Goal: Check status: Check status

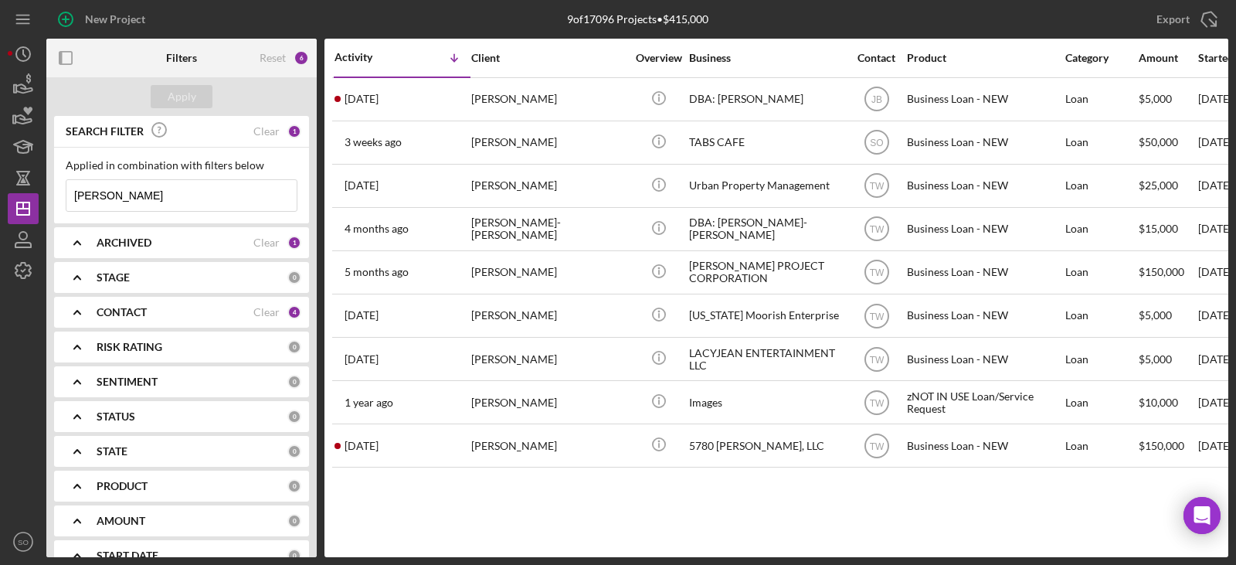
drag, startPoint x: 129, startPoint y: 192, endPoint x: -100, endPoint y: 179, distance: 229.9
click at [0, 179] on html "New Project 9 of 17096 Projects • $415,000 [PERSON_NAME] Export Icon/Export Fil…" at bounding box center [618, 282] width 1236 height 565
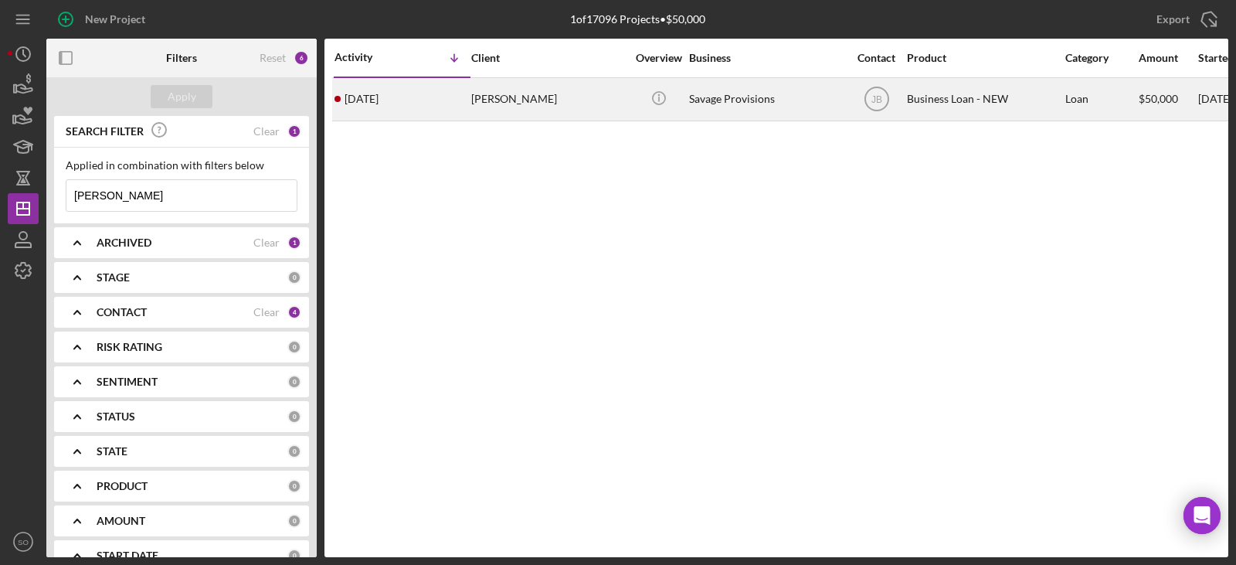
type input "[PERSON_NAME]"
click at [448, 103] on div "[DATE] [PERSON_NAME]" at bounding box center [402, 99] width 135 height 41
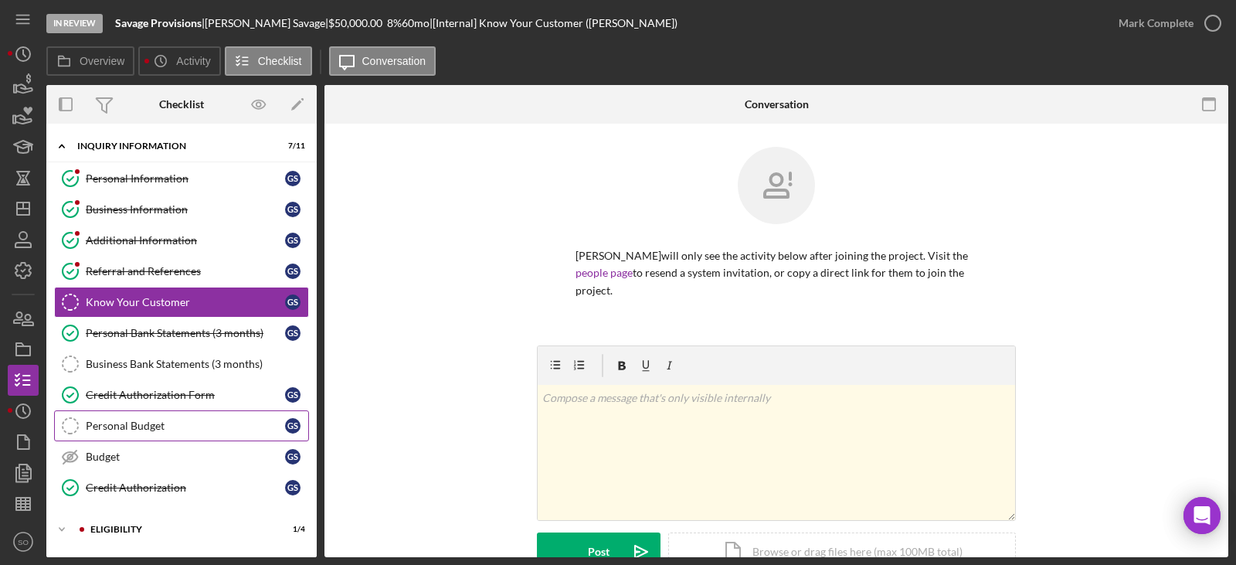
scroll to position [135, 0]
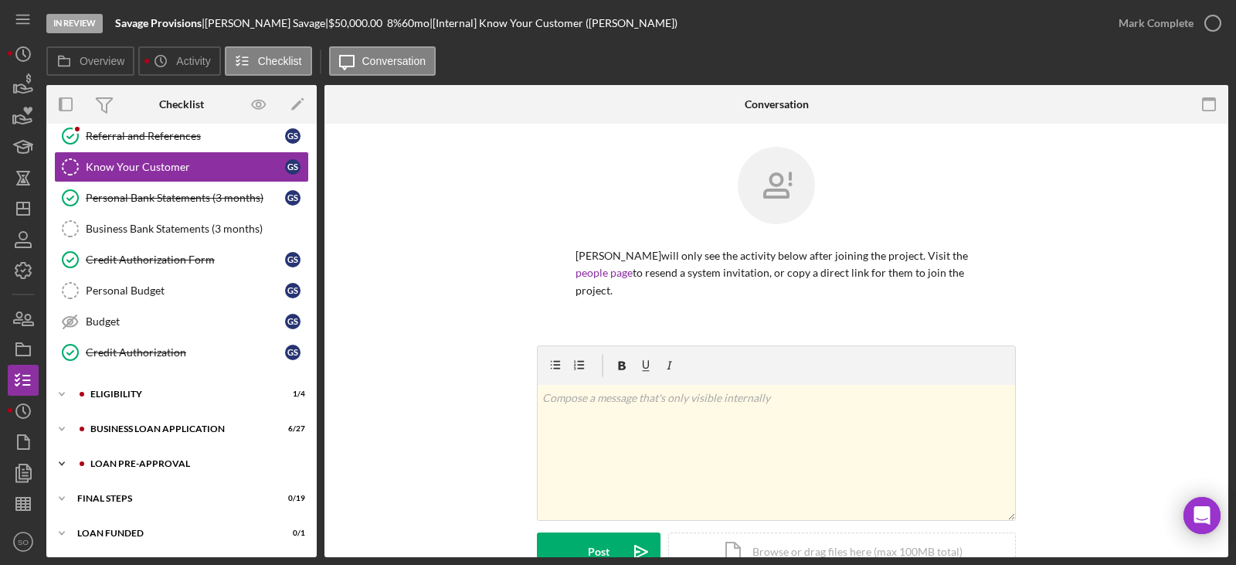
click at [169, 457] on div "Icon/Expander LOAN PRE-APPROVAL 0 / 2" at bounding box center [181, 463] width 270 height 31
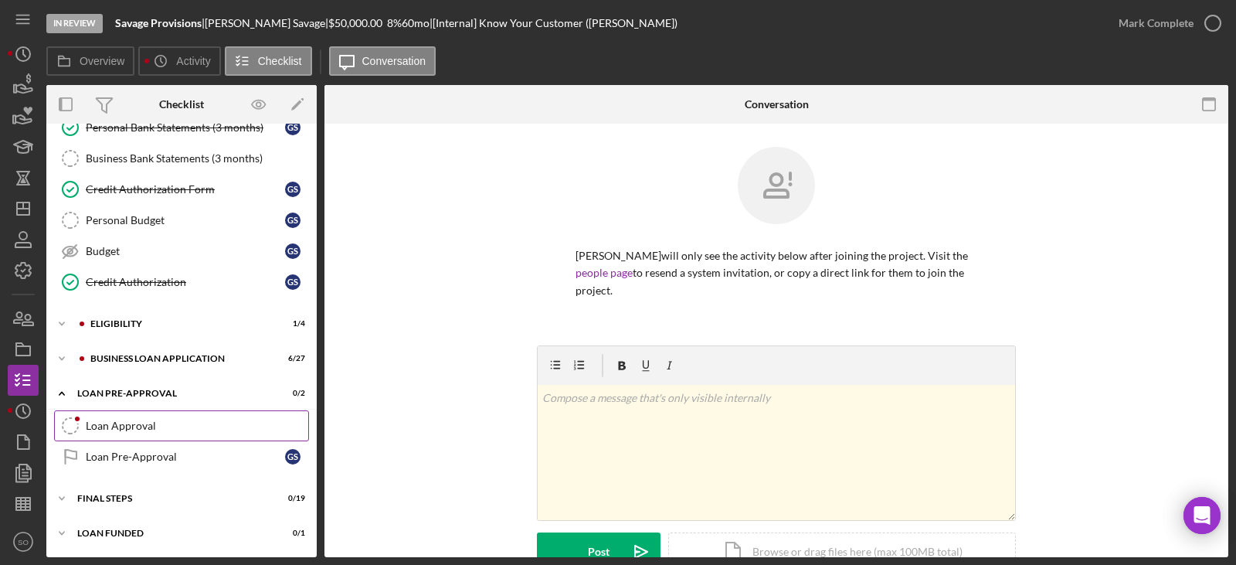
click at [134, 427] on div "Loan Approval" at bounding box center [197, 426] width 223 height 12
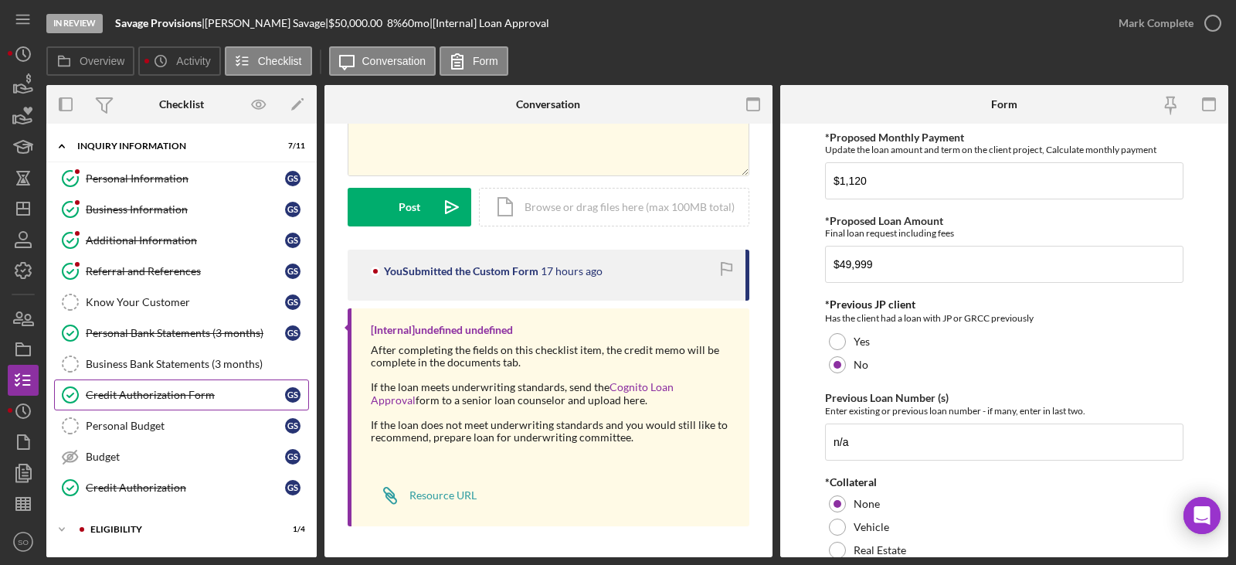
scroll to position [206, 0]
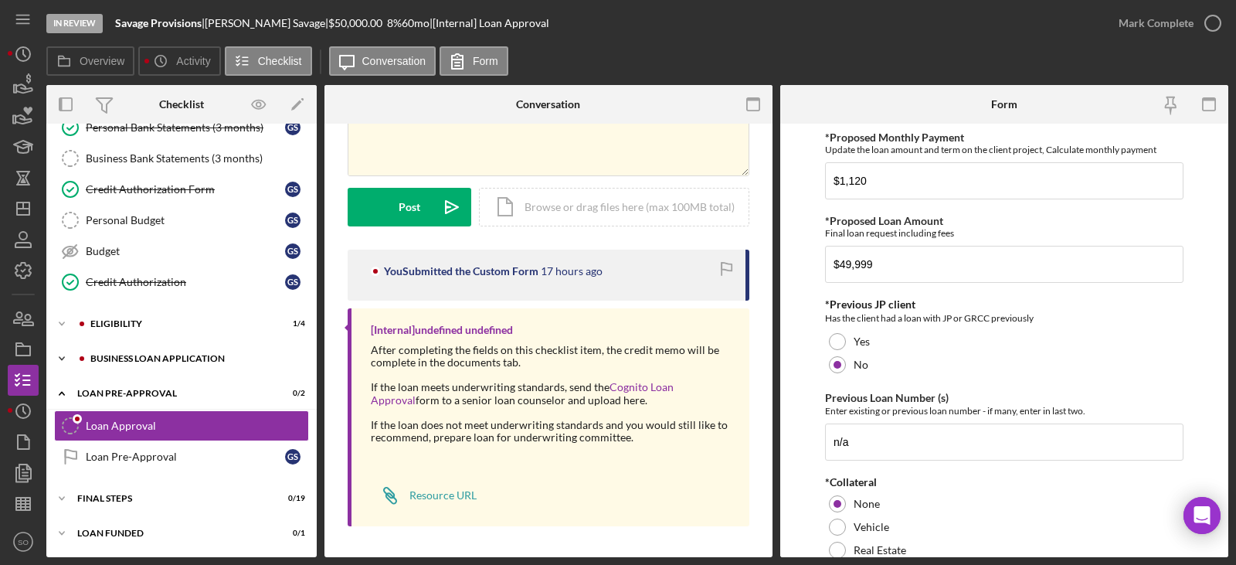
click at [148, 359] on div "BUSINESS LOAN APPLICATION" at bounding box center [193, 358] width 207 height 9
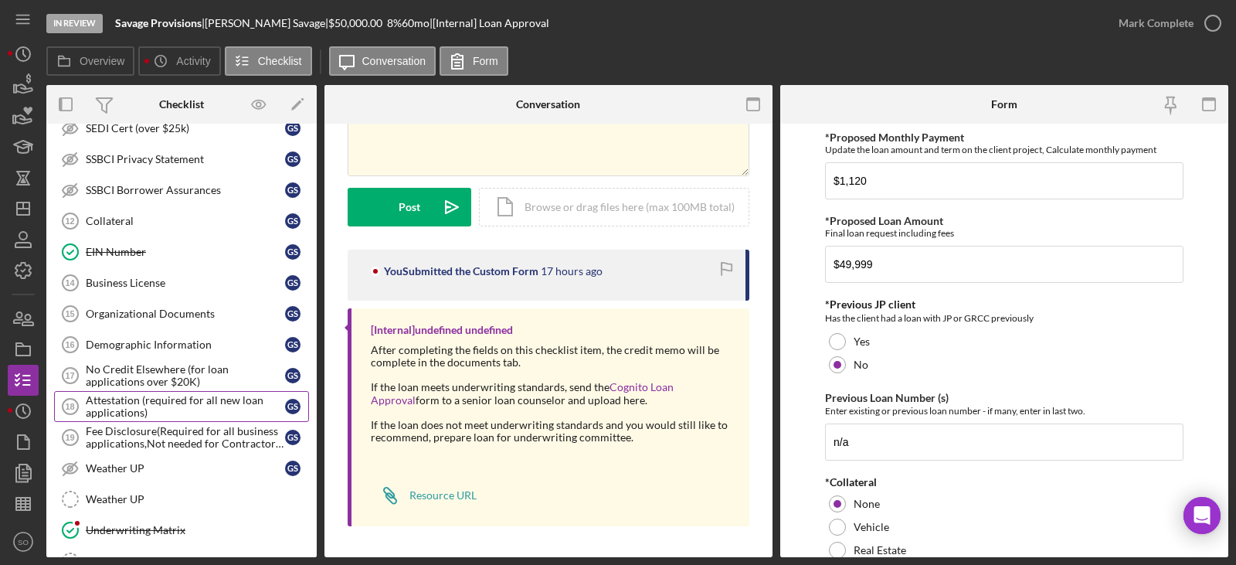
scroll to position [901, 0]
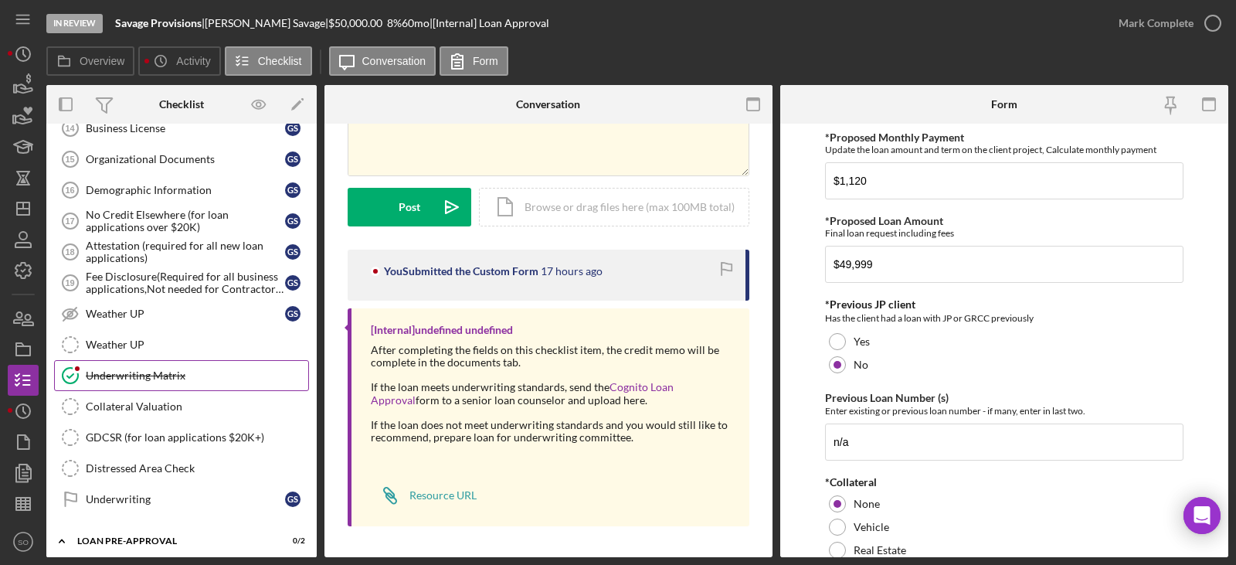
click at [145, 372] on div "Underwriting Matrix" at bounding box center [197, 375] width 223 height 12
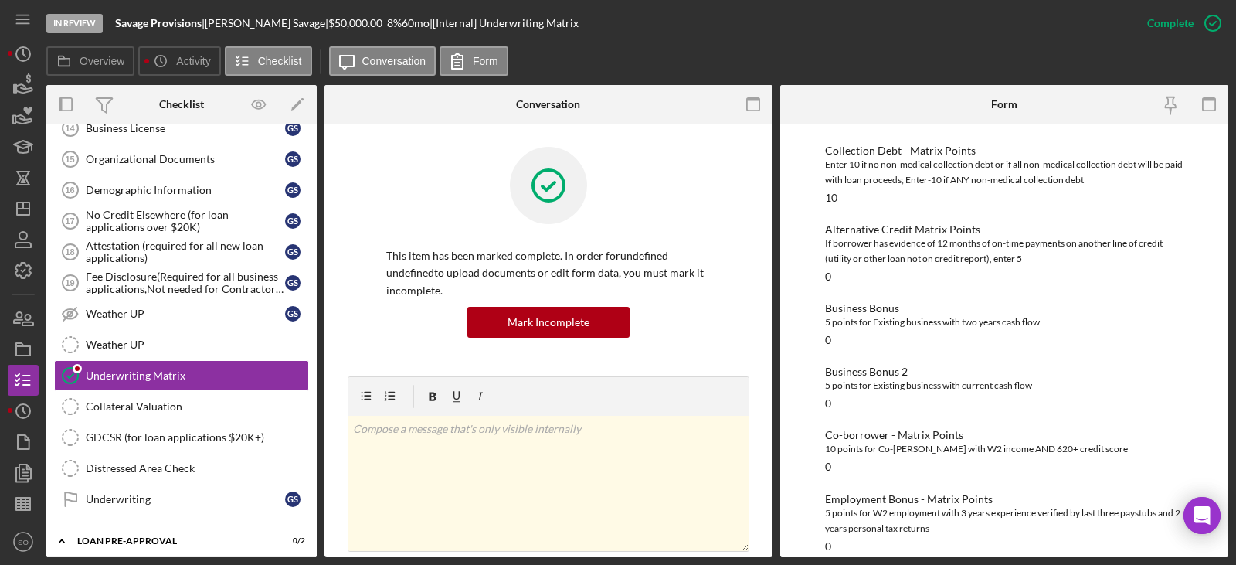
scroll to position [1049, 0]
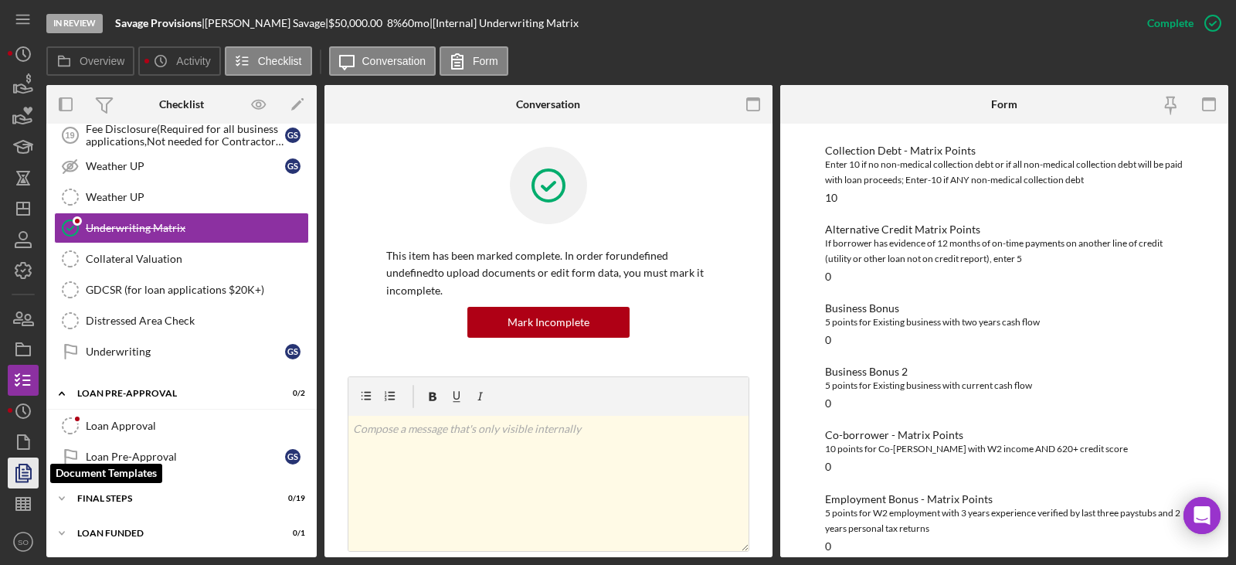
click at [33, 468] on icon "button" at bounding box center [23, 473] width 39 height 39
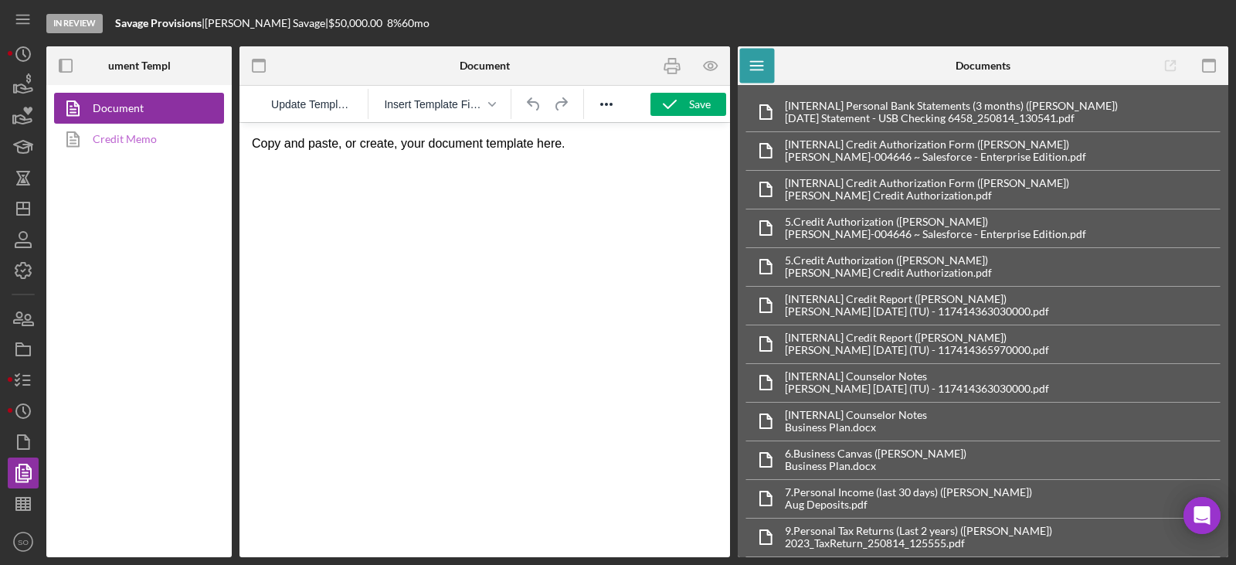
click at [162, 138] on link "Credit Memo" at bounding box center [135, 139] width 162 height 31
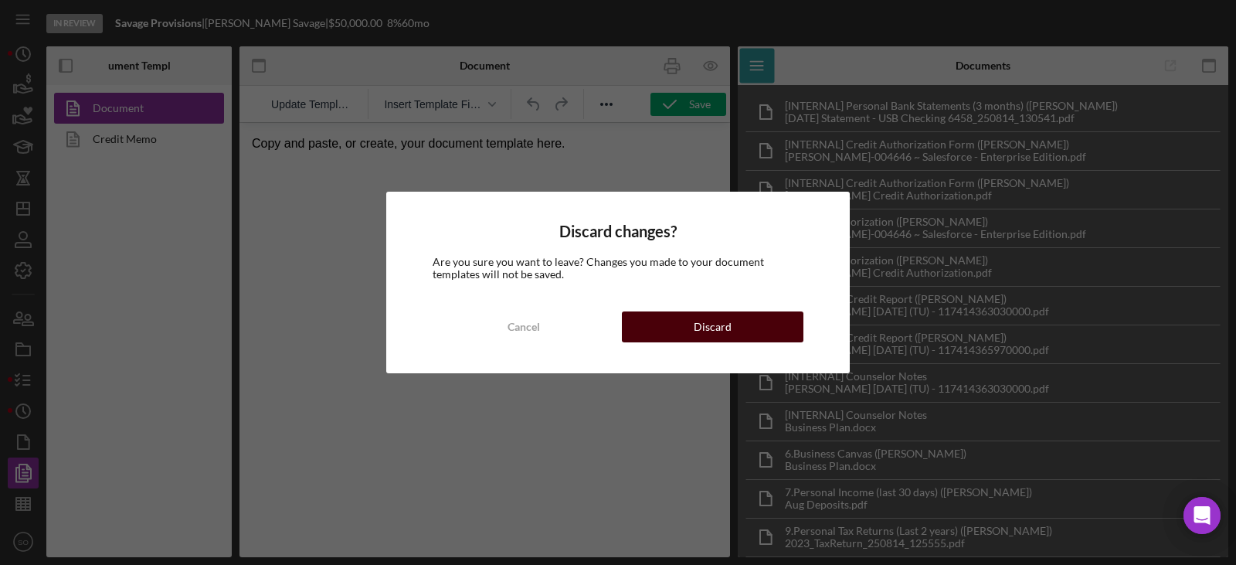
drag, startPoint x: 671, startPoint y: 332, endPoint x: 431, endPoint y: 209, distance: 268.9
click at [671, 332] on button "Discard" at bounding box center [713, 326] width 182 height 31
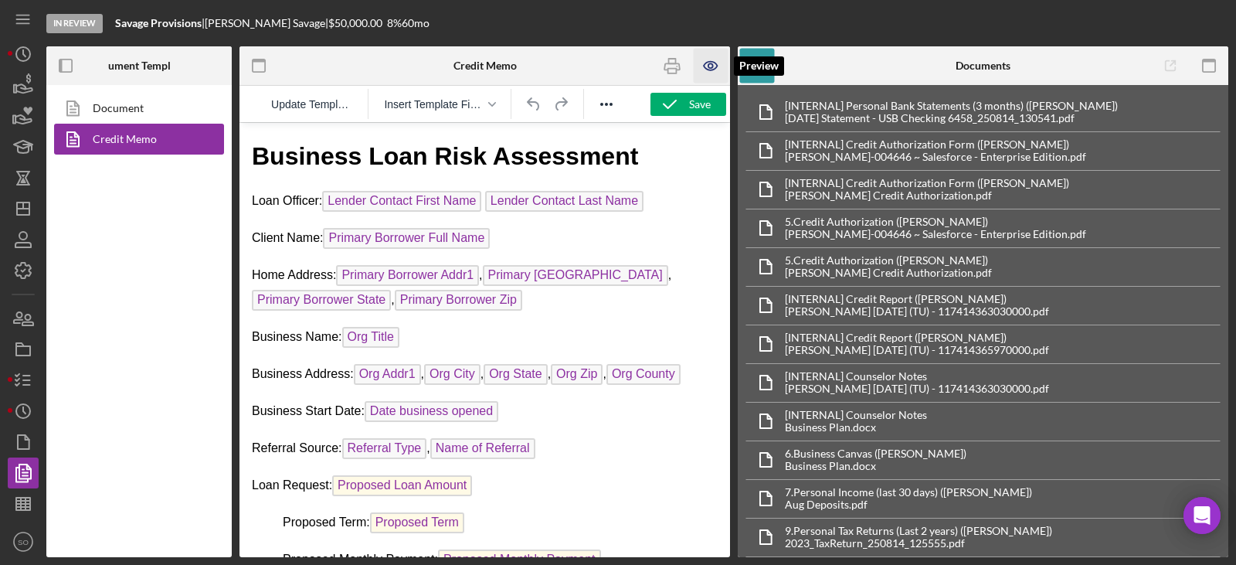
click at [709, 63] on icon "button" at bounding box center [711, 66] width 35 height 35
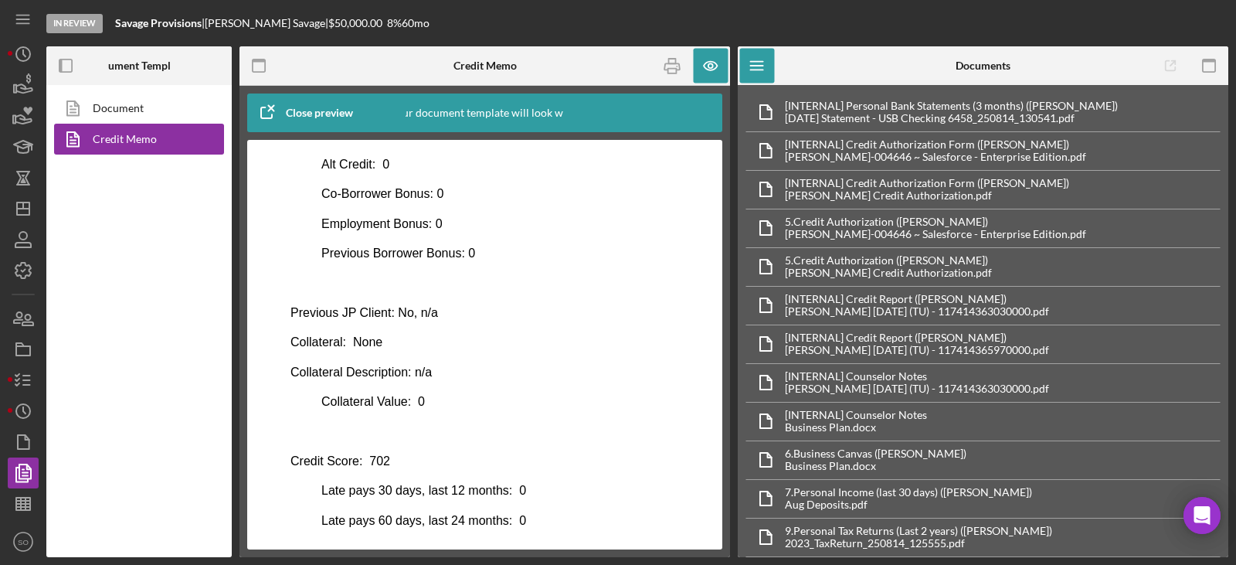
scroll to position [881, 0]
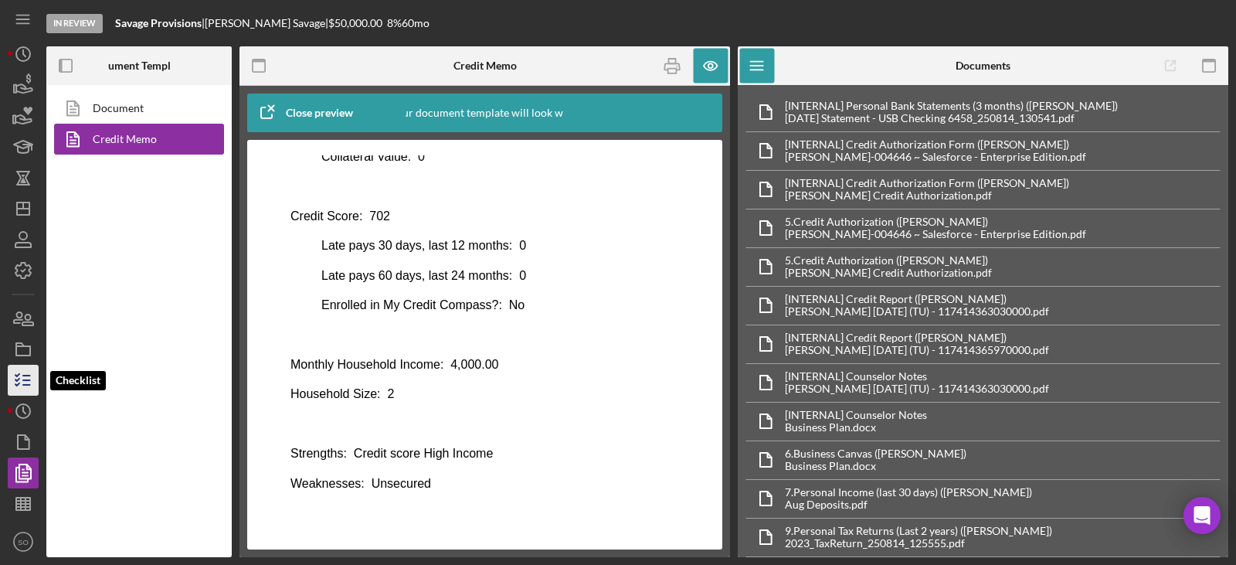
click at [25, 385] on line "button" at bounding box center [26, 385] width 7 height 0
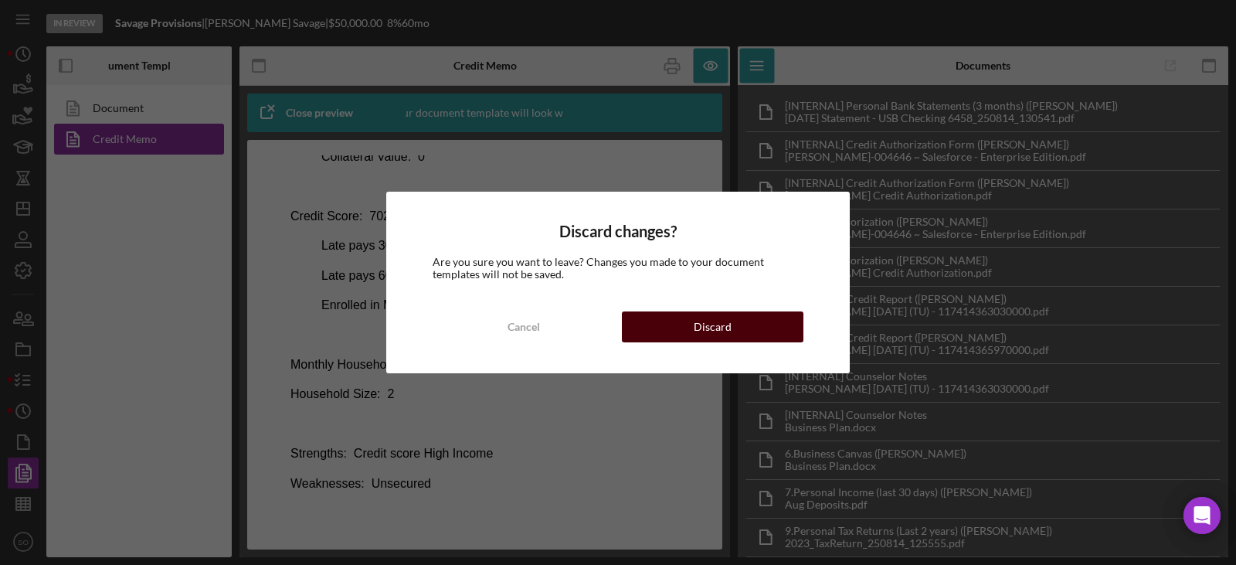
click at [659, 323] on button "Discard" at bounding box center [713, 326] width 182 height 31
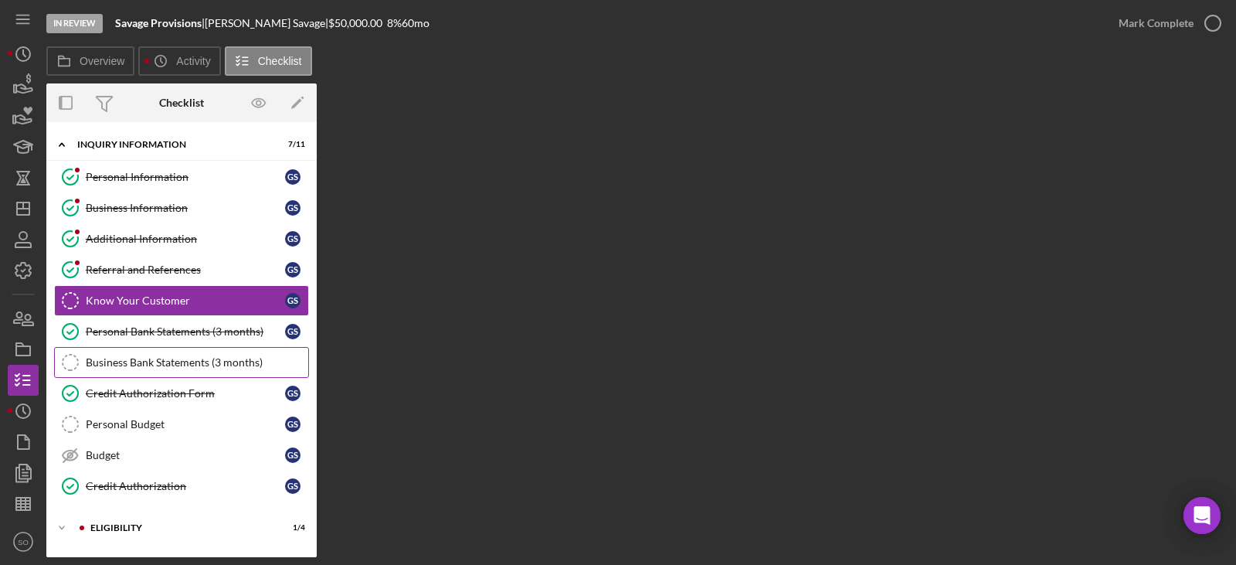
scroll to position [134, 0]
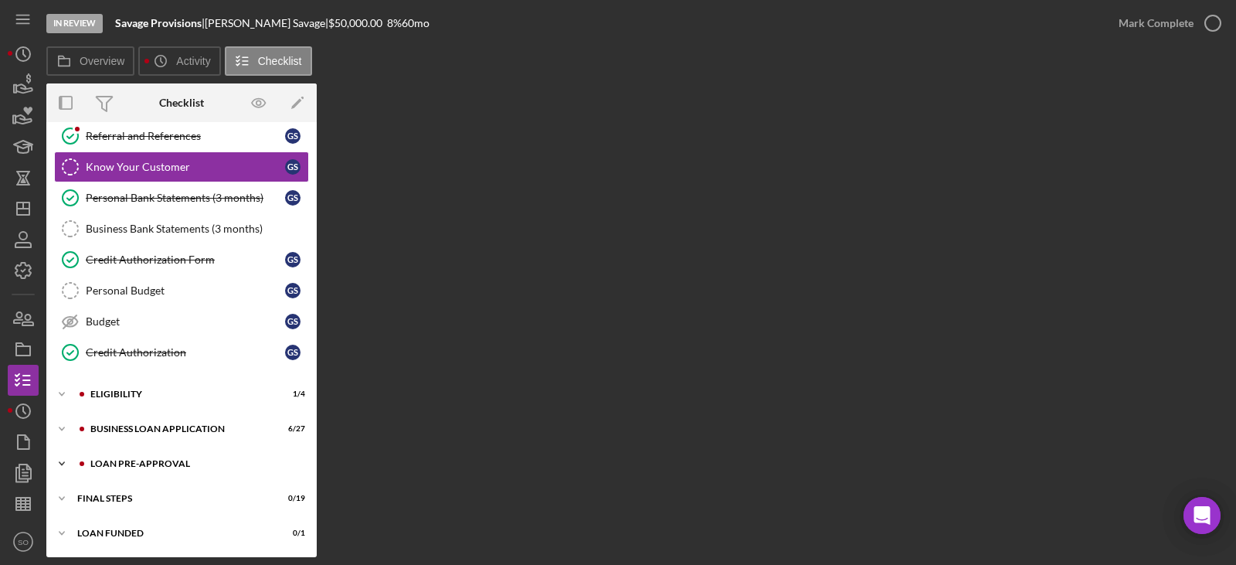
drag, startPoint x: 149, startPoint y: 456, endPoint x: 158, endPoint y: 459, distance: 9.0
click at [149, 456] on div "Icon/Expander LOAN PRE-APPROVAL 0 / 2" at bounding box center [181, 463] width 270 height 31
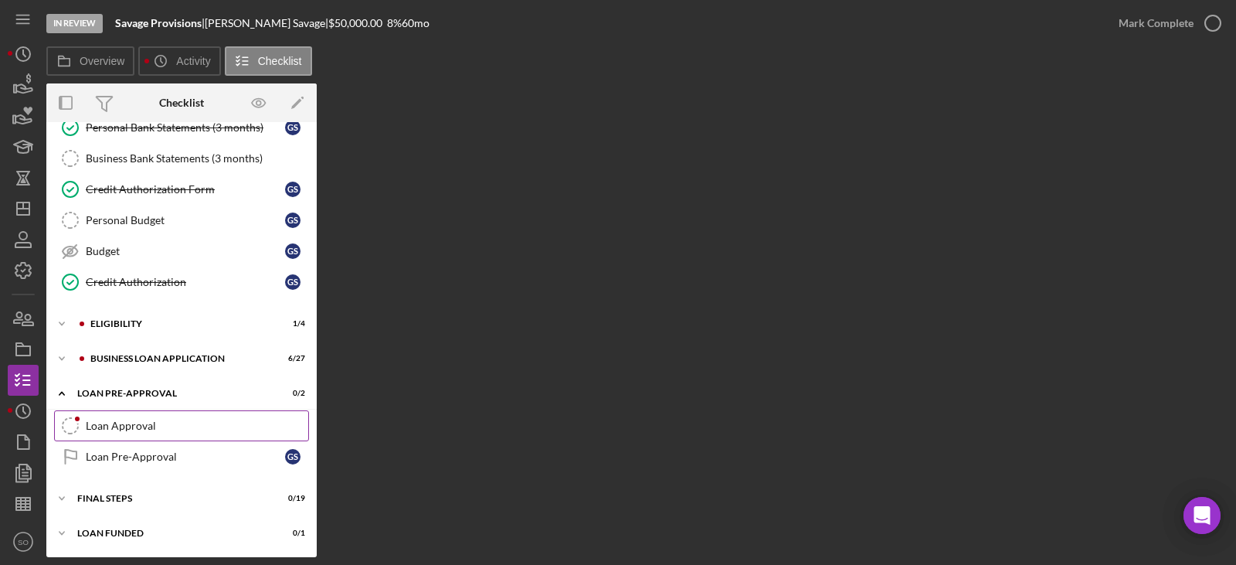
click at [176, 420] on div "Loan Approval" at bounding box center [197, 426] width 223 height 12
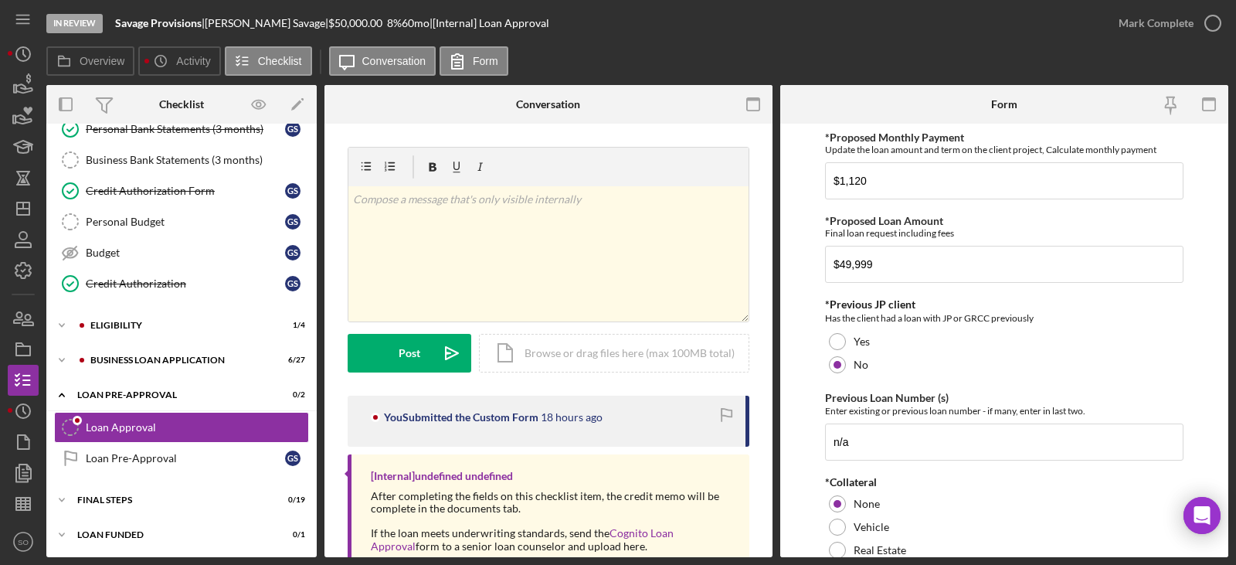
scroll to position [206, 0]
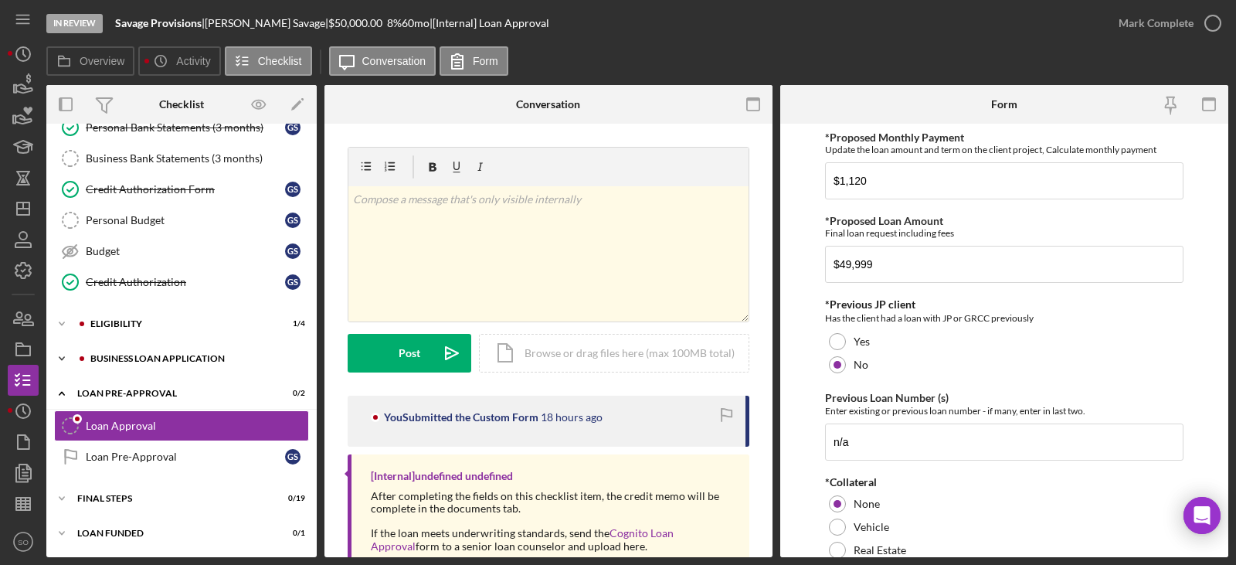
drag, startPoint x: 148, startPoint y: 360, endPoint x: 162, endPoint y: 369, distance: 16.7
click at [152, 363] on div "Icon/Expander BUSINESS LOAN APPLICATION 6 / 27" at bounding box center [181, 358] width 270 height 31
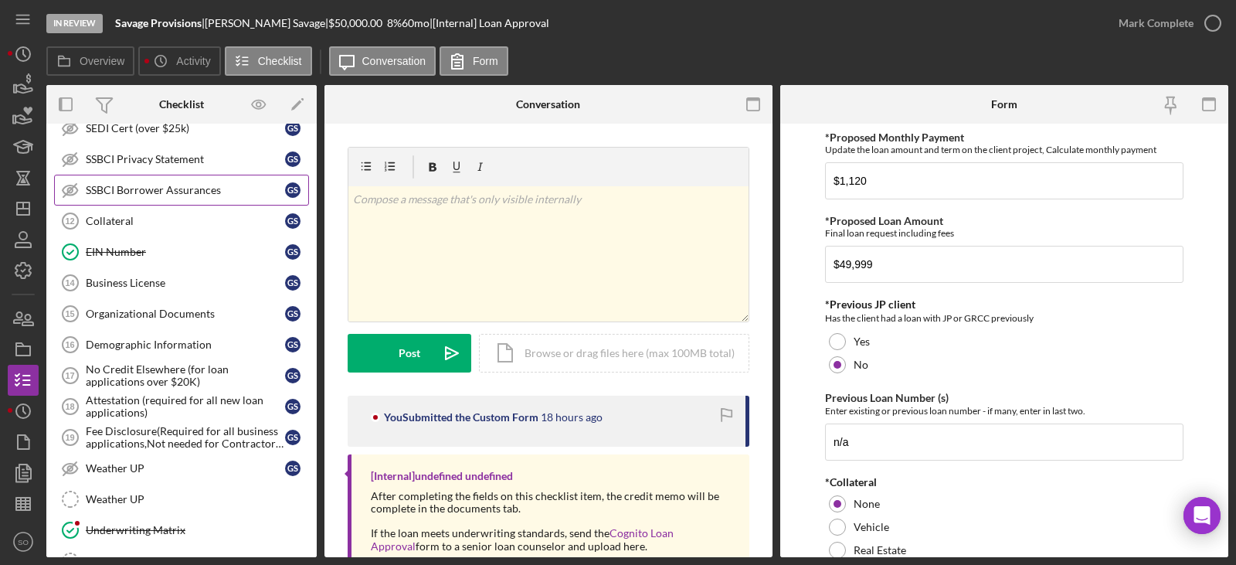
scroll to position [901, 0]
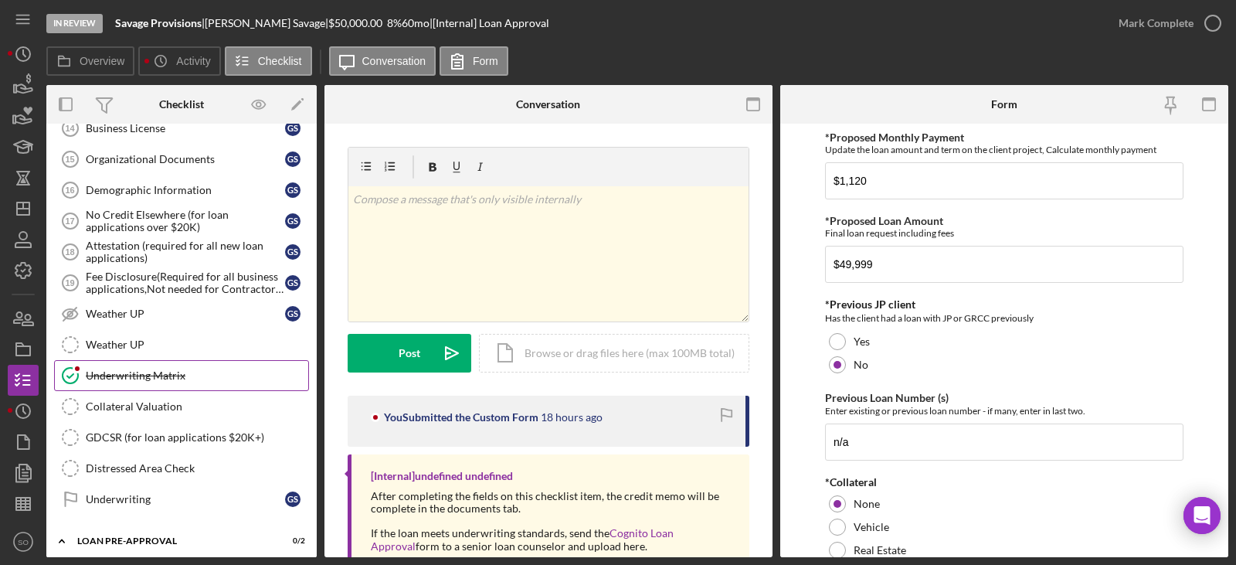
click at [155, 375] on div "Underwriting Matrix" at bounding box center [197, 375] width 223 height 12
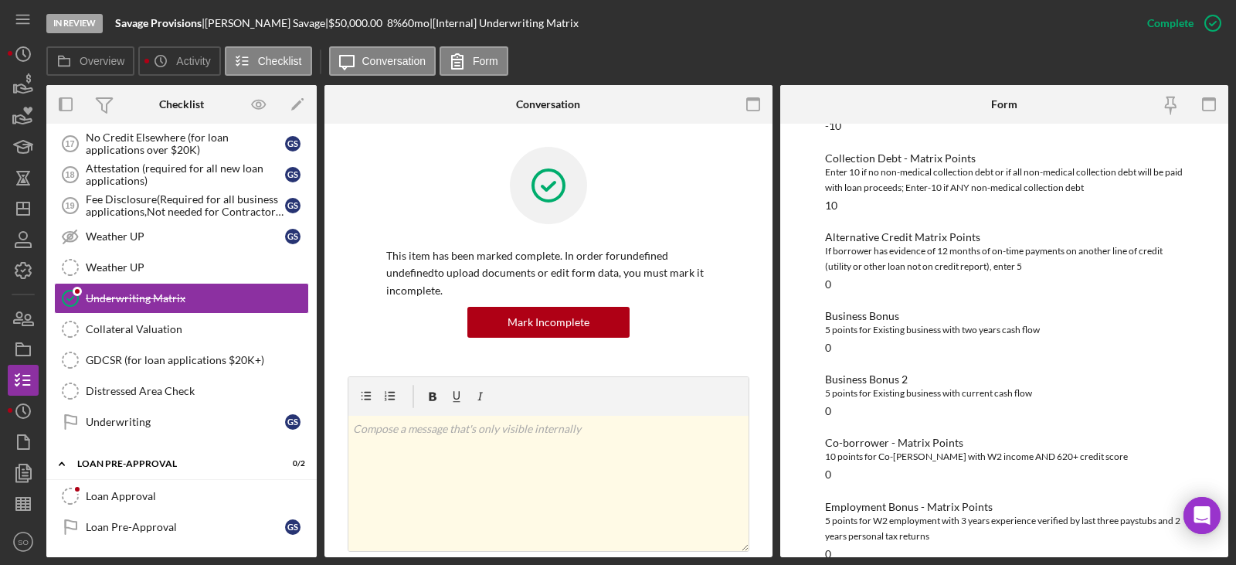
scroll to position [1049, 0]
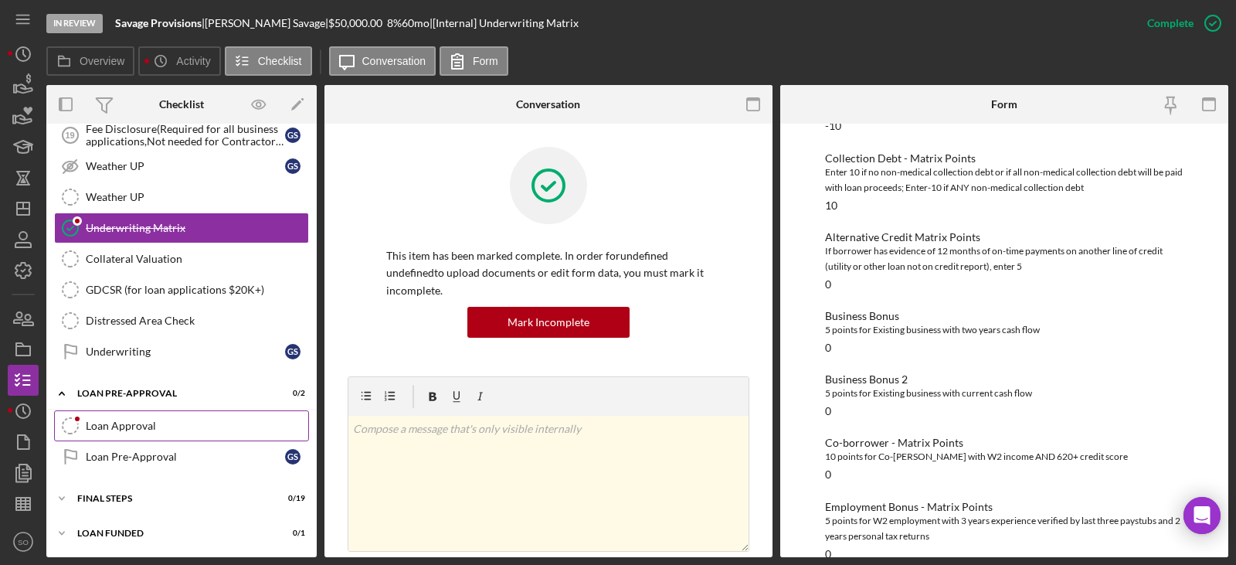
drag, startPoint x: 156, startPoint y: 415, endPoint x: 172, endPoint y: 423, distance: 17.3
click at [156, 416] on link "Loan Approval Loan Approval" at bounding box center [181, 425] width 255 height 31
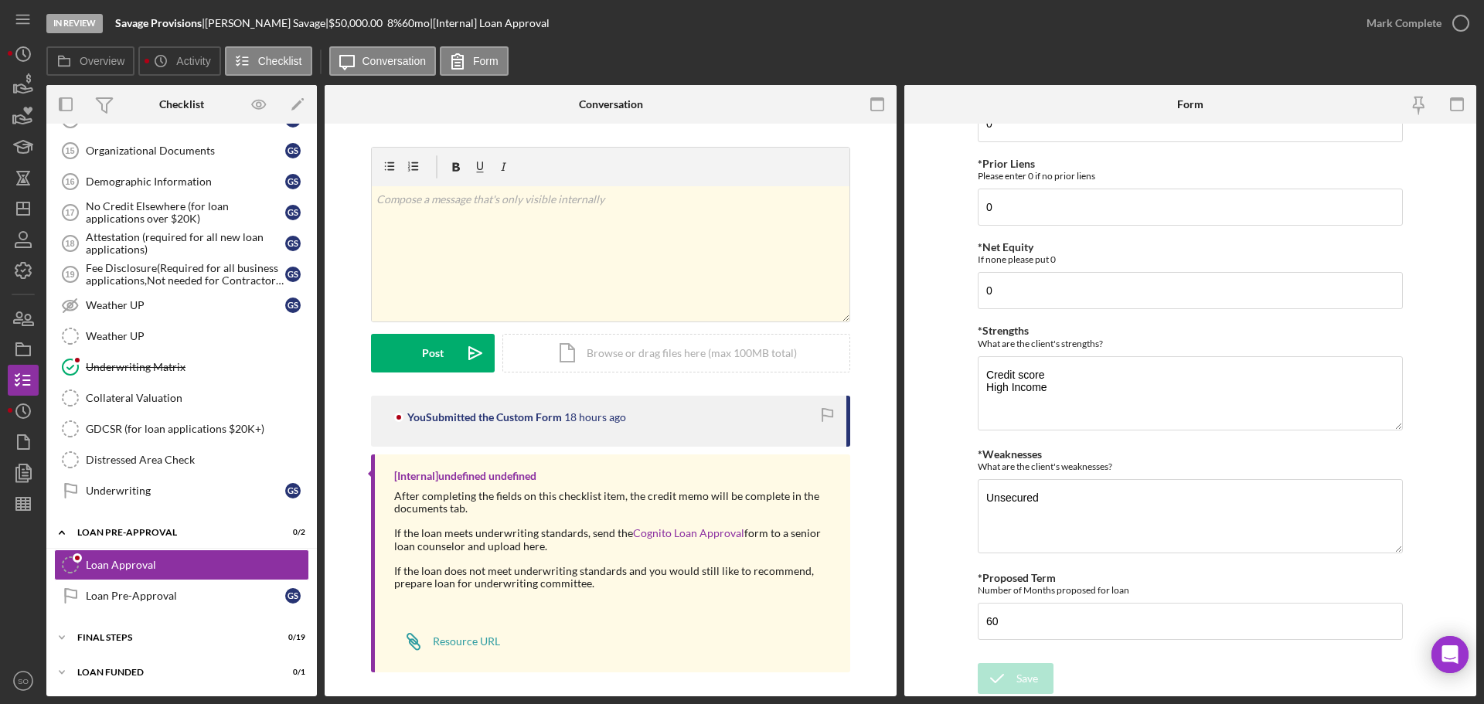
scroll to position [621, 0]
click at [27, 215] on polygon "button" at bounding box center [23, 208] width 12 height 12
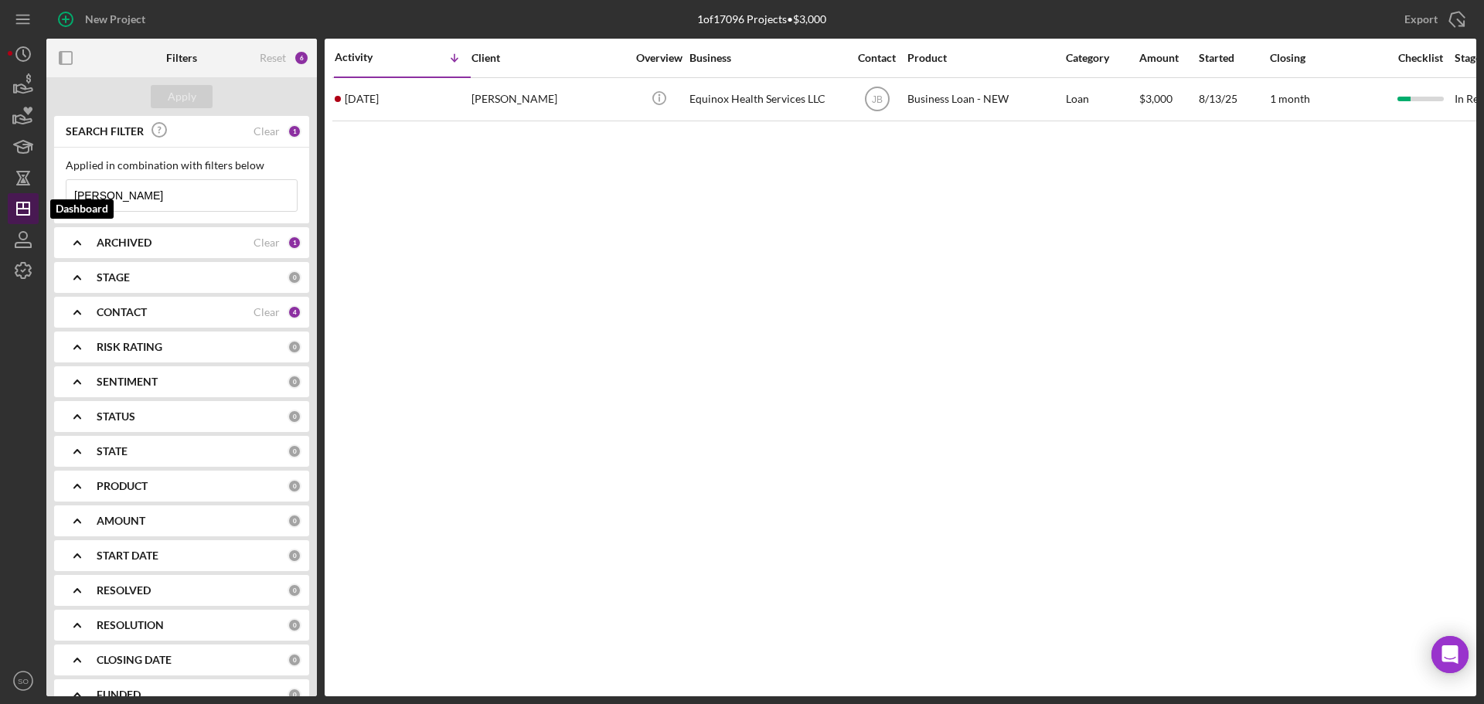
drag, startPoint x: 172, startPoint y: 206, endPoint x: 16, endPoint y: 206, distance: 156.1
click at [16, 206] on div "New Project 1 of 17096 Projects • $3,000 tisha dillard Export Icon/Export Filte…" at bounding box center [742, 348] width 1468 height 696
type input "[PERSON_NAME]"
click at [191, 99] on div "Apply" at bounding box center [182, 96] width 29 height 23
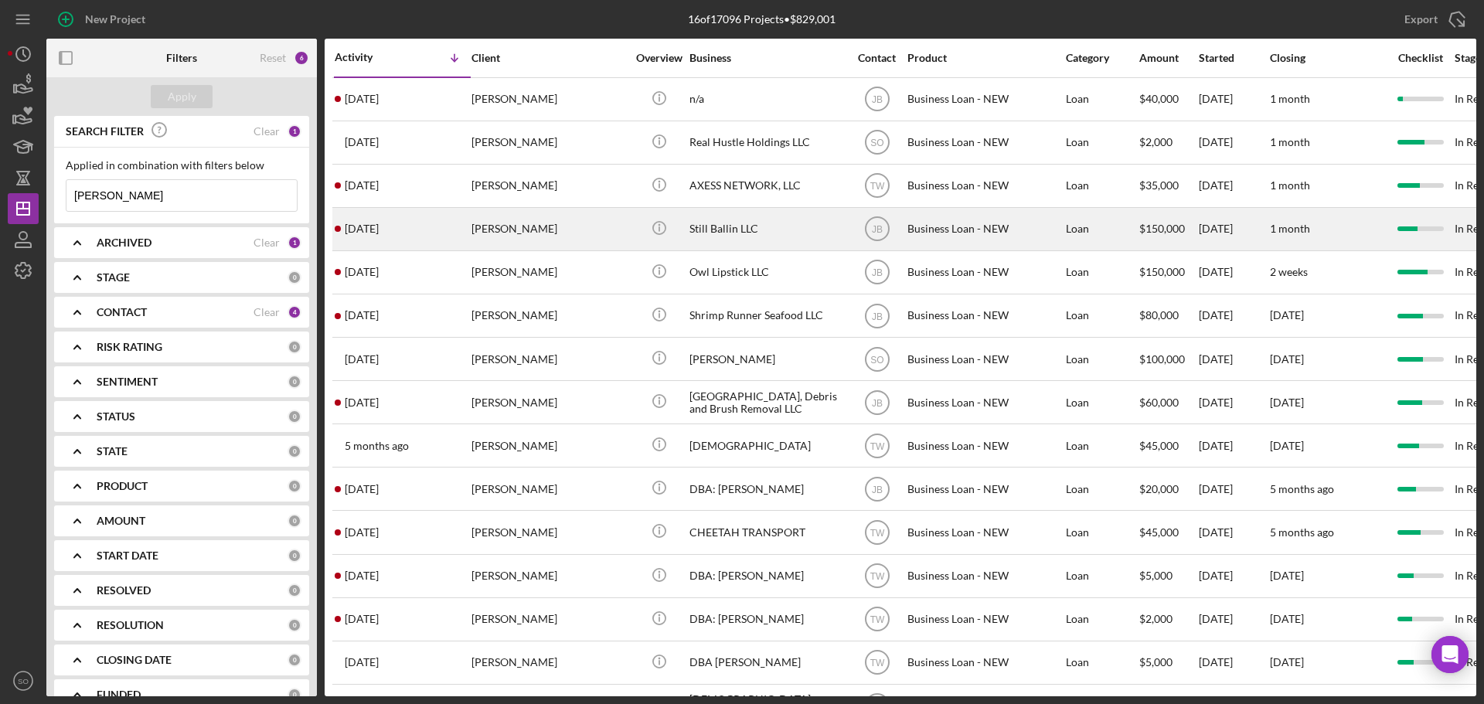
click at [549, 228] on div "[PERSON_NAME]" at bounding box center [548, 229] width 155 height 41
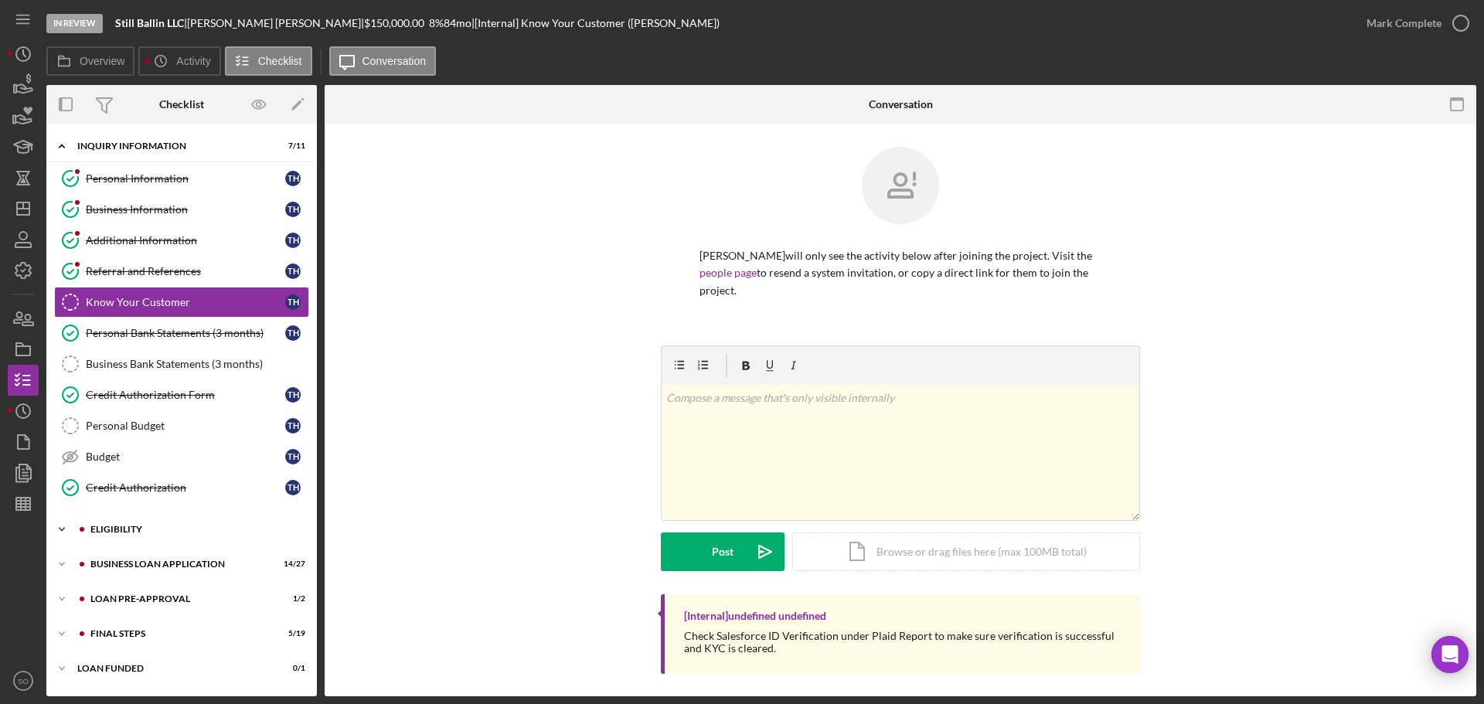
click at [168, 525] on div "ELIGIBILITY" at bounding box center [193, 529] width 207 height 9
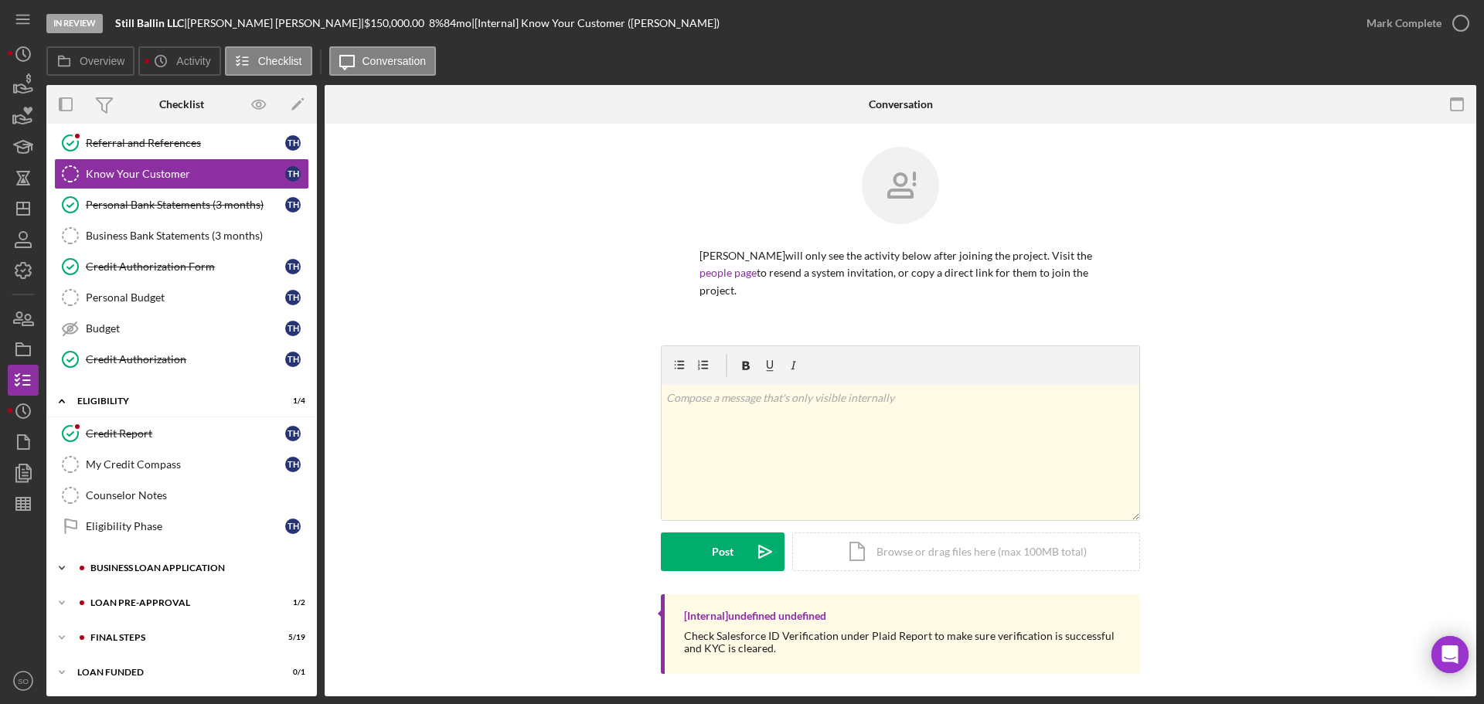
click at [180, 564] on div "BUSINESS LOAN APPLICATION" at bounding box center [193, 567] width 207 height 9
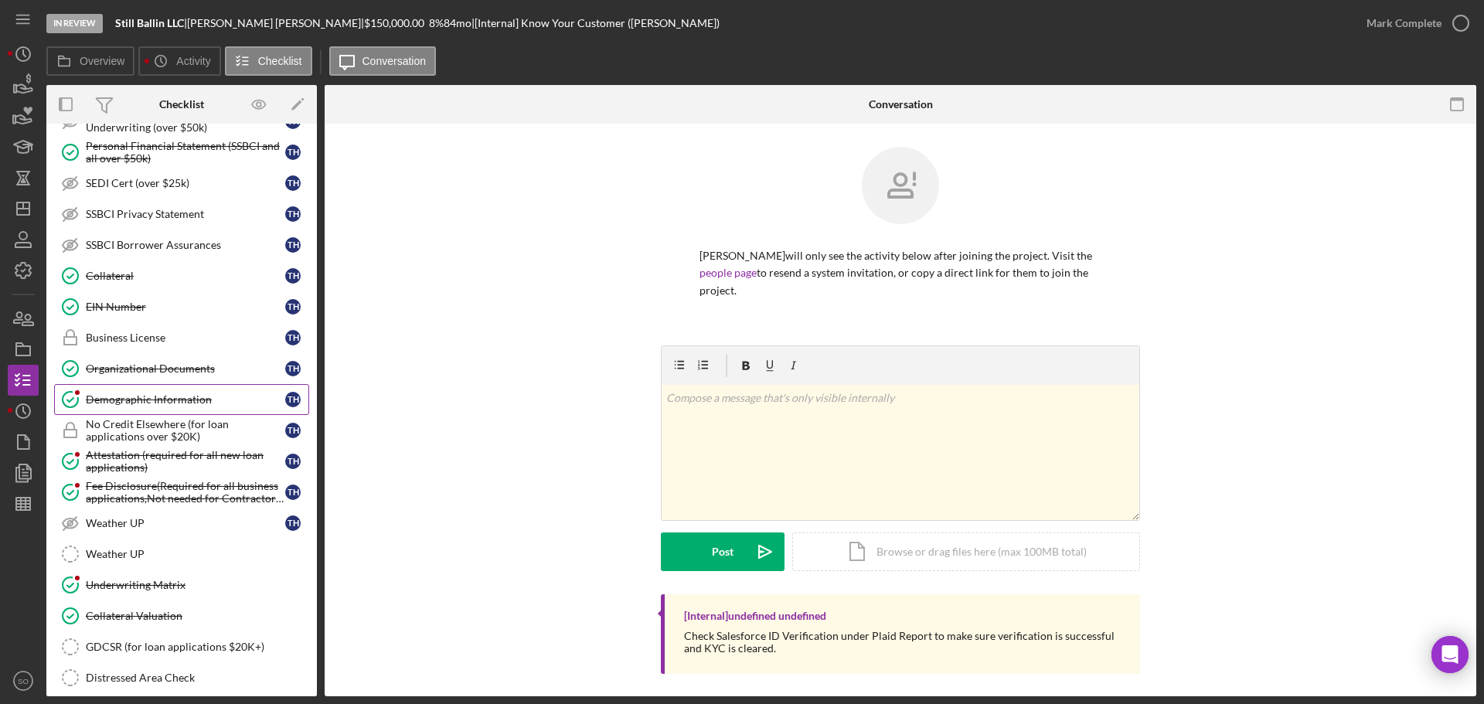
scroll to position [971, 0]
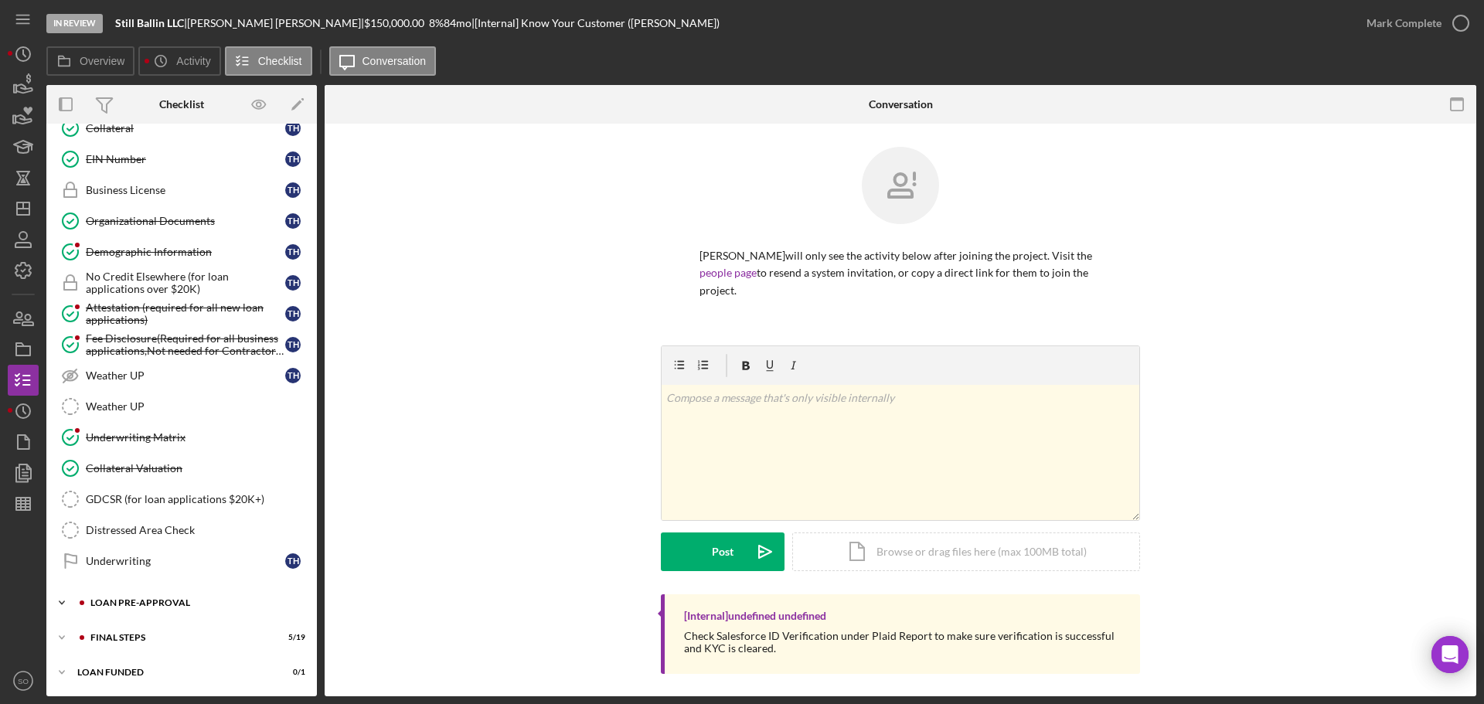
click at [168, 564] on div "LOAN PRE-APPROVAL" at bounding box center [193, 602] width 207 height 9
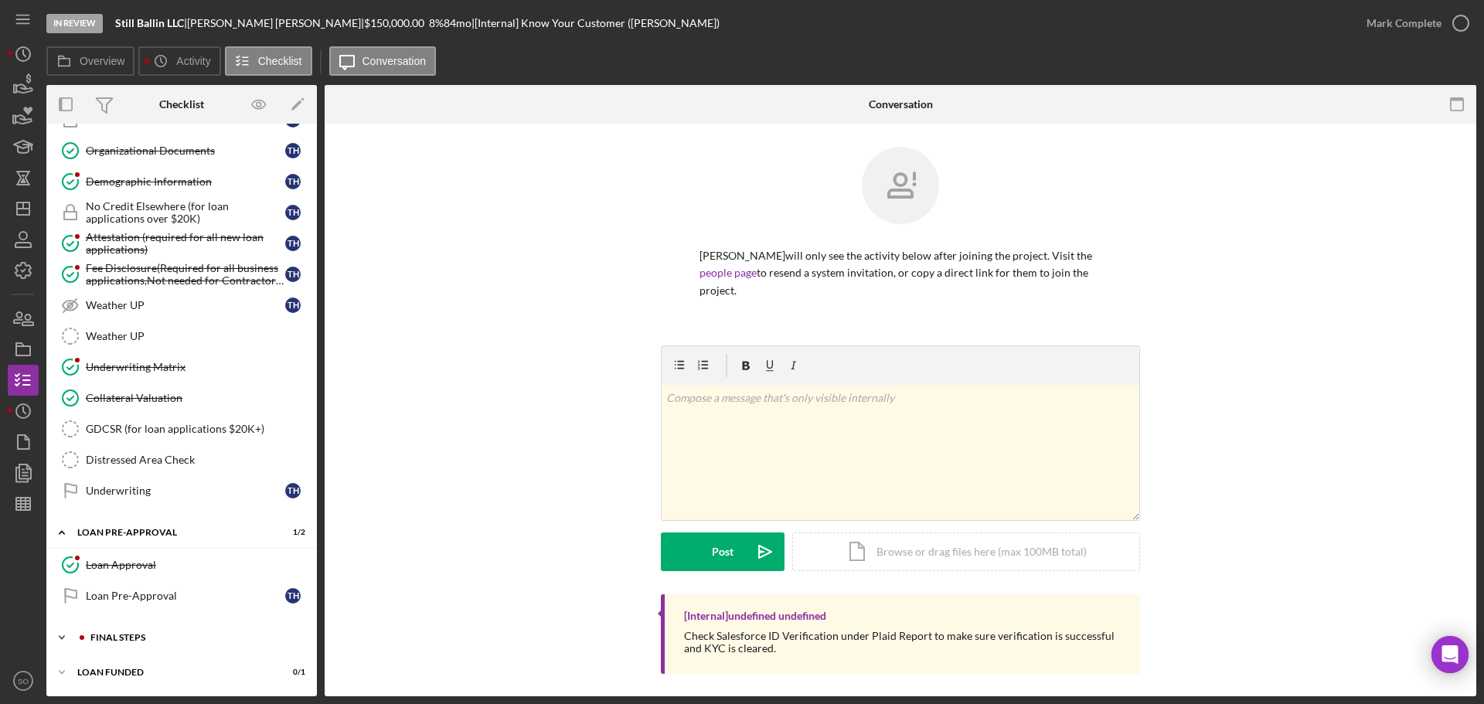
click at [160, 564] on div "Icon/Expander FINAL STEPS 5 / 19" at bounding box center [181, 637] width 270 height 31
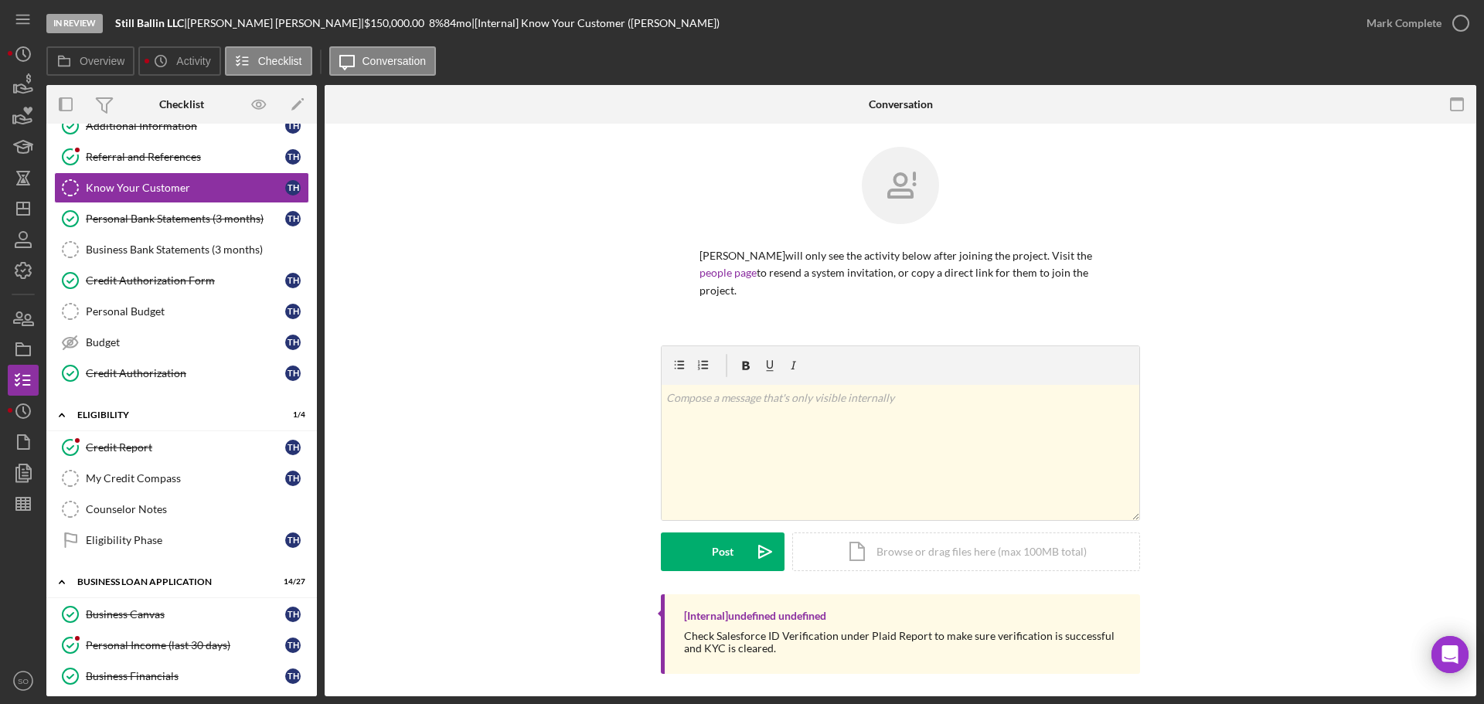
scroll to position [0, 0]
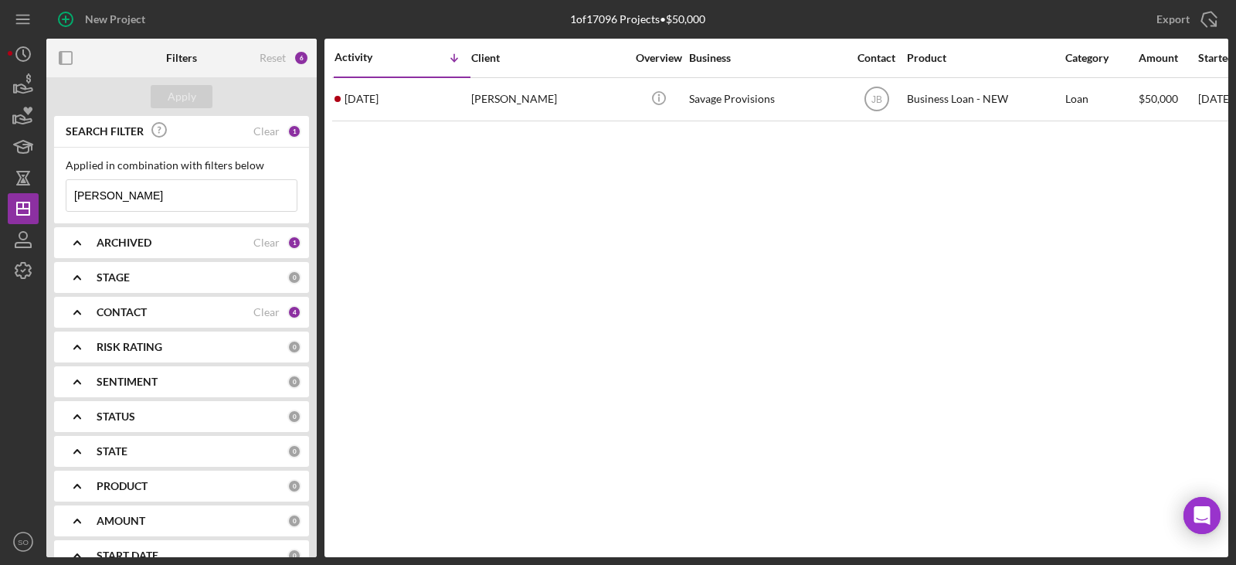
drag, startPoint x: 136, startPoint y: 202, endPoint x: -206, endPoint y: 158, distance: 344.4
click at [0, 158] on html "New Project 1 of 17096 Projects • $50,000 genevieve Export Icon/Export Filters …" at bounding box center [618, 282] width 1236 height 565
type input "marlena davis"
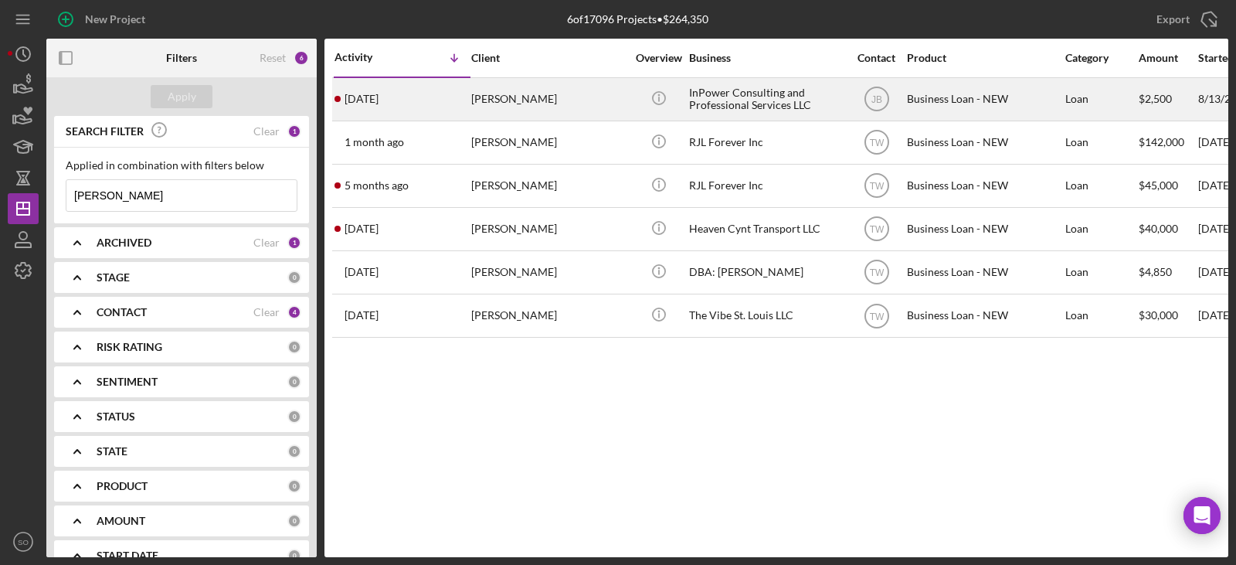
click at [440, 97] on div "2 weeks ago Marlena Davis" at bounding box center [402, 99] width 135 height 41
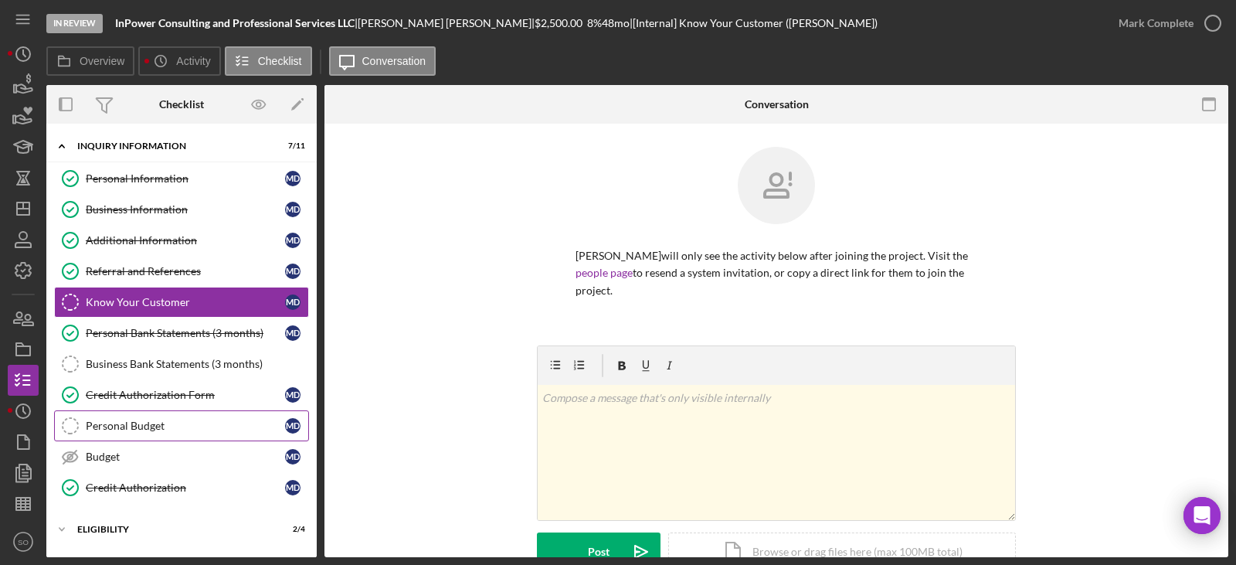
scroll to position [135, 0]
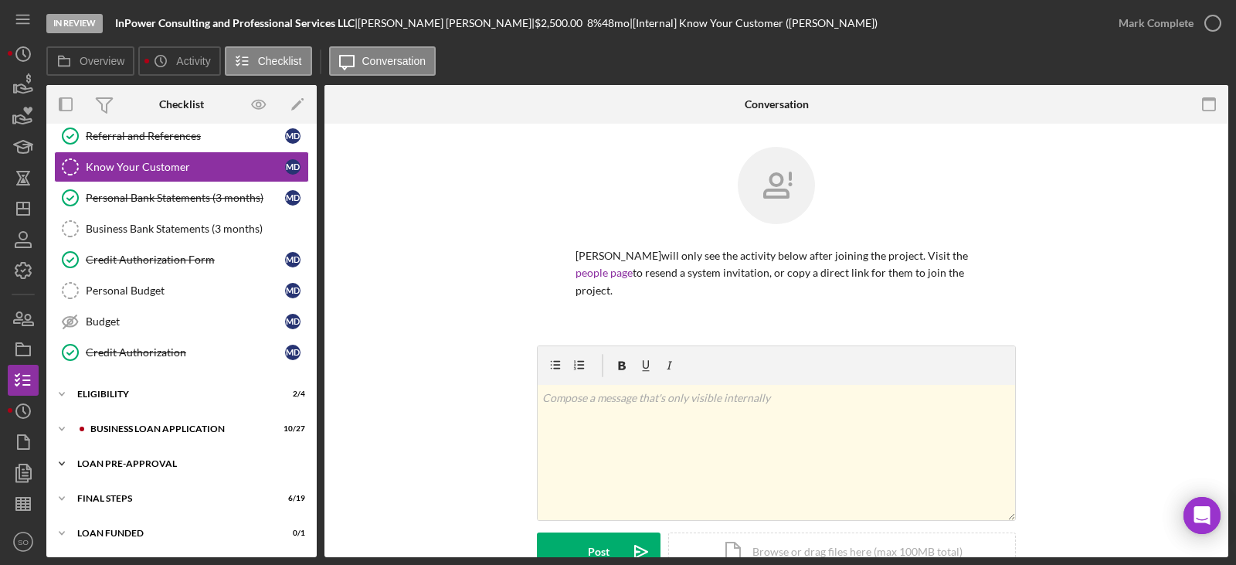
click at [147, 471] on div "Icon/Expander LOAN PRE-APPROVAL 0 / 2" at bounding box center [181, 463] width 270 height 31
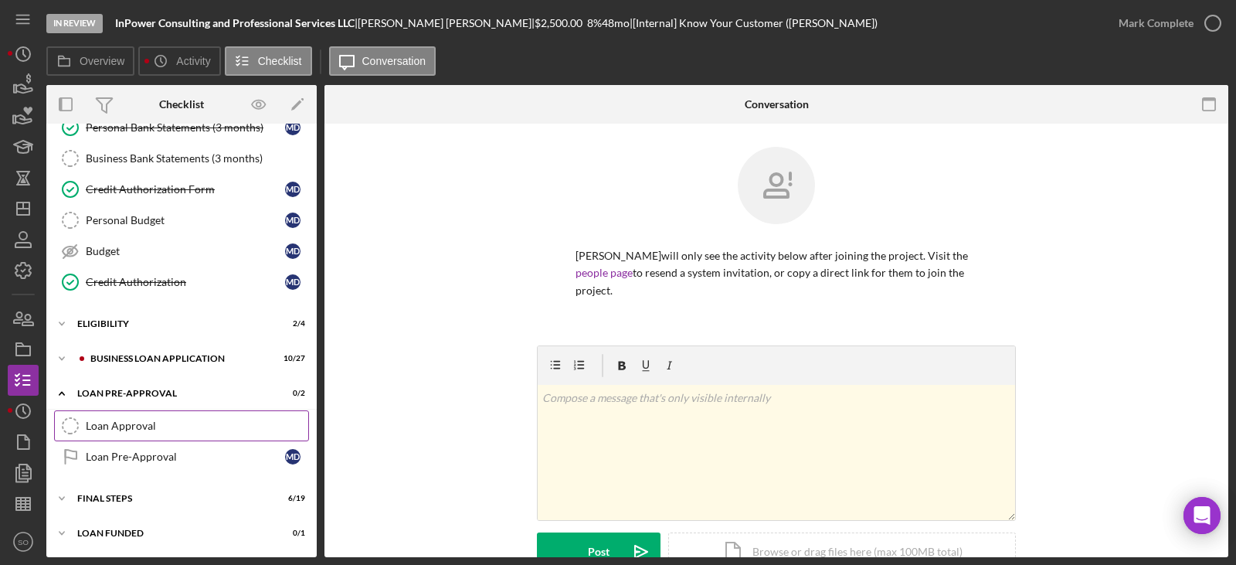
click at [139, 426] on div "Loan Approval" at bounding box center [197, 426] width 223 height 12
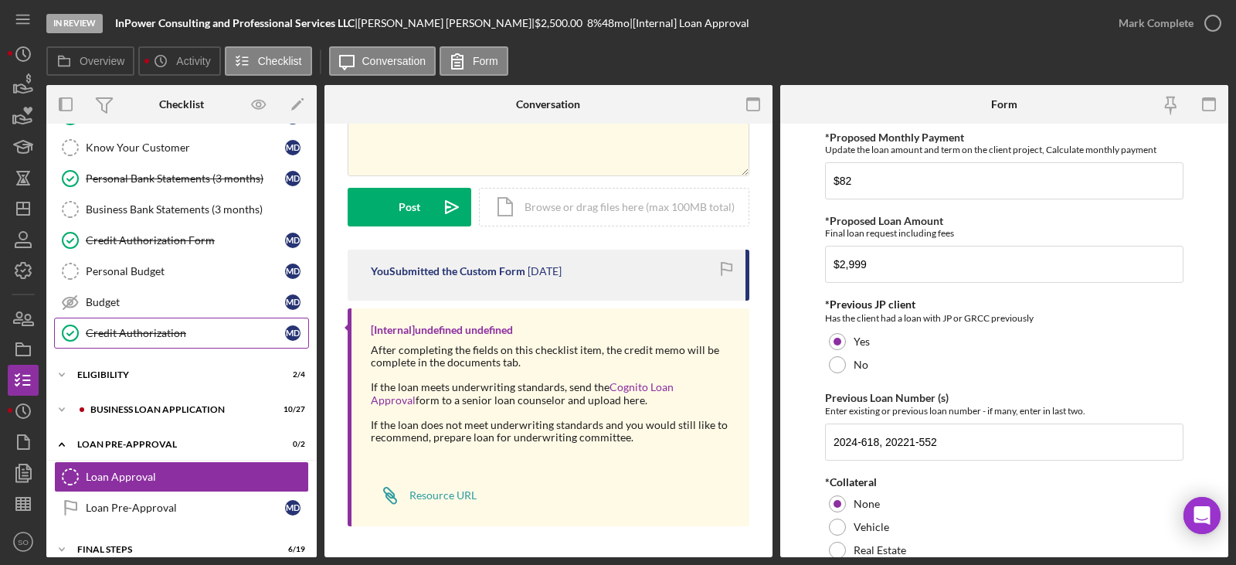
scroll to position [206, 0]
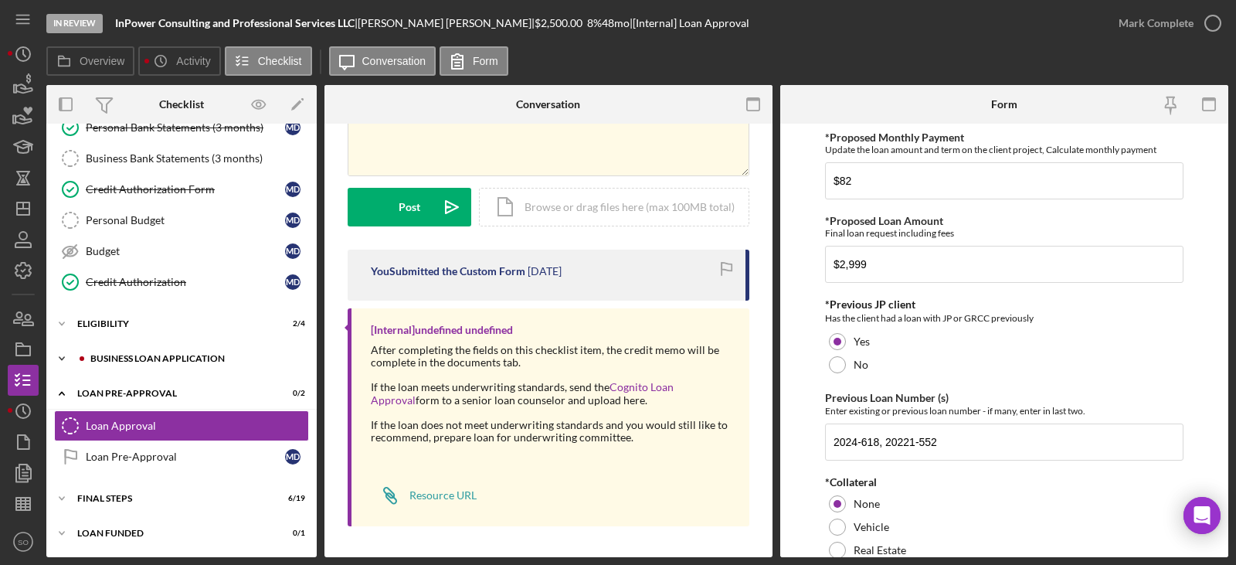
click at [147, 362] on div "BUSINESS LOAN APPLICATION" at bounding box center [193, 358] width 207 height 9
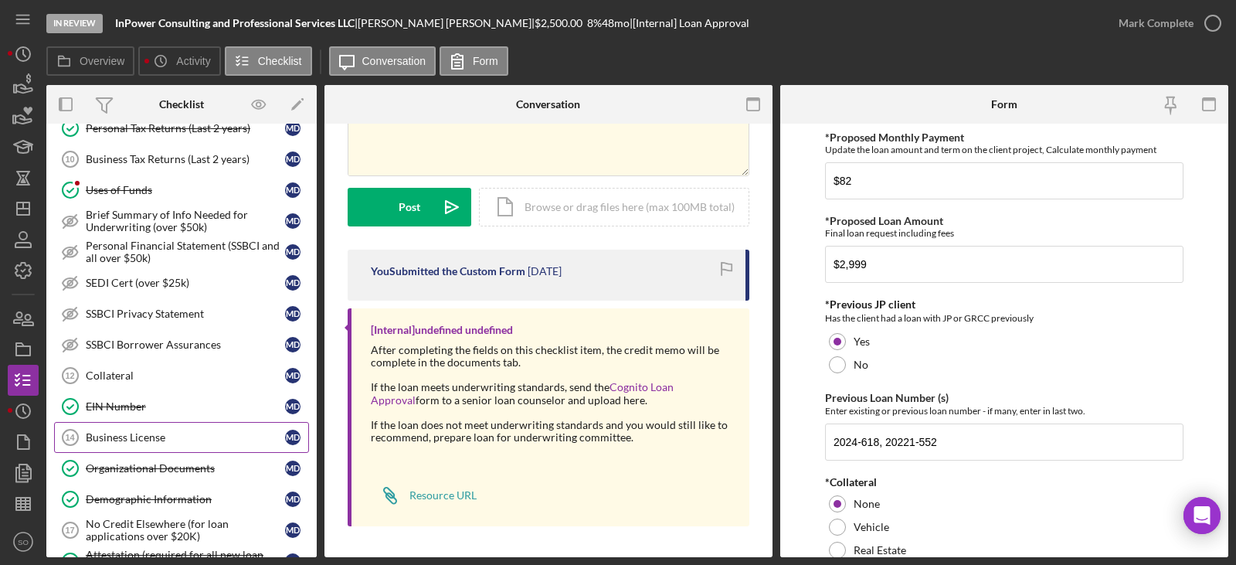
scroll to position [824, 0]
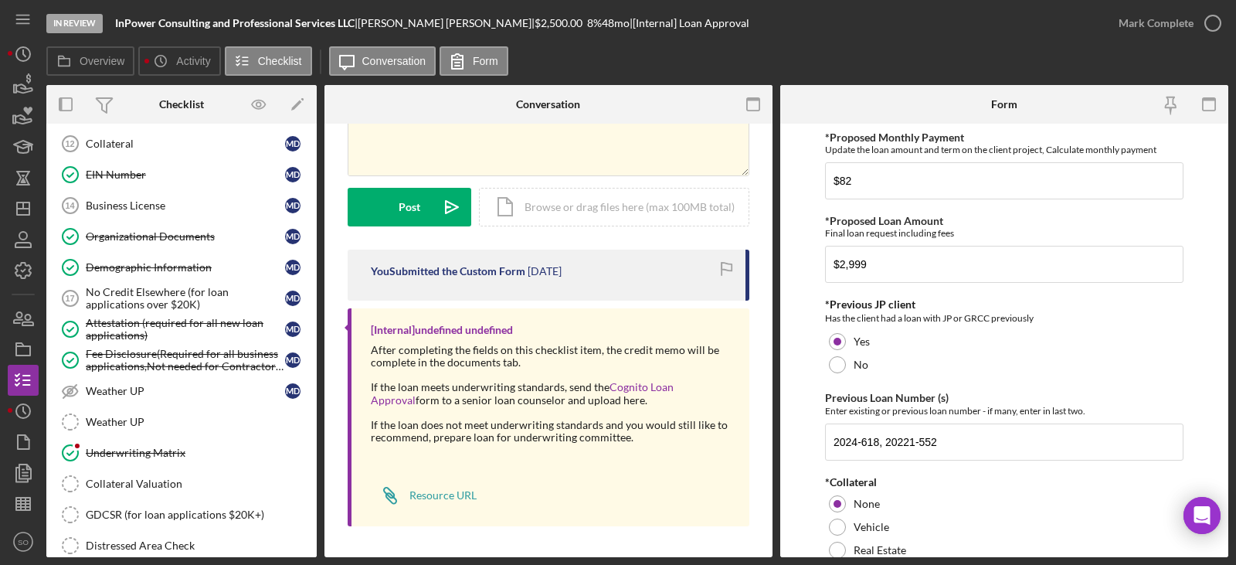
drag, startPoint x: 206, startPoint y: 457, endPoint x: 379, endPoint y: 471, distance: 174.4
click at [206, 457] on div "Underwriting Matrix" at bounding box center [197, 453] width 223 height 12
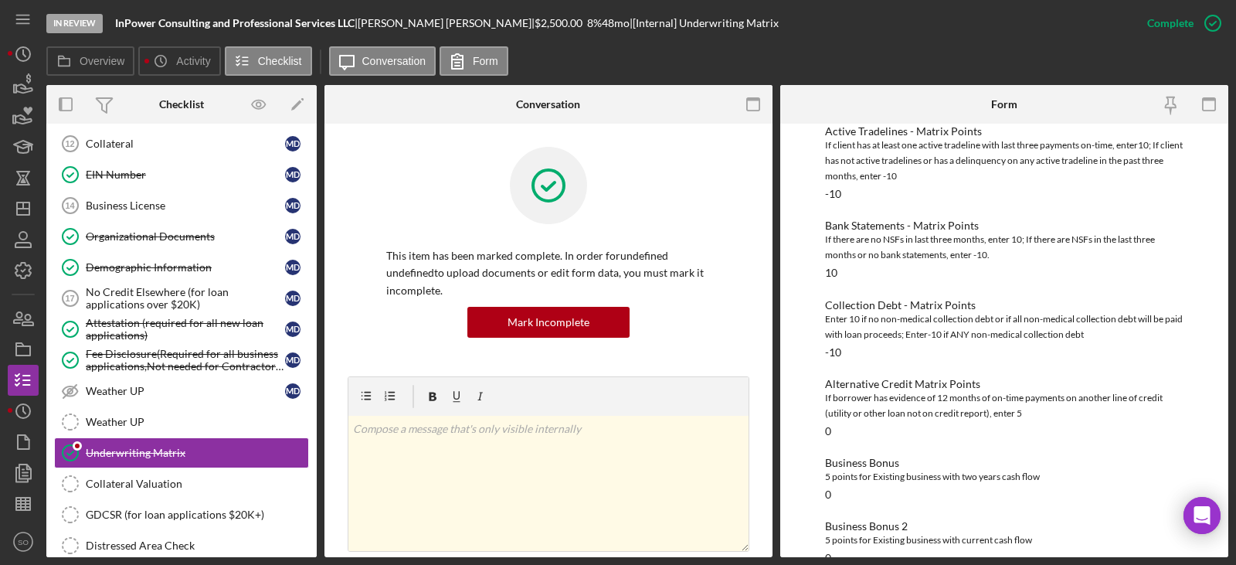
scroll to position [533, 0]
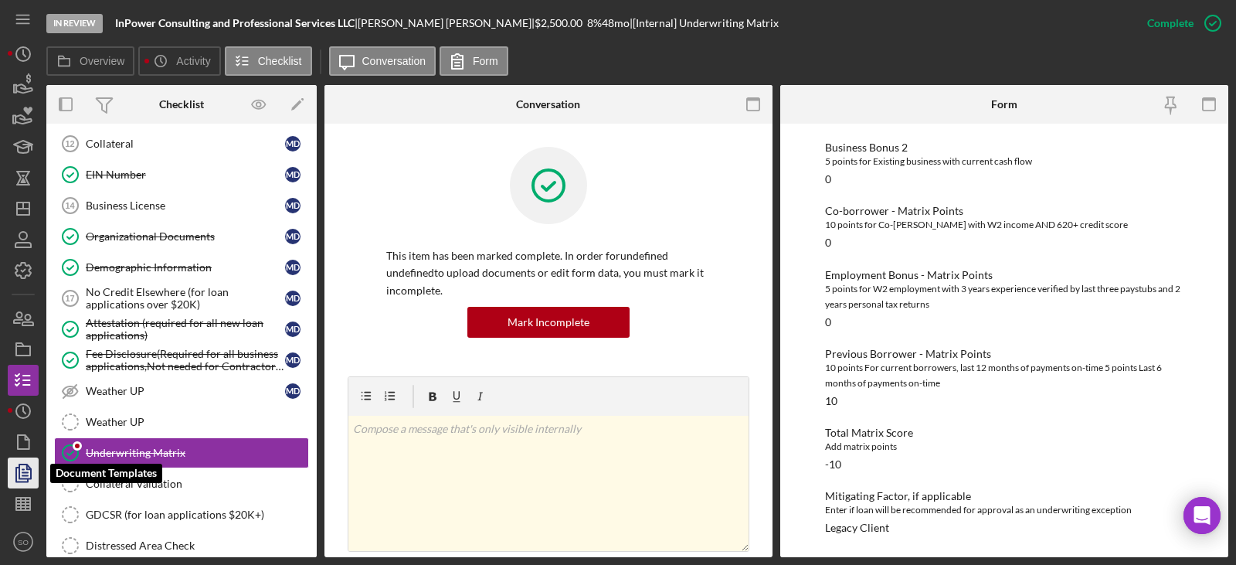
click at [31, 477] on polygon "button" at bounding box center [25, 471] width 12 height 14
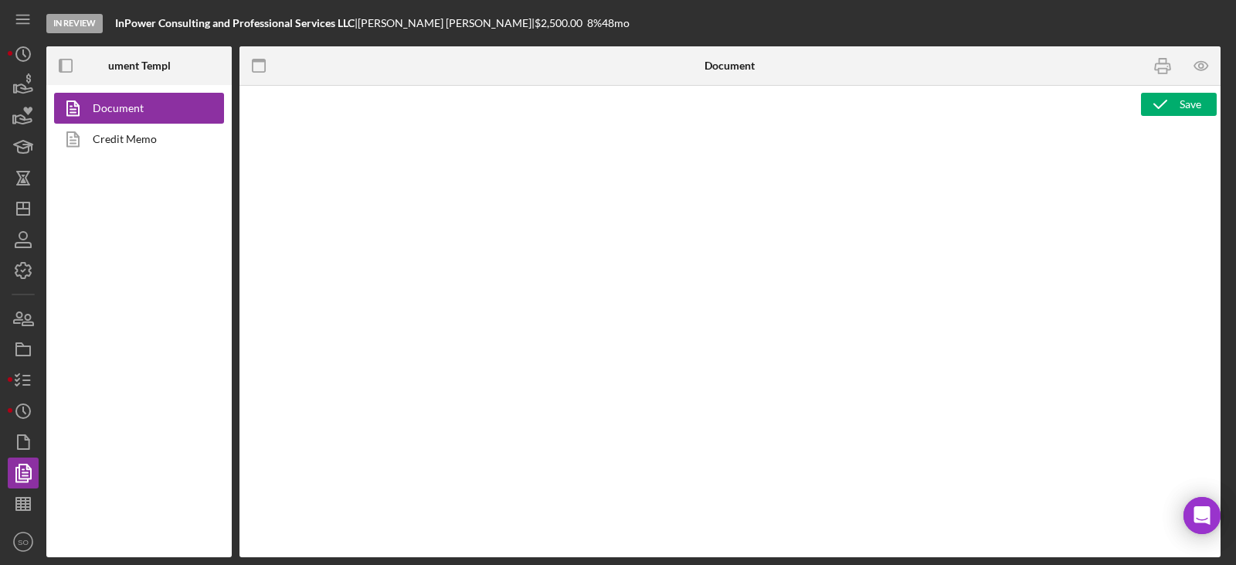
type textarea "Copy and paste, or create, your document template here."
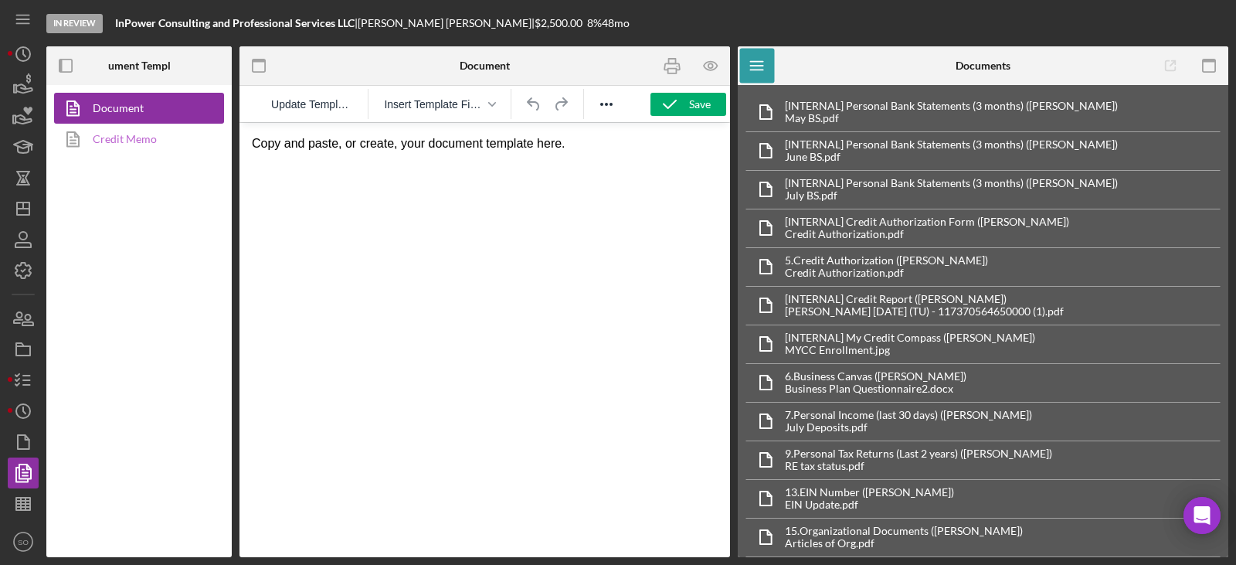
click at [147, 140] on link "Credit Memo" at bounding box center [135, 139] width 162 height 31
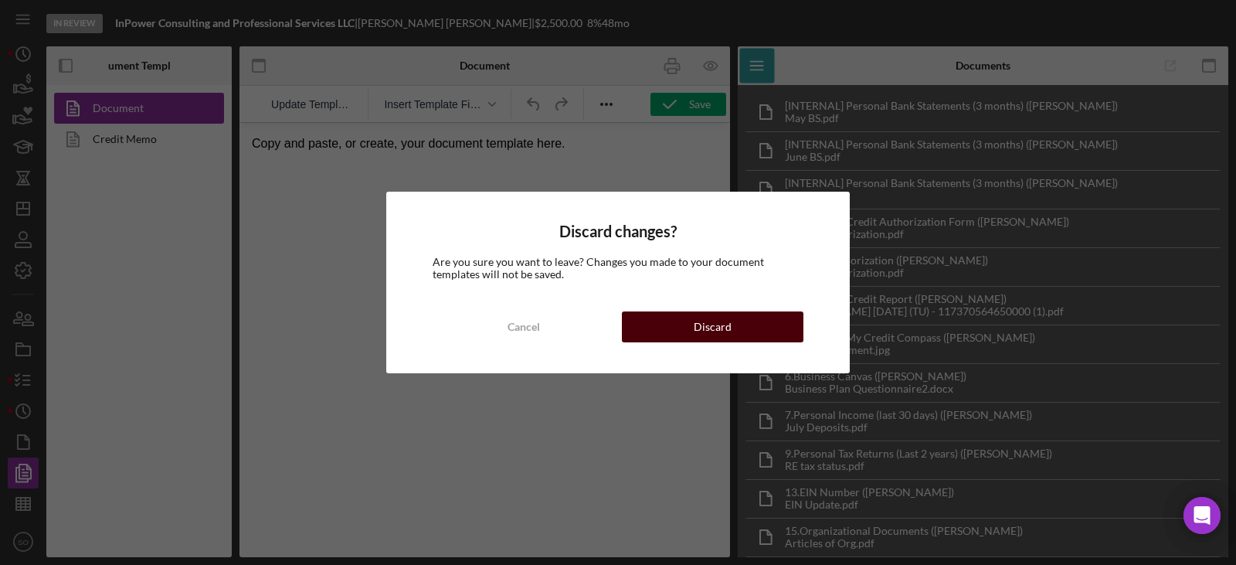
click at [688, 329] on button "Discard" at bounding box center [713, 326] width 182 height 31
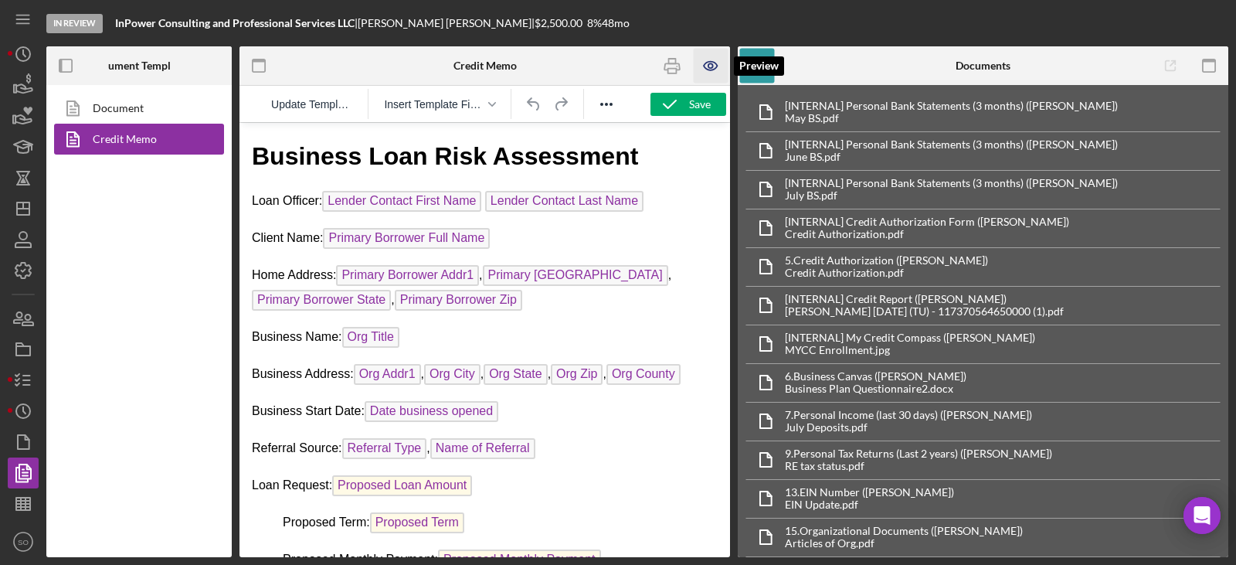
click at [715, 67] on icon "button" at bounding box center [711, 66] width 35 height 35
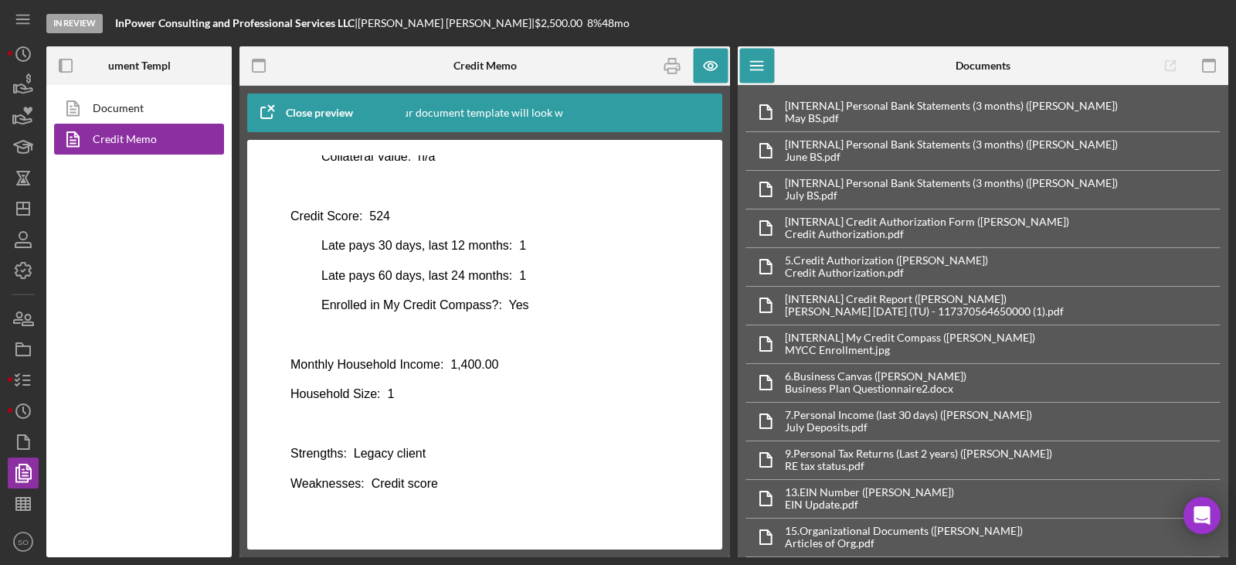
scroll to position [417, 0]
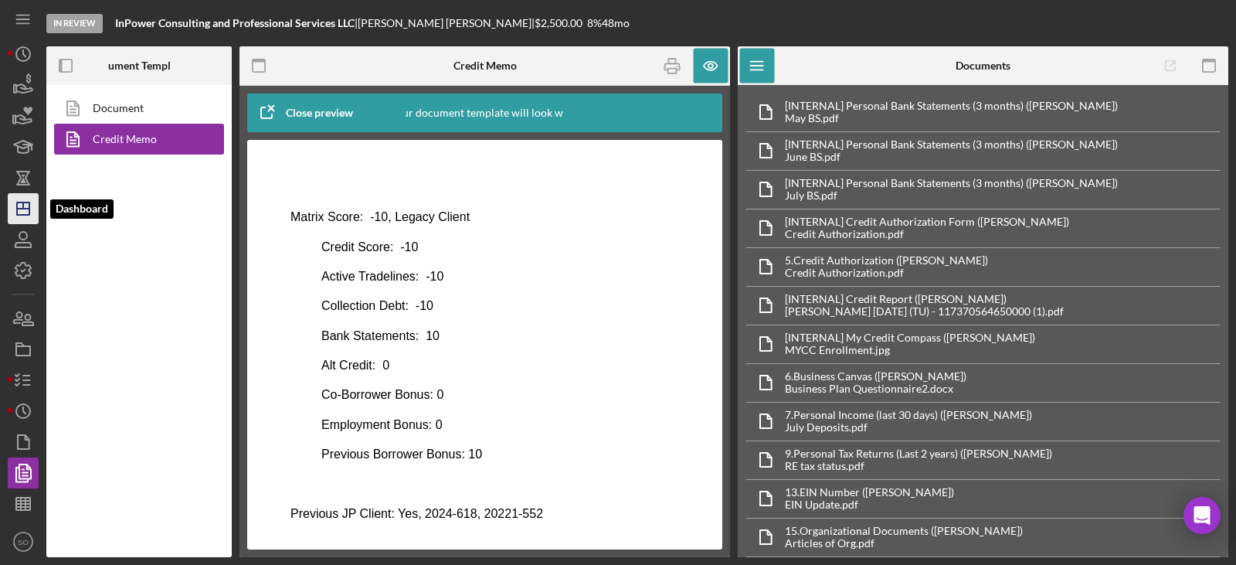
click at [26, 205] on icon "Icon/Dashboard" at bounding box center [23, 208] width 39 height 39
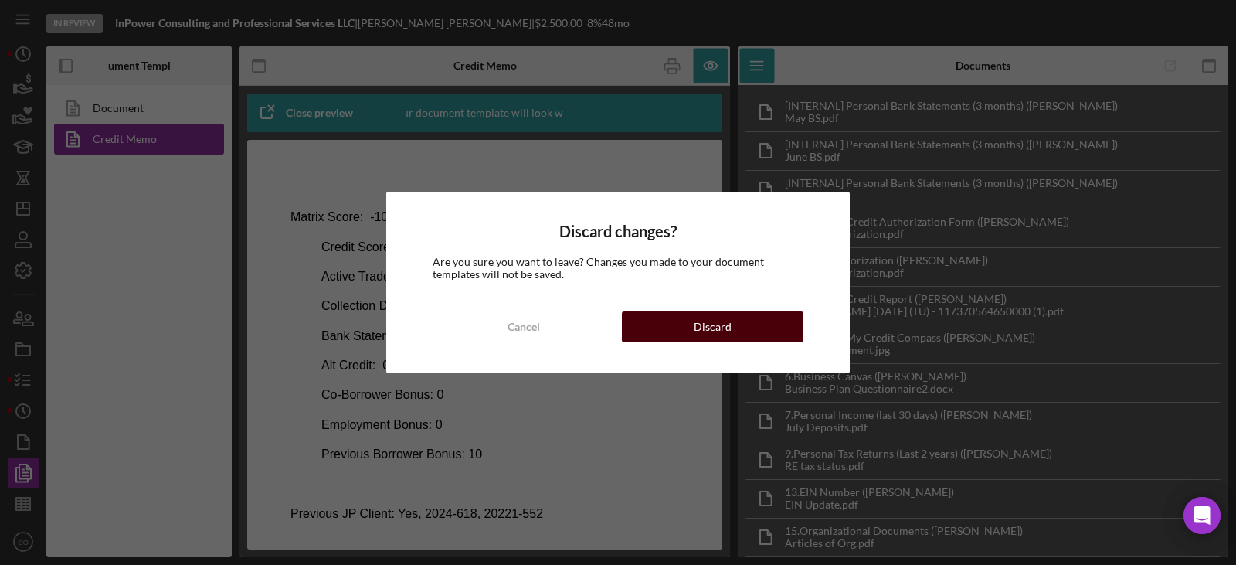
click at [685, 333] on button "Discard" at bounding box center [713, 326] width 182 height 31
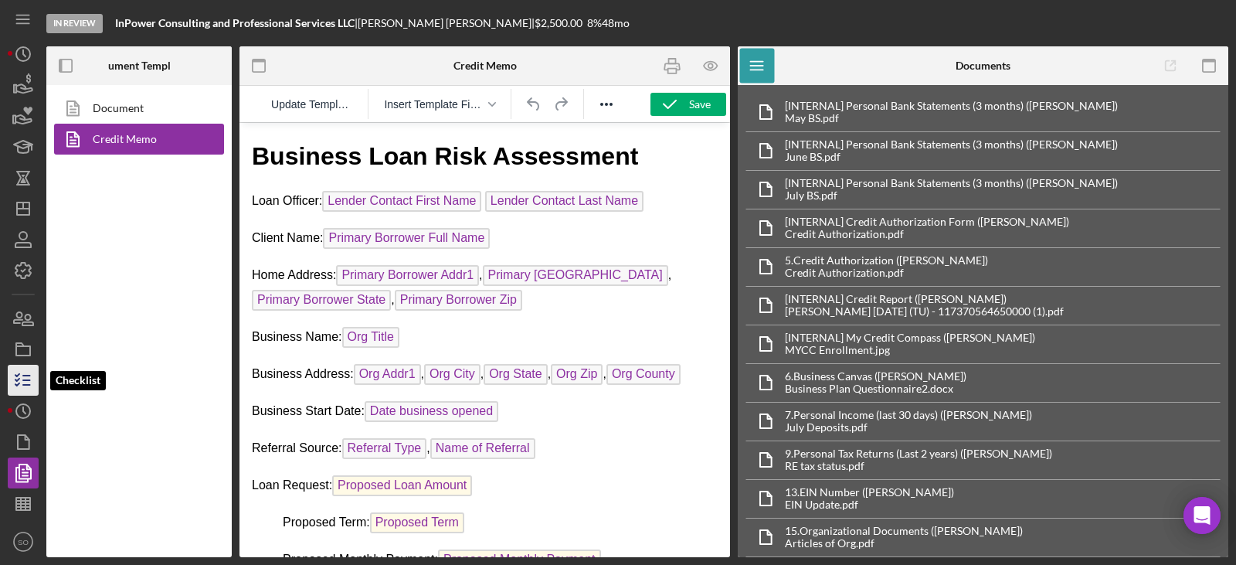
click at [28, 383] on icon "button" at bounding box center [23, 380] width 39 height 39
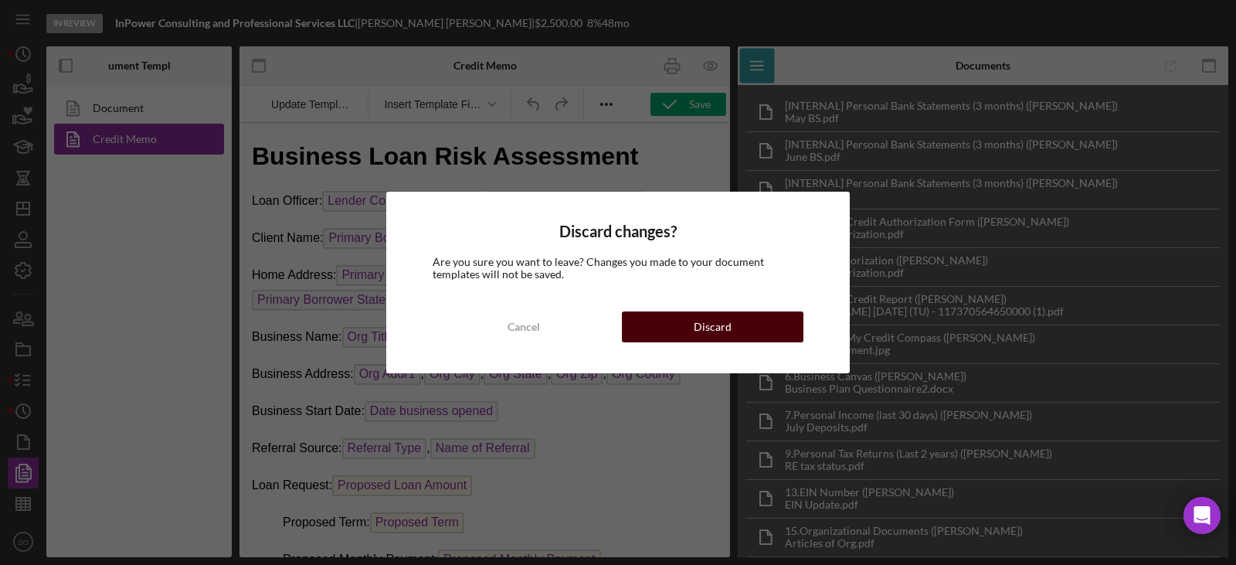
click at [685, 338] on button "Discard" at bounding box center [713, 326] width 182 height 31
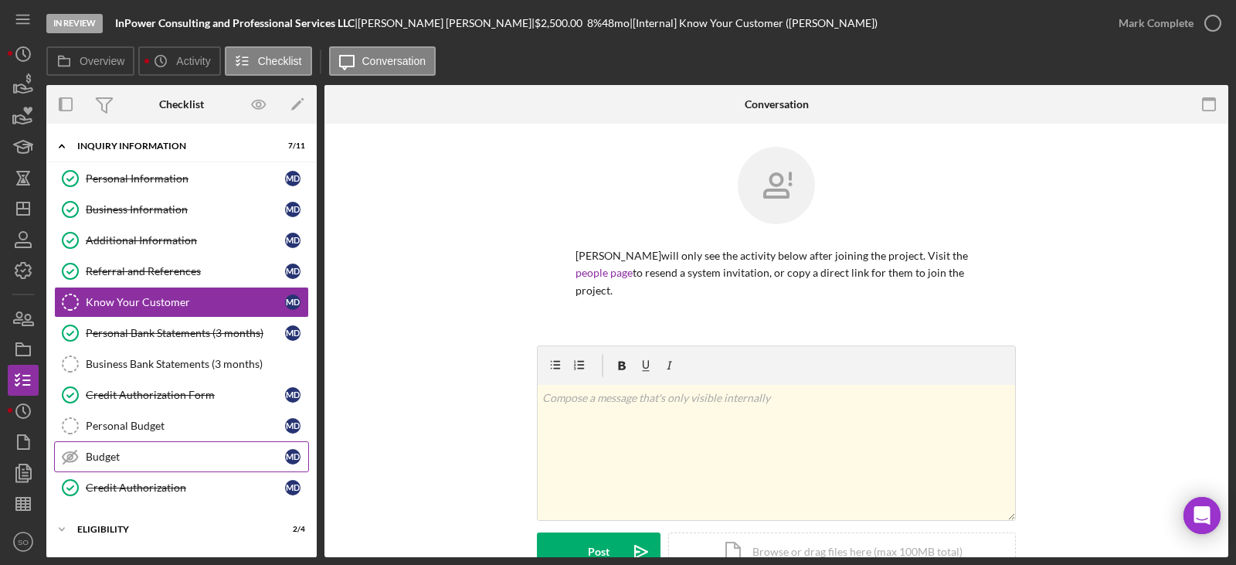
scroll to position [135, 0]
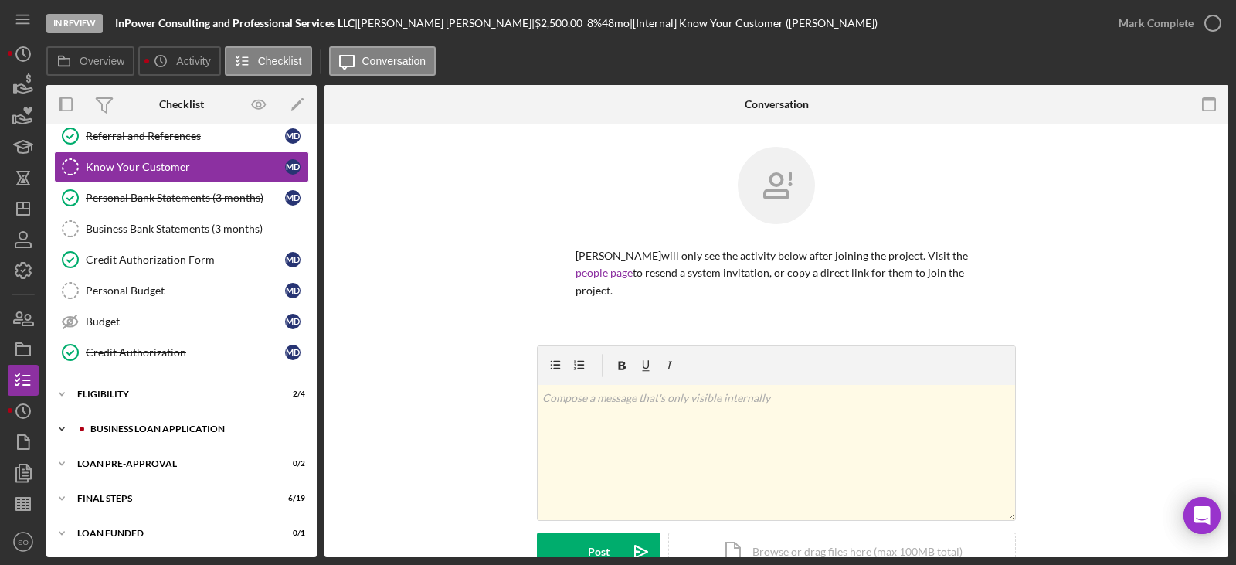
drag, startPoint x: 178, startPoint y: 430, endPoint x: 193, endPoint y: 443, distance: 19.8
click at [179, 430] on div "BUSINESS LOAN APPLICATION" at bounding box center [193, 428] width 207 height 9
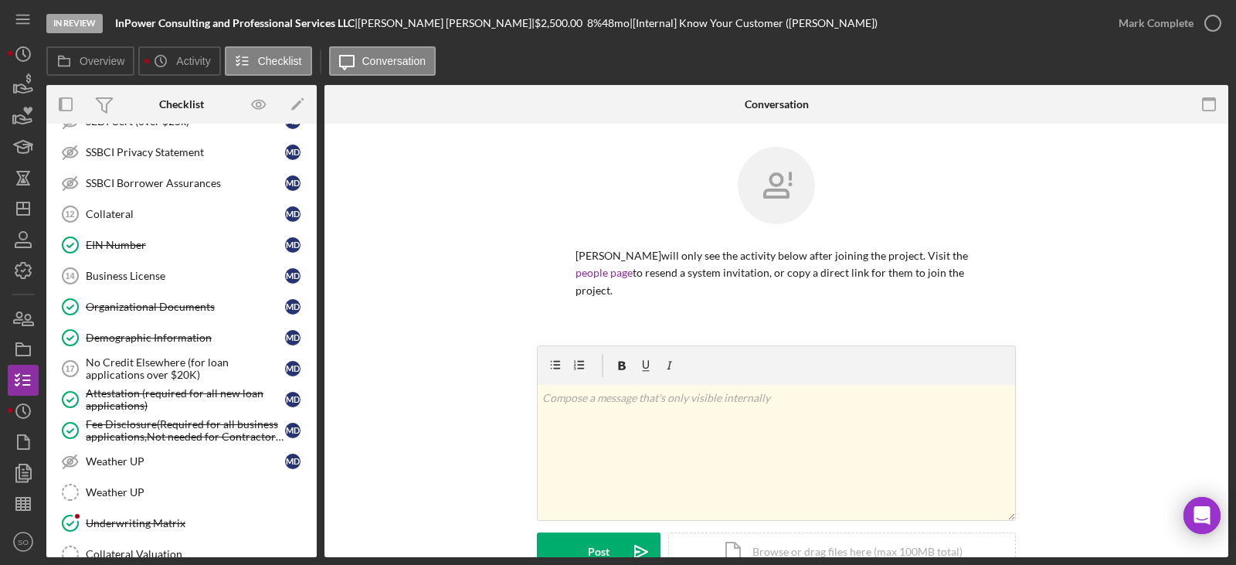
scroll to position [908, 0]
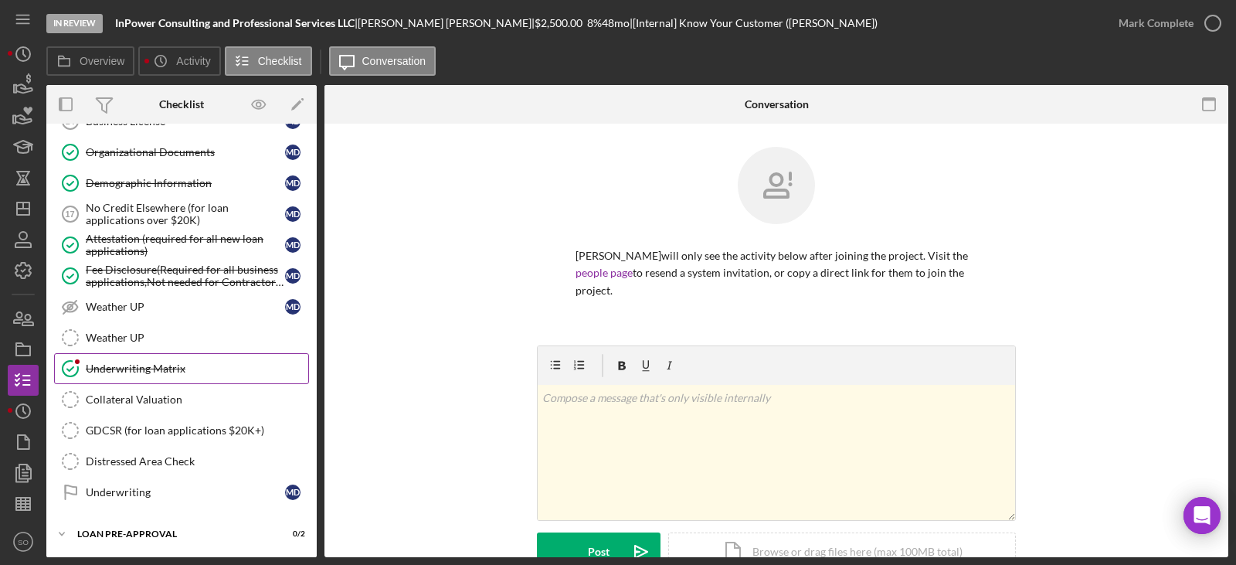
click at [164, 372] on div "Underwriting Matrix" at bounding box center [197, 368] width 223 height 12
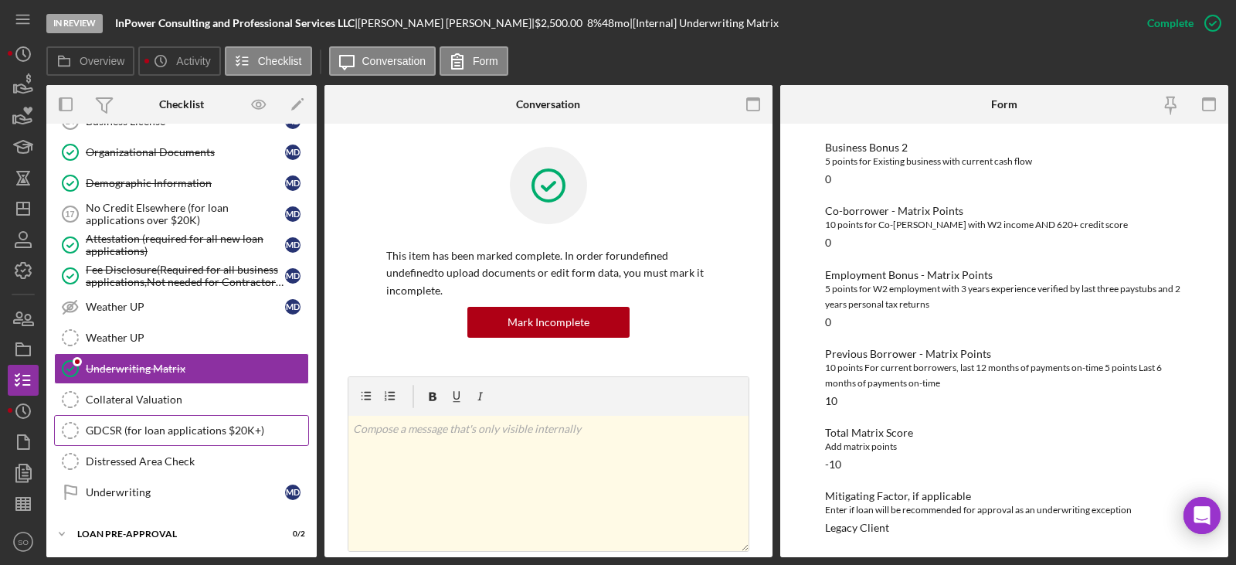
scroll to position [978, 0]
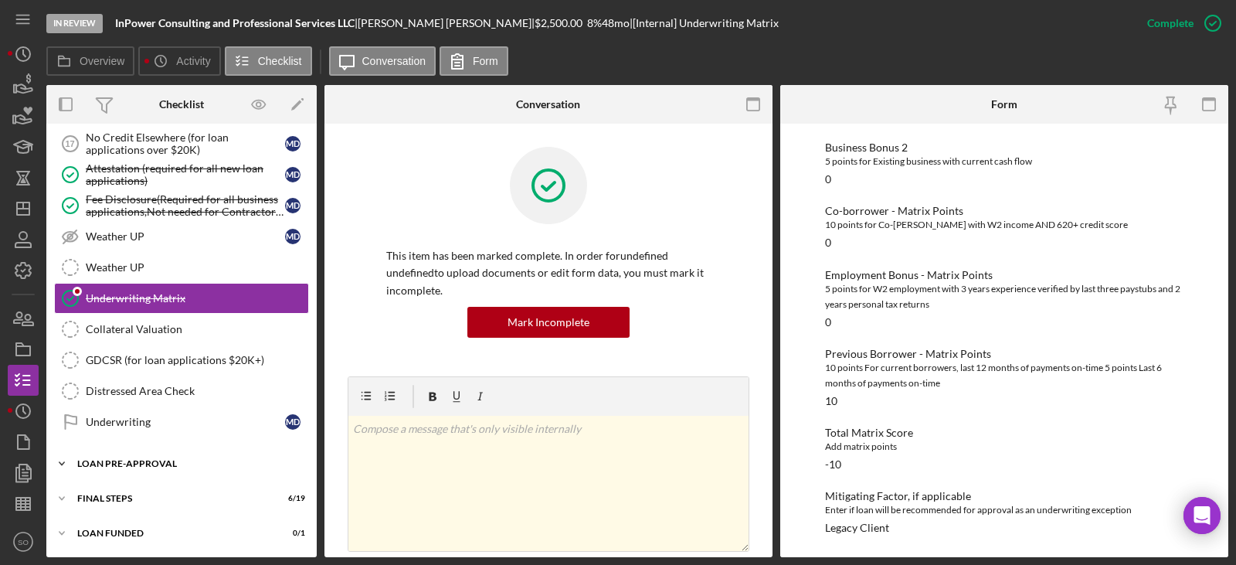
click at [145, 471] on div "Icon/Expander LOAN PRE-APPROVAL 0 / 2" at bounding box center [181, 463] width 270 height 31
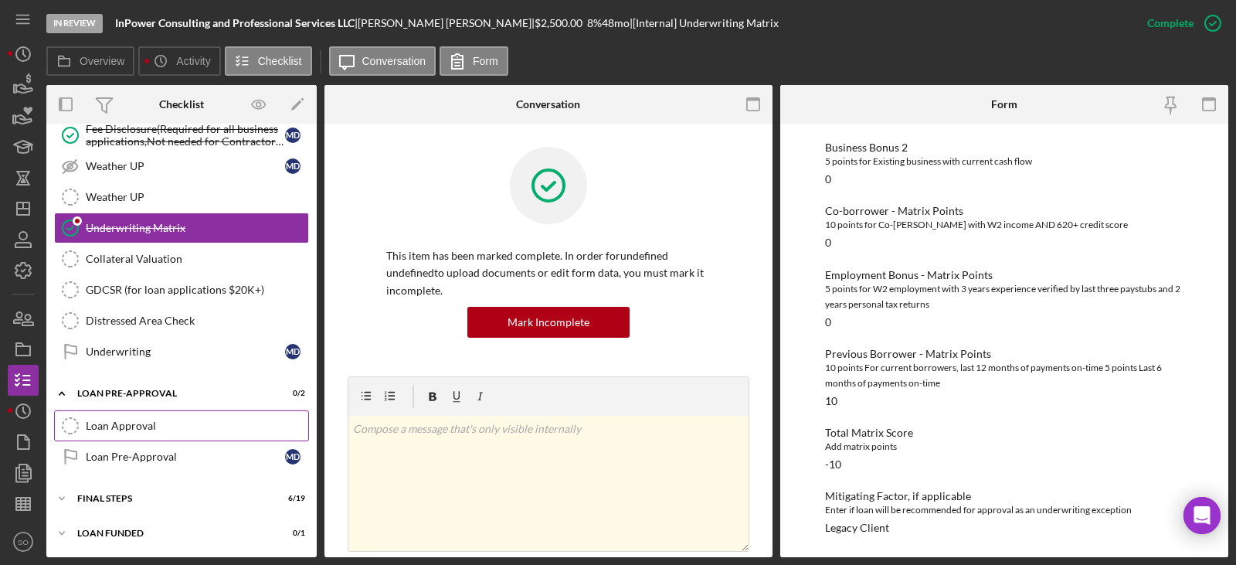
click at [144, 437] on link "Loan Approval Loan Approval" at bounding box center [181, 425] width 255 height 31
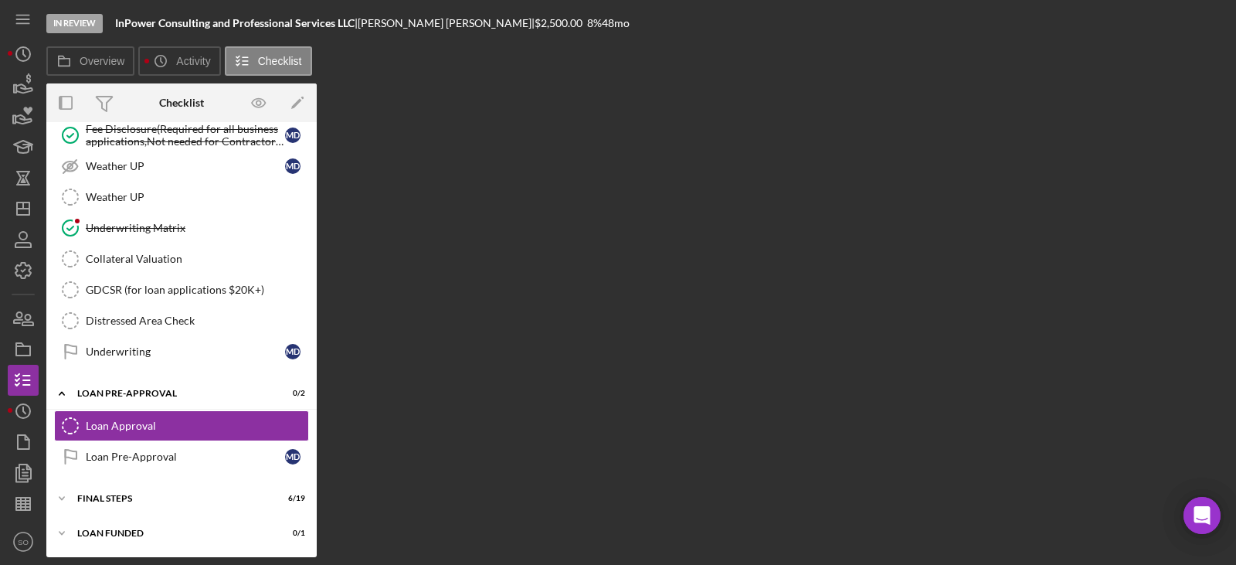
scroll to position [1047, 0]
click at [171, 455] on div "Loan Pre-Approval" at bounding box center [185, 457] width 199 height 12
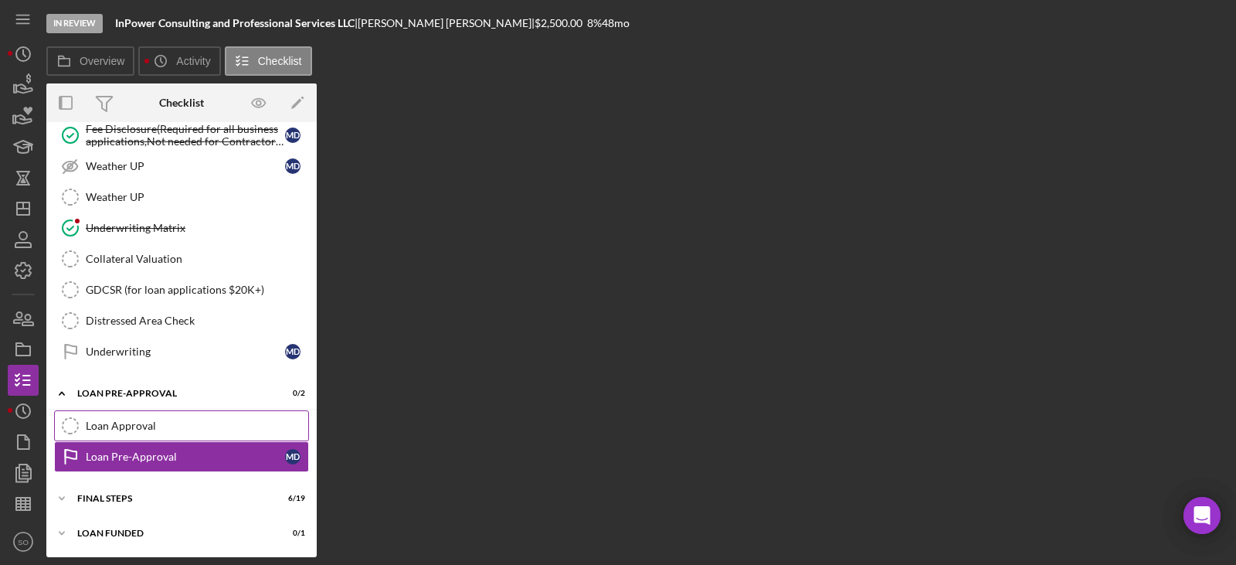
click at [117, 437] on link "Loan Approval Loan Approval" at bounding box center [181, 425] width 255 height 31
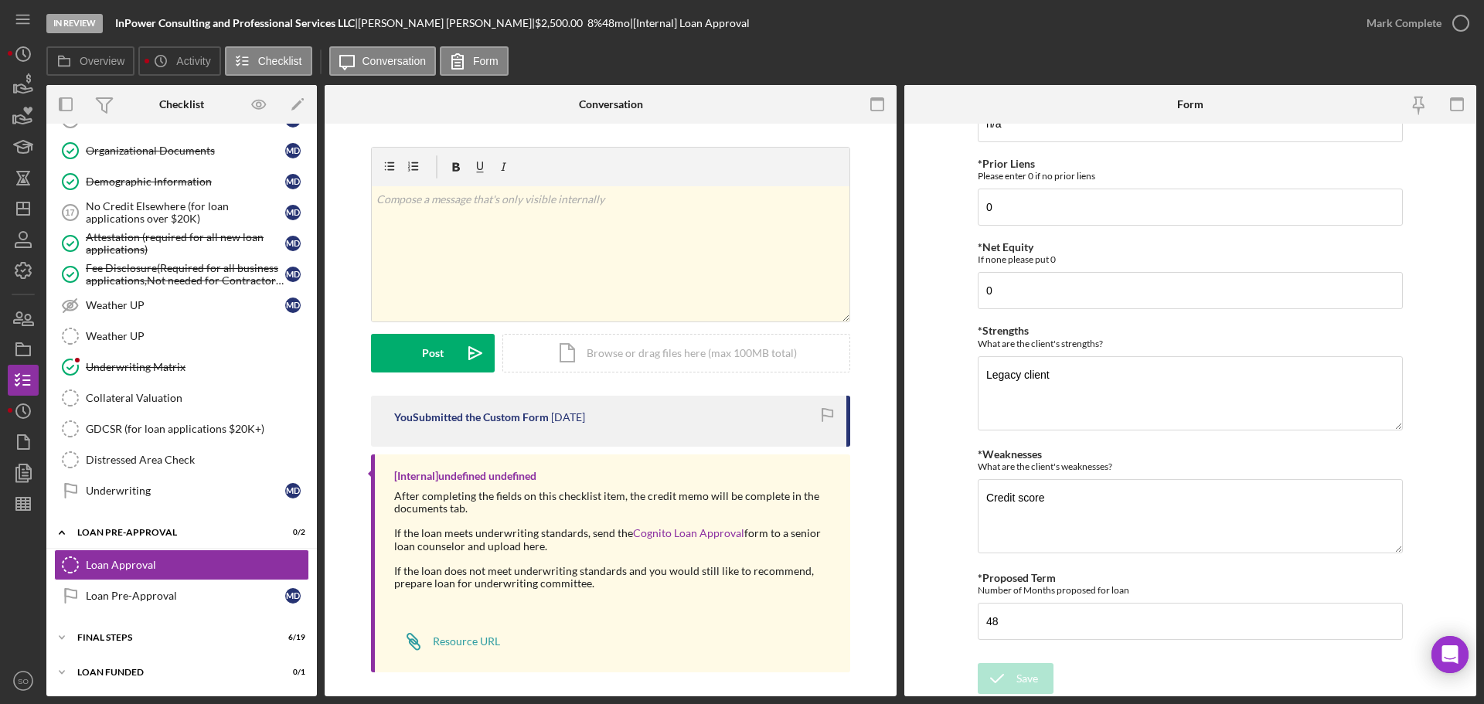
scroll to position [621, 0]
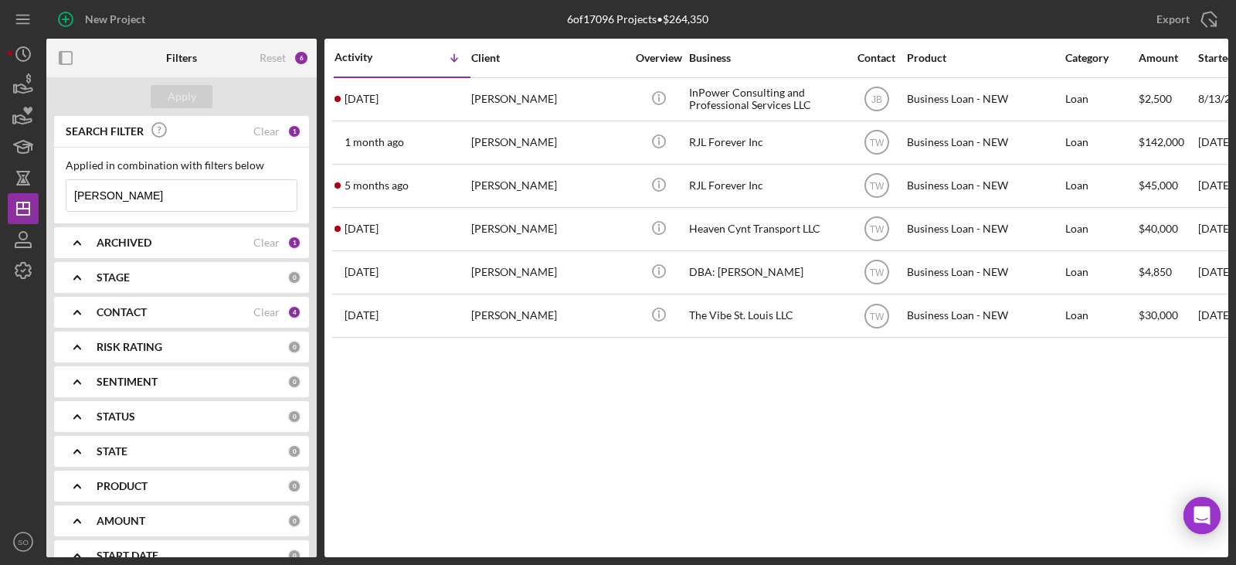
drag, startPoint x: -1, startPoint y: 189, endPoint x: -53, endPoint y: 189, distance: 51.8
click at [0, 189] on html "New Project 6 of 17096 Projects • $264,350 marlena davis Export Icon/Export Fil…" at bounding box center [618, 282] width 1236 height 565
type input "west"
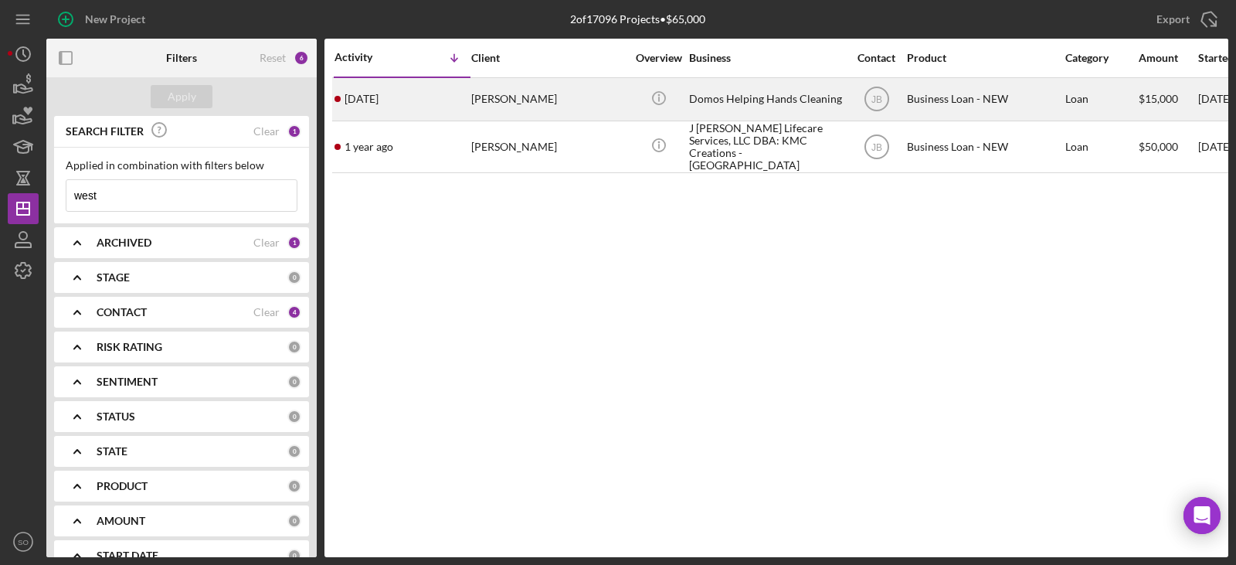
click at [503, 100] on div "Joyce West" at bounding box center [548, 99] width 155 height 41
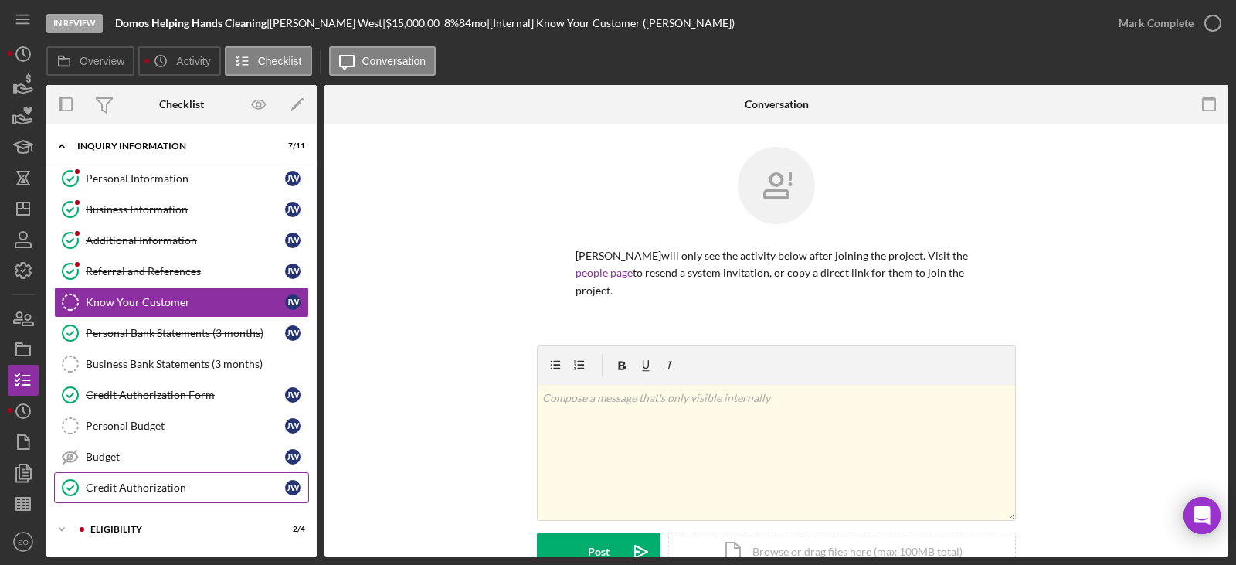
scroll to position [135, 0]
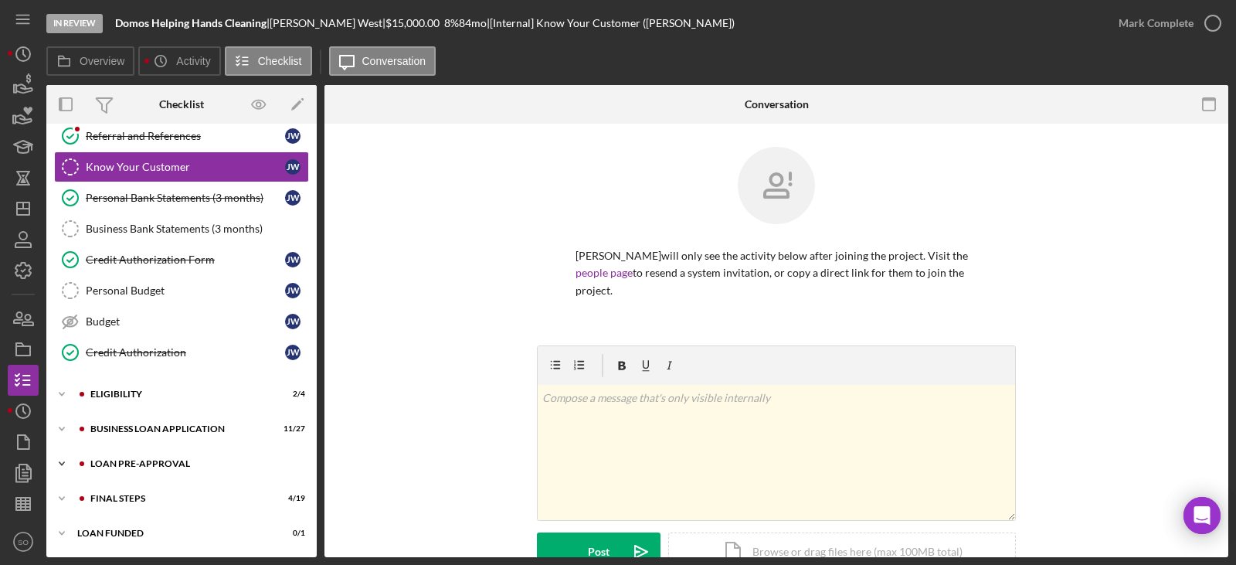
click at [161, 461] on div "LOAN PRE-APPROVAL" at bounding box center [193, 463] width 207 height 9
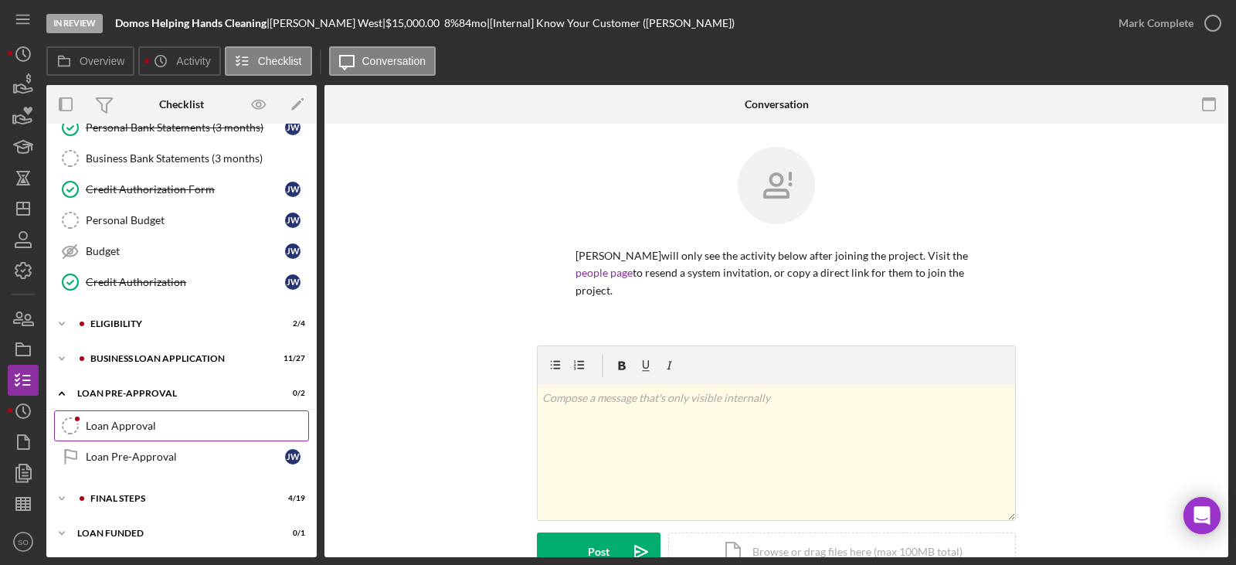
click at [154, 423] on div "Loan Approval" at bounding box center [197, 426] width 223 height 12
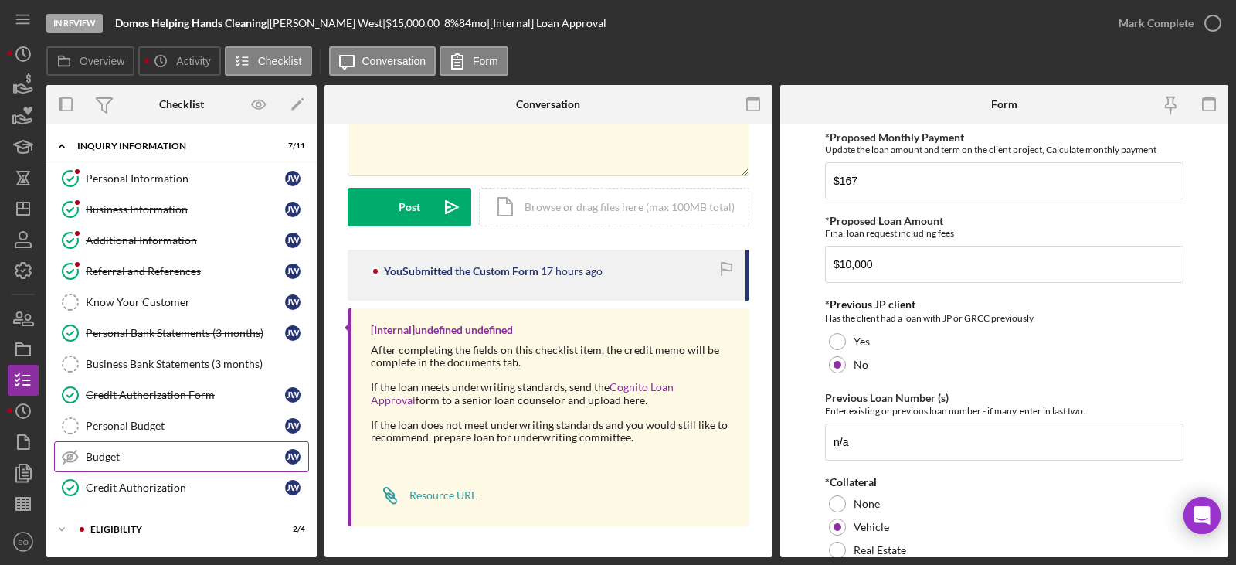
scroll to position [206, 0]
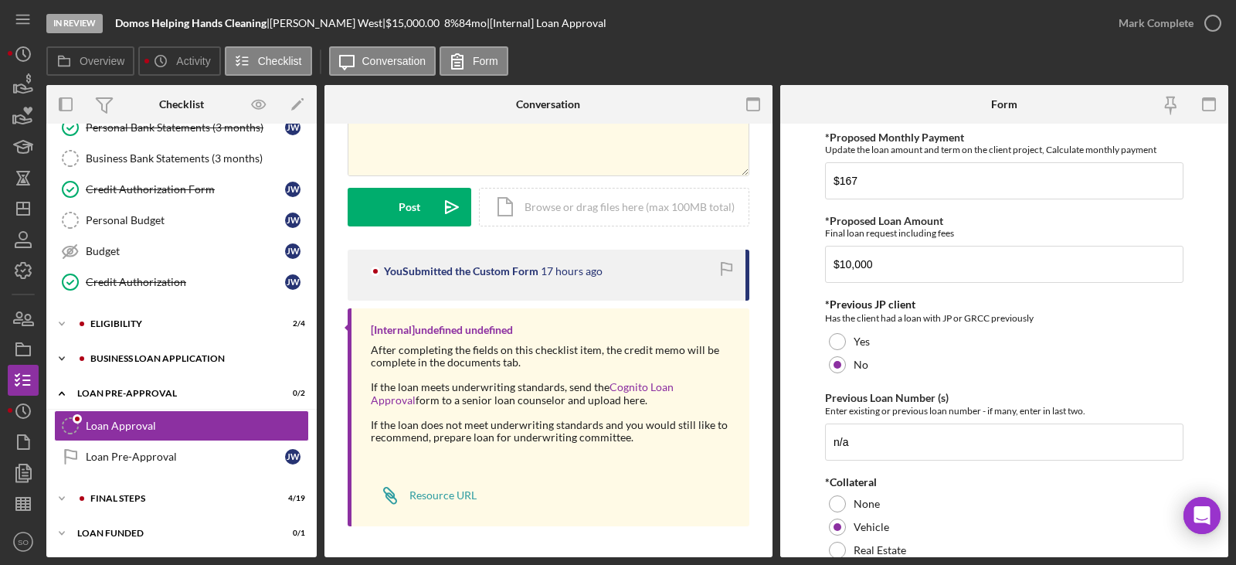
click at [170, 362] on div "BUSINESS LOAN APPLICATION" at bounding box center [193, 358] width 207 height 9
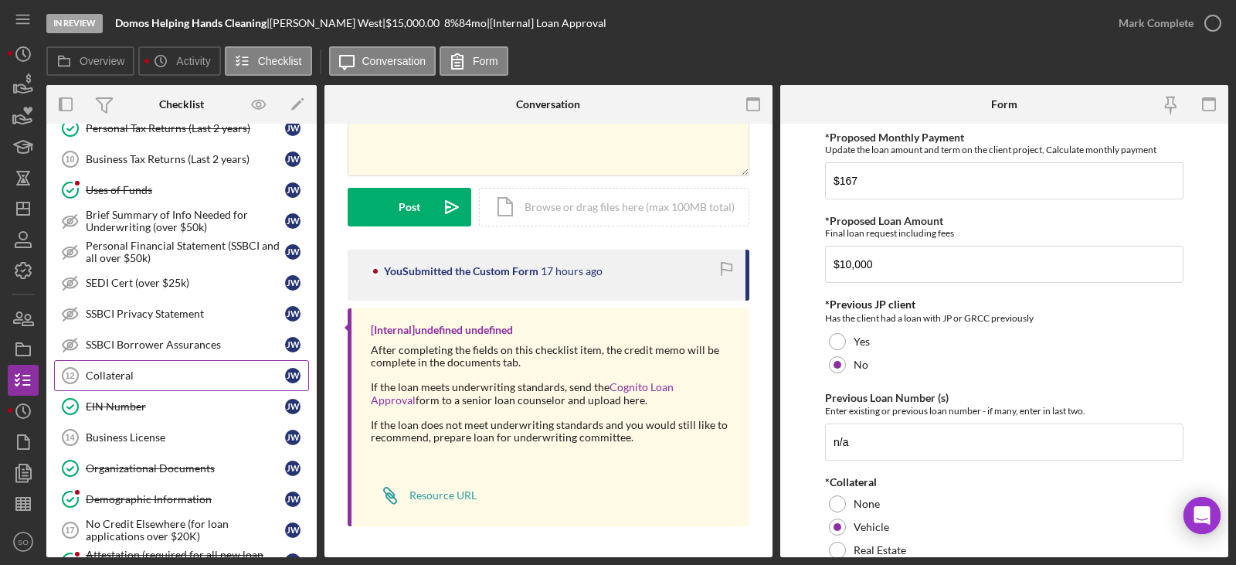
scroll to position [824, 0]
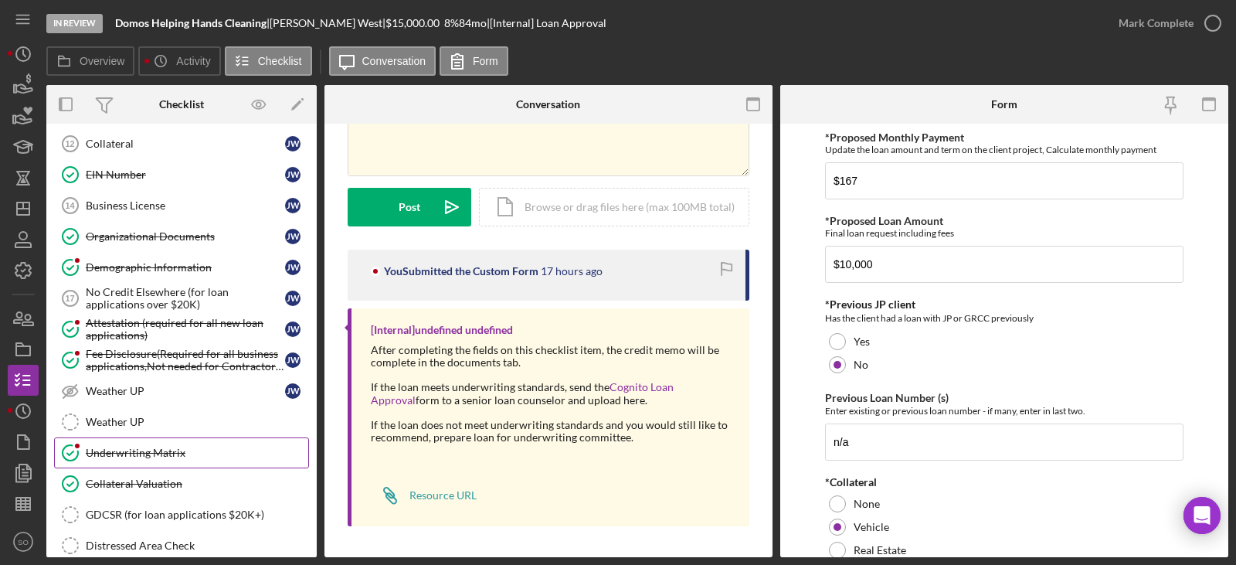
click at [158, 457] on div "Underwriting Matrix" at bounding box center [197, 453] width 223 height 12
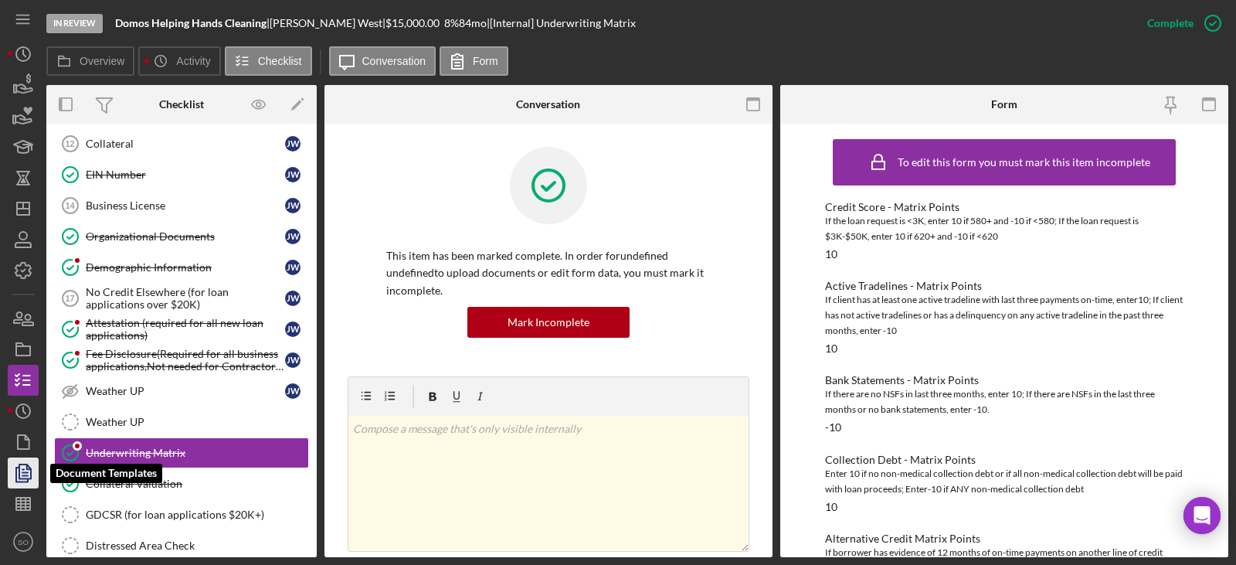
click at [22, 476] on icon "button" at bounding box center [23, 473] width 39 height 39
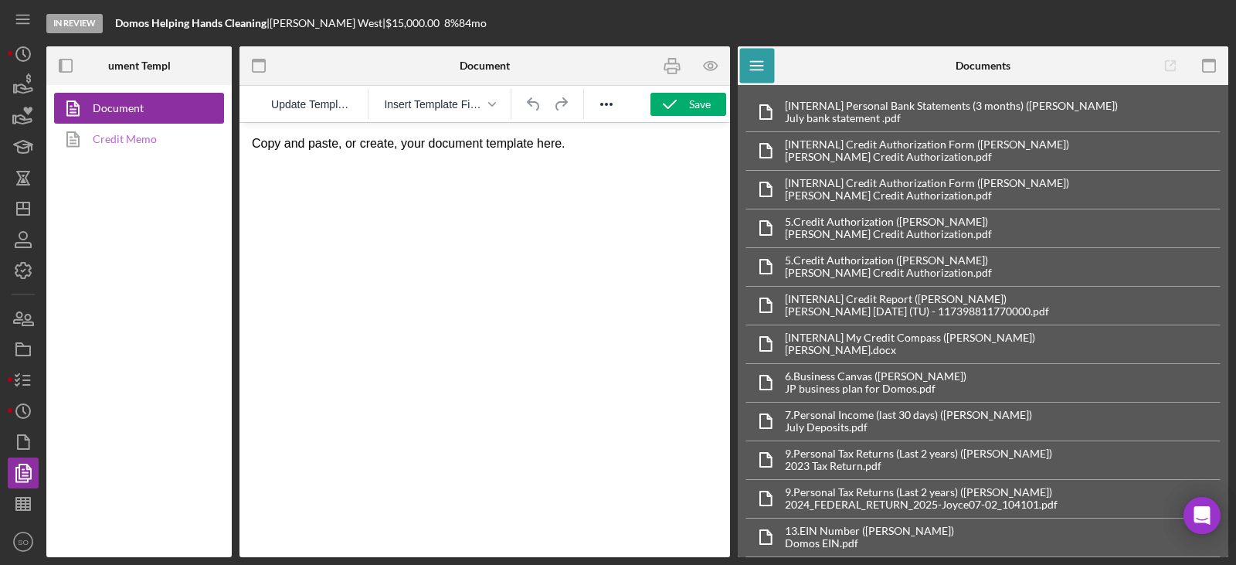
click at [155, 143] on link "Credit Memo" at bounding box center [135, 139] width 162 height 31
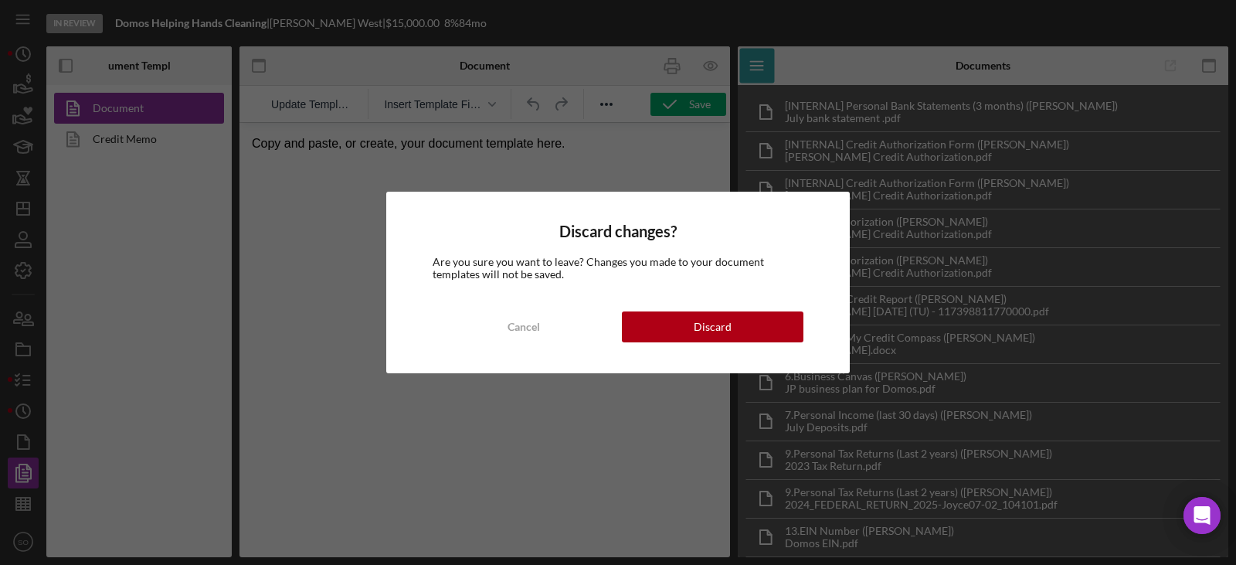
click at [664, 348] on div "Discard changes? Are you sure you want to leave? Changes you made to your docum…" at bounding box center [618, 283] width 464 height 182
click at [661, 338] on button "Discard" at bounding box center [713, 326] width 182 height 31
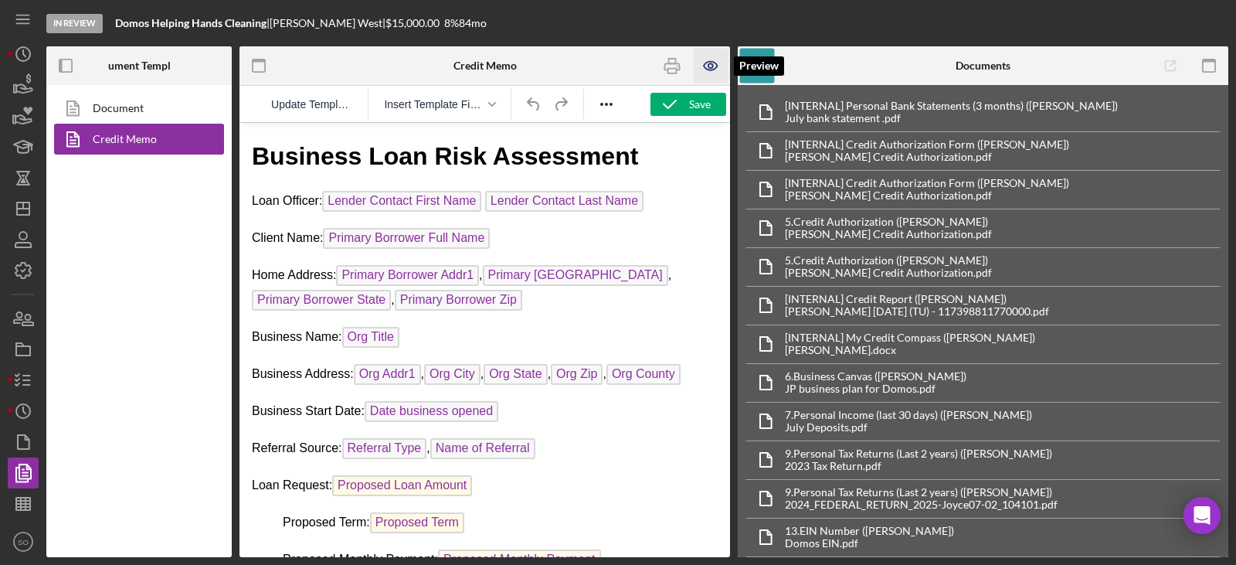
drag, startPoint x: 706, startPoint y: 64, endPoint x: 400, endPoint y: 2, distance: 311.4
click at [706, 64] on icon "button" at bounding box center [710, 66] width 13 height 9
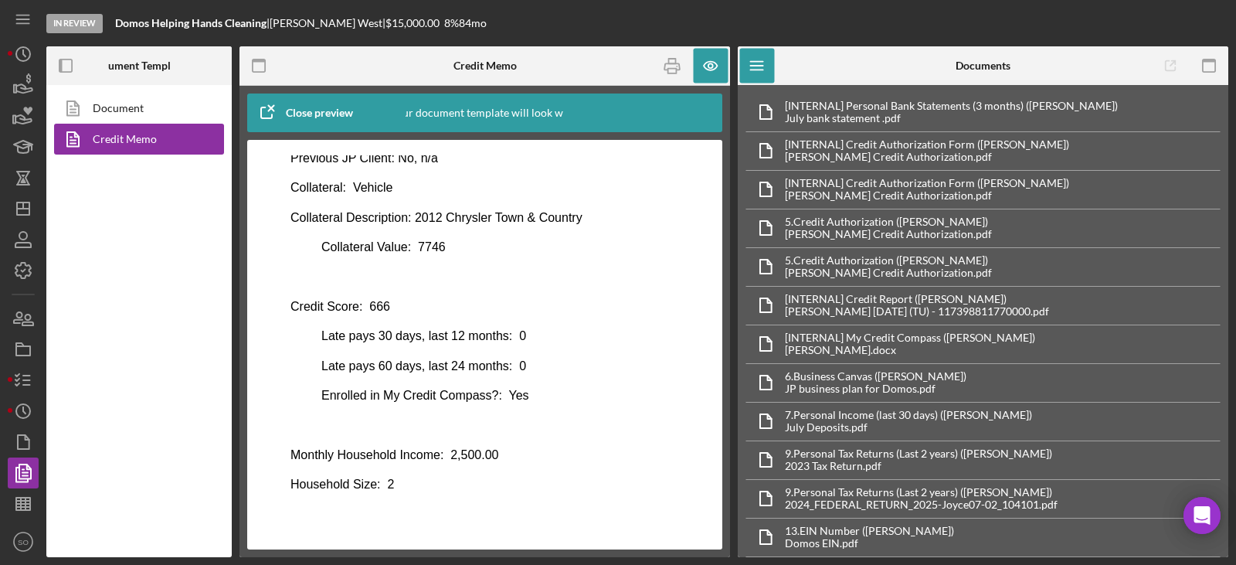
scroll to position [881, 0]
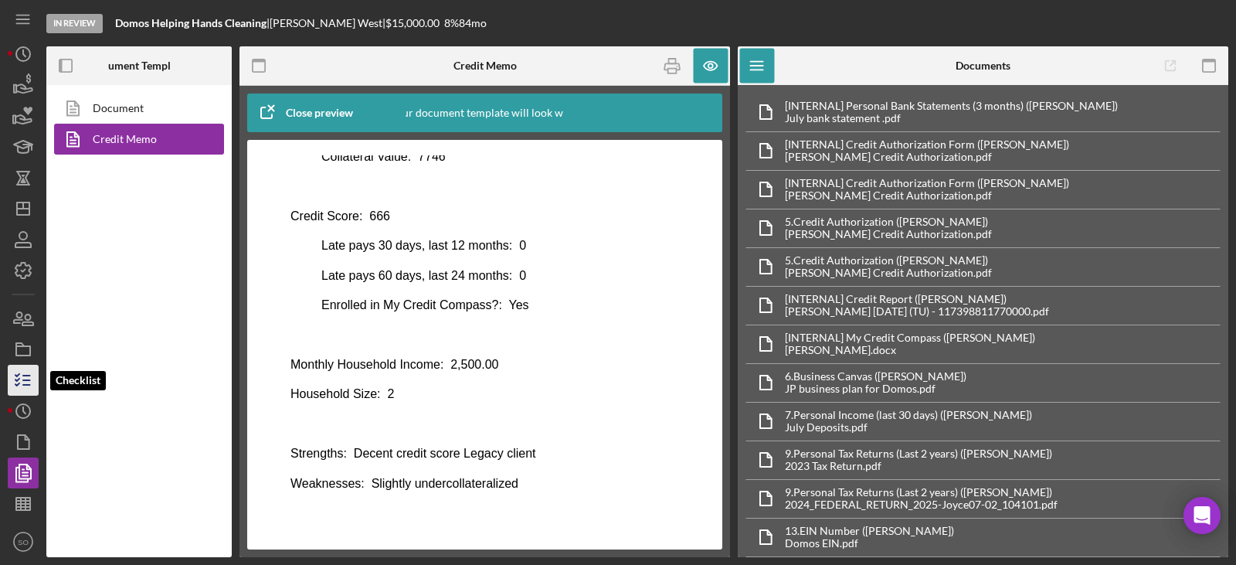
click at [26, 380] on line "button" at bounding box center [26, 380] width 7 height 0
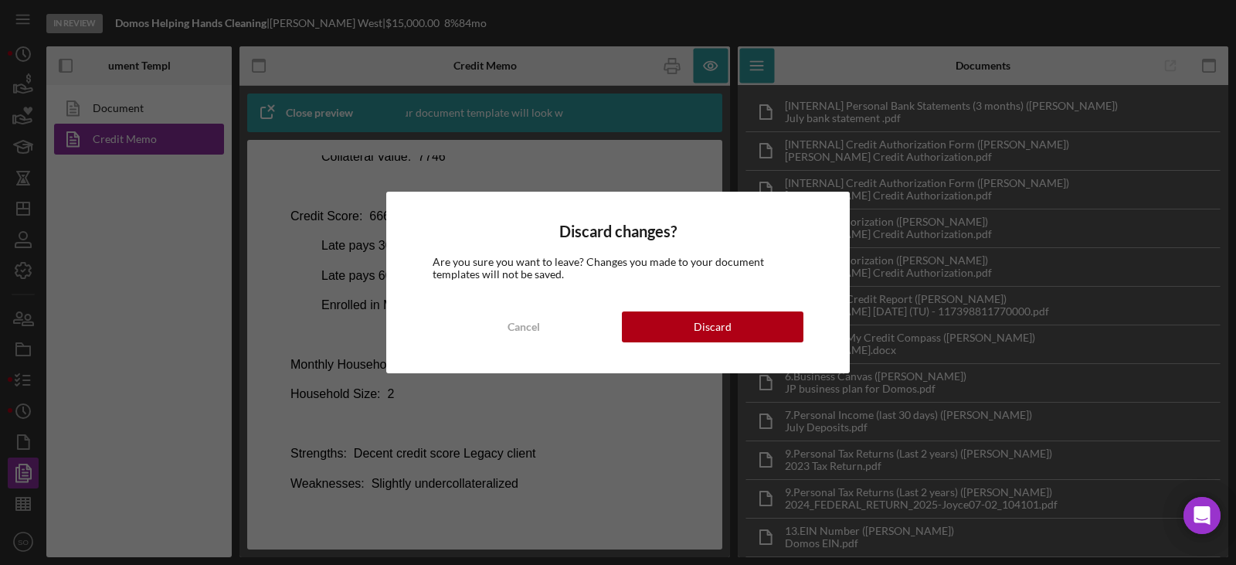
click at [704, 320] on div "Discard" at bounding box center [713, 326] width 38 height 31
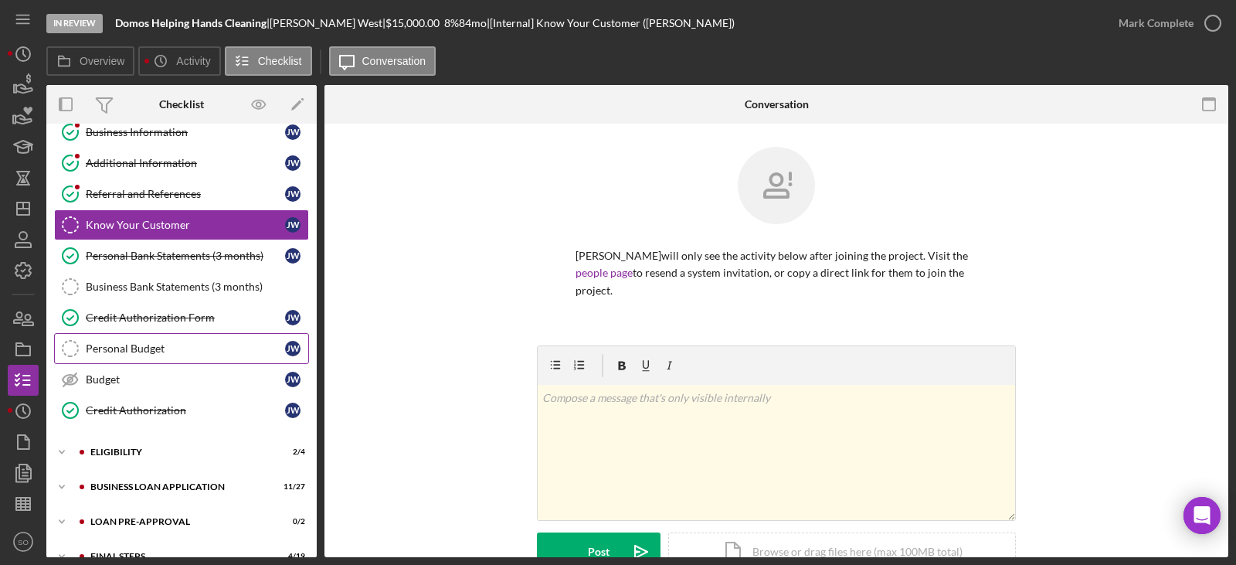
scroll to position [135, 0]
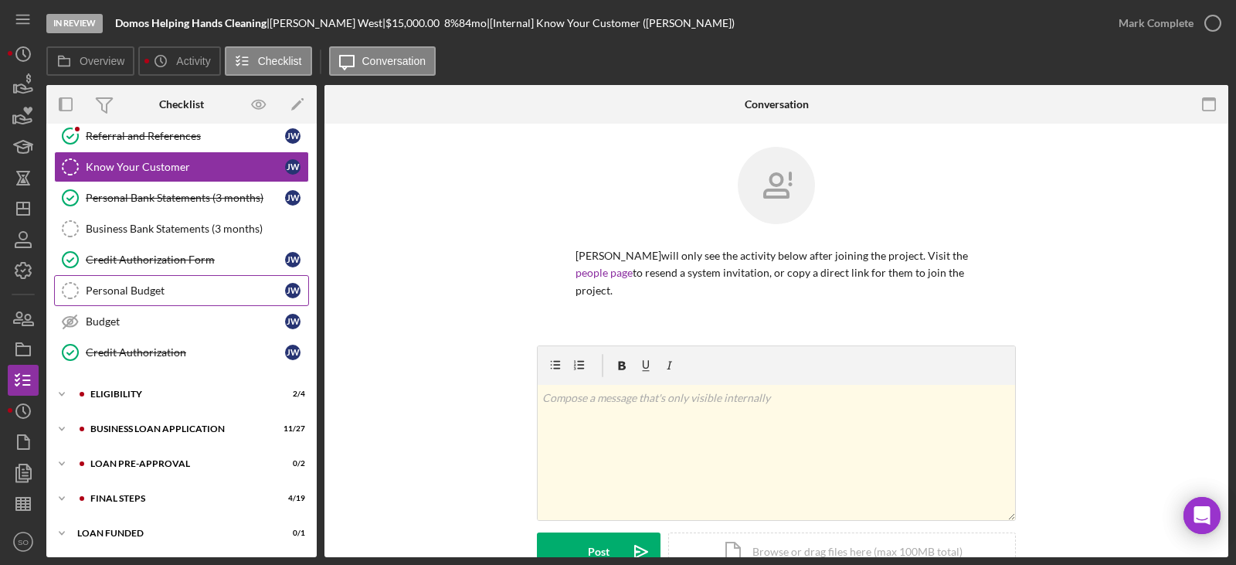
click at [139, 431] on div "BUSINESS LOAN APPLICATION" at bounding box center [178, 428] width 176 height 9
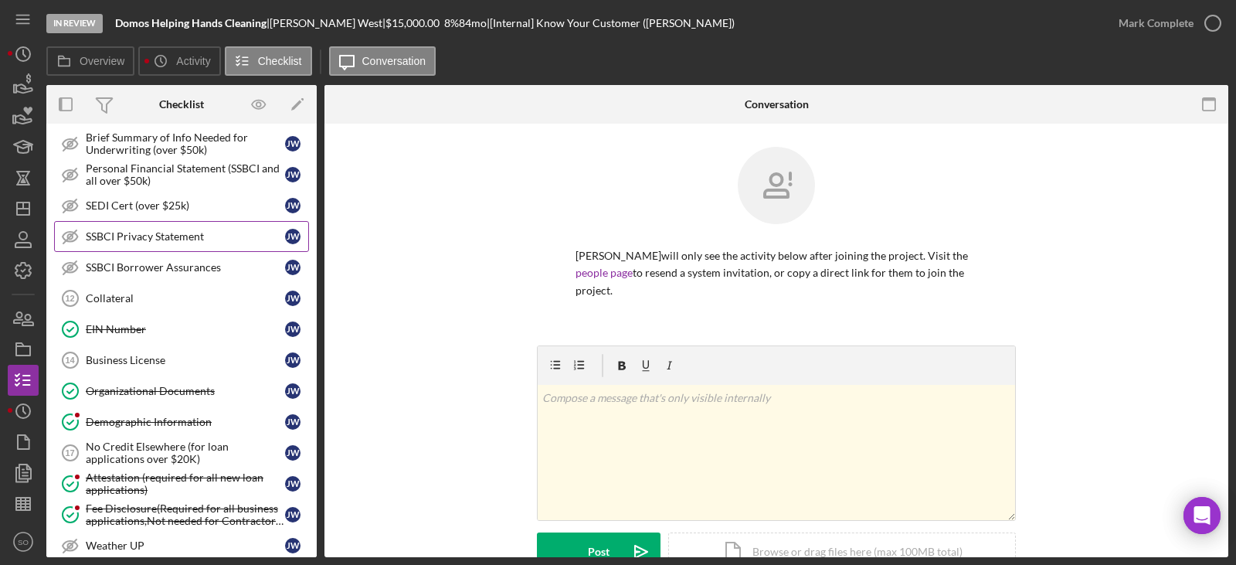
scroll to position [824, 0]
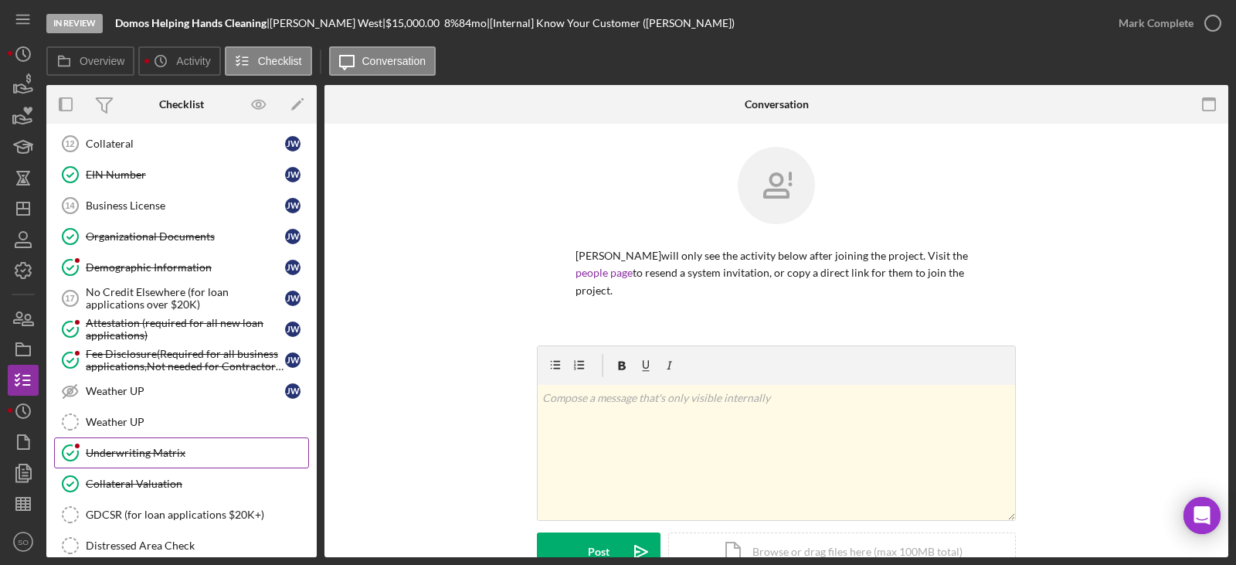
click at [154, 458] on div "Underwriting Matrix" at bounding box center [197, 453] width 223 height 12
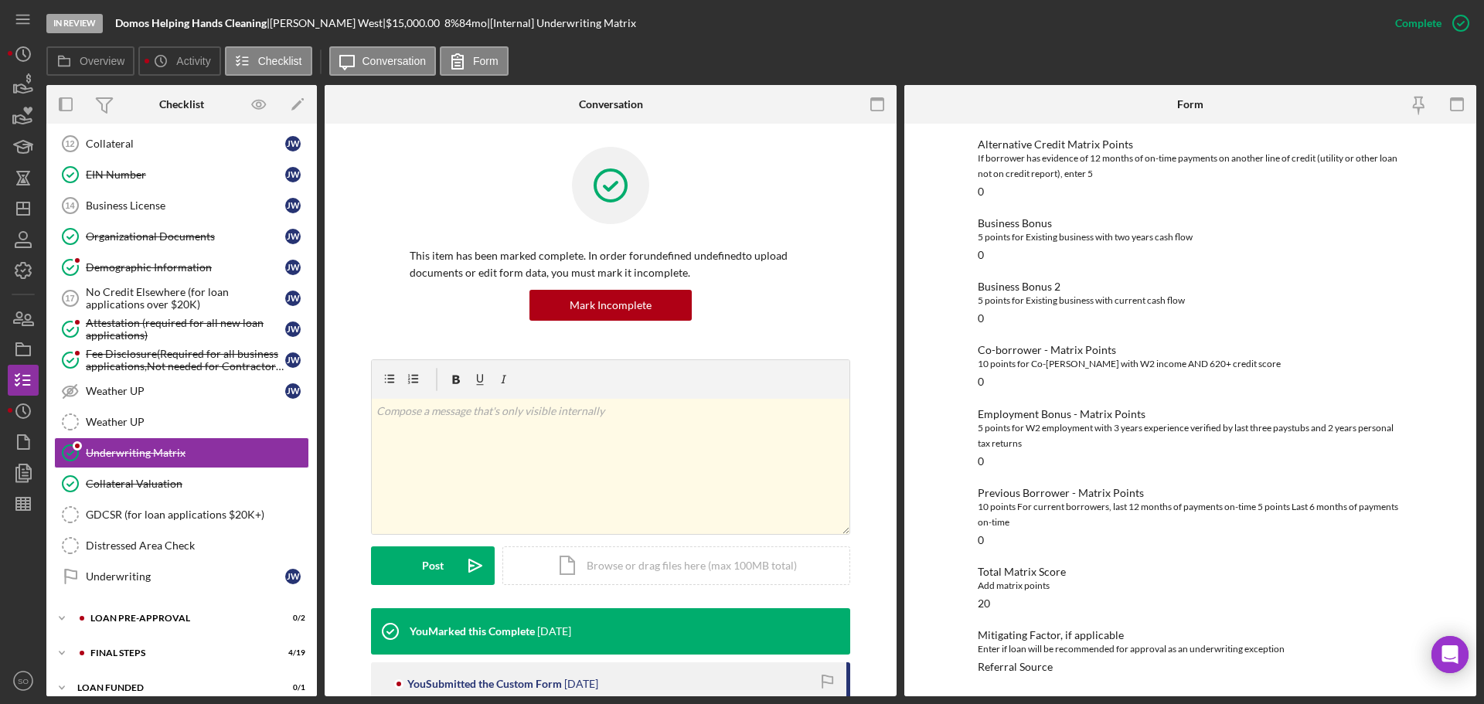
scroll to position [379, 0]
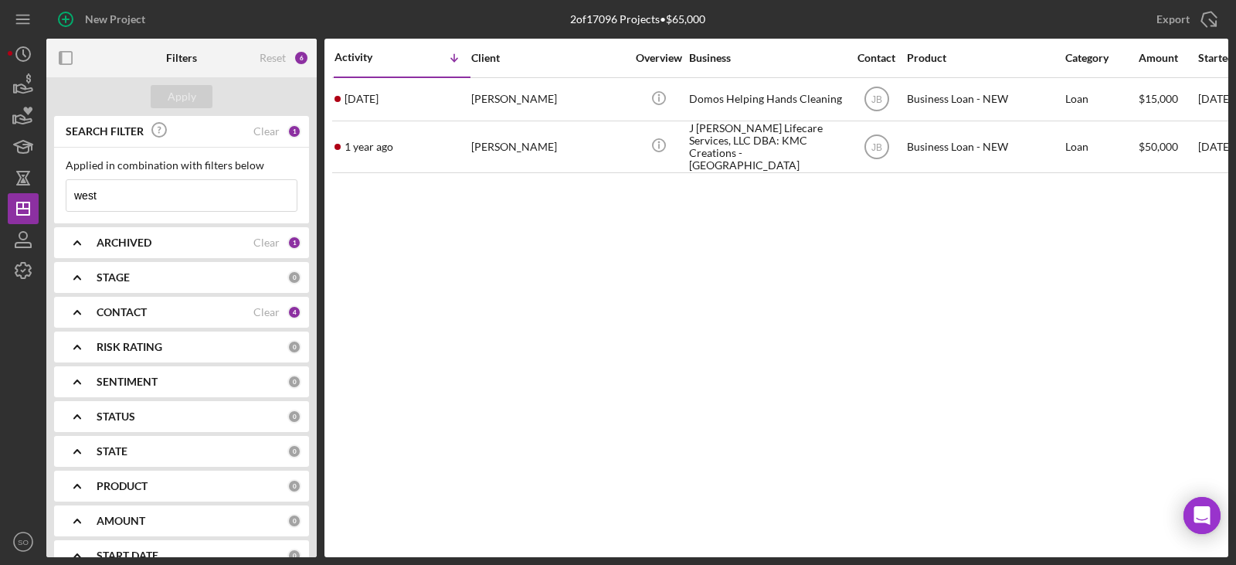
drag, startPoint x: 128, startPoint y: 194, endPoint x: -85, endPoint y: 199, distance: 213.3
click at [0, 199] on html "New Project 2 of 17096 Projects • $65,000 west Export Icon/Export Filters Reset…" at bounding box center [618, 282] width 1236 height 565
type input "robin johnoson"
click at [201, 97] on button "Apply" at bounding box center [182, 96] width 62 height 23
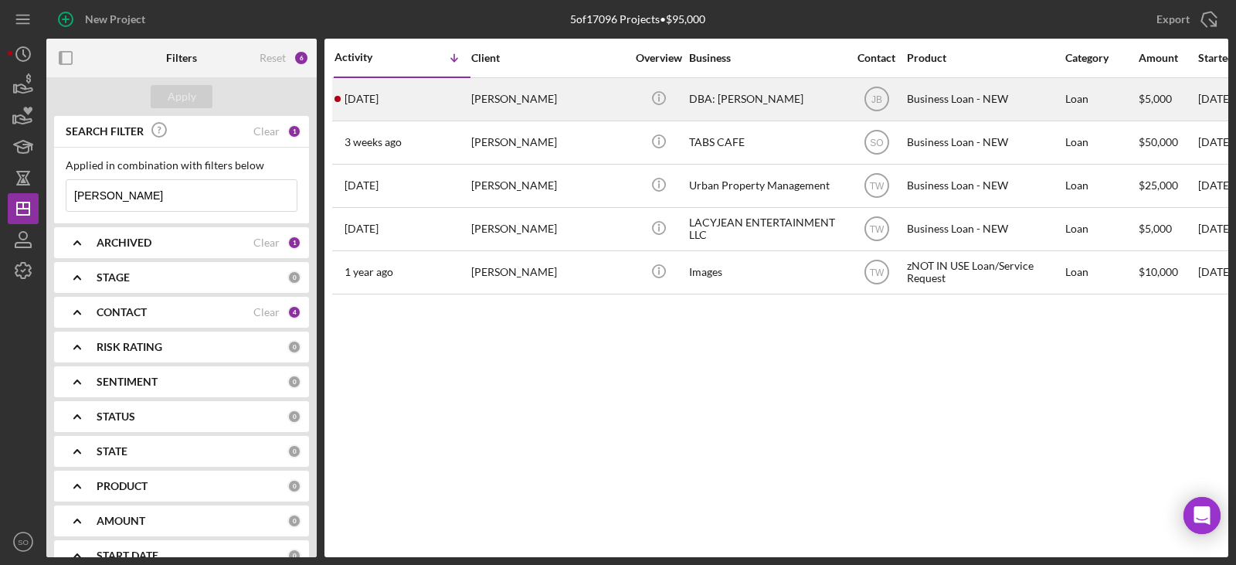
click at [470, 97] on td "6 days ago Robin Johnson" at bounding box center [402, 98] width 137 height 43
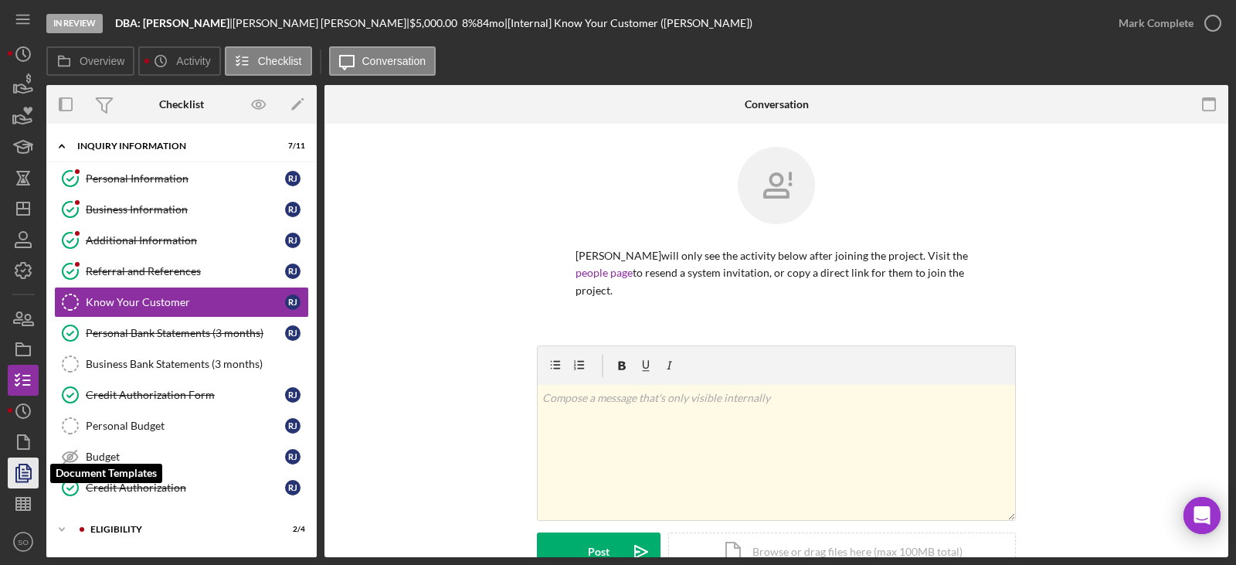
click at [25, 463] on icon "button" at bounding box center [23, 473] width 39 height 39
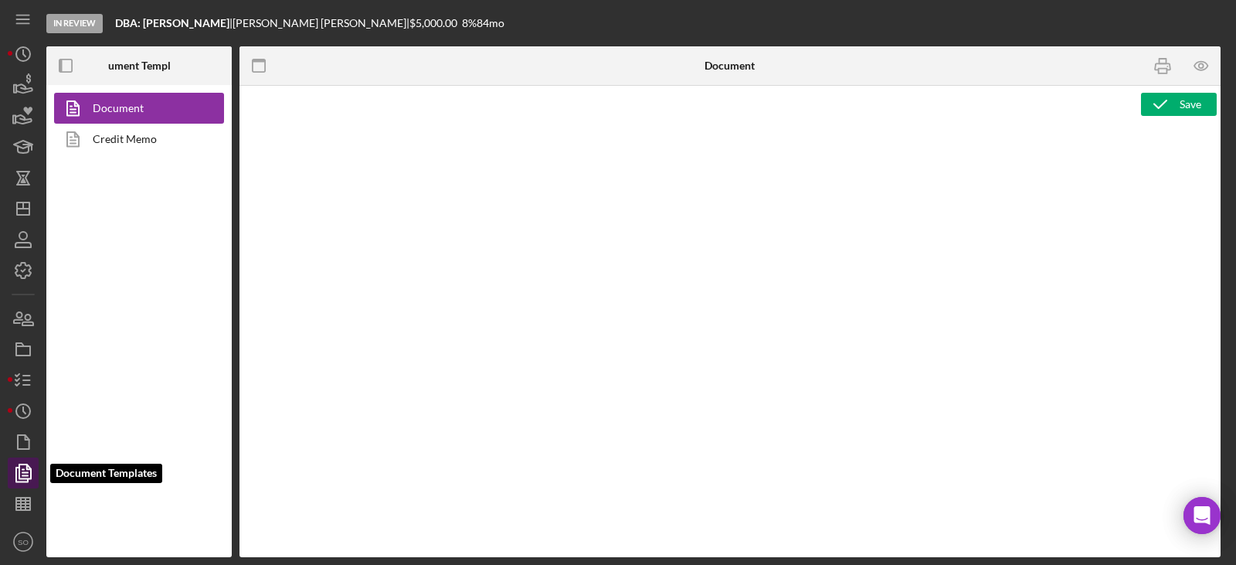
type textarea "Copy and paste, or create, your document template here."
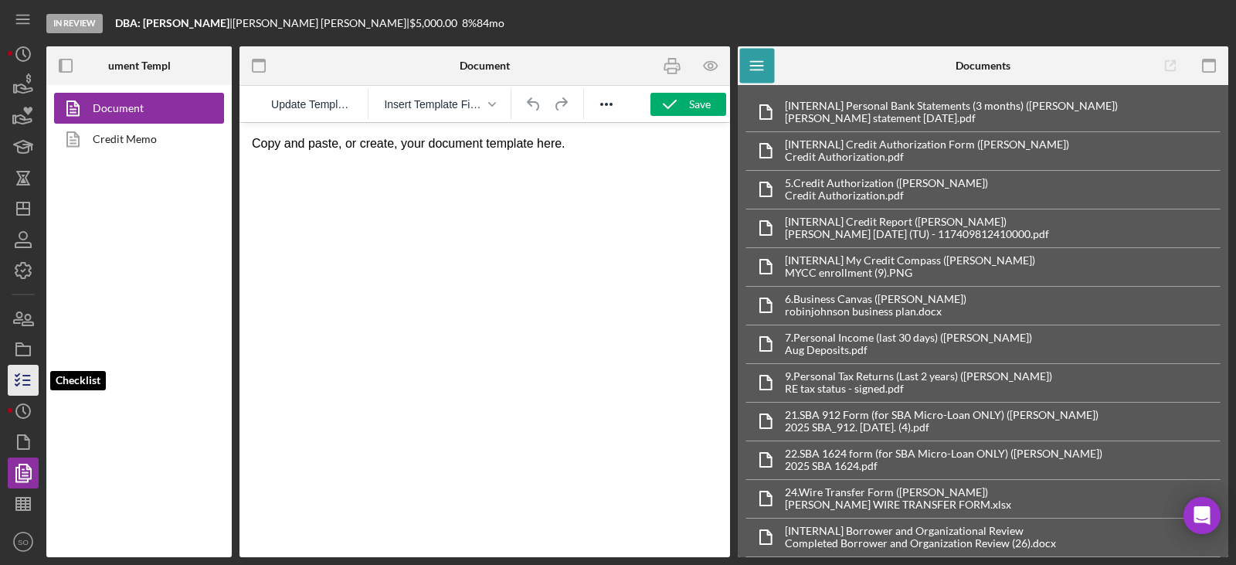
click at [26, 382] on icon "button" at bounding box center [23, 380] width 39 height 39
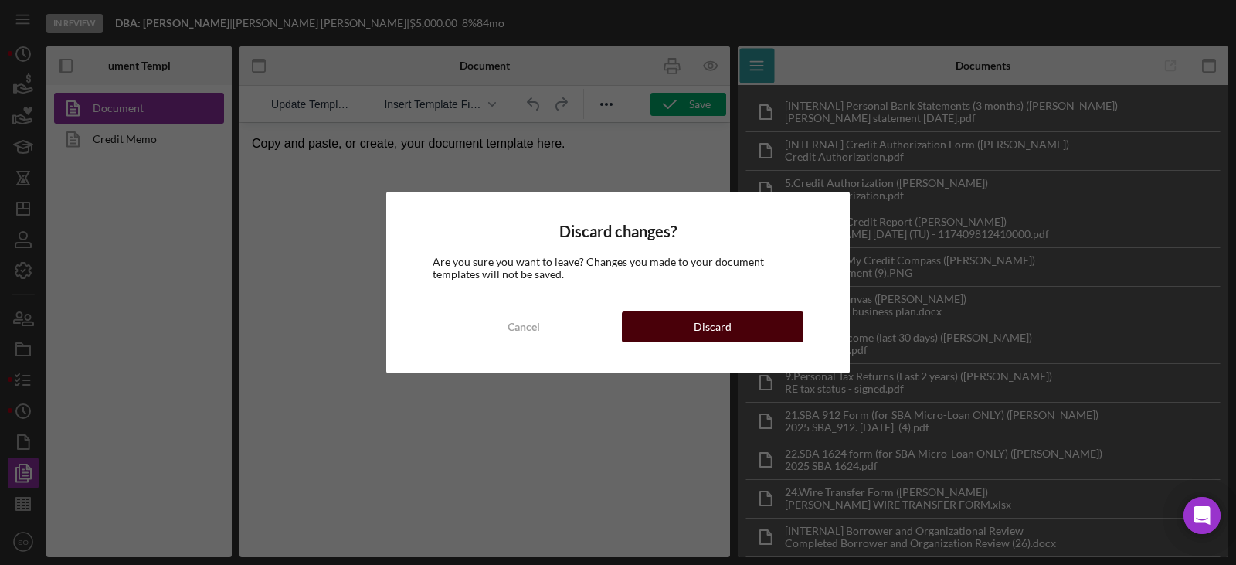
click at [695, 321] on div "Discard" at bounding box center [713, 326] width 38 height 31
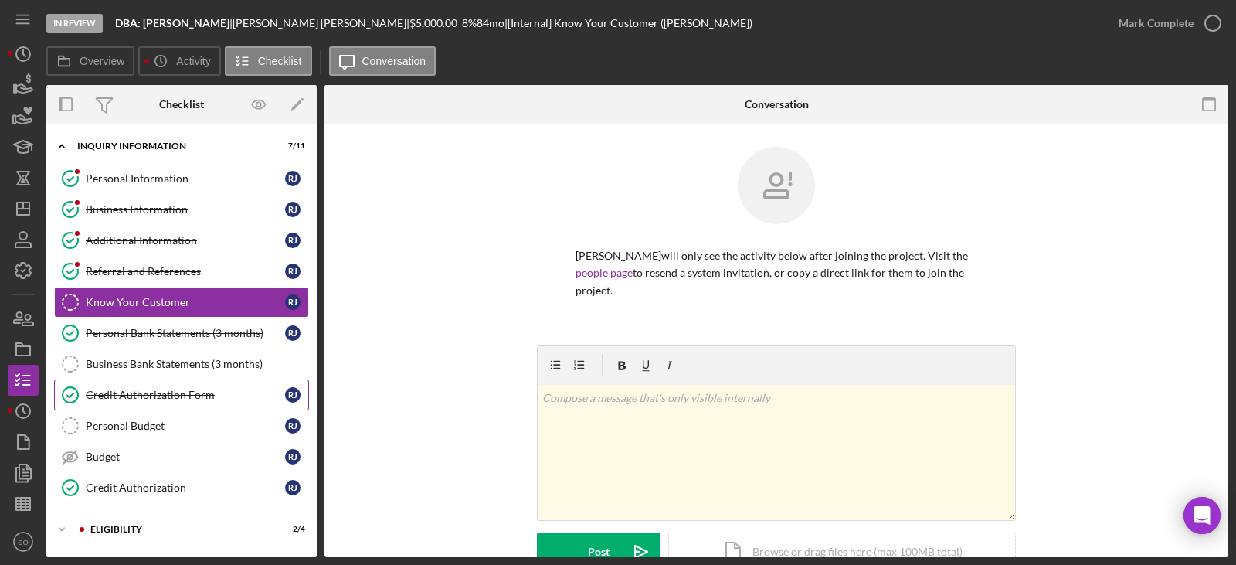
scroll to position [135, 0]
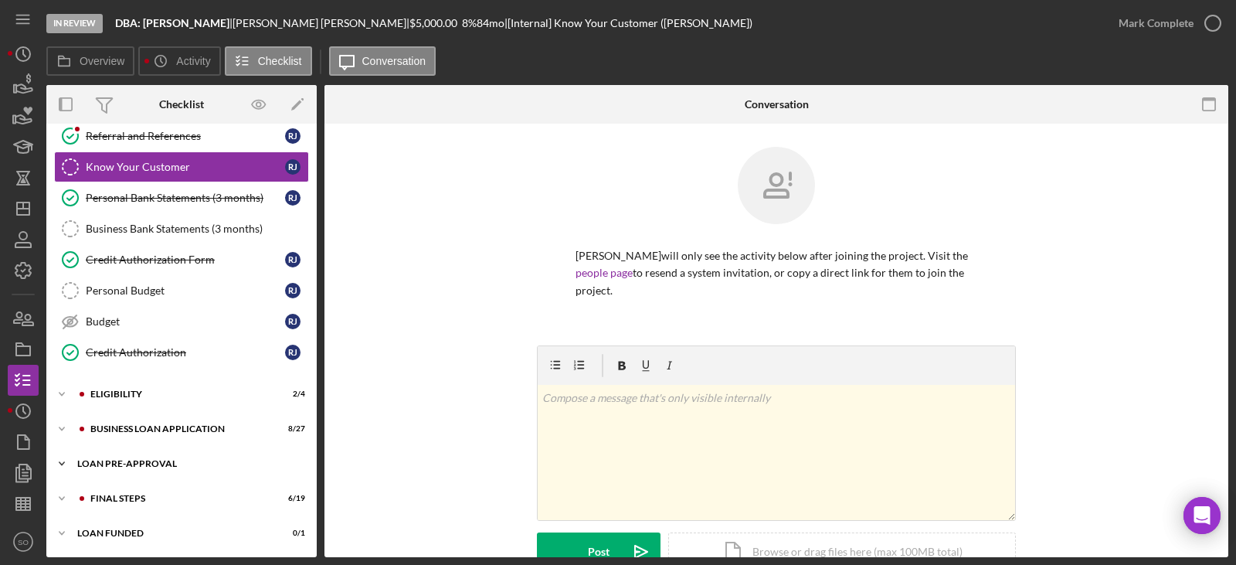
click at [151, 466] on div "LOAN PRE-APPROVAL" at bounding box center [187, 463] width 220 height 9
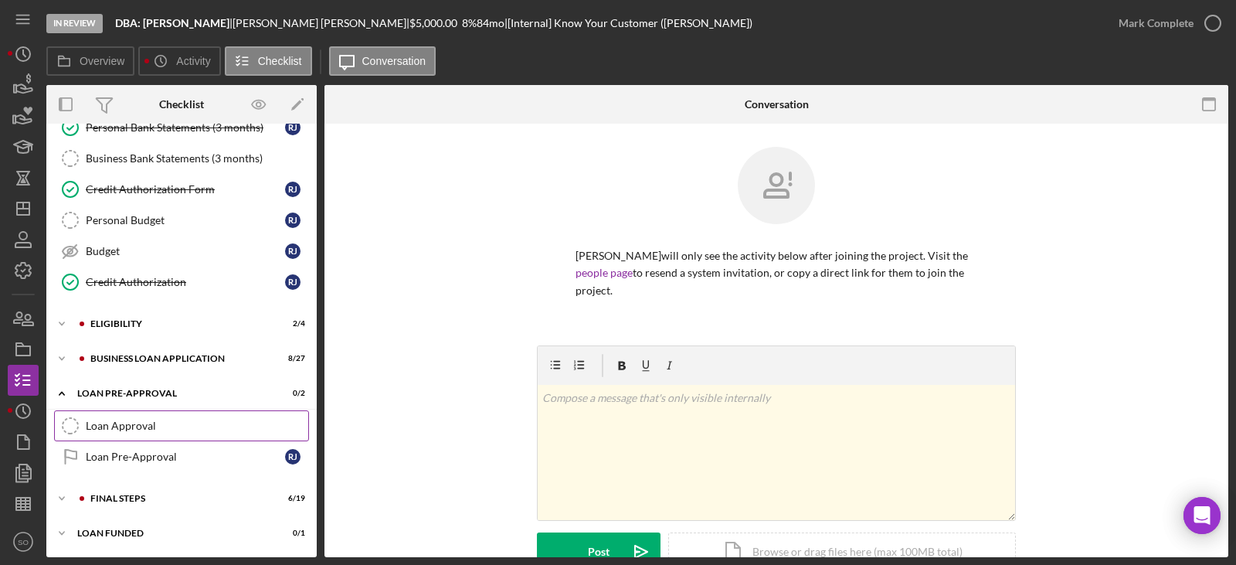
click at [129, 432] on div "Loan Approval" at bounding box center [197, 426] width 223 height 12
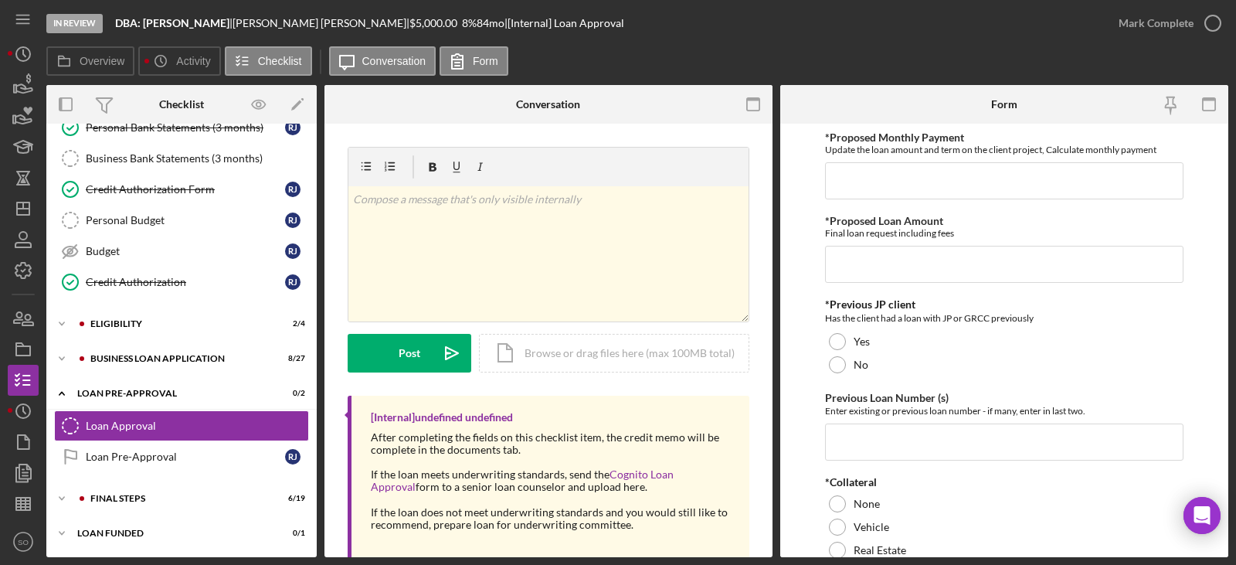
scroll to position [87, 0]
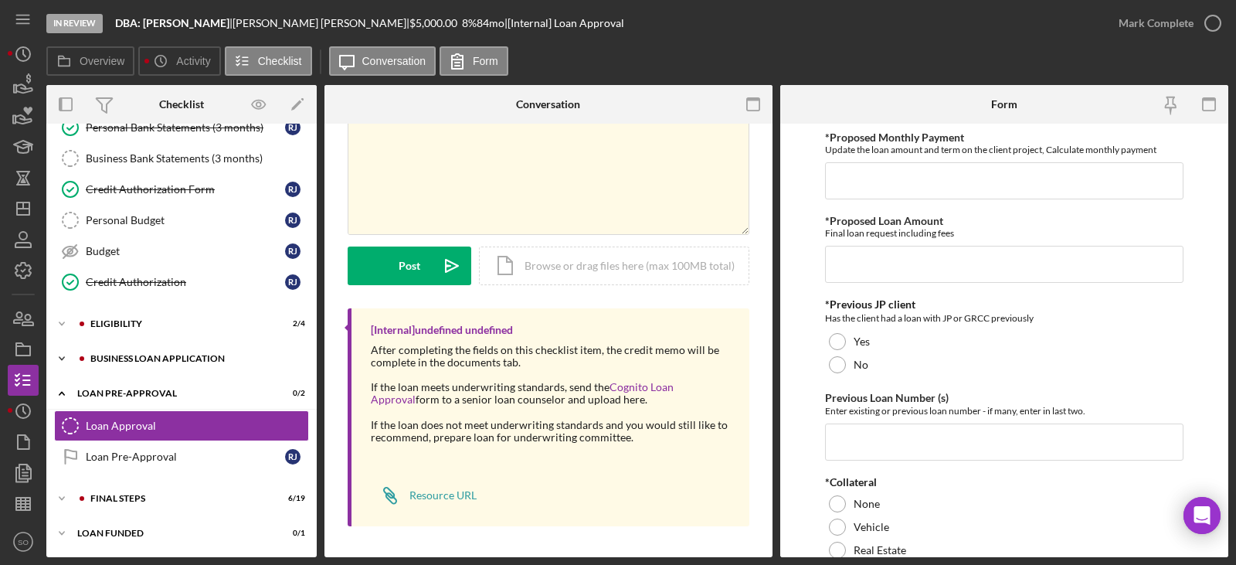
click at [210, 355] on div "BUSINESS LOAN APPLICATION" at bounding box center [193, 358] width 207 height 9
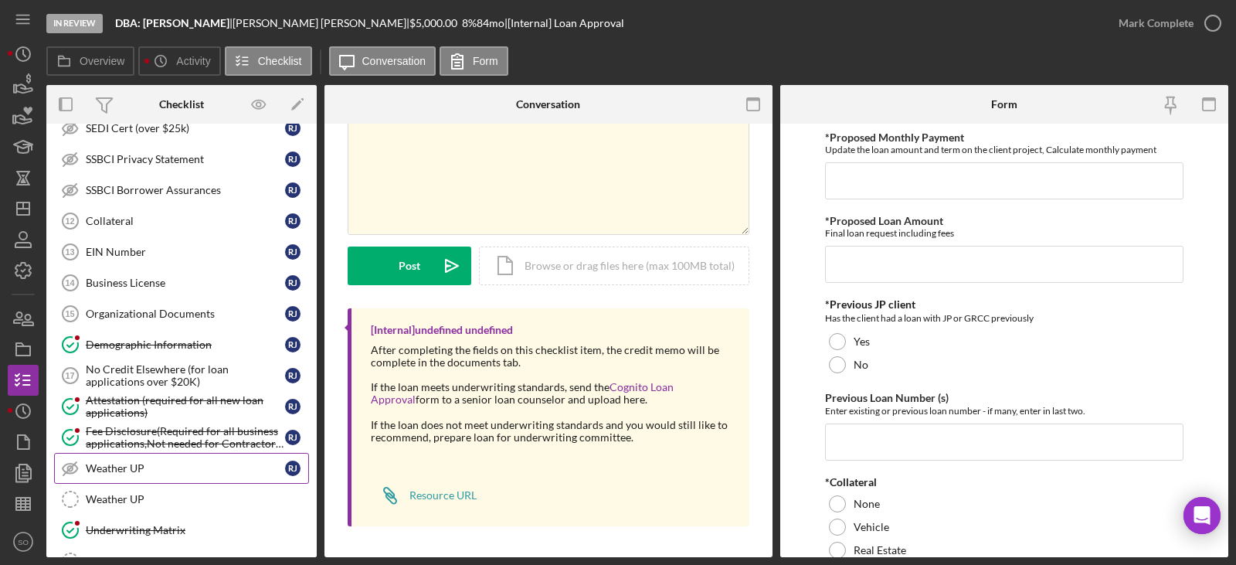
scroll to position [978, 0]
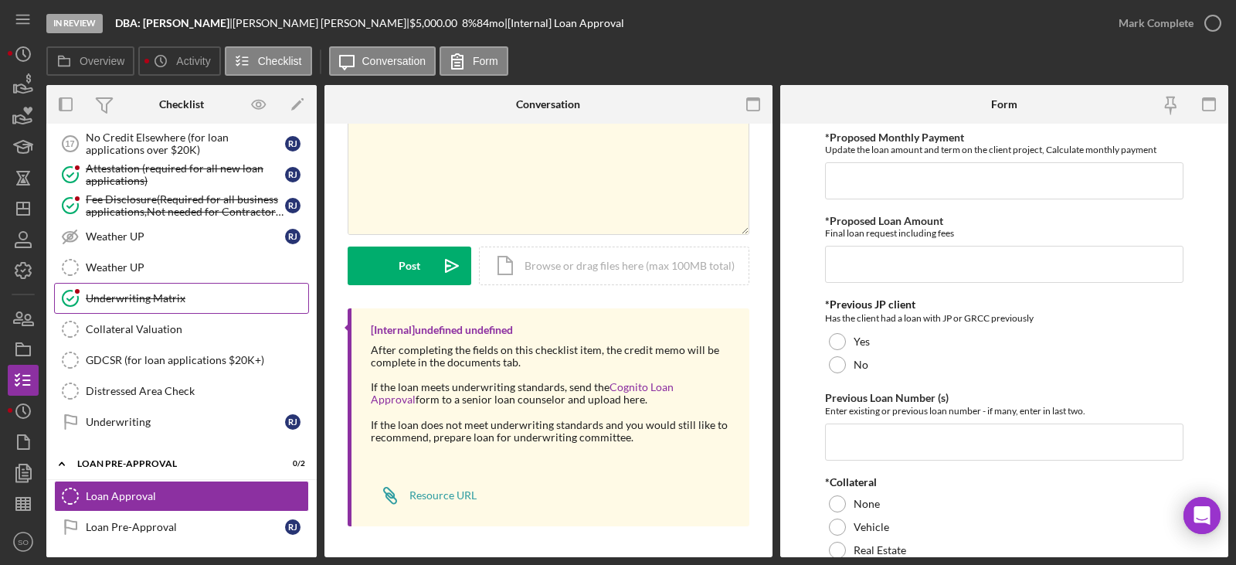
click at [158, 290] on link "Underwriting Matrix Underwriting Matrix" at bounding box center [181, 298] width 255 height 31
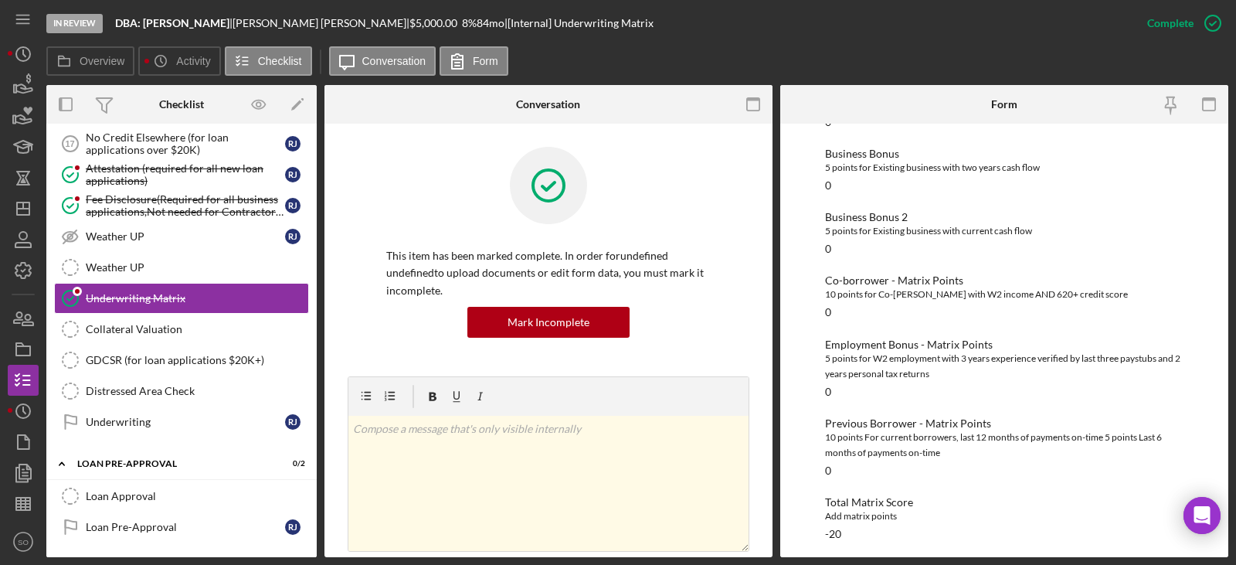
scroll to position [533, 0]
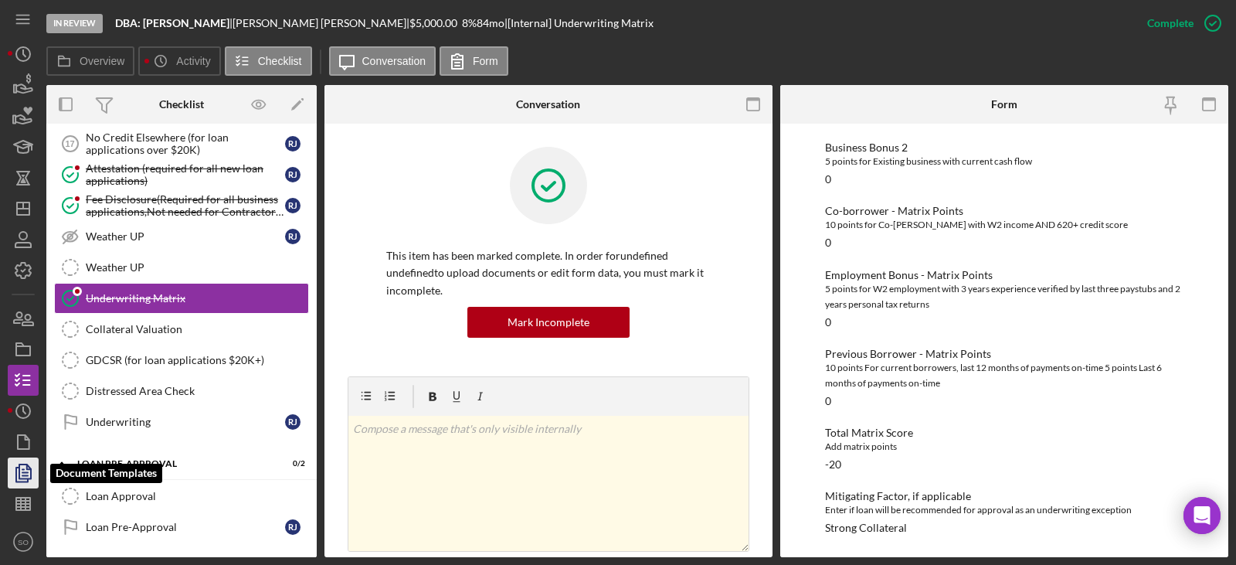
drag, startPoint x: 28, startPoint y: 474, endPoint x: 36, endPoint y: 474, distance: 7.8
click at [28, 474] on icon "button" at bounding box center [23, 473] width 39 height 39
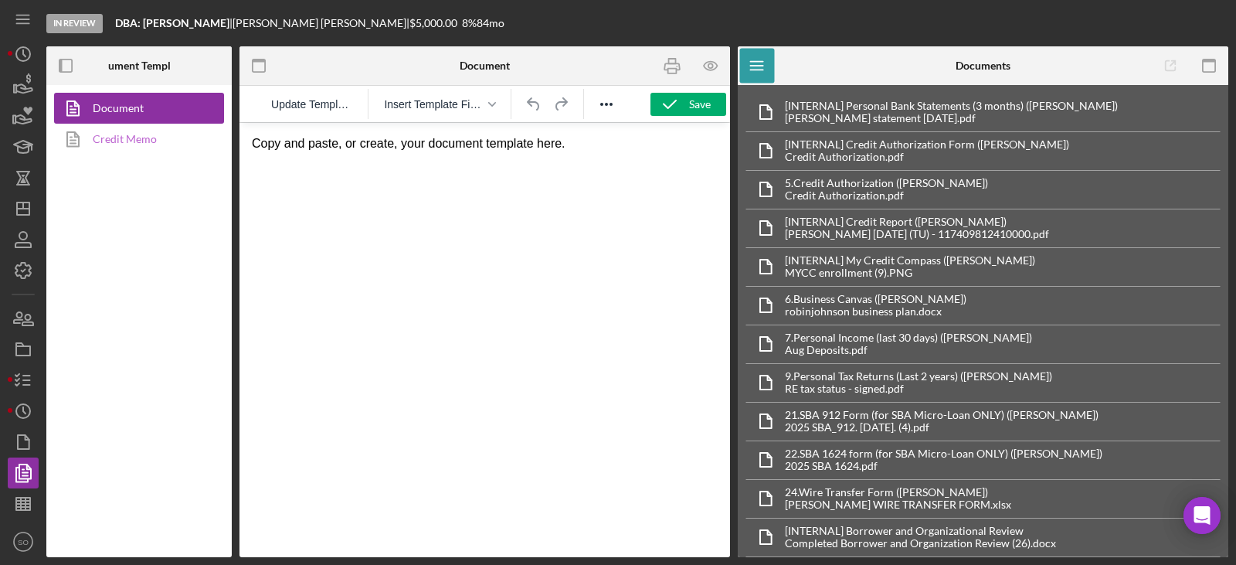
click at [113, 141] on link "Credit Memo" at bounding box center [135, 139] width 162 height 31
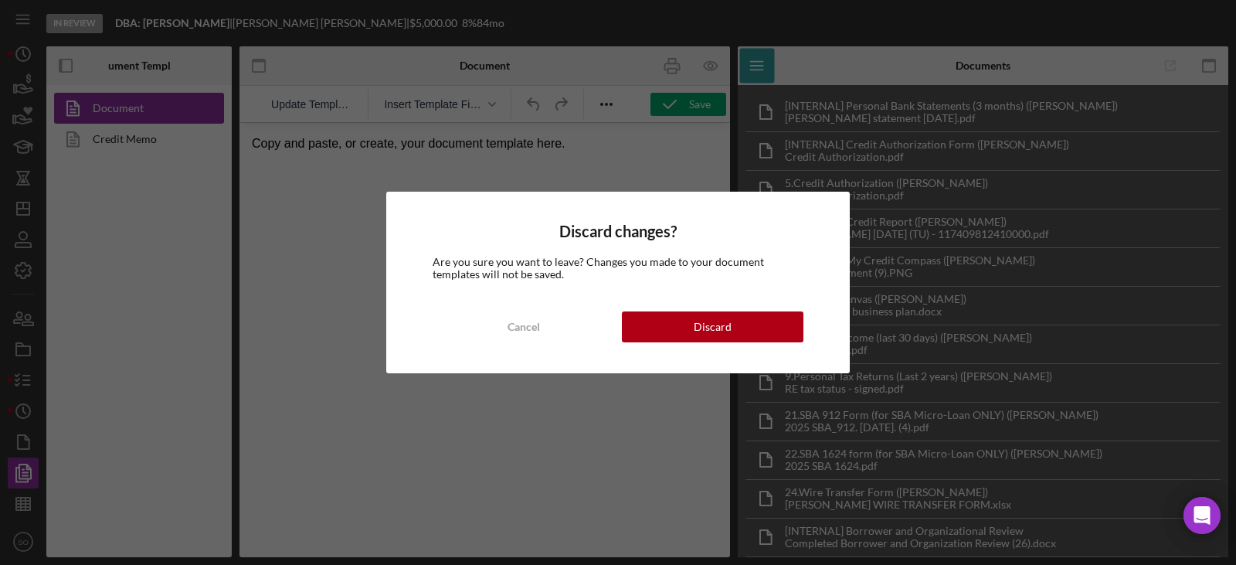
click at [717, 326] on div "Discard" at bounding box center [713, 326] width 38 height 31
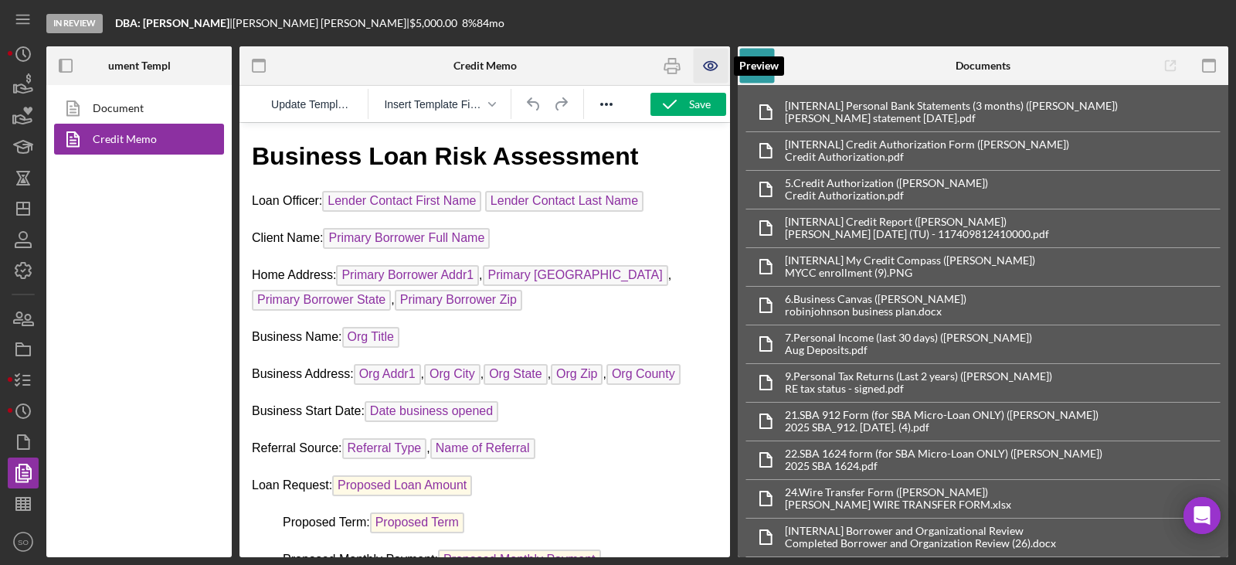
click at [712, 69] on icon "button" at bounding box center [711, 66] width 35 height 35
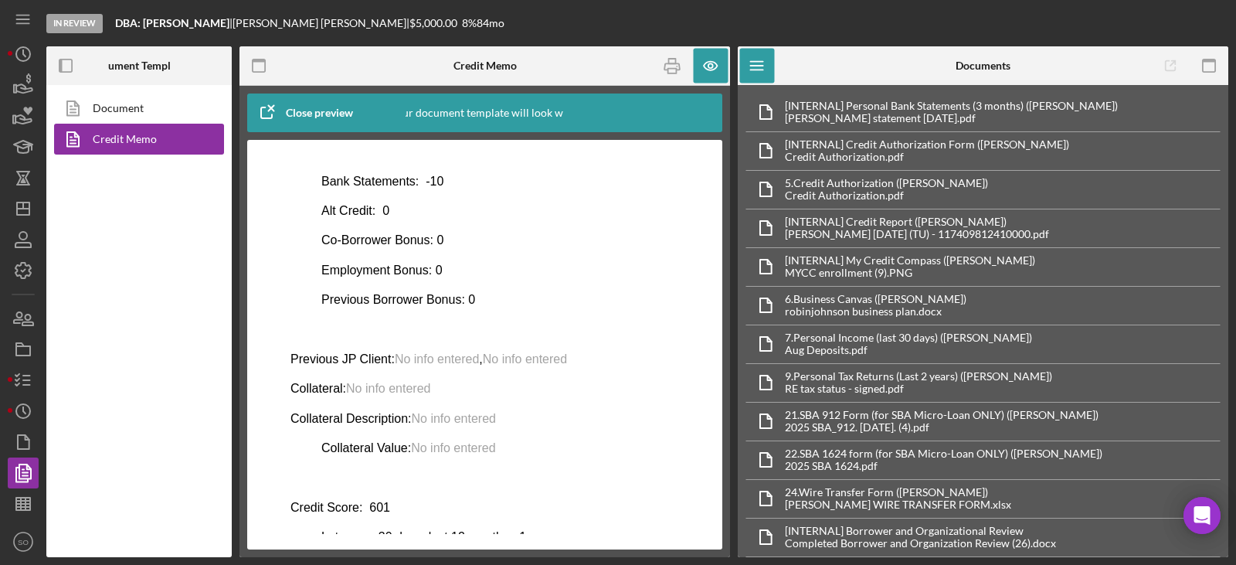
scroll to position [495, 0]
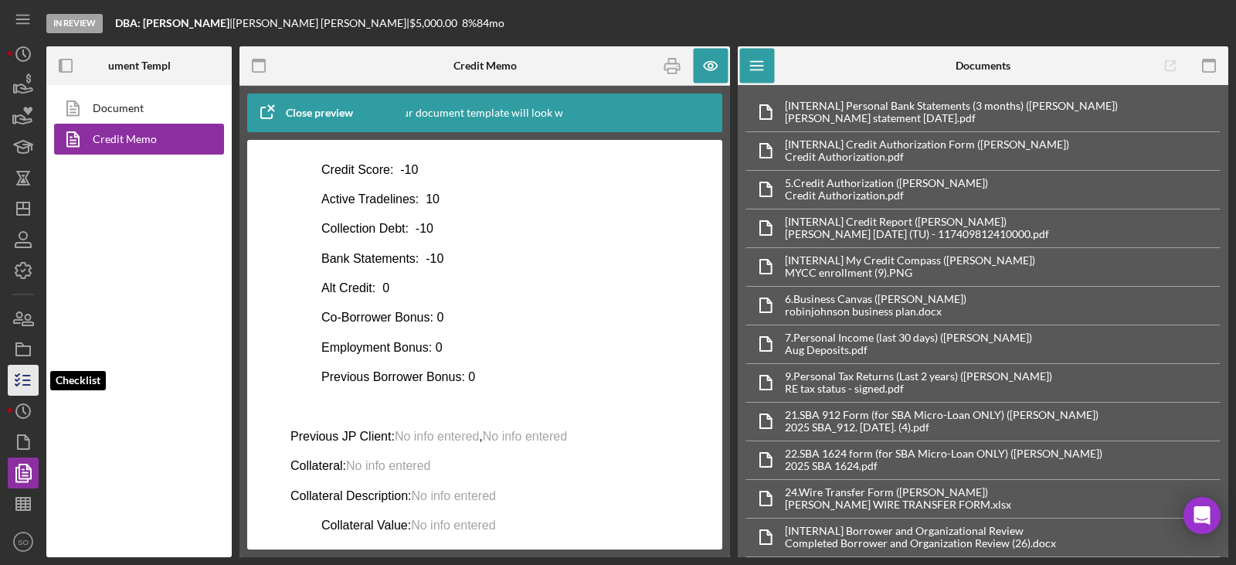
click at [24, 385] on line "button" at bounding box center [26, 385] width 7 height 0
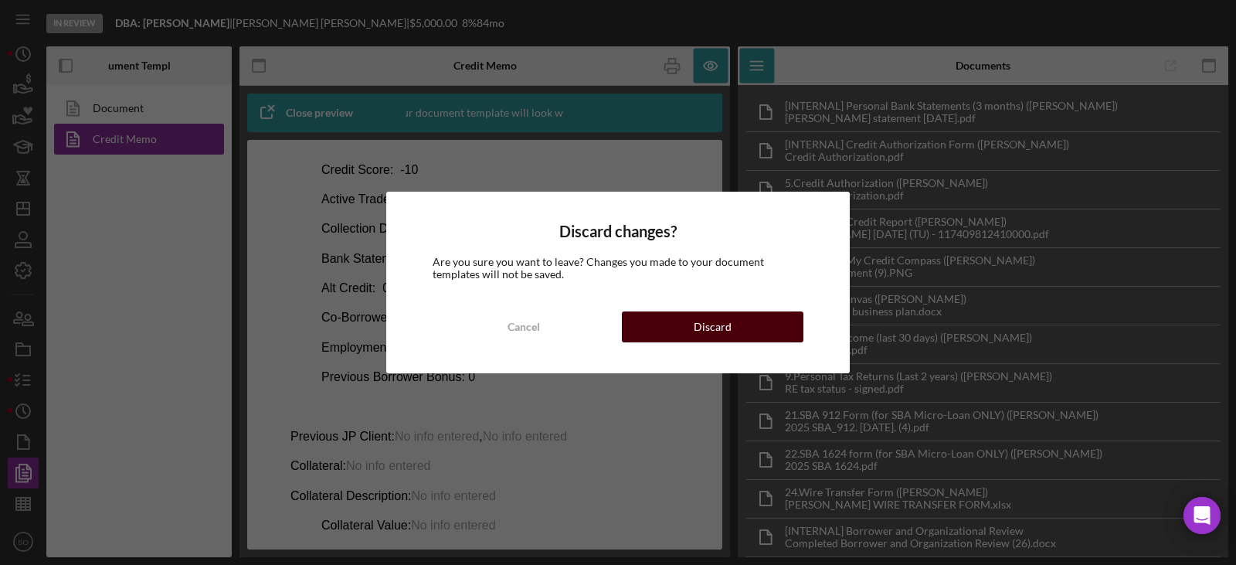
click at [666, 332] on button "Discard" at bounding box center [713, 326] width 182 height 31
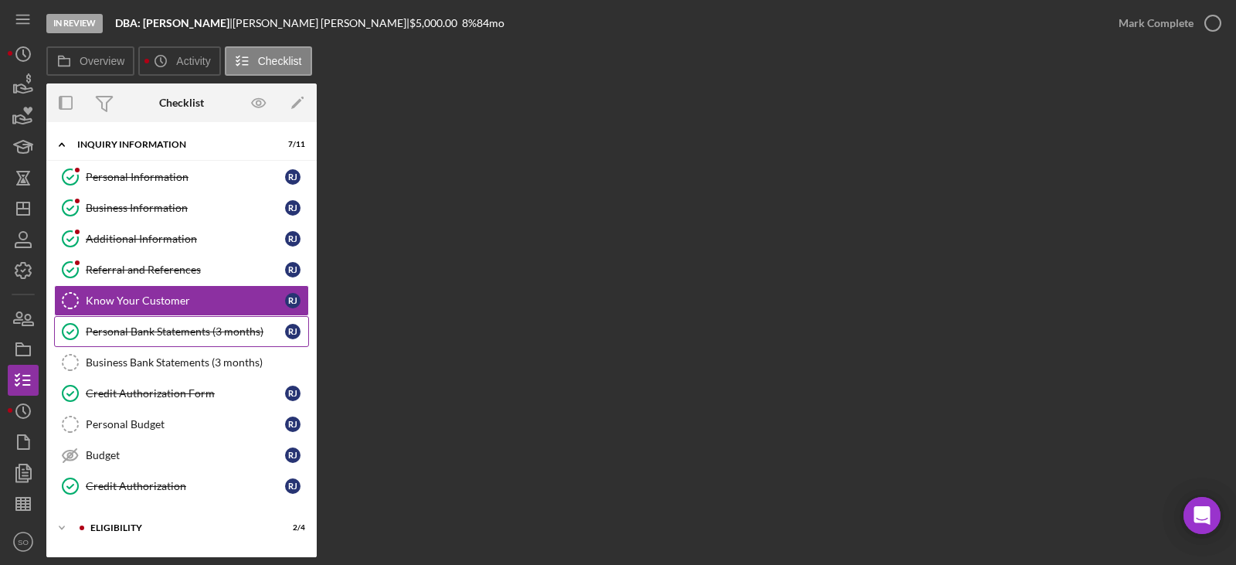
scroll to position [134, 0]
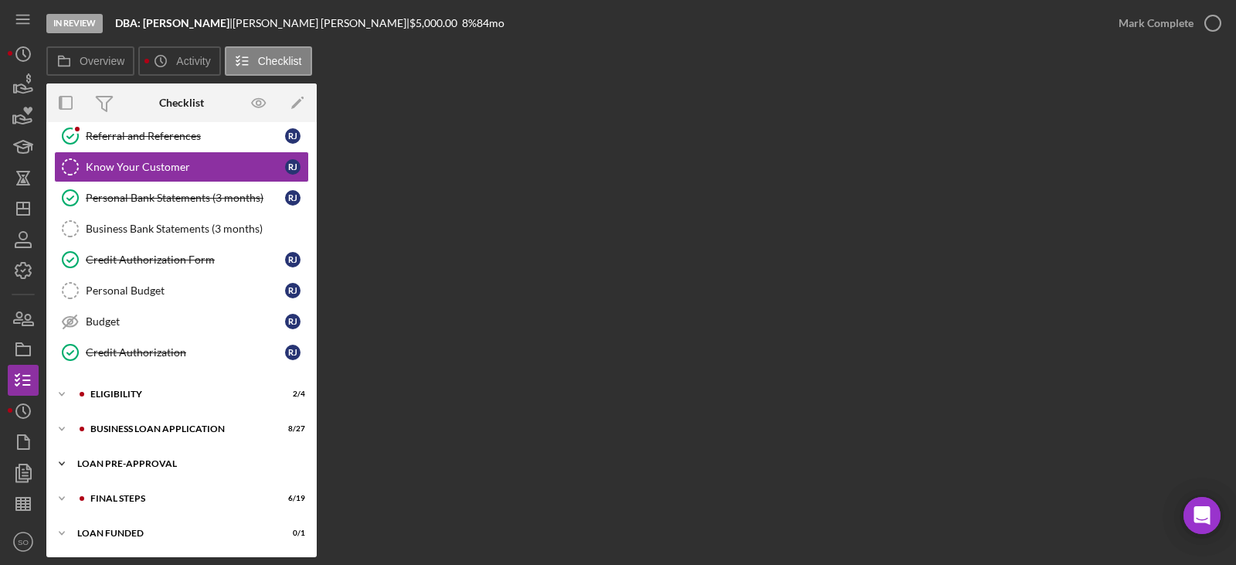
click at [175, 464] on div "LOAN PRE-APPROVAL" at bounding box center [187, 463] width 220 height 9
click at [162, 491] on div "Loan Approval" at bounding box center [197, 496] width 223 height 12
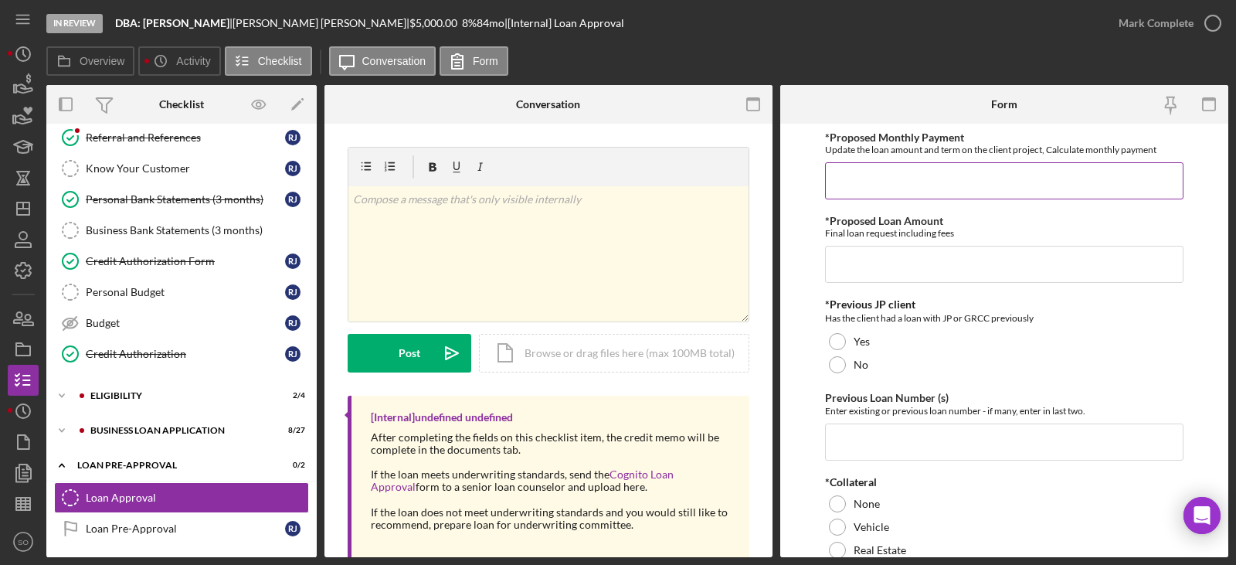
click at [912, 185] on input "*Proposed Monthly Payment" at bounding box center [1004, 180] width 359 height 37
click at [886, 265] on input "*Proposed Loan Amount" at bounding box center [1004, 264] width 359 height 37
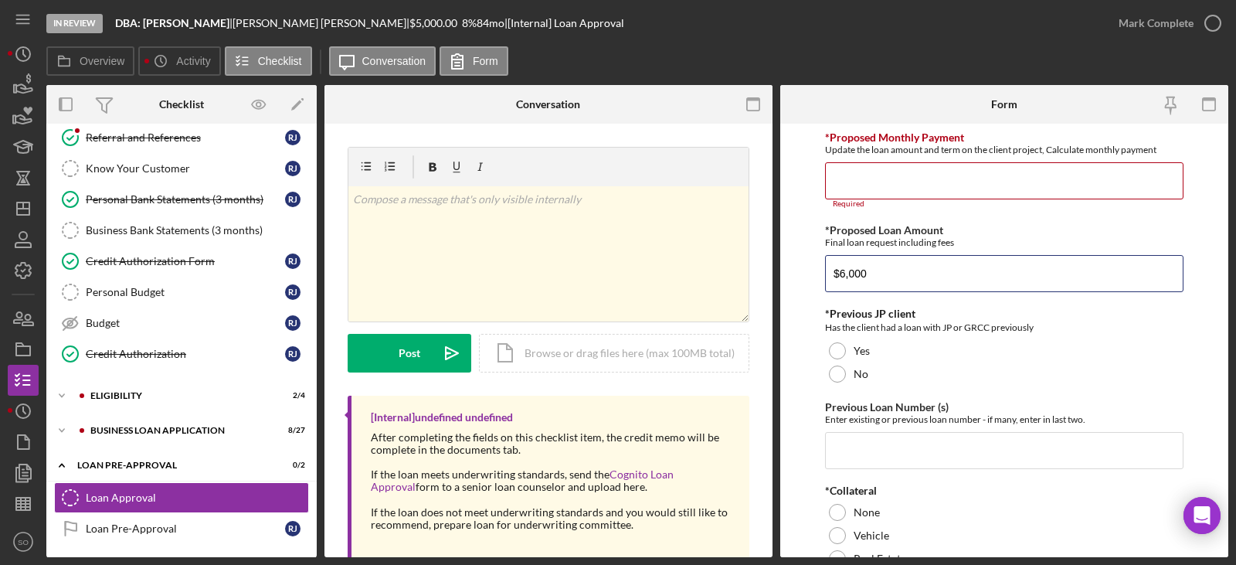
type input "$6,000"
click at [902, 175] on input "*Proposed Monthly Payment" at bounding box center [1004, 180] width 359 height 37
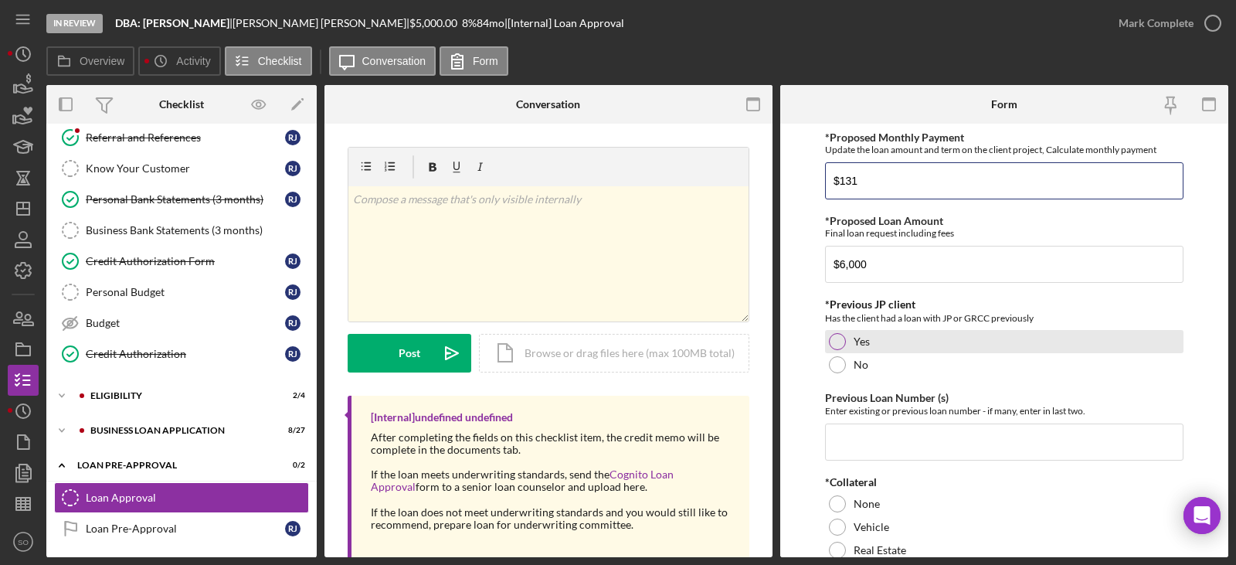
type input "$131"
click at [836, 341] on div at bounding box center [837, 341] width 17 height 17
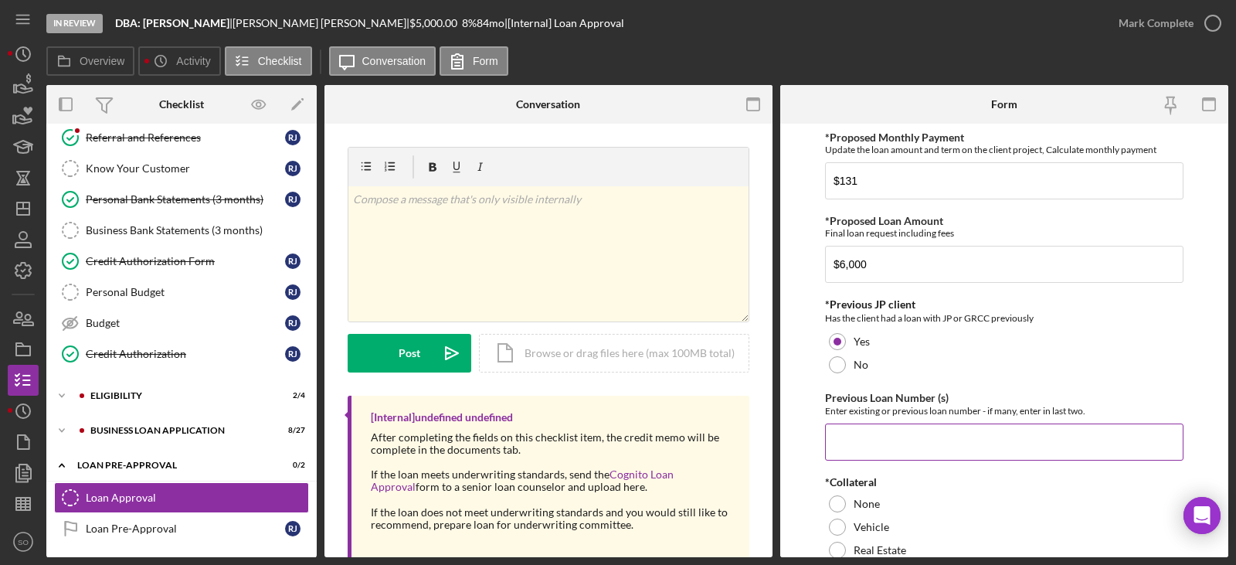
click at [928, 442] on input "Previous Loan Number (s)" at bounding box center [1004, 441] width 359 height 37
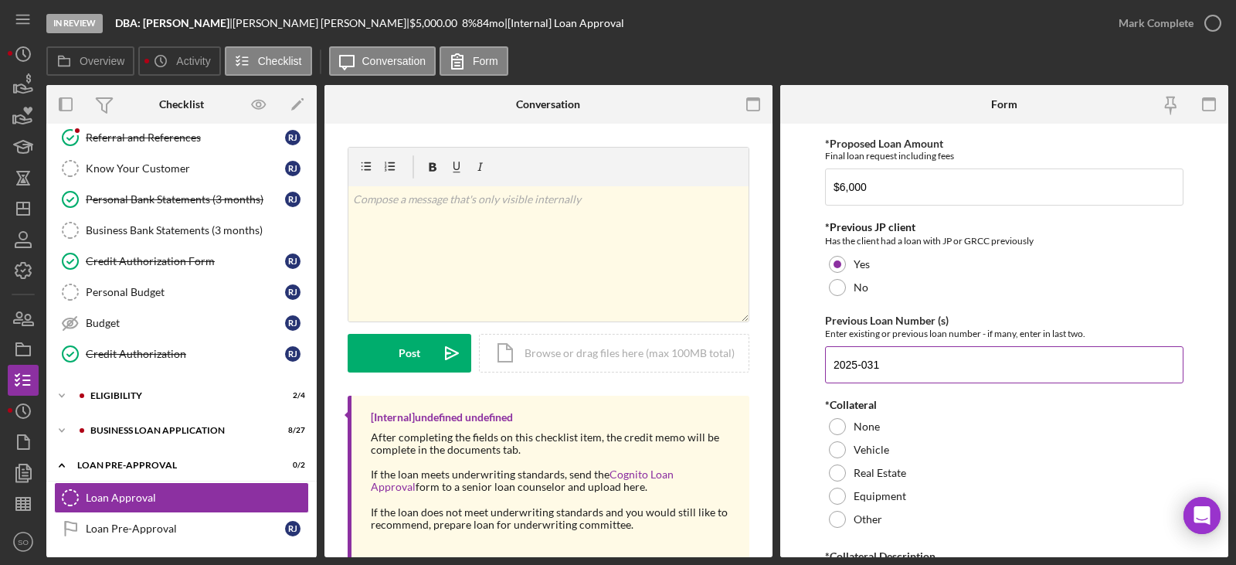
scroll to position [155, 0]
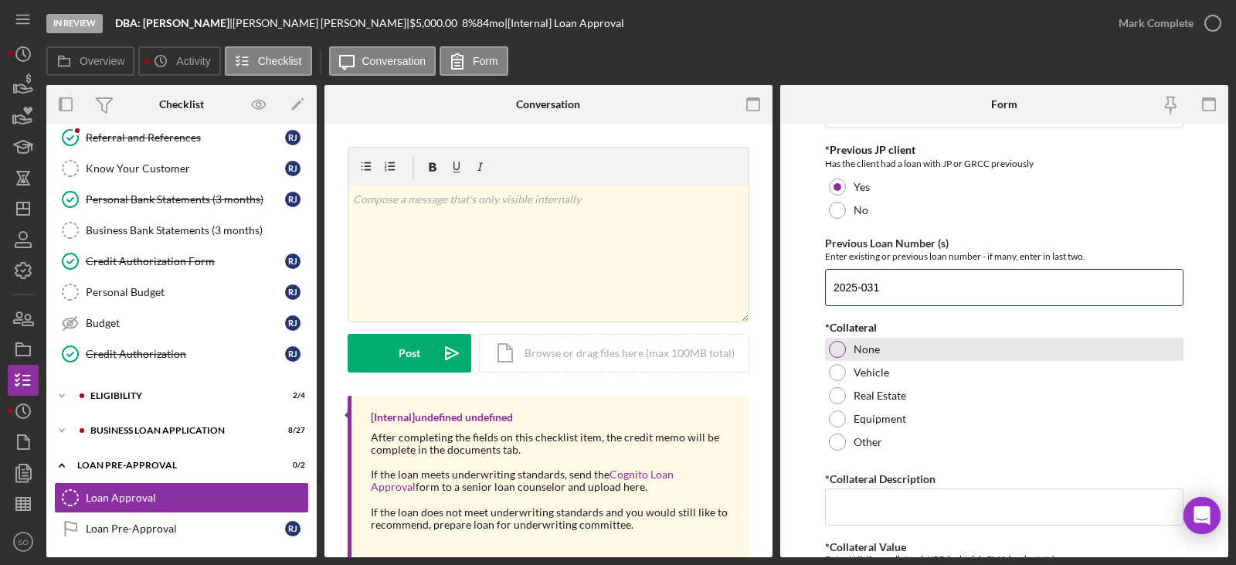
type input "2025-031"
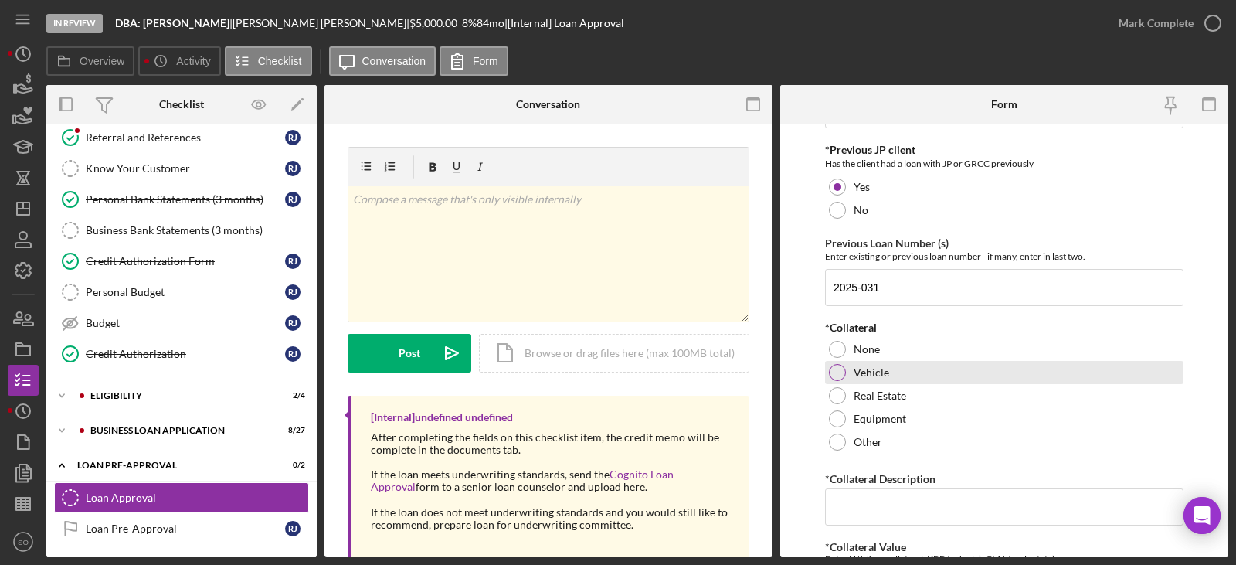
drag, startPoint x: 841, startPoint y: 342, endPoint x: 852, endPoint y: 367, distance: 28.0
click at [840, 342] on div at bounding box center [837, 349] width 17 height 17
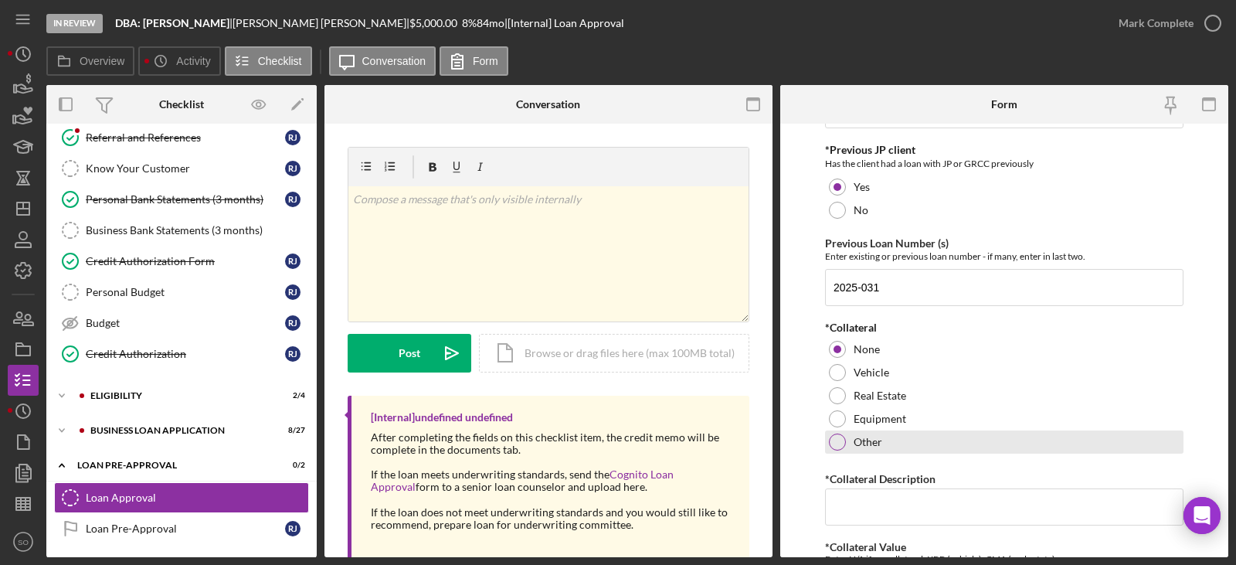
scroll to position [309, 0]
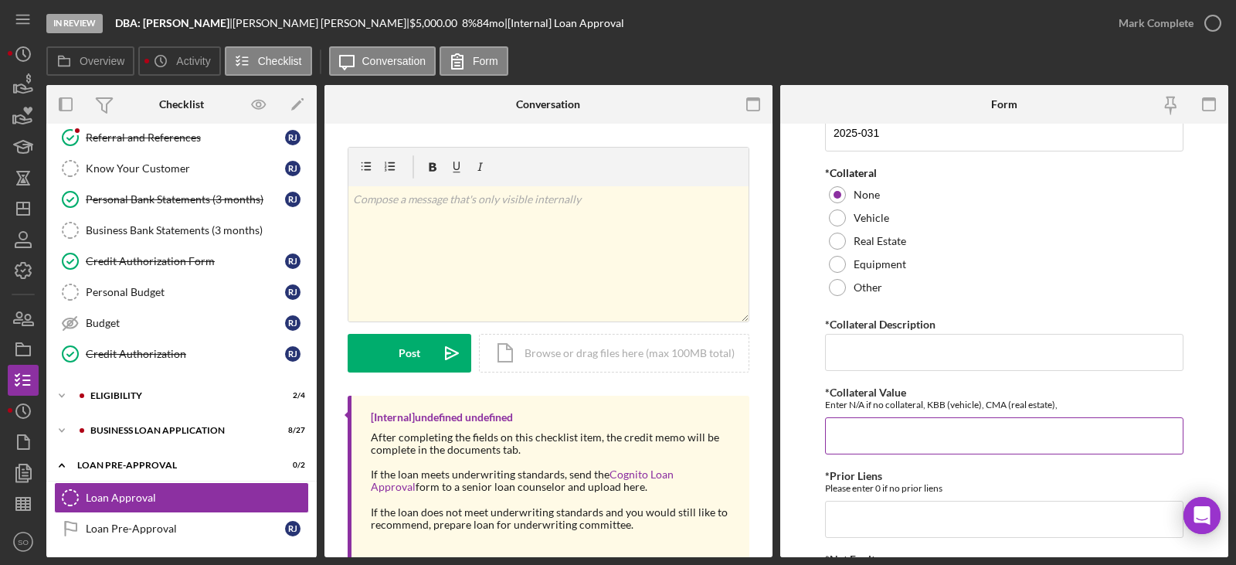
click at [914, 425] on input "*Collateral Value" at bounding box center [1004, 435] width 359 height 37
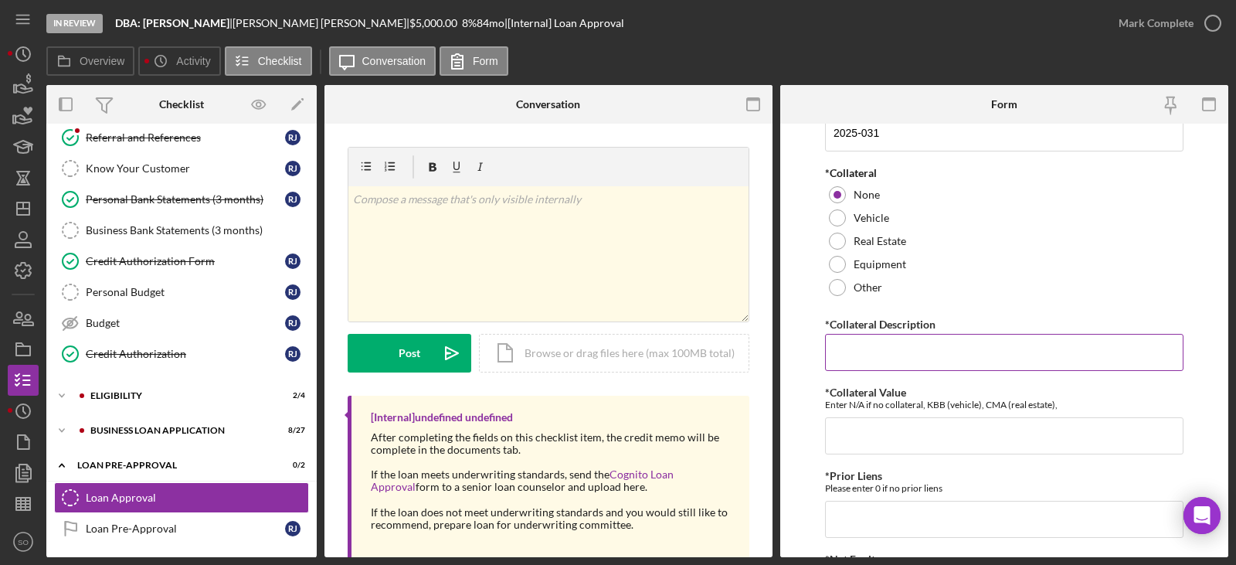
click at [871, 351] on input "*Collateral Description" at bounding box center [1004, 352] width 359 height 37
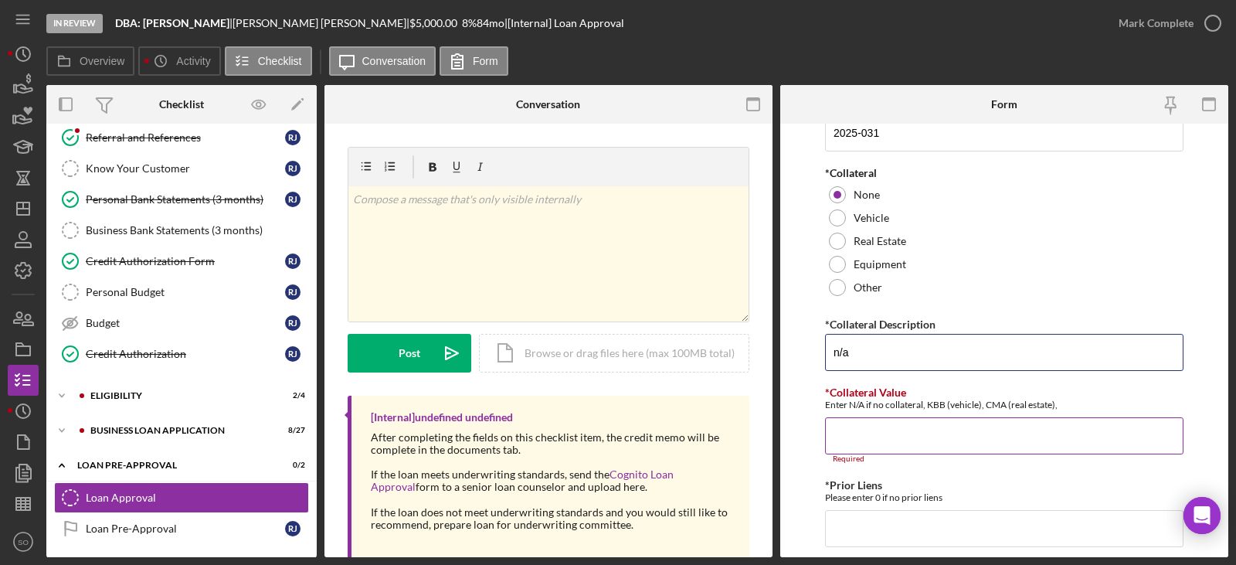
type input "n/a"
click at [863, 442] on input "*Collateral Value" at bounding box center [1004, 435] width 359 height 37
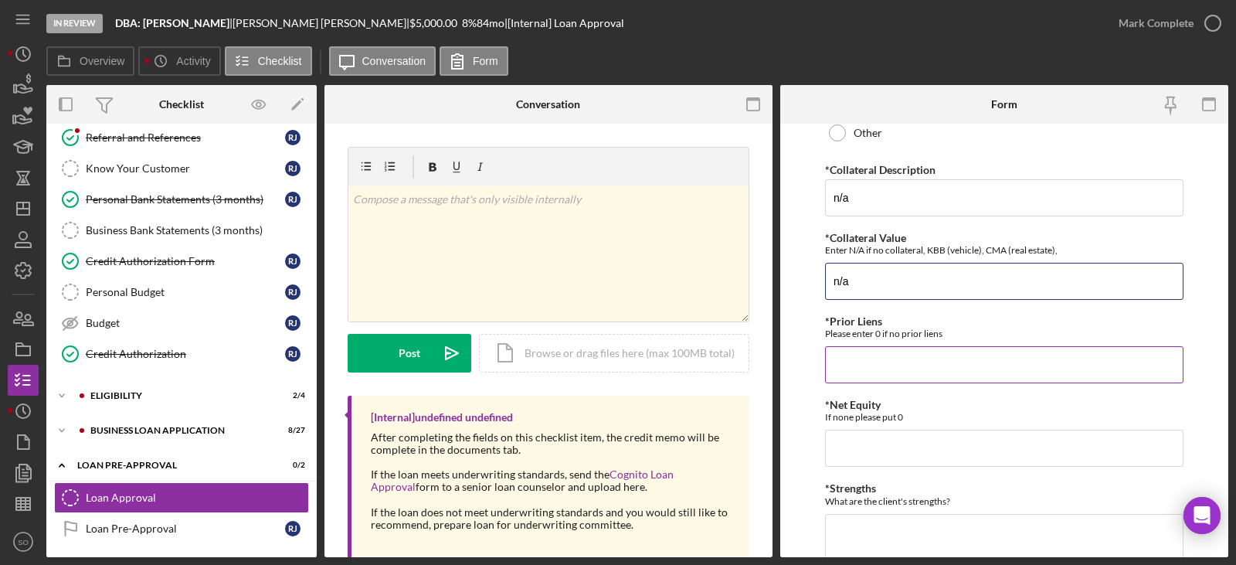
type input "n/a"
click at [866, 352] on input "*Prior Liens" at bounding box center [1004, 364] width 359 height 37
click at [889, 380] on input "*Prior Liens" at bounding box center [1004, 364] width 359 height 37
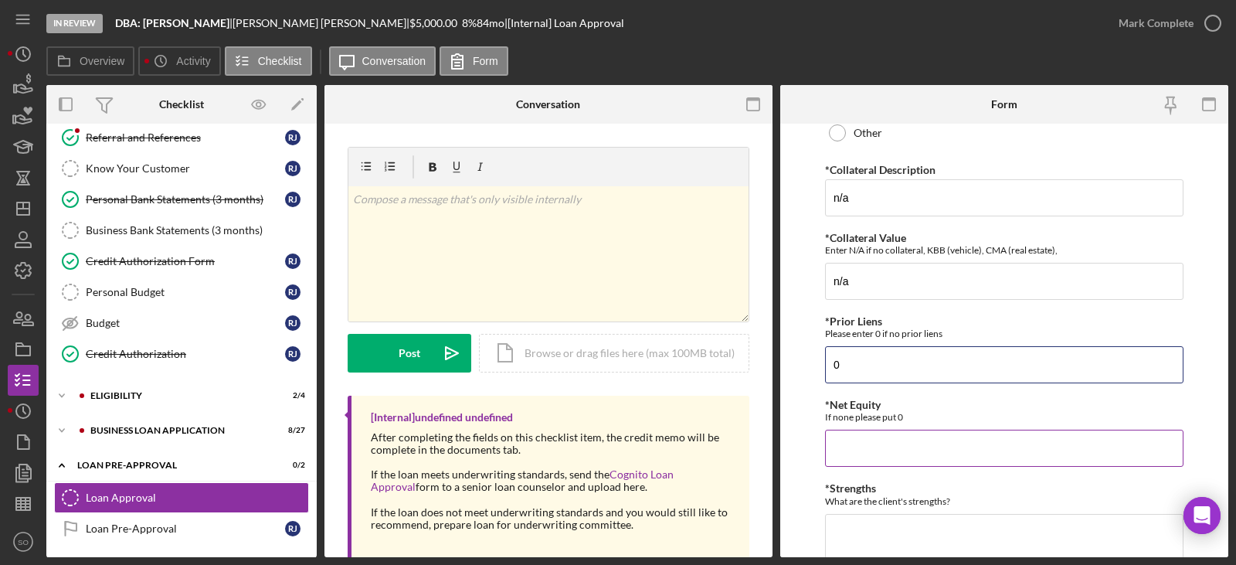
type input "0"
click at [871, 455] on input "*Net Equity" at bounding box center [1004, 448] width 359 height 37
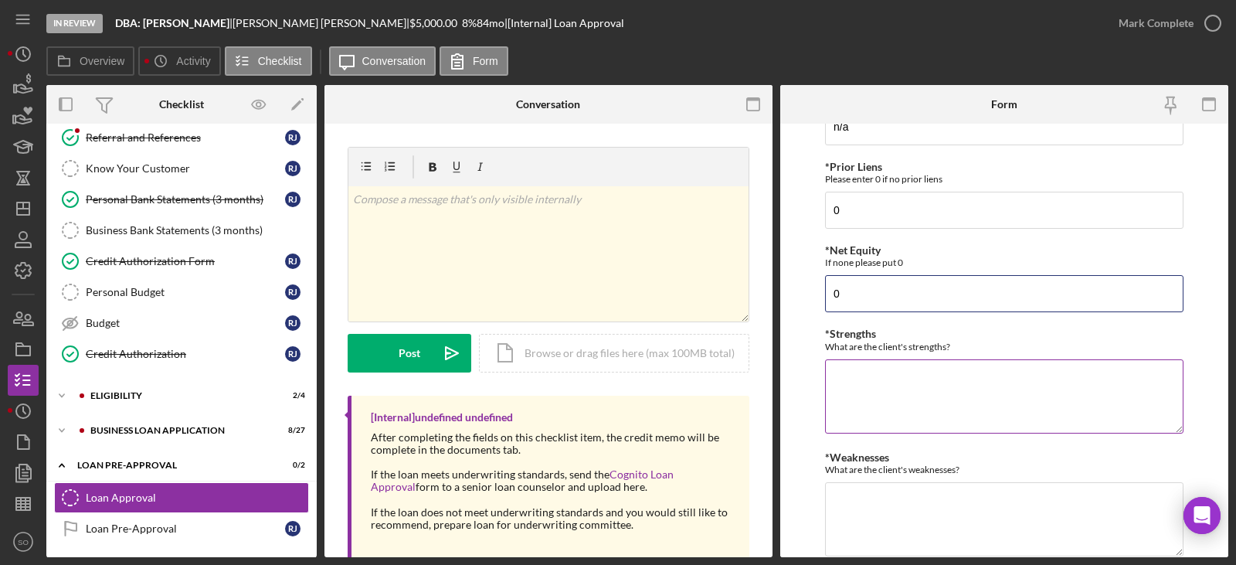
type input "0"
click at [874, 408] on textarea "*Strengths" at bounding box center [1004, 396] width 359 height 74
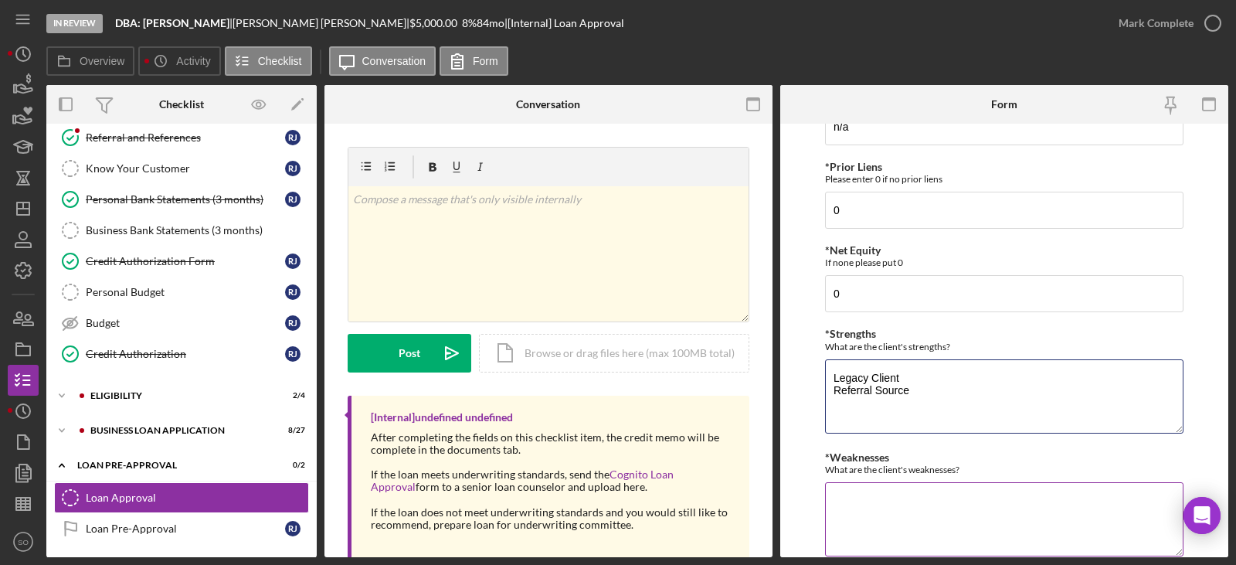
scroll to position [760, 0]
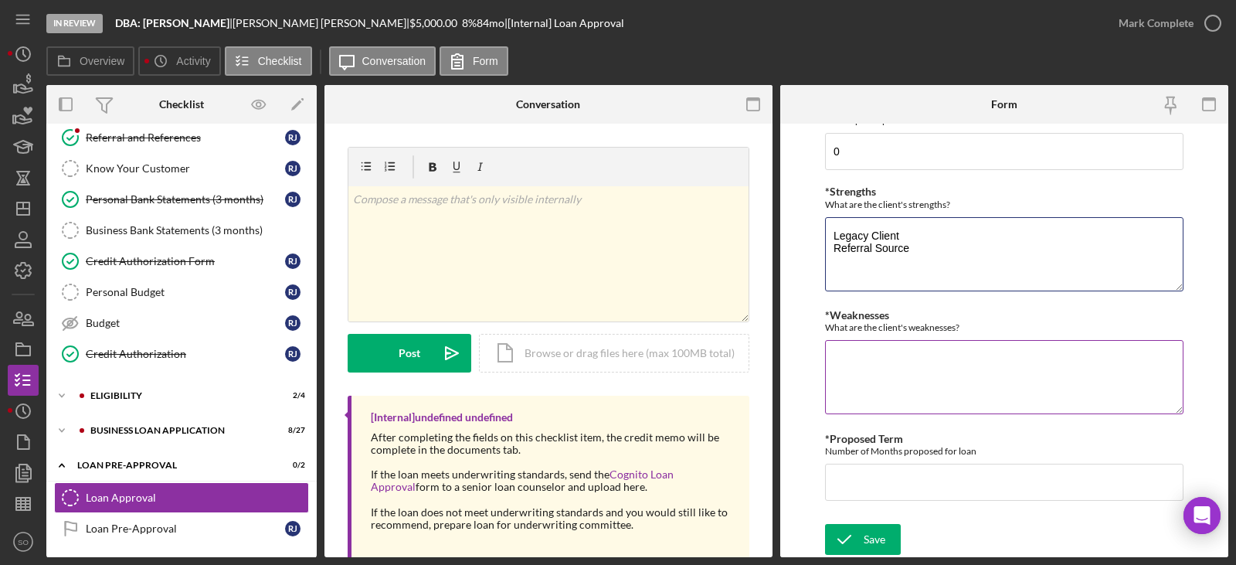
type textarea "Legacy Client Referral Source"
click at [857, 371] on textarea "*Weaknesses" at bounding box center [1004, 377] width 359 height 74
type textarea "Unsecured"
click at [845, 473] on input "*Proposed Term" at bounding box center [1004, 482] width 359 height 37
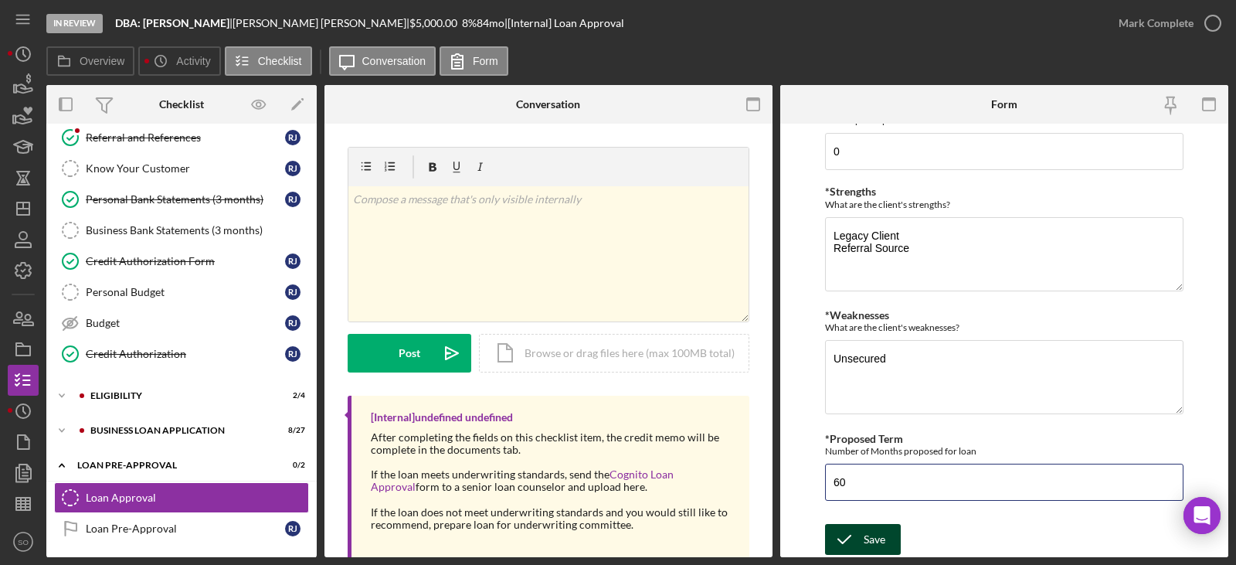
type input "60"
click at [882, 535] on div "Save" at bounding box center [875, 539] width 22 height 31
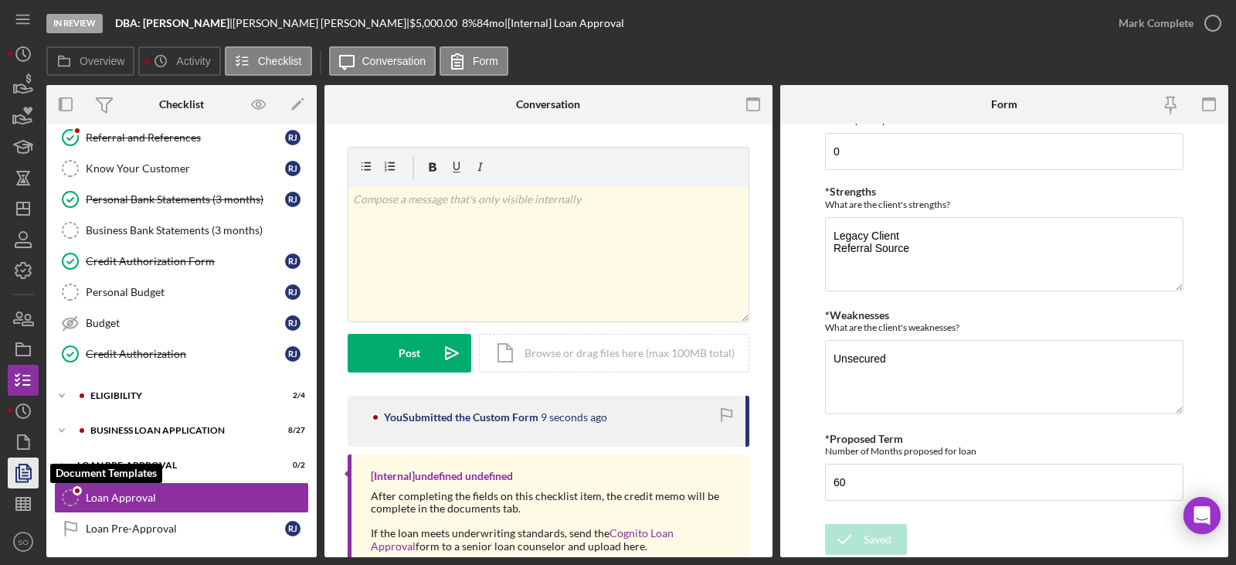
click at [26, 481] on icon "button" at bounding box center [23, 473] width 39 height 39
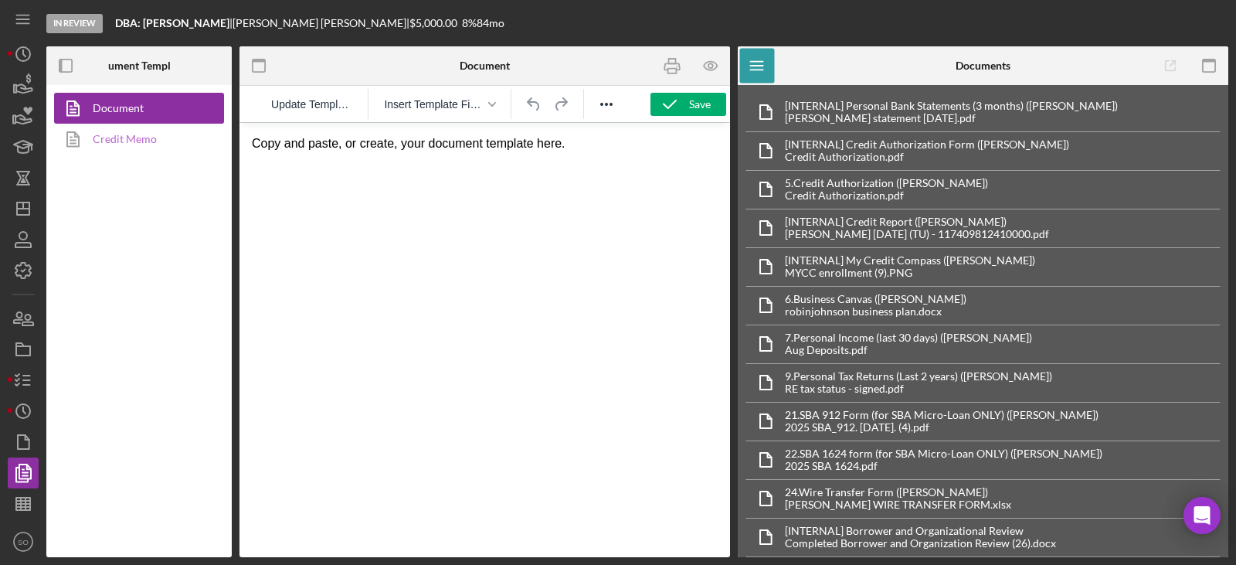
click at [119, 141] on link "Credit Memo" at bounding box center [135, 139] width 162 height 31
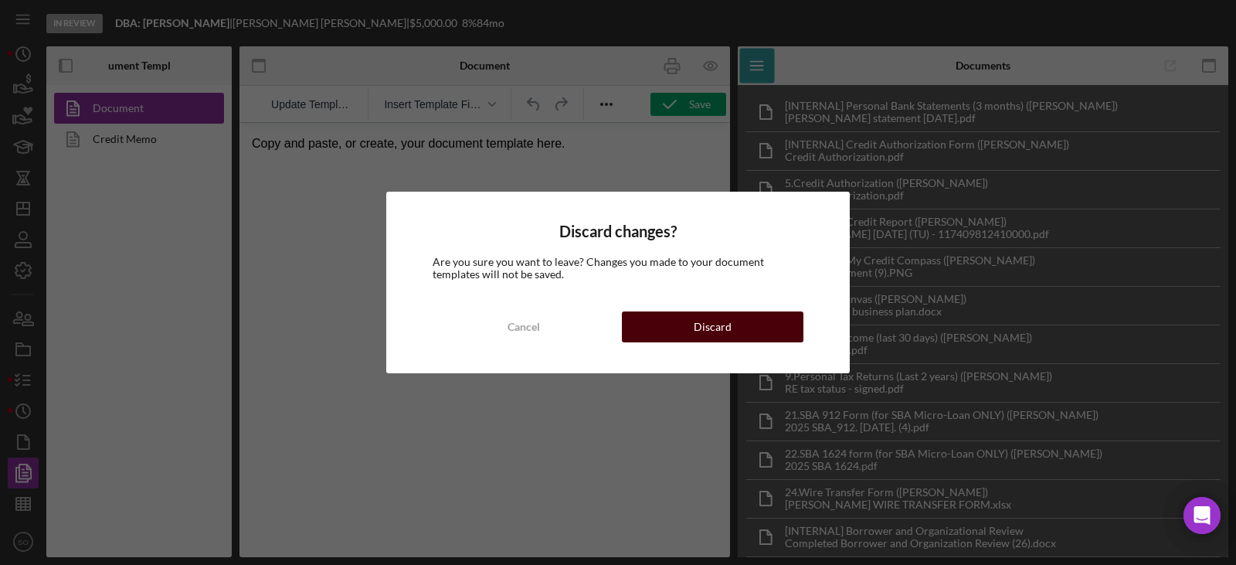
click at [659, 328] on button "Discard" at bounding box center [713, 326] width 182 height 31
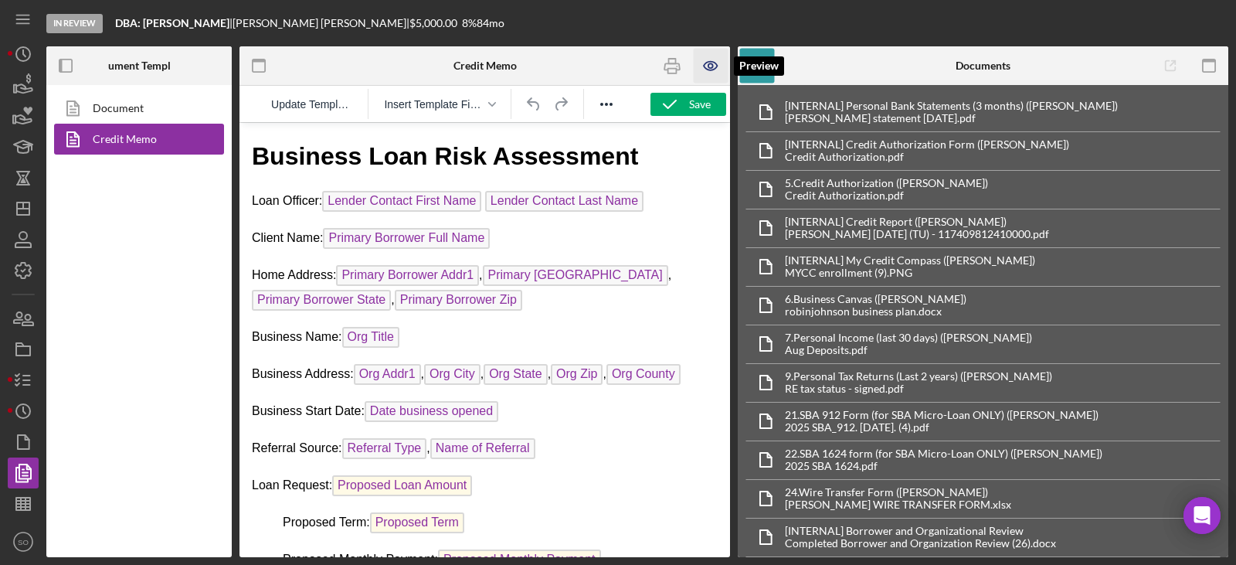
click at [716, 75] on icon "button" at bounding box center [711, 66] width 35 height 35
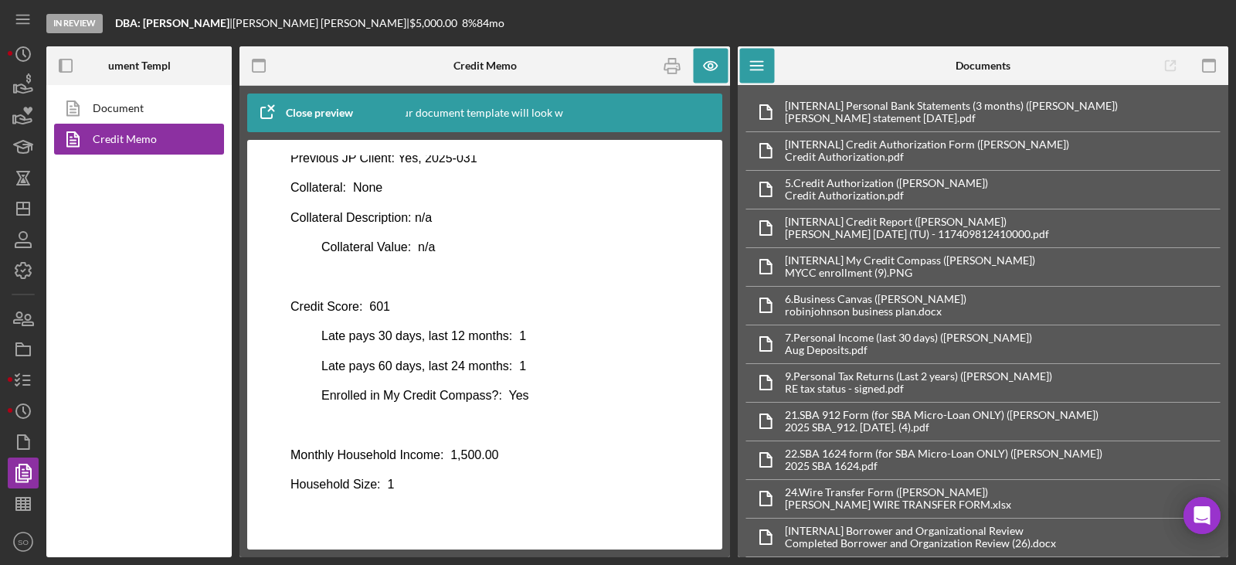
scroll to position [881, 0]
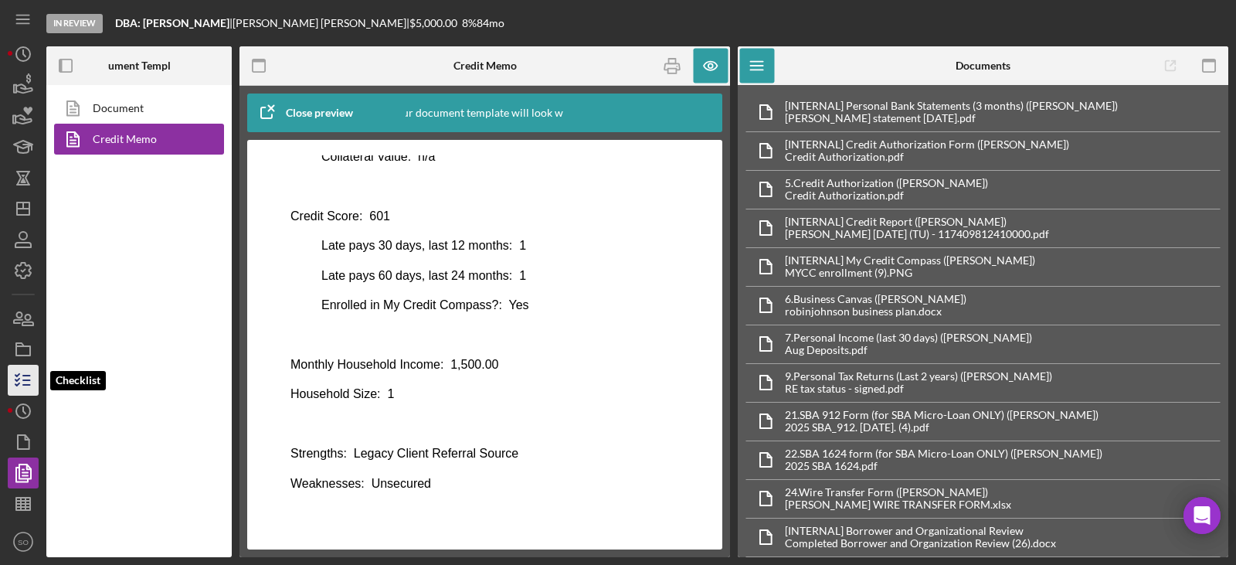
click at [14, 383] on icon "button" at bounding box center [23, 380] width 39 height 39
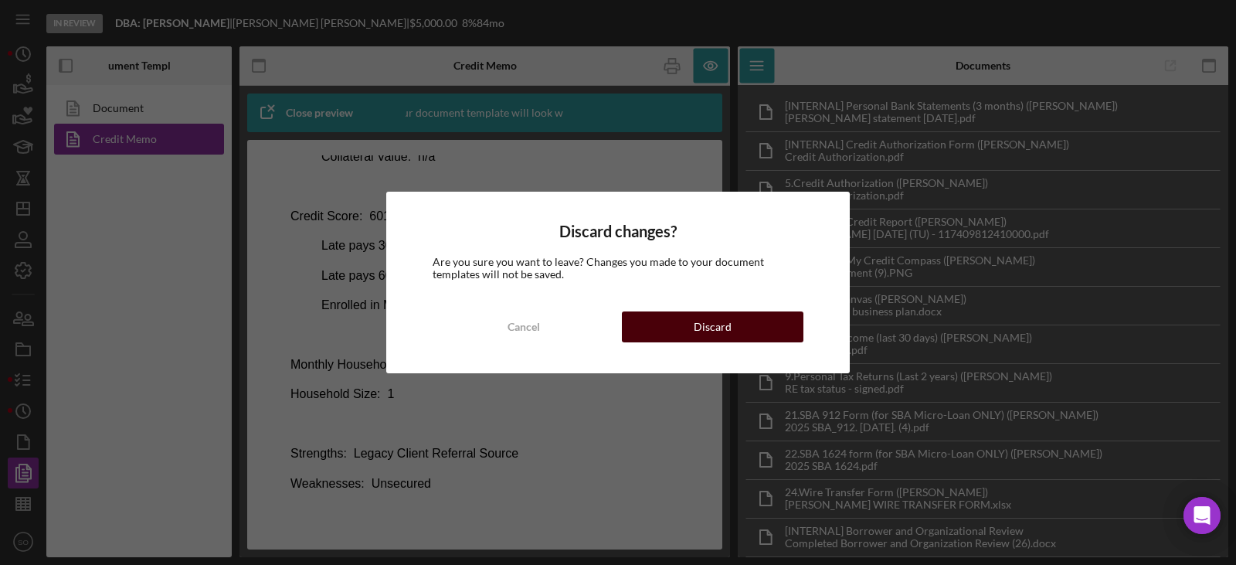
click at [678, 327] on button "Discard" at bounding box center [713, 326] width 182 height 31
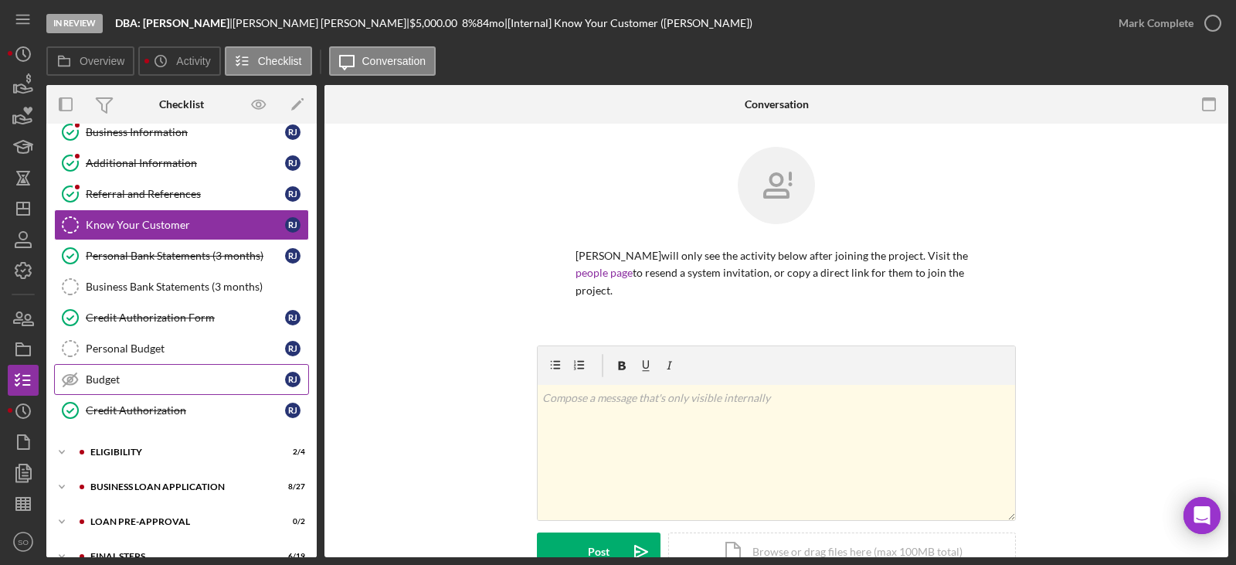
scroll to position [135, 0]
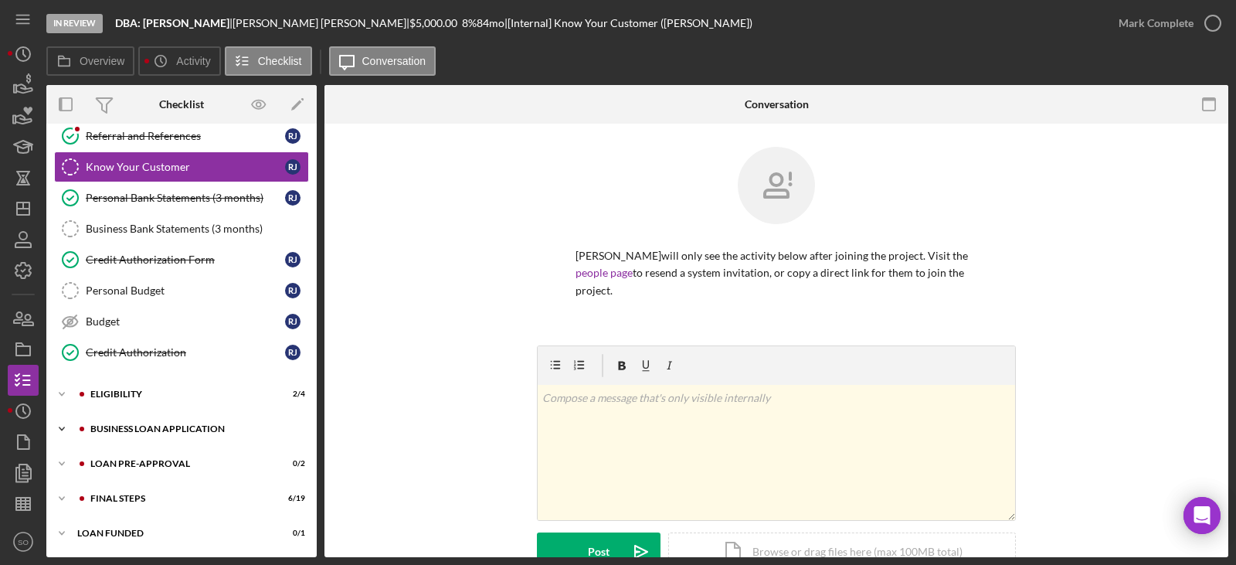
click at [159, 433] on div "BUSINESS LOAN APPLICATION" at bounding box center [193, 428] width 207 height 9
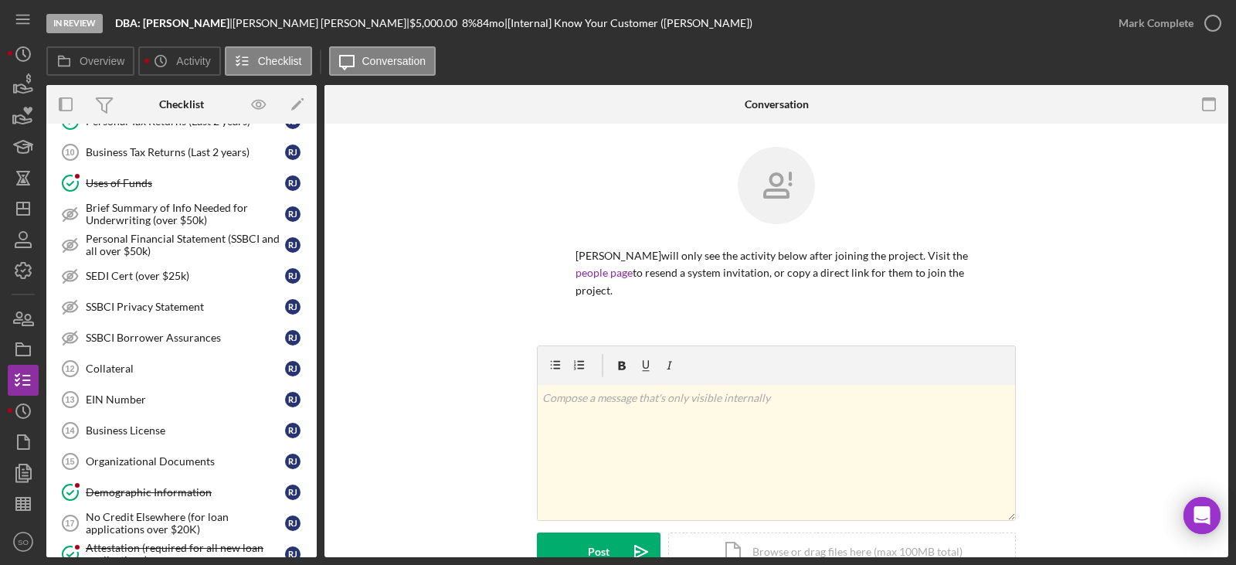
scroll to position [831, 0]
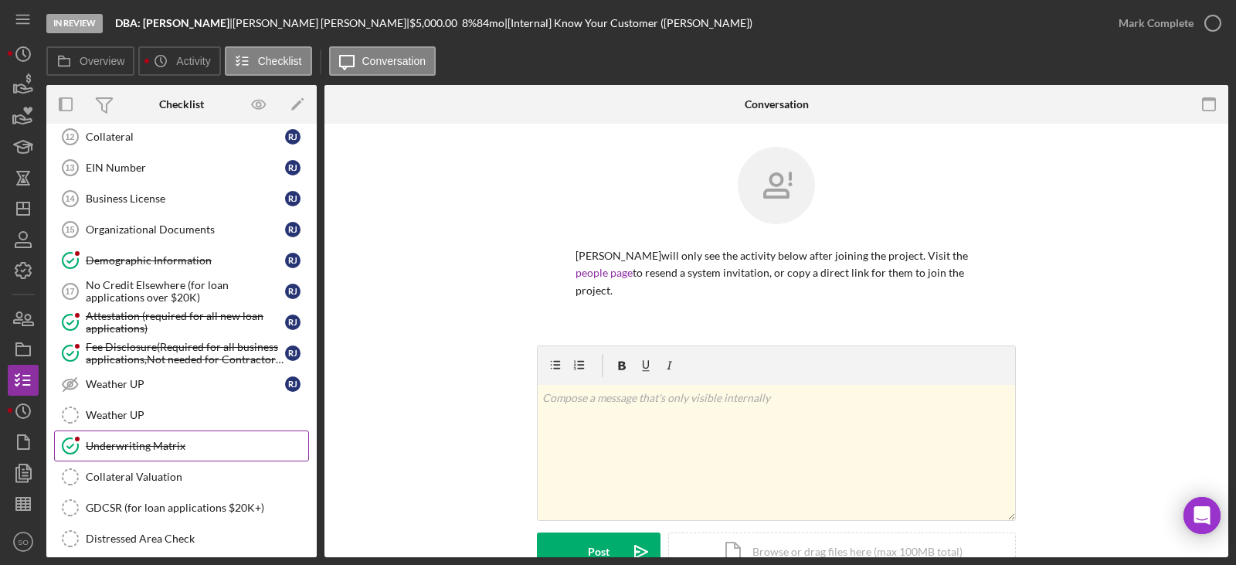
click at [173, 445] on div "Underwriting Matrix" at bounding box center [197, 446] width 223 height 12
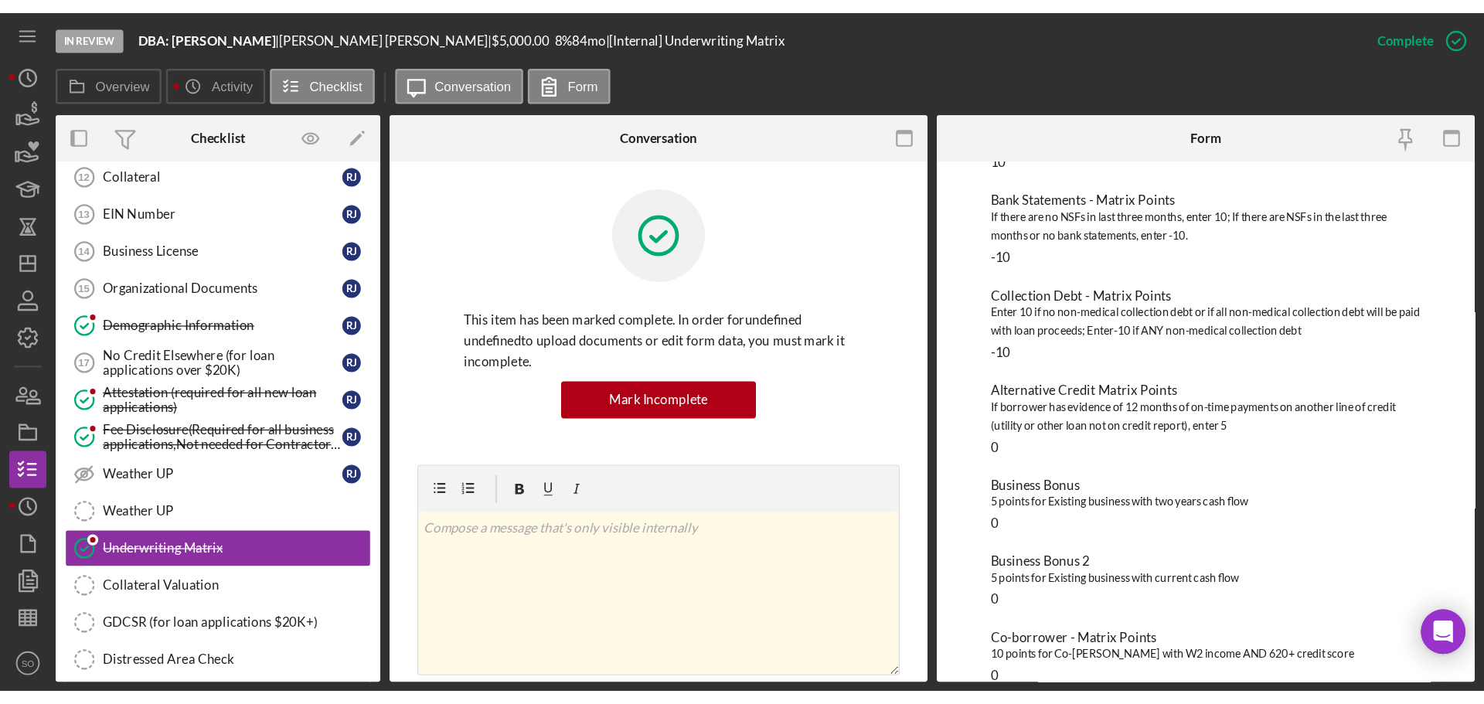
scroll to position [70, 0]
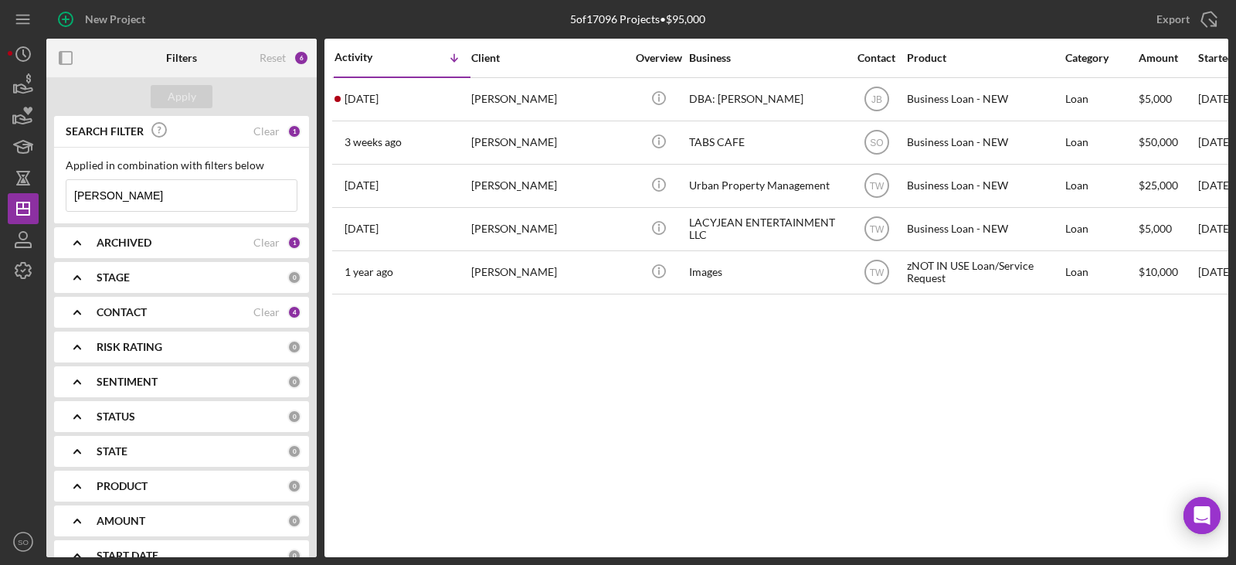
drag, startPoint x: 179, startPoint y: 199, endPoint x: -198, endPoint y: 183, distance: 377.4
click at [0, 183] on html "New Project 5 of 17096 Projects • $95,000 [PERSON_NAME] Export Icon/Export Filt…" at bounding box center [618, 282] width 1236 height 565
type input "[PERSON_NAME]"
click at [201, 100] on button "Apply" at bounding box center [182, 96] width 62 height 23
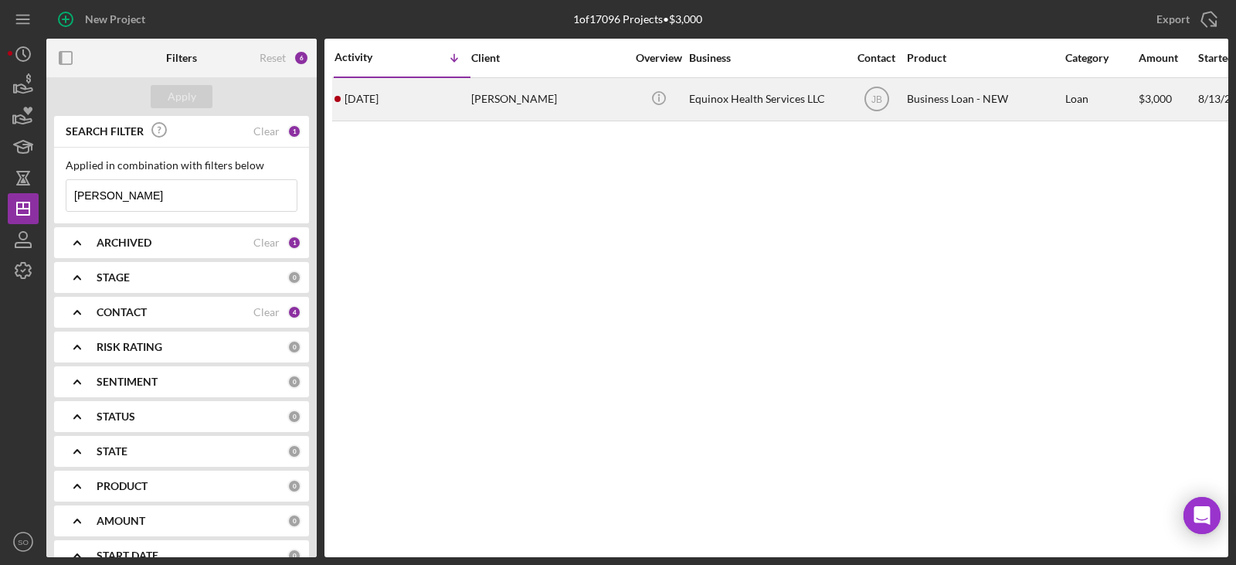
click at [465, 97] on div "[DATE] [PERSON_NAME]" at bounding box center [402, 99] width 135 height 41
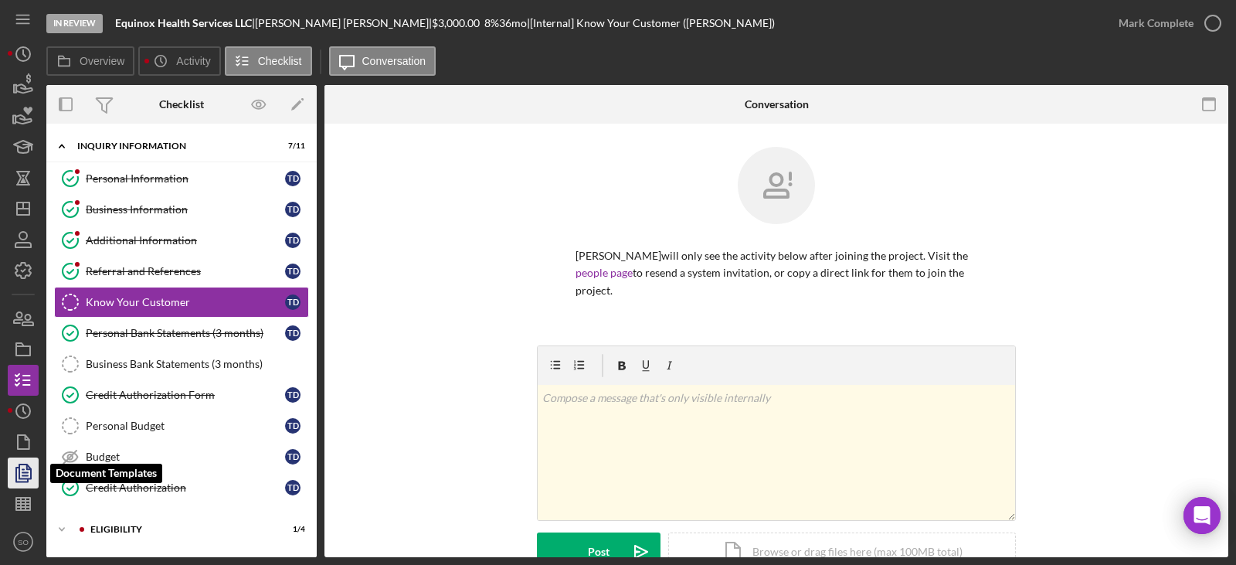
click at [26, 470] on icon "button" at bounding box center [23, 473] width 39 height 39
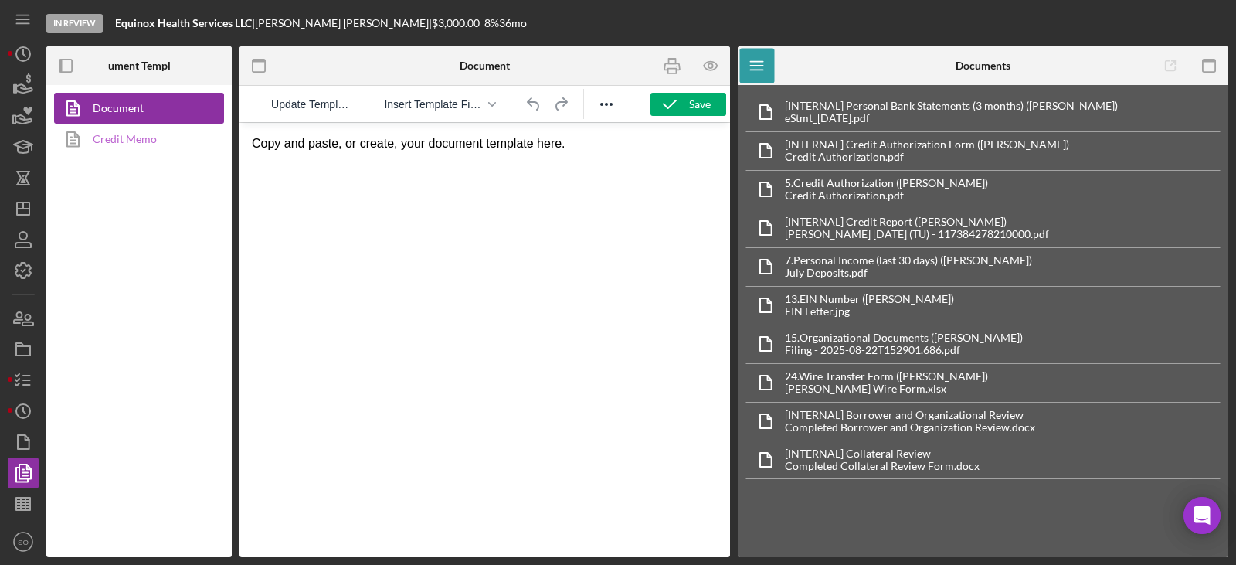
click at [151, 144] on link "Credit Memo" at bounding box center [135, 139] width 162 height 31
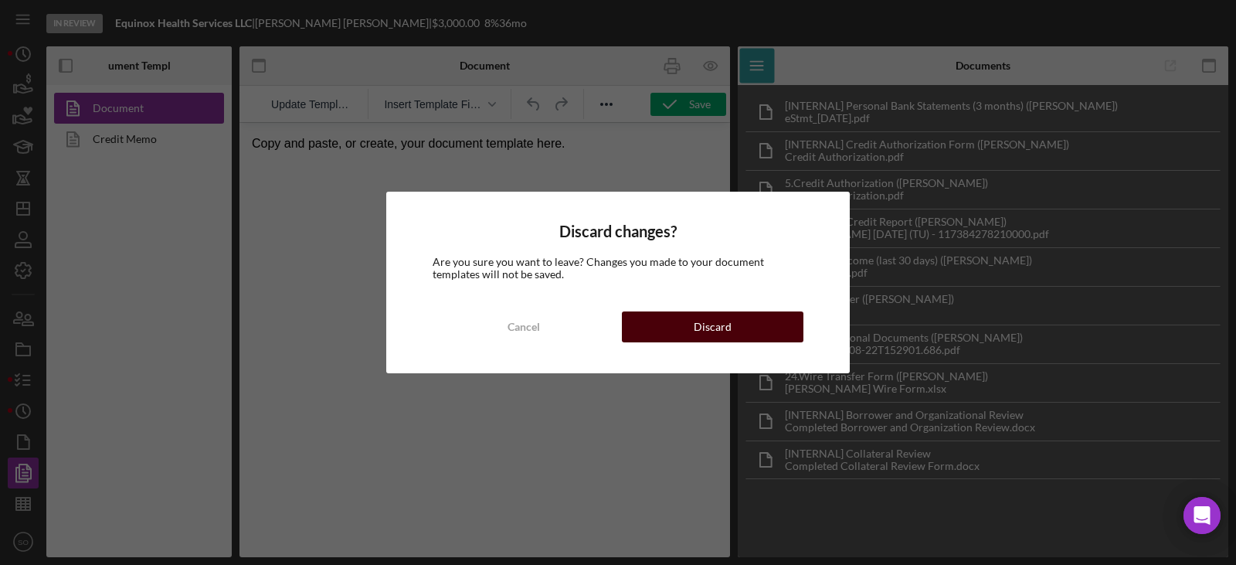
click at [666, 322] on button "Discard" at bounding box center [713, 326] width 182 height 31
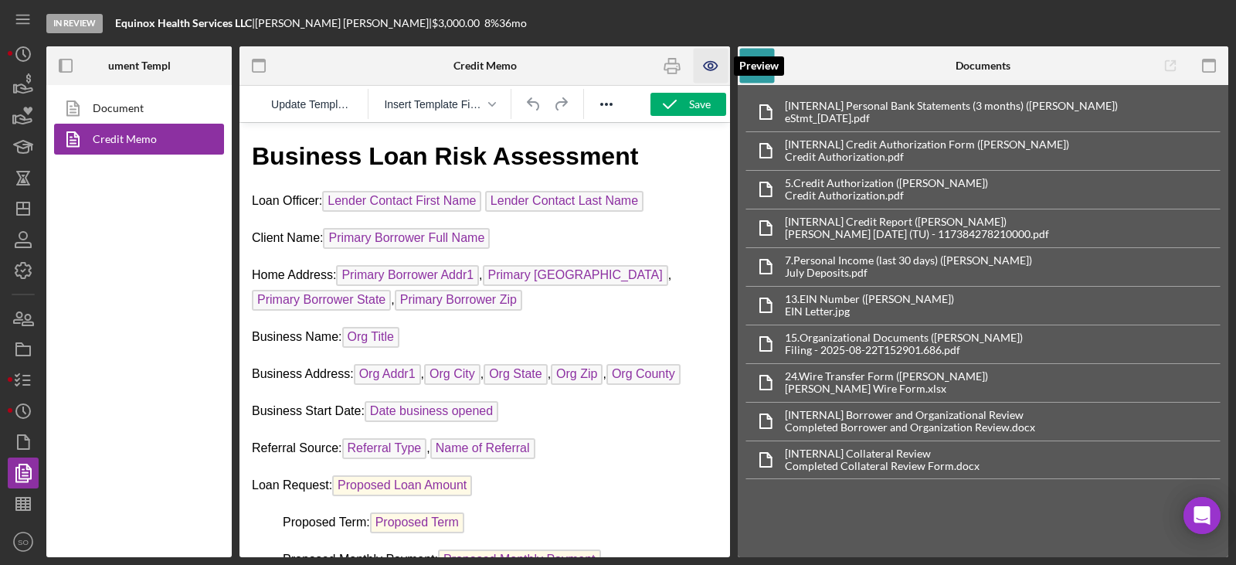
click at [713, 67] on icon "button" at bounding box center [711, 65] width 5 height 5
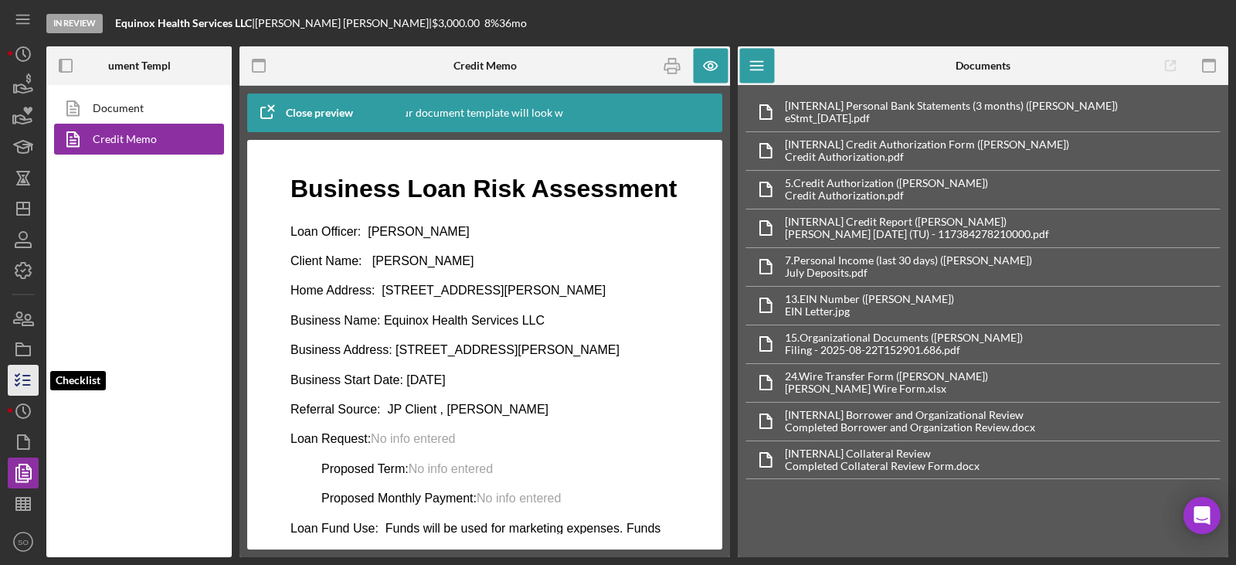
click at [28, 382] on icon "button" at bounding box center [23, 380] width 39 height 39
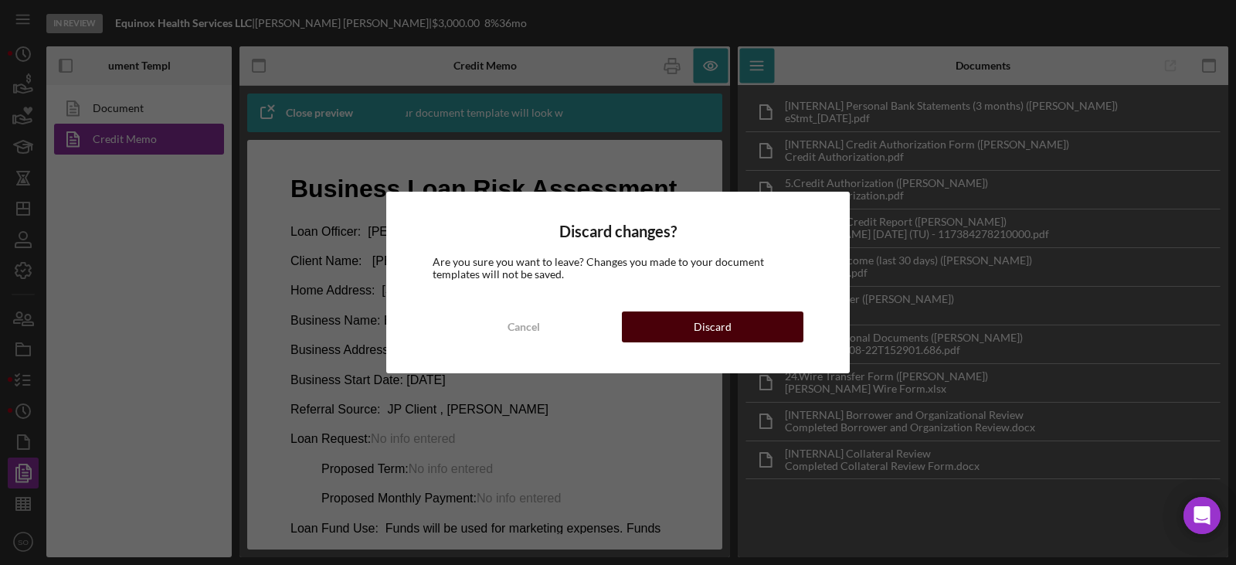
click at [657, 328] on button "Discard" at bounding box center [713, 326] width 182 height 31
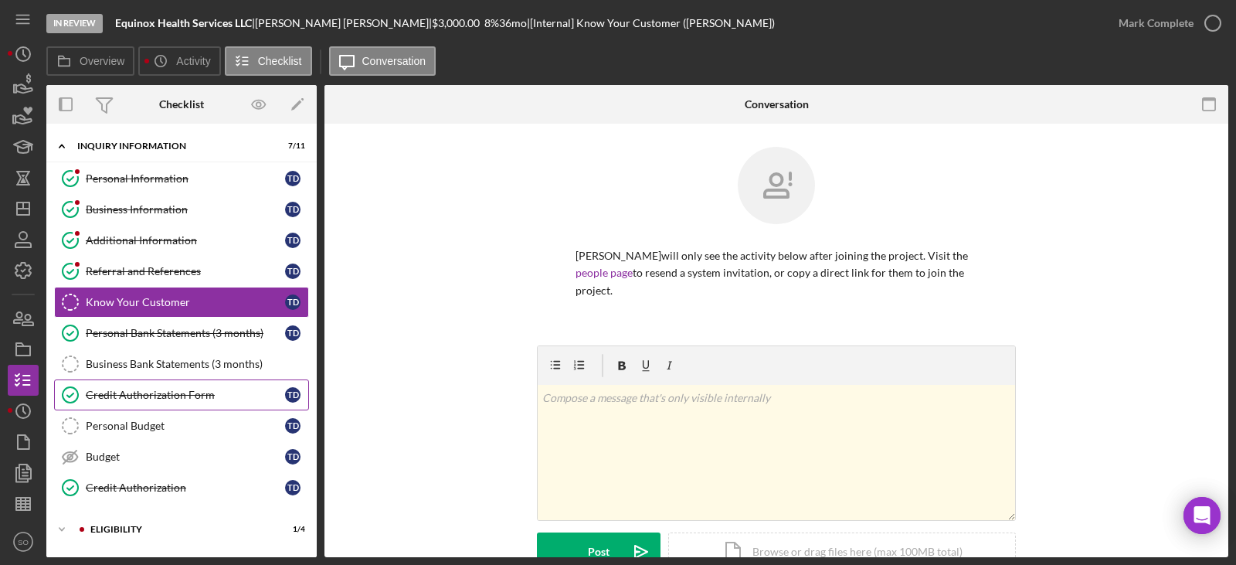
scroll to position [135, 0]
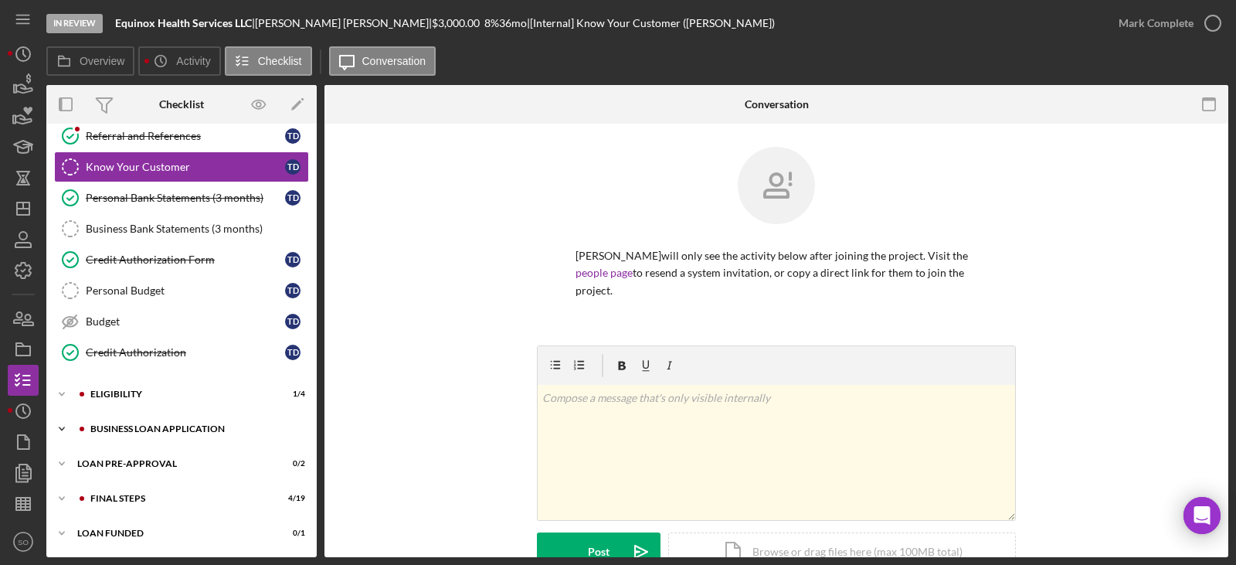
drag, startPoint x: 144, startPoint y: 427, endPoint x: 168, endPoint y: 428, distance: 24.7
click at [144, 427] on div "BUSINESS LOAN APPLICATION" at bounding box center [193, 428] width 207 height 9
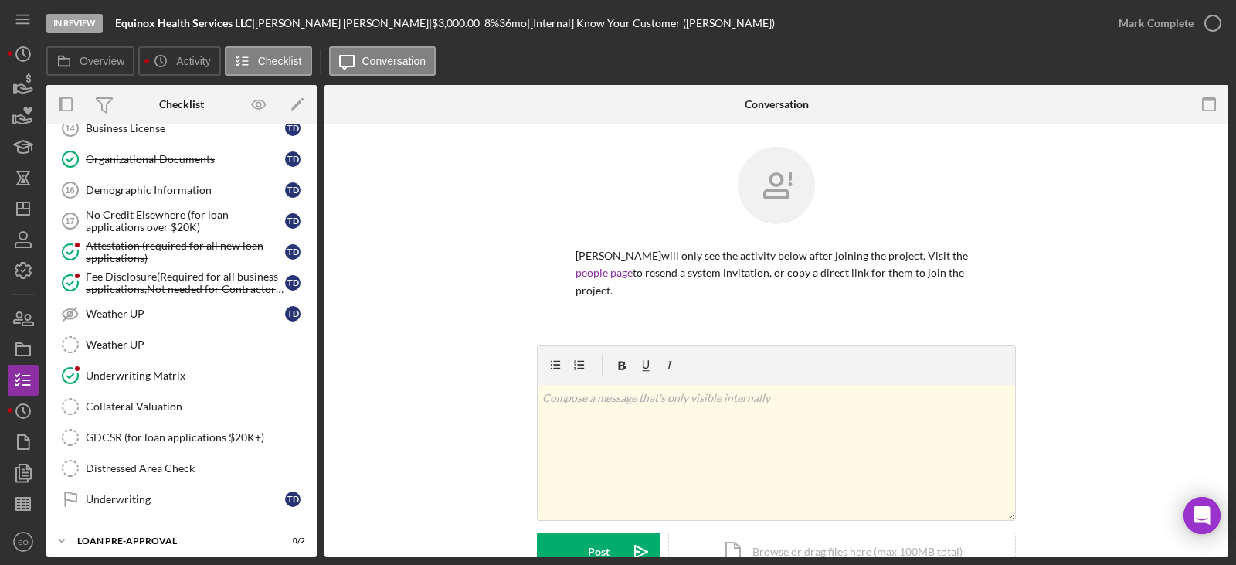
scroll to position [978, 0]
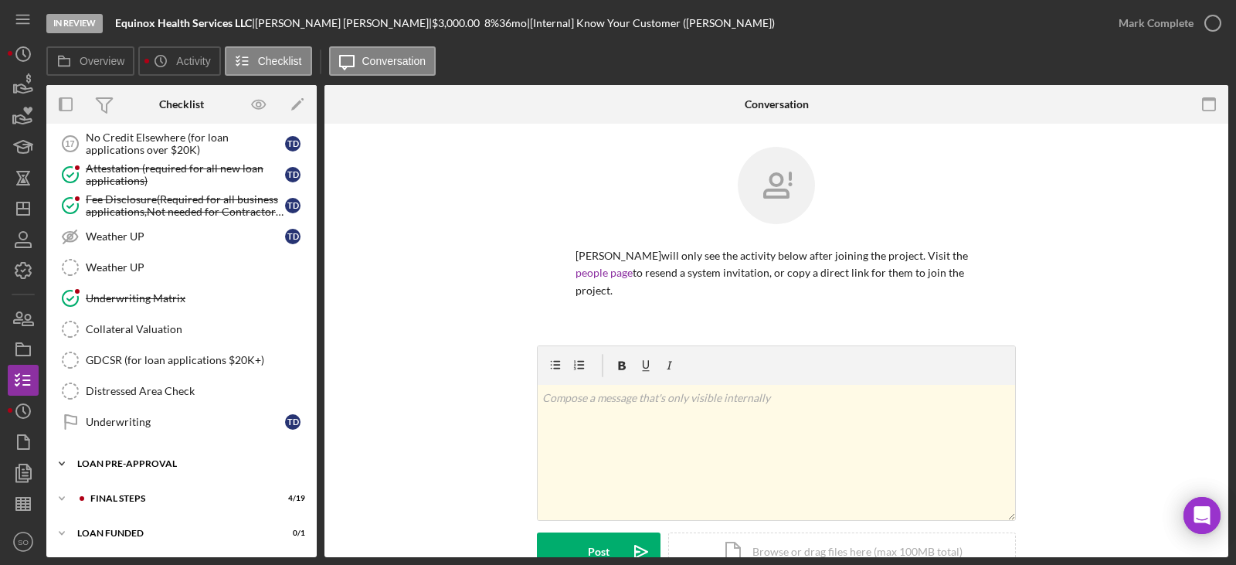
click at [139, 473] on div "Icon/Expander LOAN PRE-APPROVAL 0 / 2" at bounding box center [181, 463] width 270 height 31
click at [148, 499] on div "Loan Approval" at bounding box center [197, 496] width 223 height 12
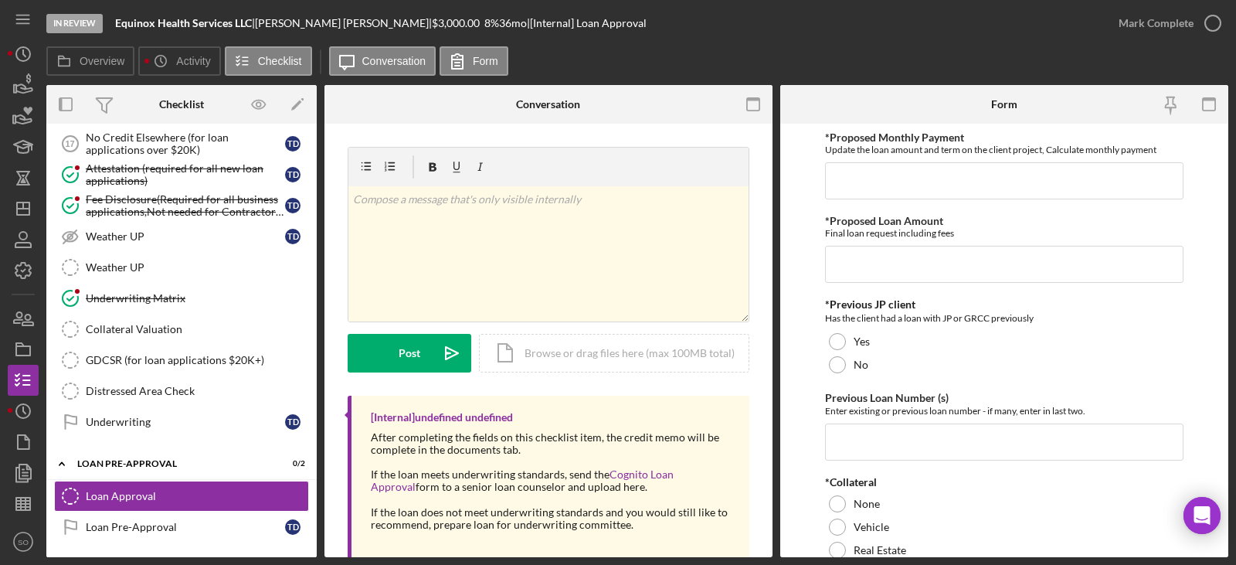
click at [881, 182] on input "*Proposed Monthly Payment" at bounding box center [1004, 180] width 359 height 37
click at [870, 274] on input "*Proposed Loan Amount" at bounding box center [1004, 264] width 359 height 37
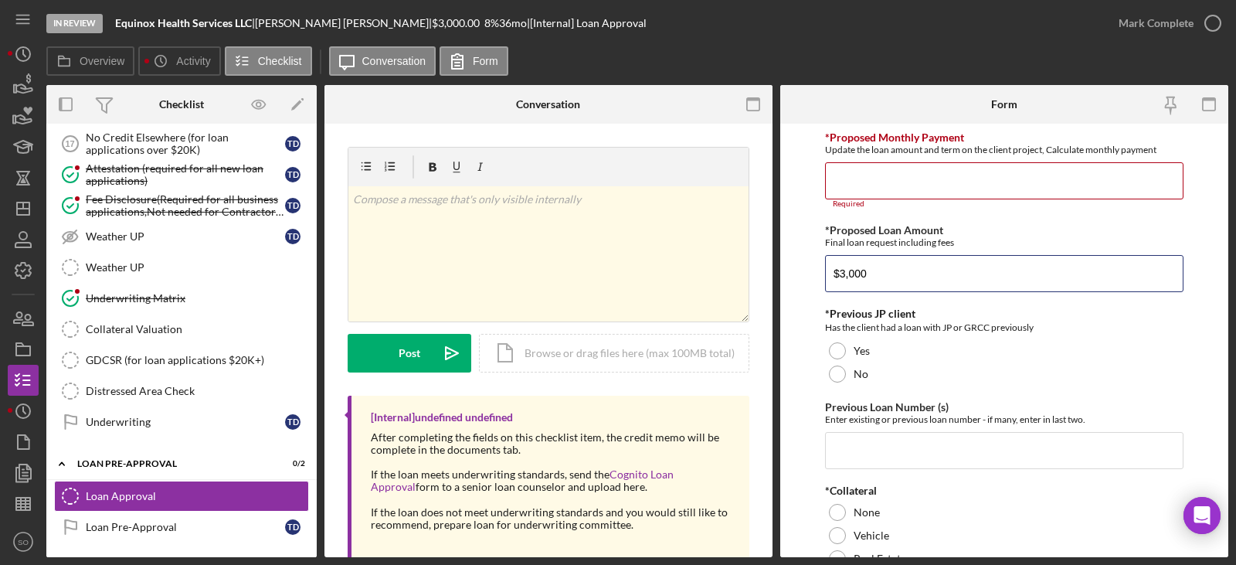
type input "$3,000"
click at [923, 196] on input "*Proposed Monthly Payment" at bounding box center [1004, 180] width 359 height 37
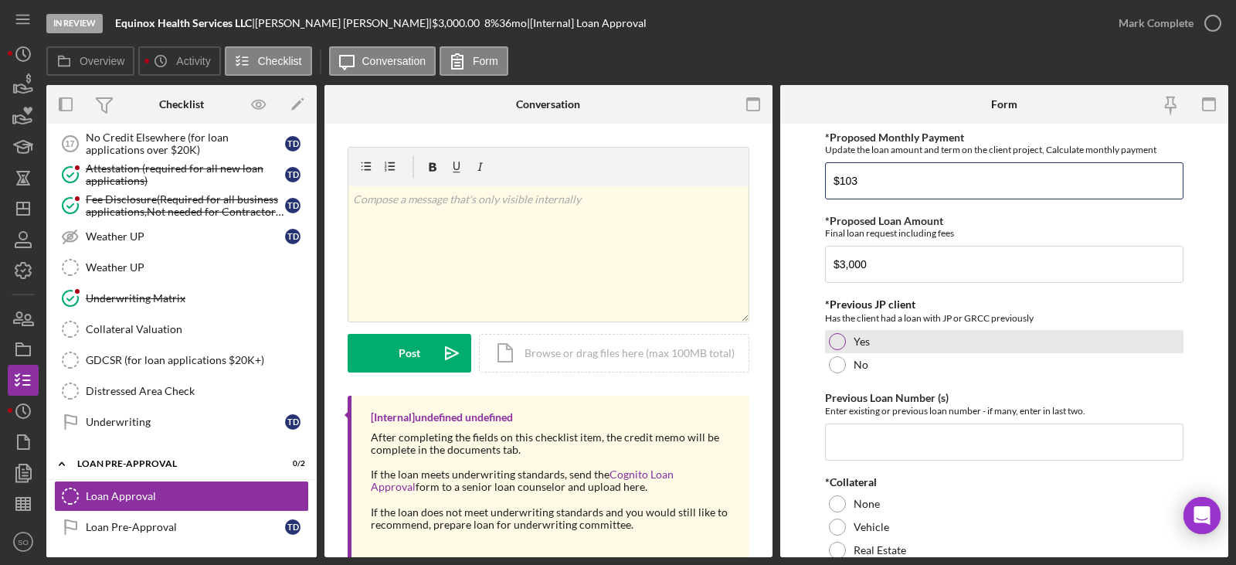
type input "$103"
click at [836, 342] on div at bounding box center [837, 341] width 17 height 17
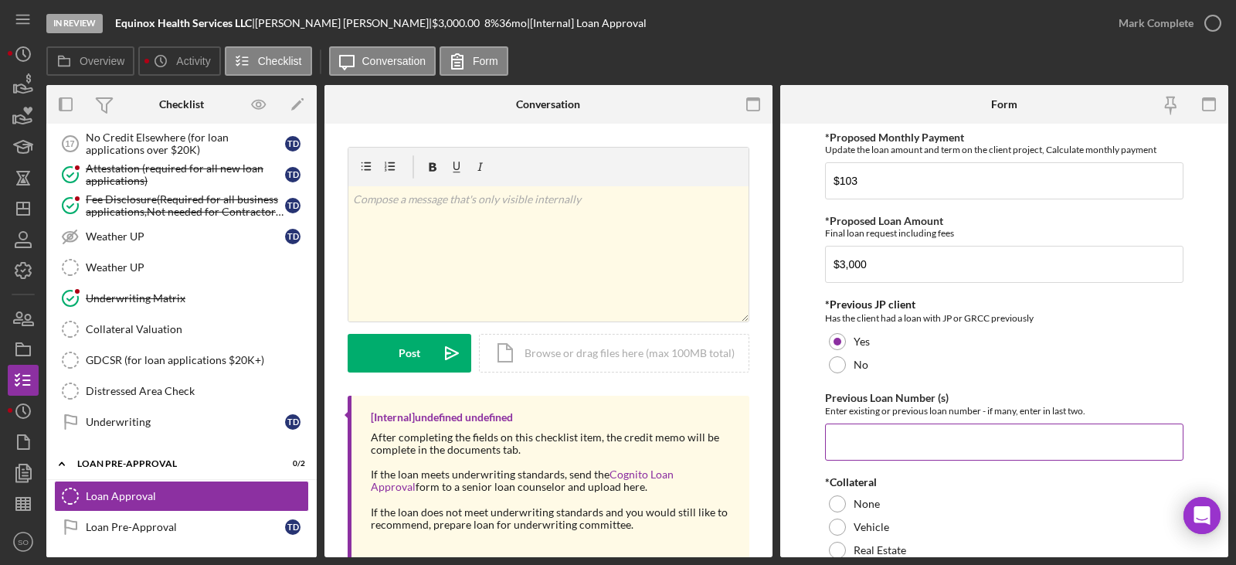
click at [887, 437] on input "Previous Loan Number (s)" at bounding box center [1004, 441] width 359 height 37
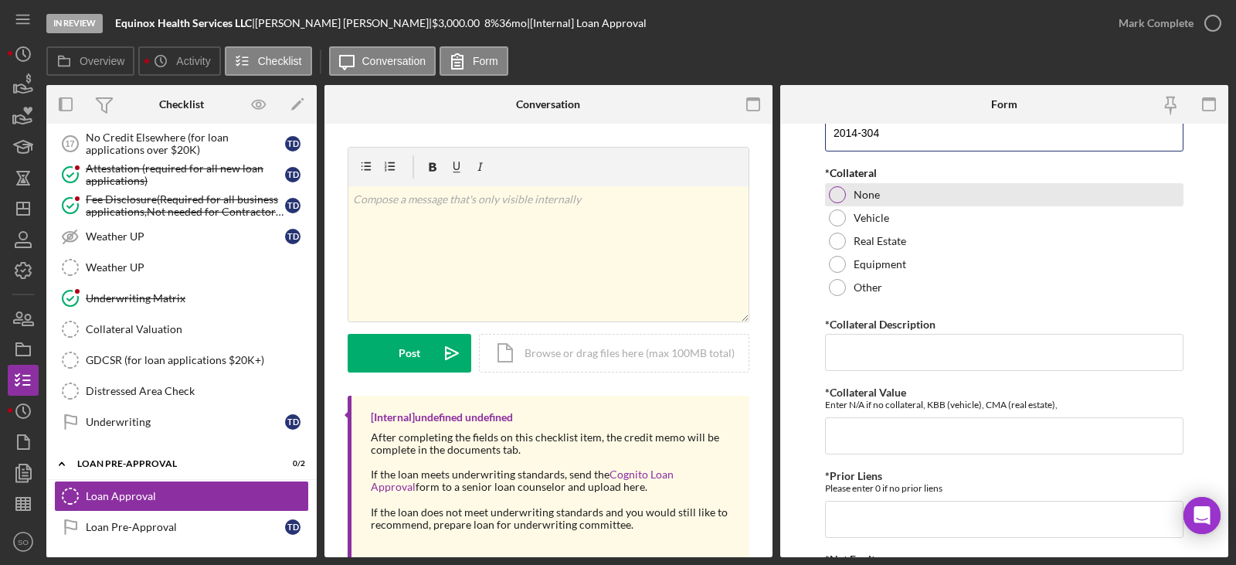
type input "2014-304"
click at [836, 191] on div at bounding box center [837, 194] width 17 height 17
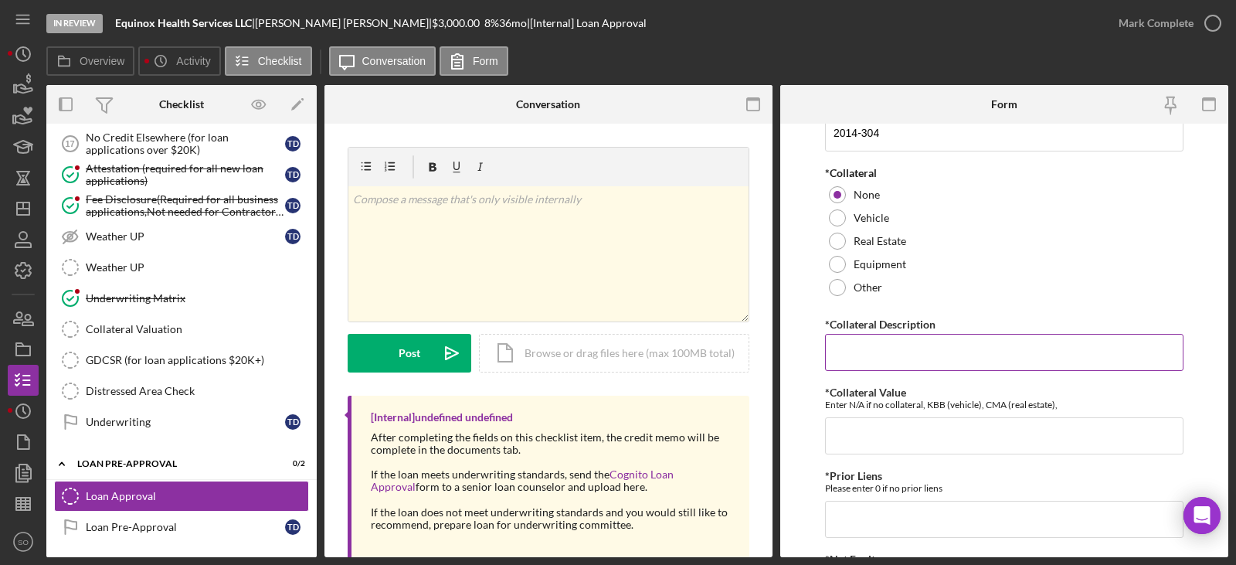
click at [867, 348] on input "*Collateral Description" at bounding box center [1004, 352] width 359 height 37
type input "n/a"
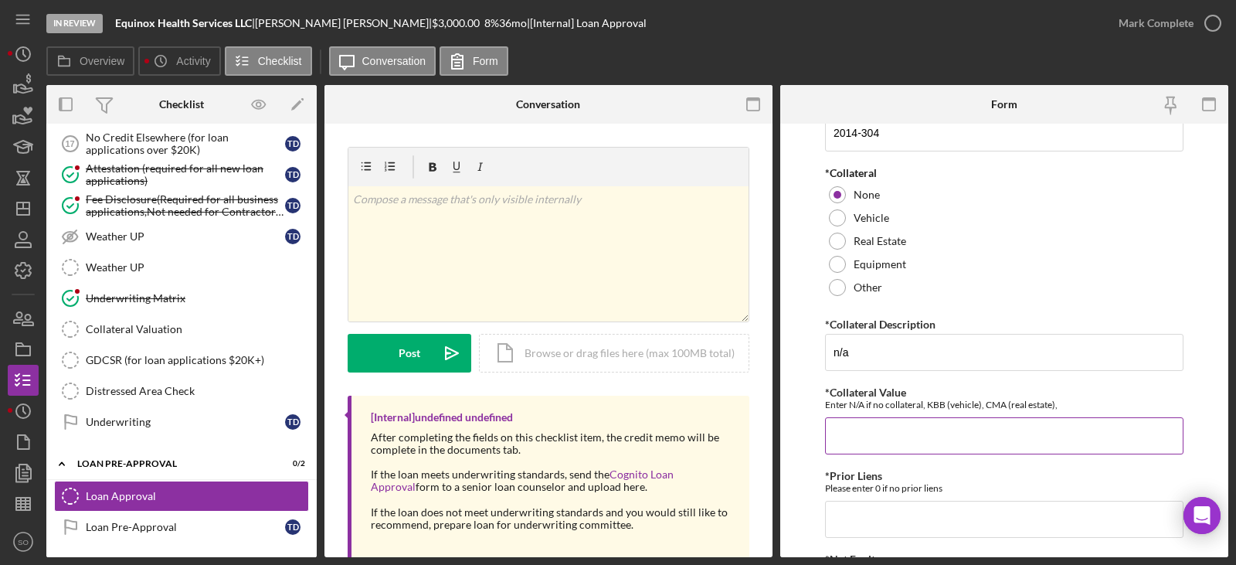
click at [882, 430] on input "*Collateral Value" at bounding box center [1004, 435] width 359 height 37
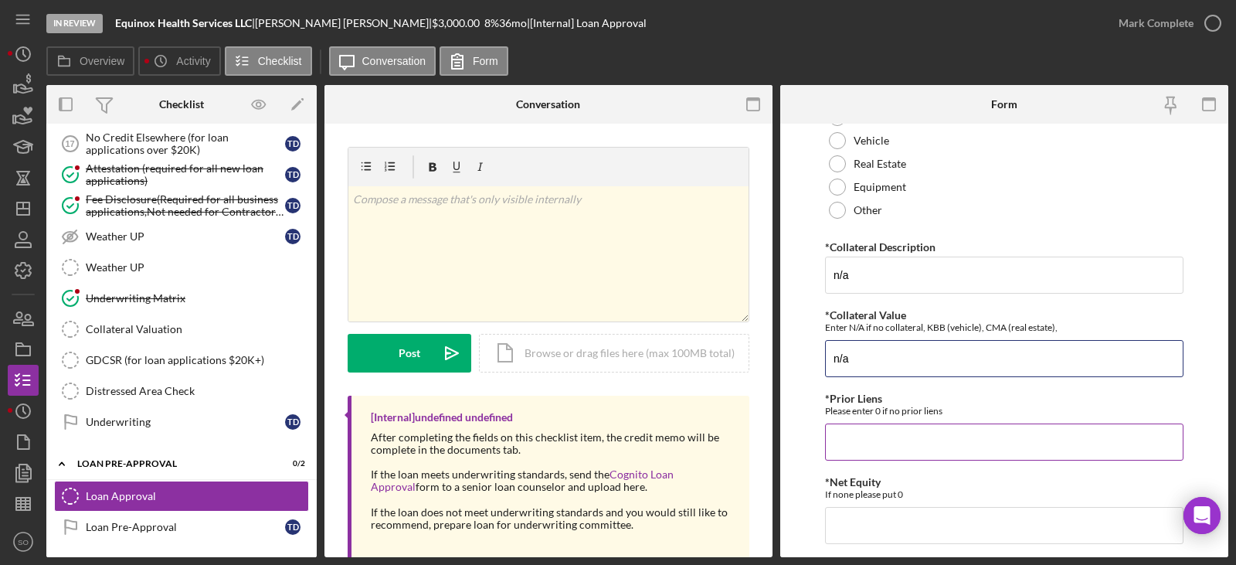
scroll to position [618, 0]
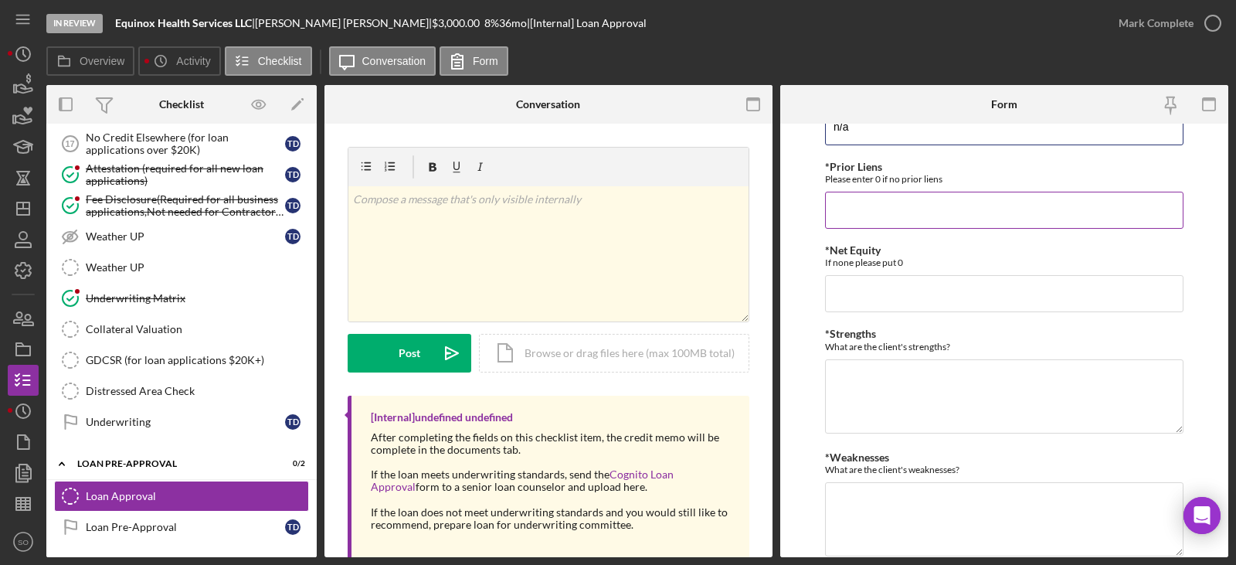
type input "n/a"
click at [851, 227] on input "*Prior Liens" at bounding box center [1004, 210] width 359 height 37
type input "0"
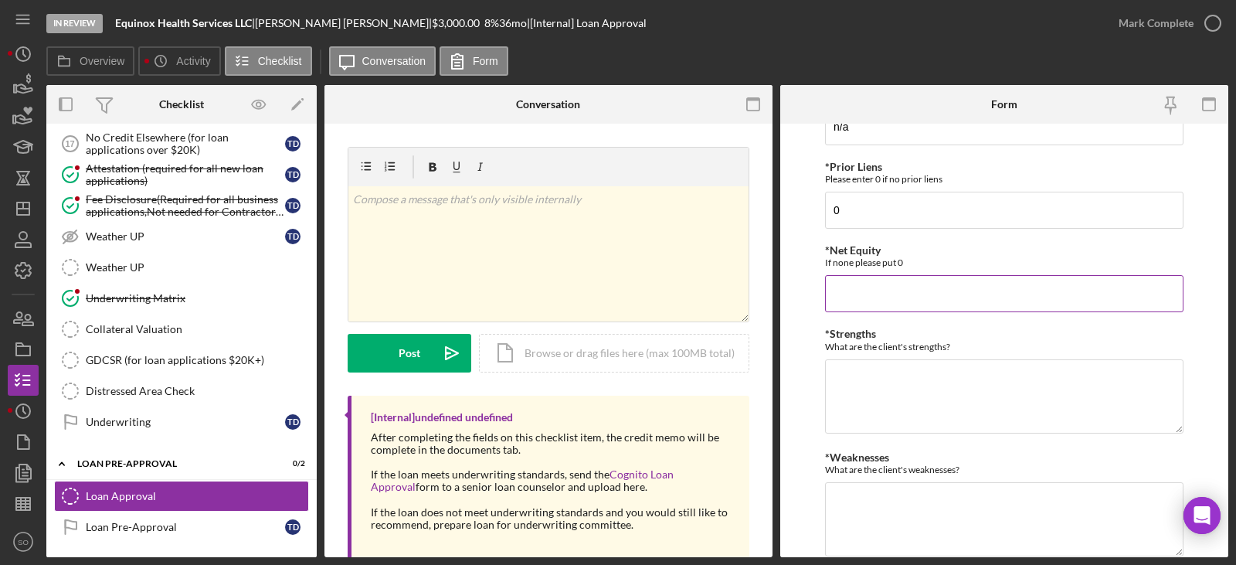
click at [851, 294] on input "*Net Equity" at bounding box center [1004, 293] width 359 height 37
type input "0"
click at [870, 385] on textarea "*Strengths" at bounding box center [1004, 396] width 359 height 74
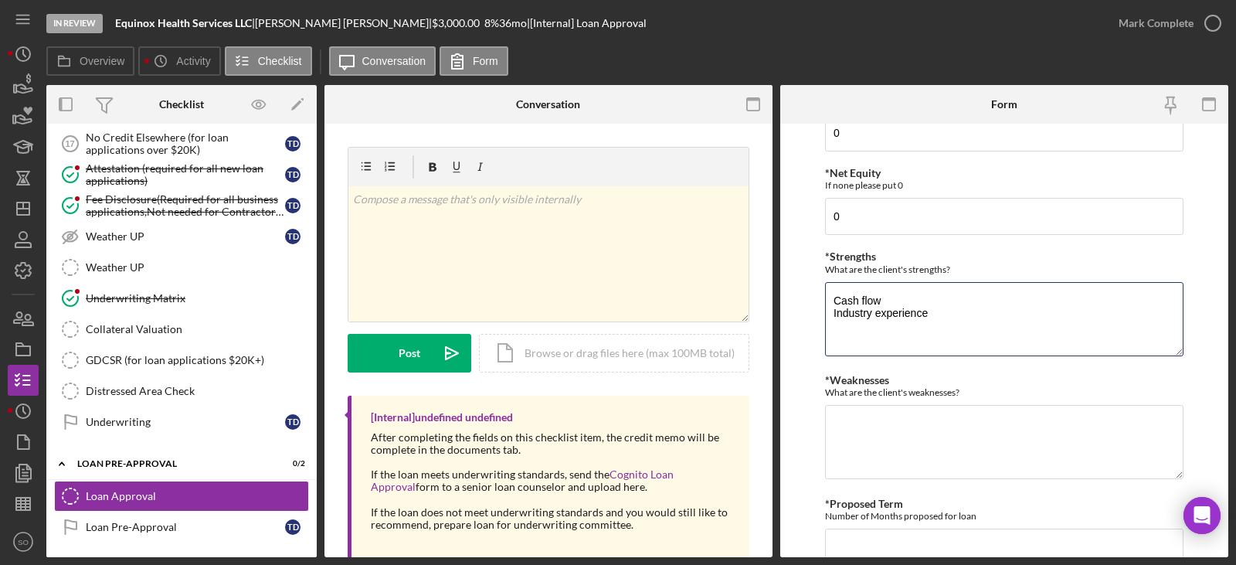
scroll to position [760, 0]
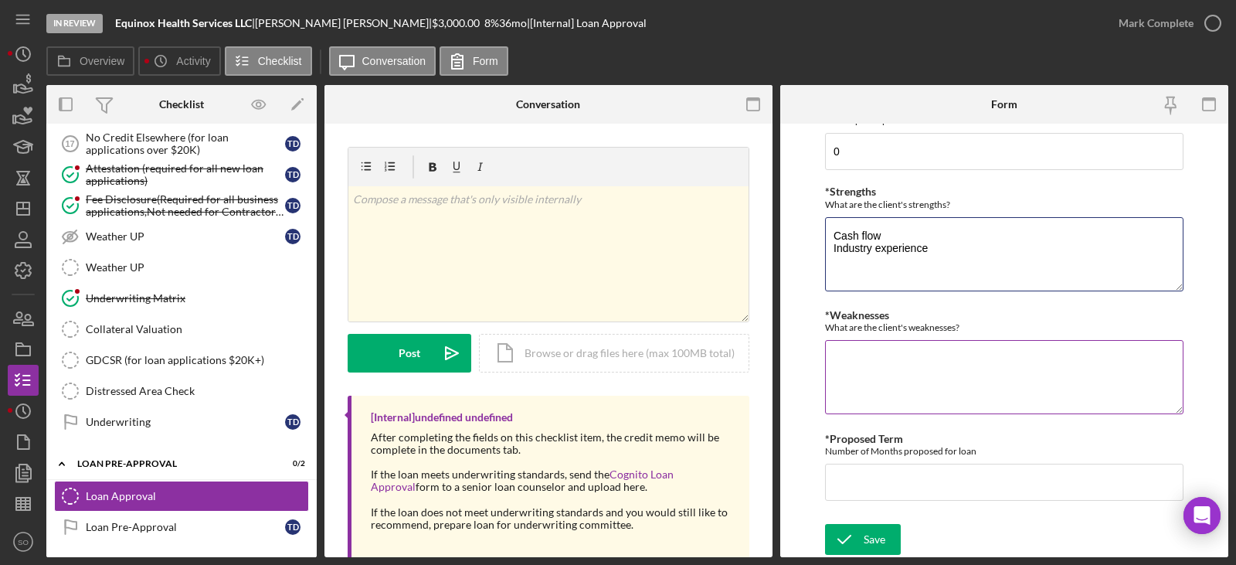
type textarea "Cash flow Industry experience"
click at [898, 368] on textarea "*Weaknesses" at bounding box center [1004, 377] width 359 height 74
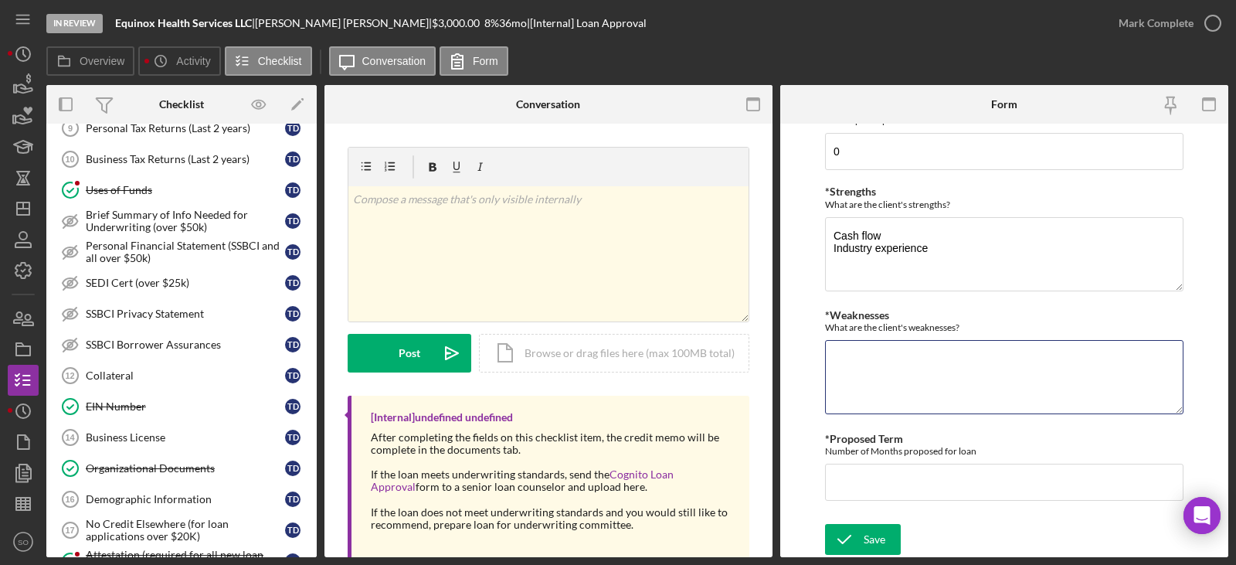
scroll to position [669, 0]
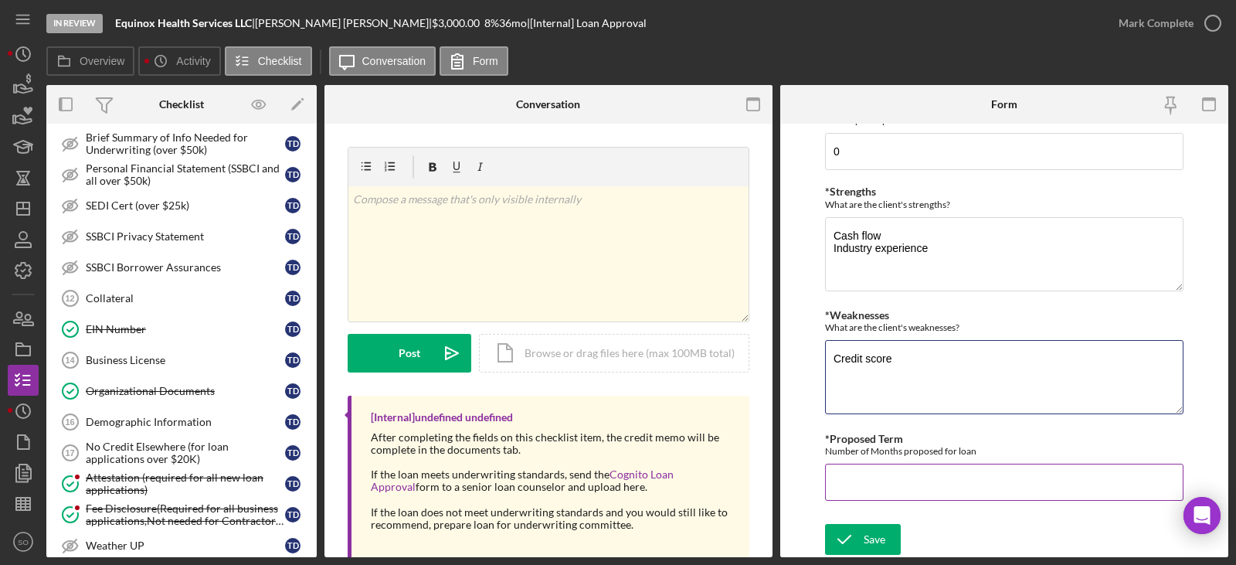
type textarea "Credit score"
click at [879, 491] on input "*Proposed Term" at bounding box center [1004, 482] width 359 height 37
type input "36"
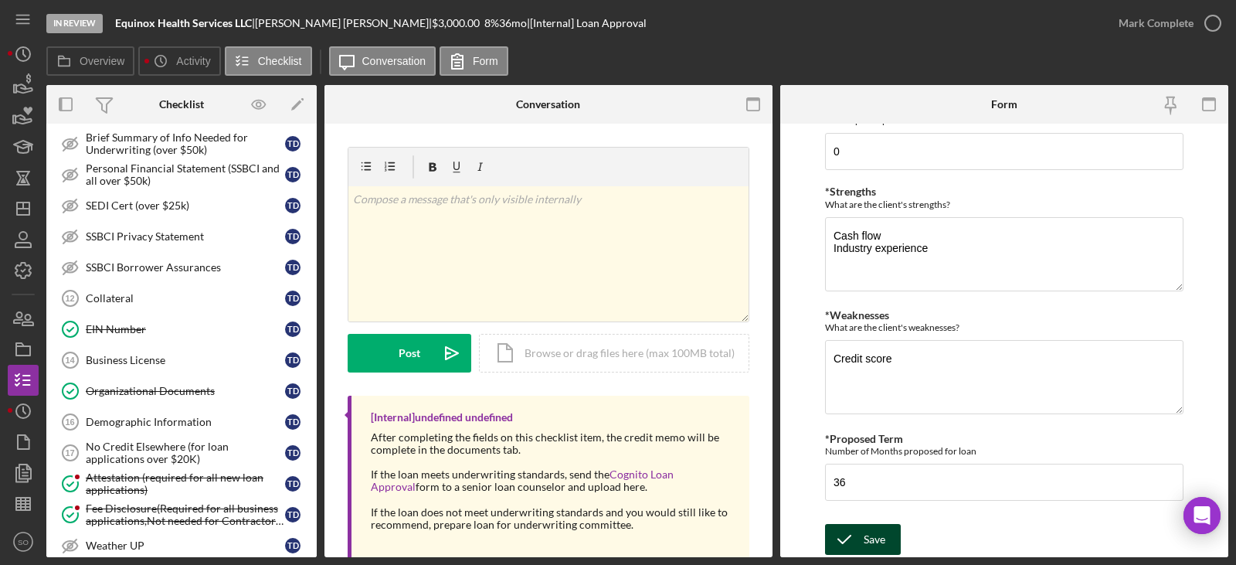
click at [869, 543] on div "Save" at bounding box center [875, 539] width 22 height 31
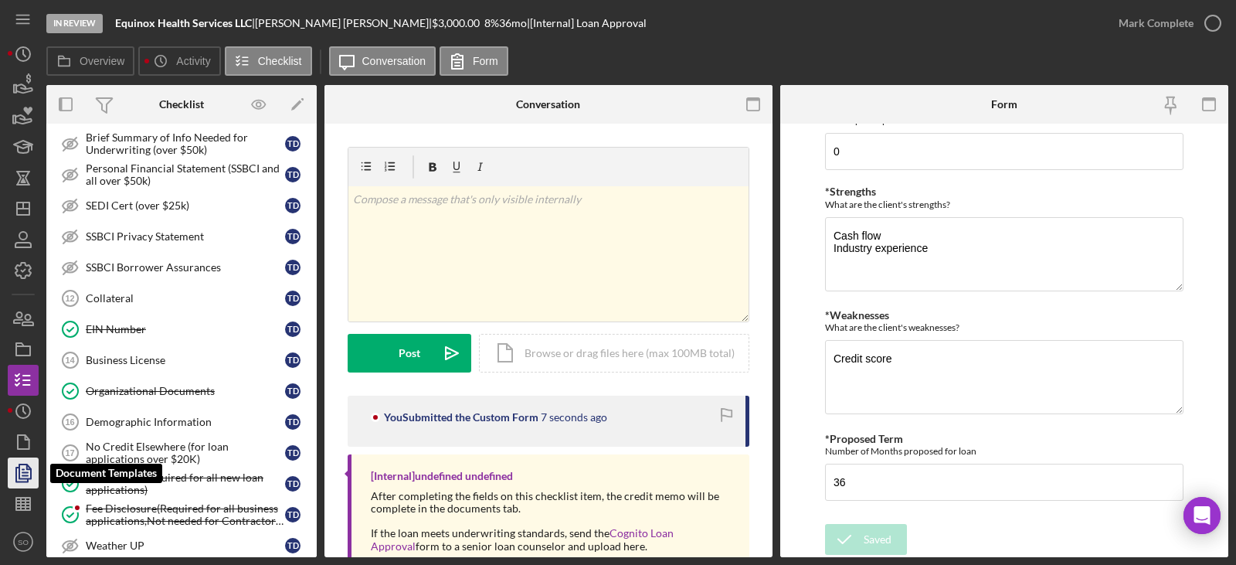
click at [25, 470] on icon "button" at bounding box center [23, 473] width 39 height 39
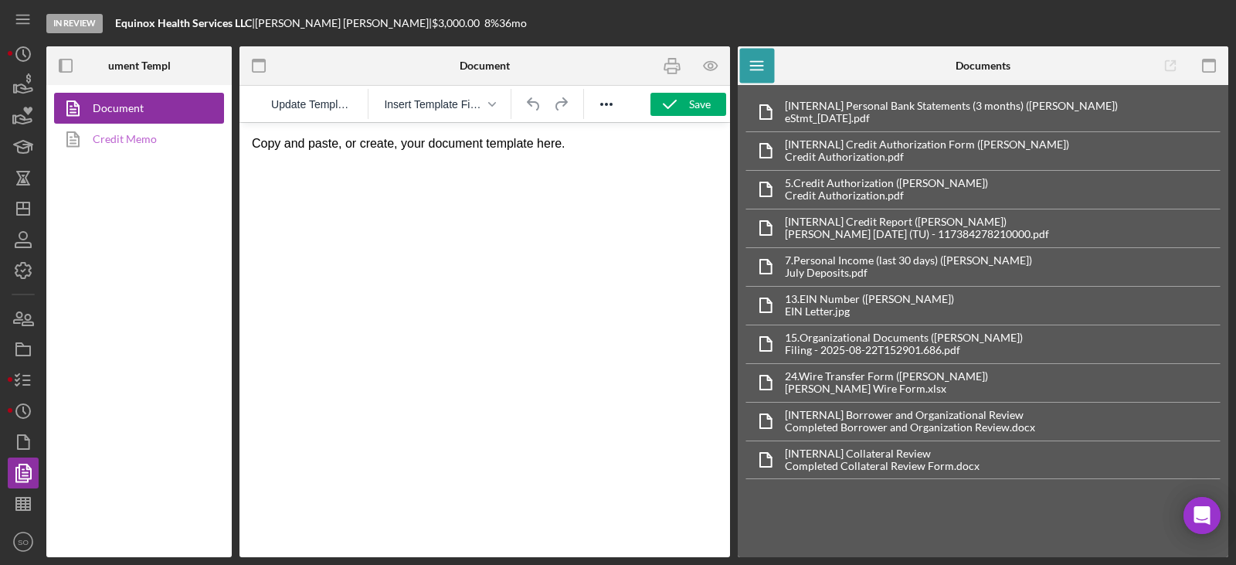
click at [140, 140] on link "Credit Memo" at bounding box center [135, 139] width 162 height 31
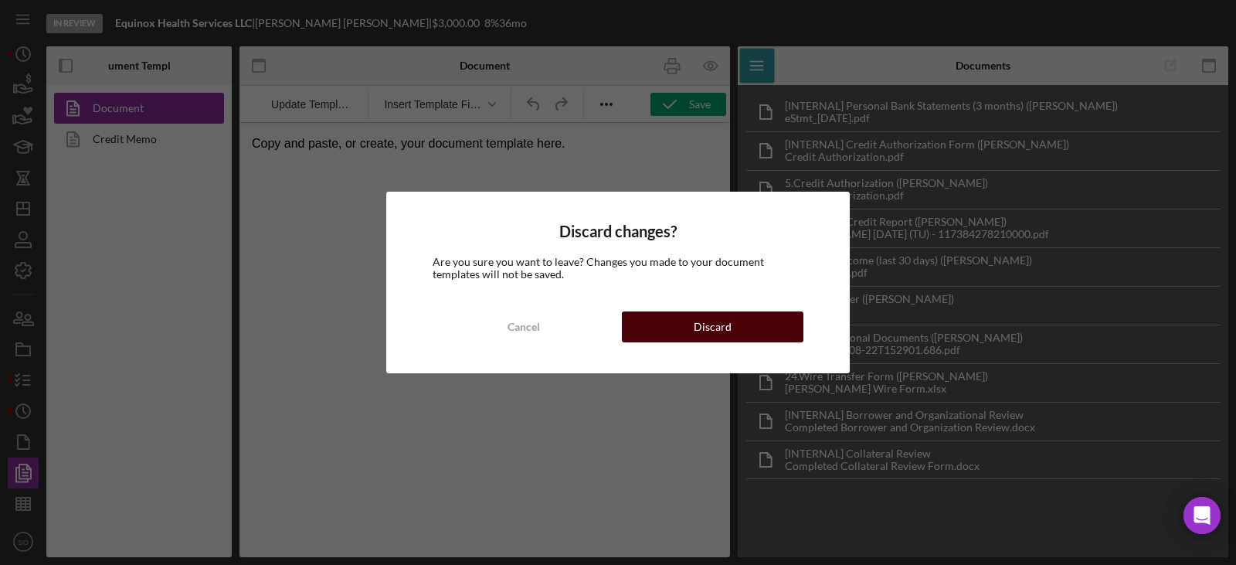
click at [666, 329] on button "Discard" at bounding box center [713, 326] width 182 height 31
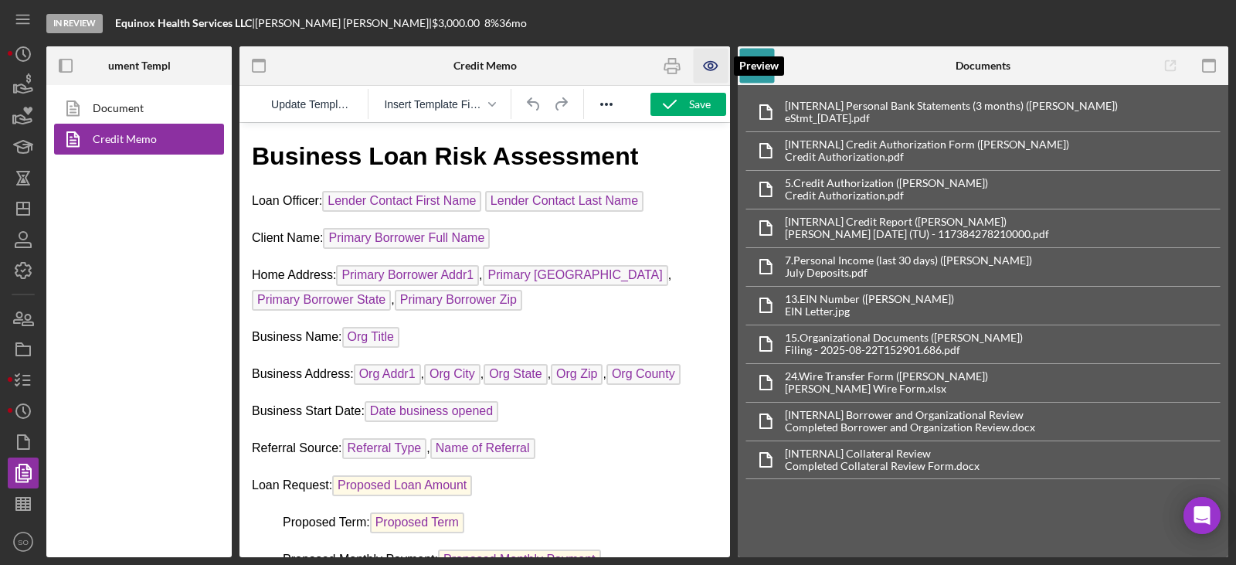
click at [705, 71] on icon "button" at bounding box center [711, 66] width 35 height 35
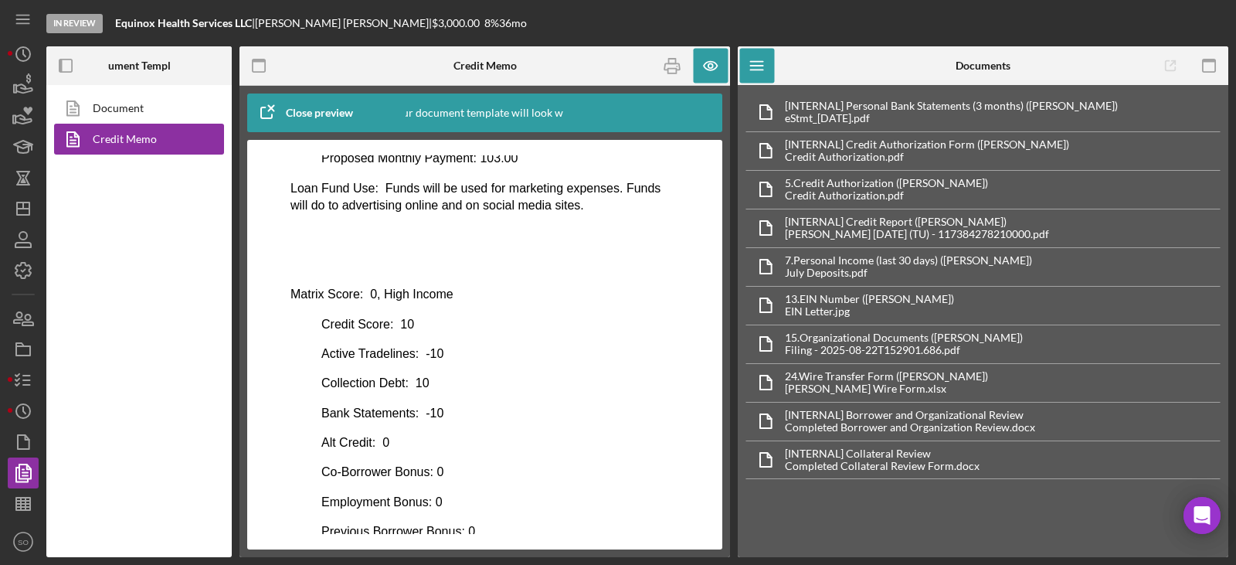
scroll to position [108, 0]
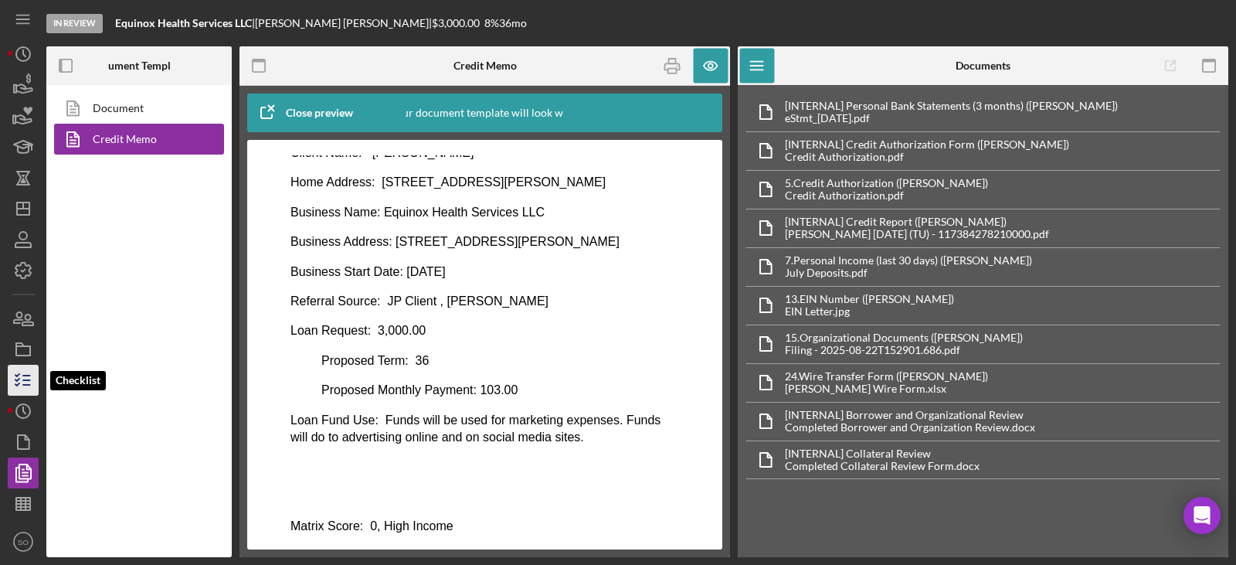
click at [31, 376] on icon "button" at bounding box center [23, 380] width 39 height 39
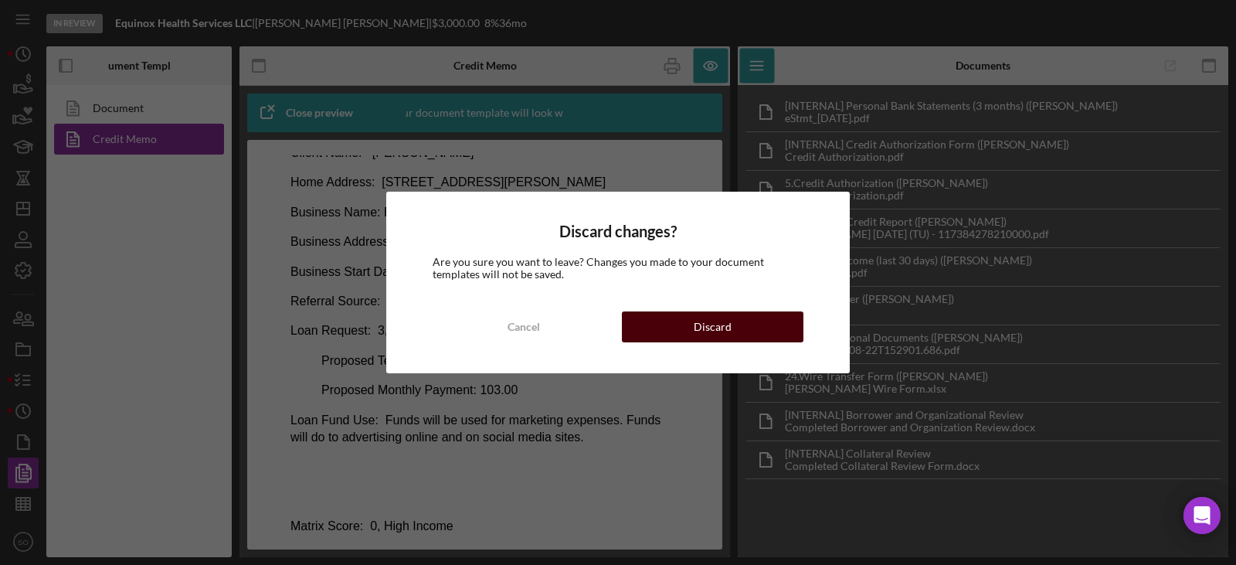
click at [712, 335] on div "Discard" at bounding box center [713, 326] width 38 height 31
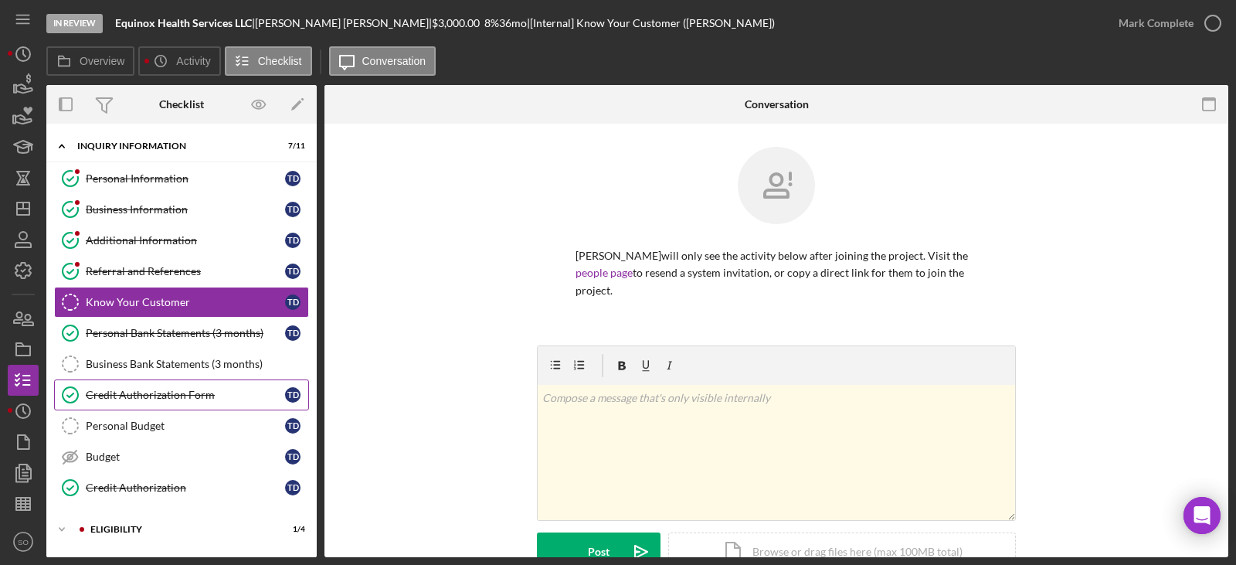
scroll to position [135, 0]
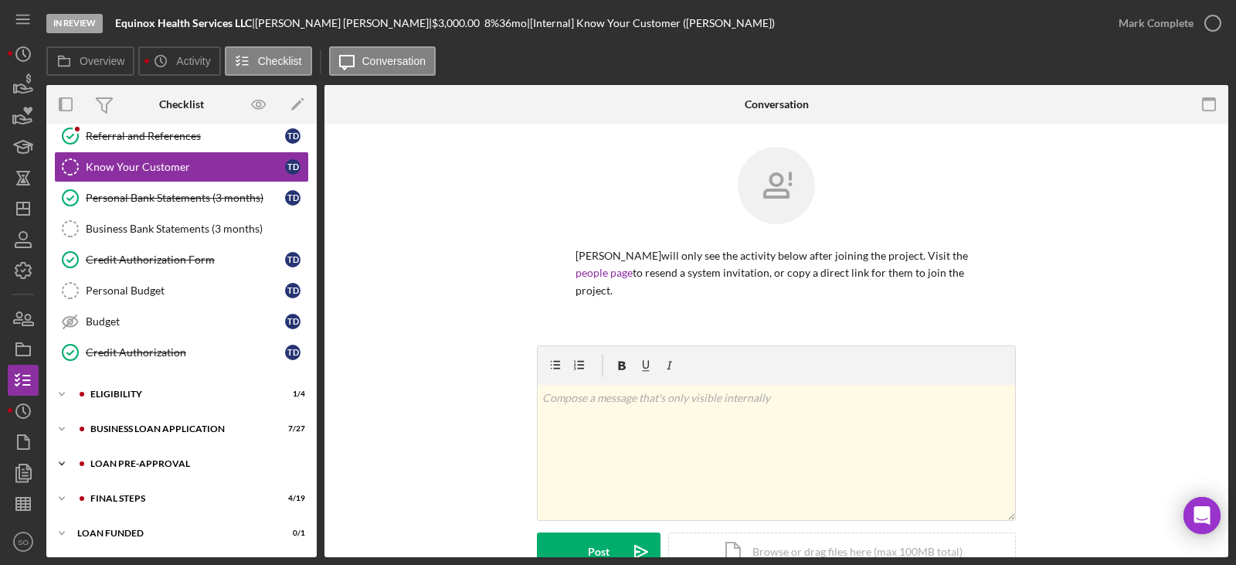
click at [163, 459] on div "LOAN PRE-APPROVAL" at bounding box center [193, 463] width 207 height 9
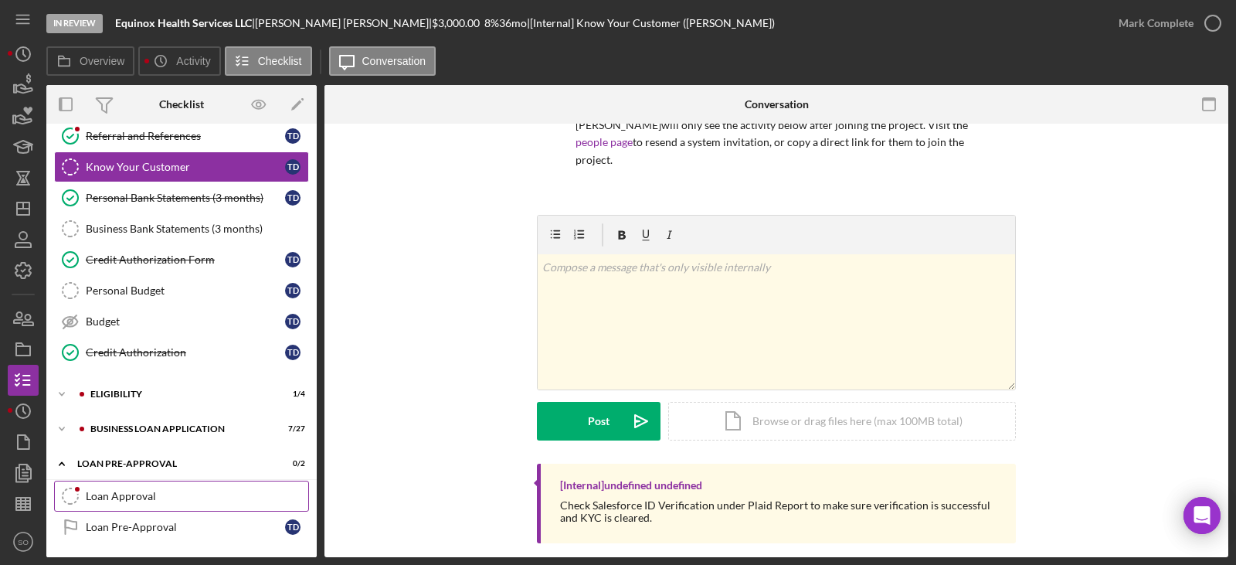
click at [164, 491] on div "Loan Approval" at bounding box center [197, 496] width 223 height 12
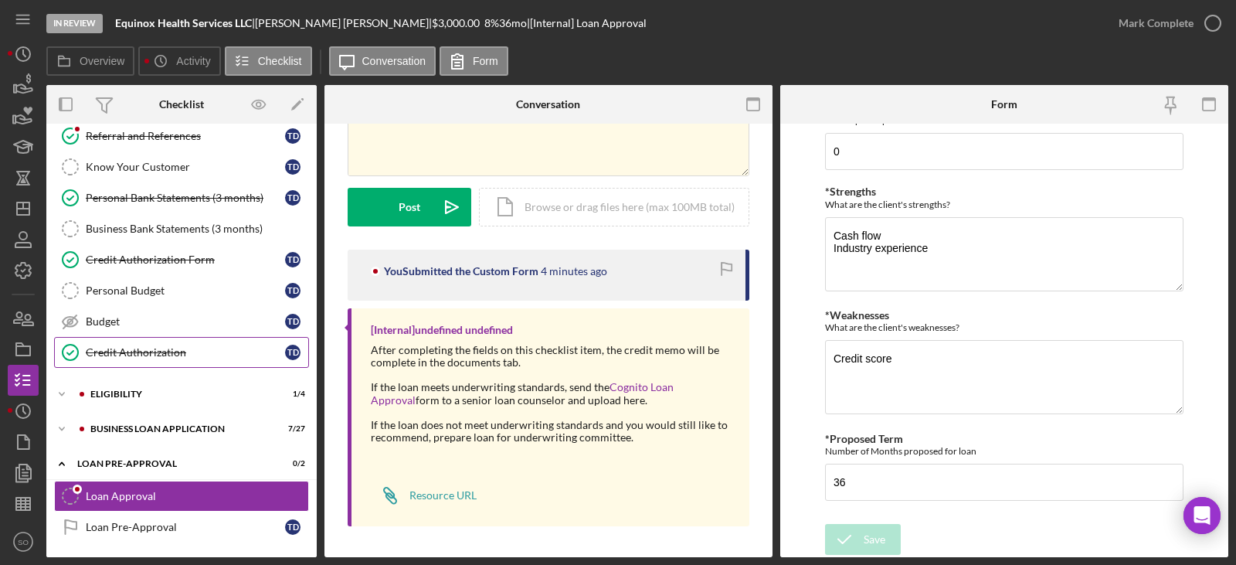
scroll to position [206, 0]
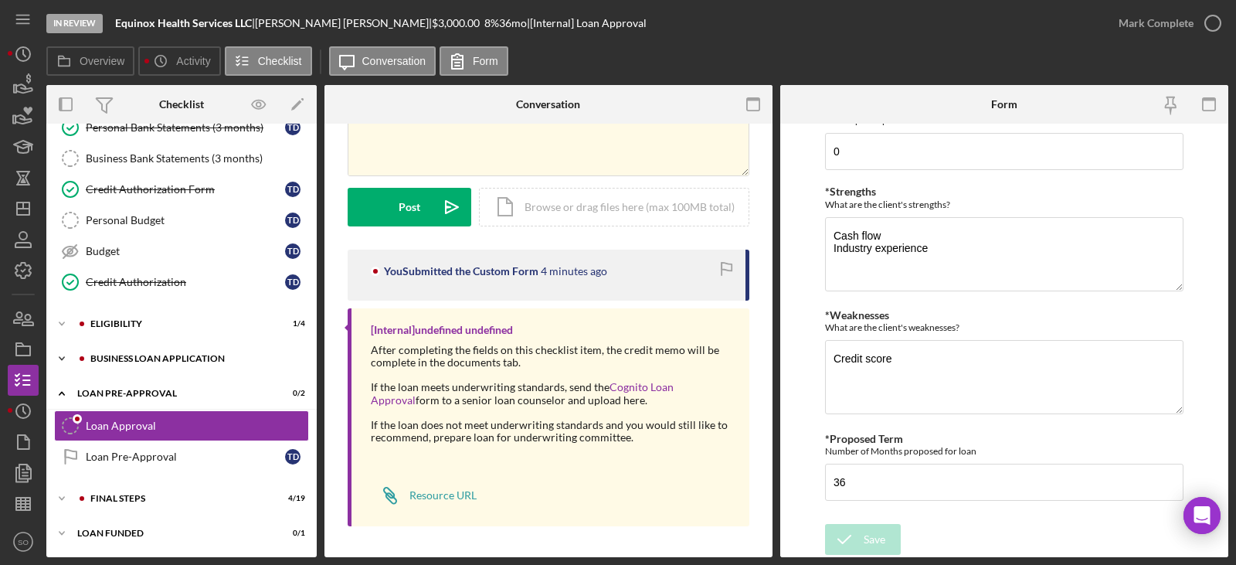
click at [159, 360] on div "BUSINESS LOAN APPLICATION" at bounding box center [193, 358] width 207 height 9
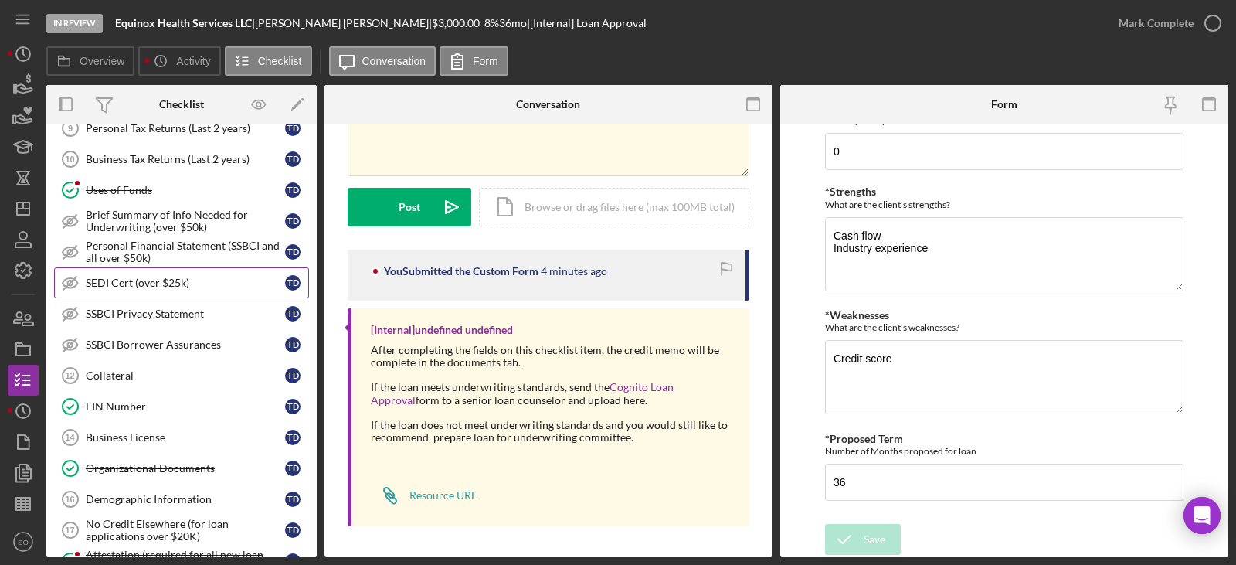
scroll to position [824, 0]
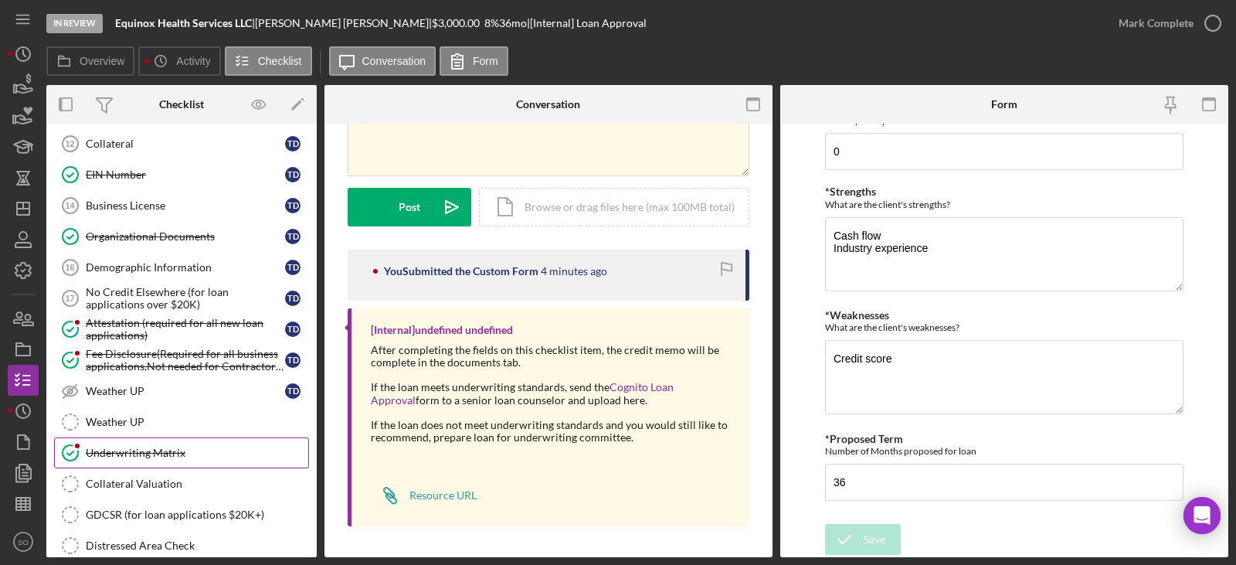
click at [107, 458] on div "Underwriting Matrix" at bounding box center [197, 453] width 223 height 12
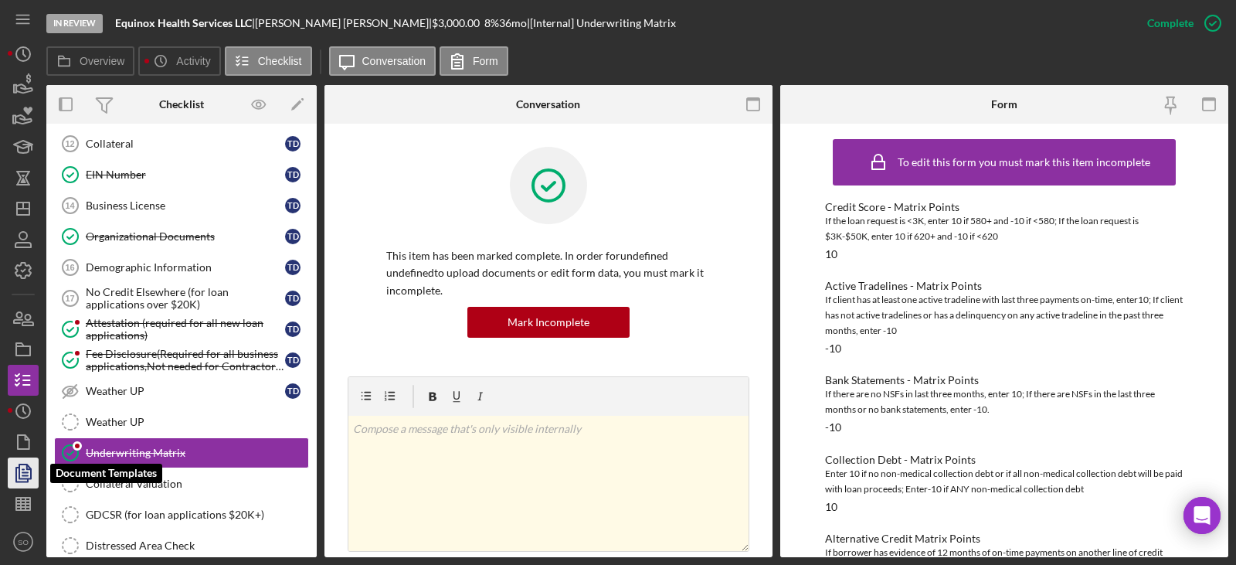
click at [31, 473] on polygon "button" at bounding box center [25, 471] width 12 height 14
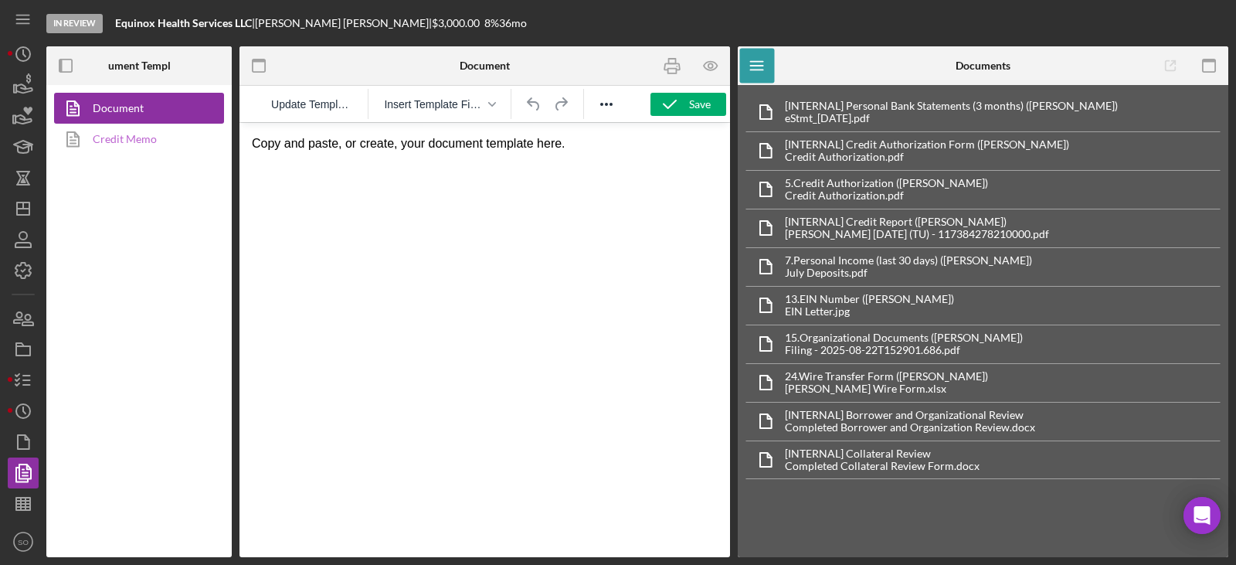
click at [113, 143] on link "Credit Memo" at bounding box center [135, 139] width 162 height 31
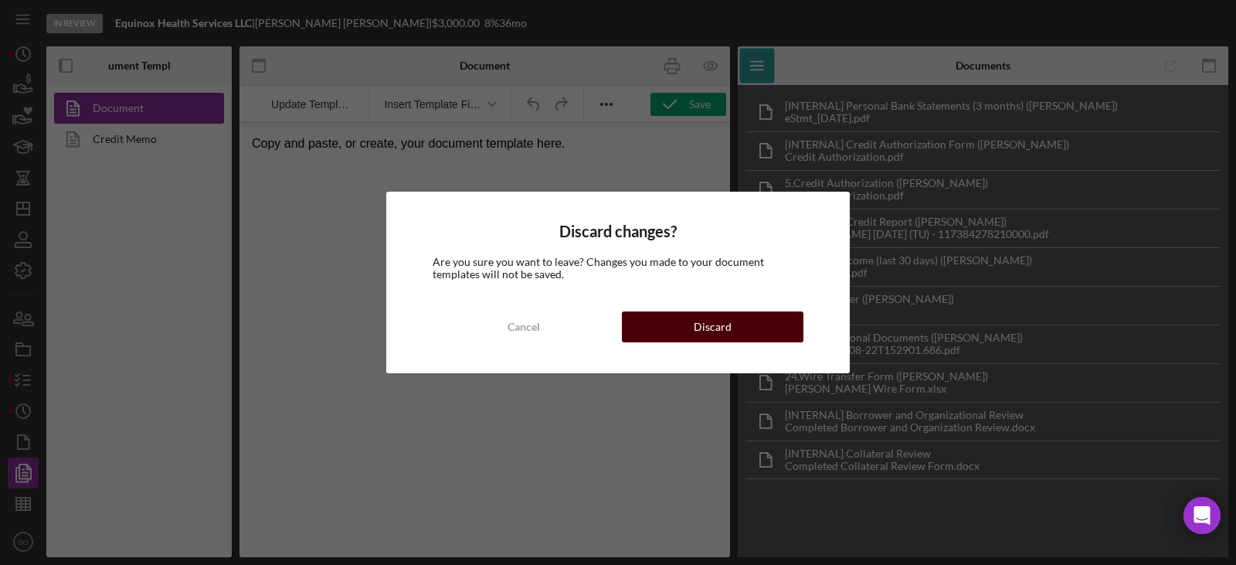
click at [656, 322] on button "Discard" at bounding box center [713, 326] width 182 height 31
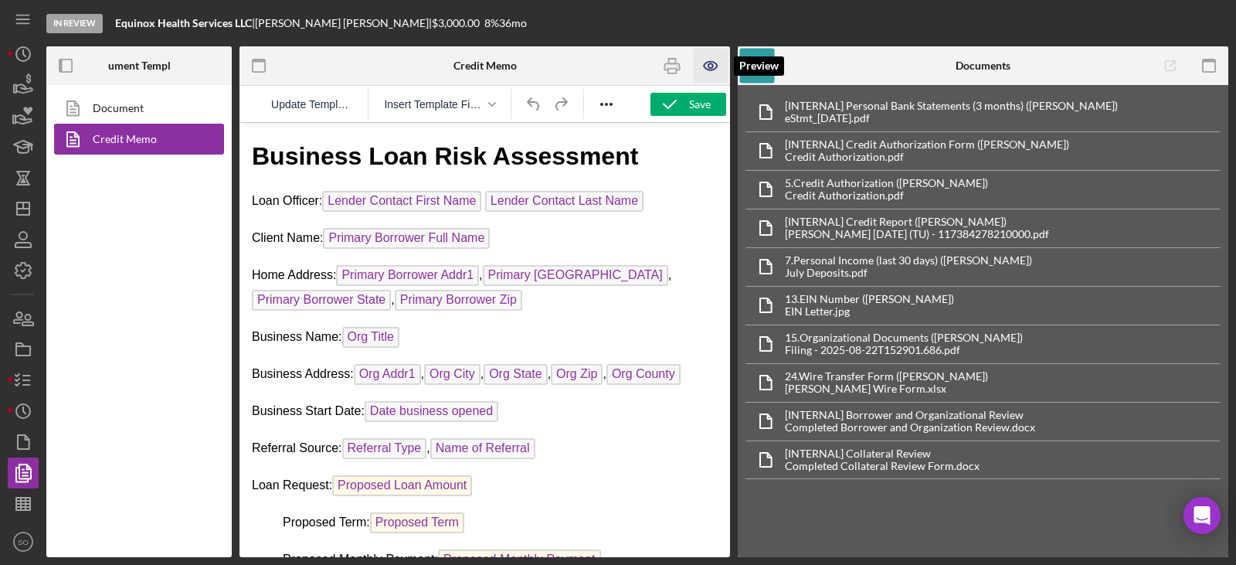
click at [712, 66] on icon "button" at bounding box center [711, 65] width 5 height 5
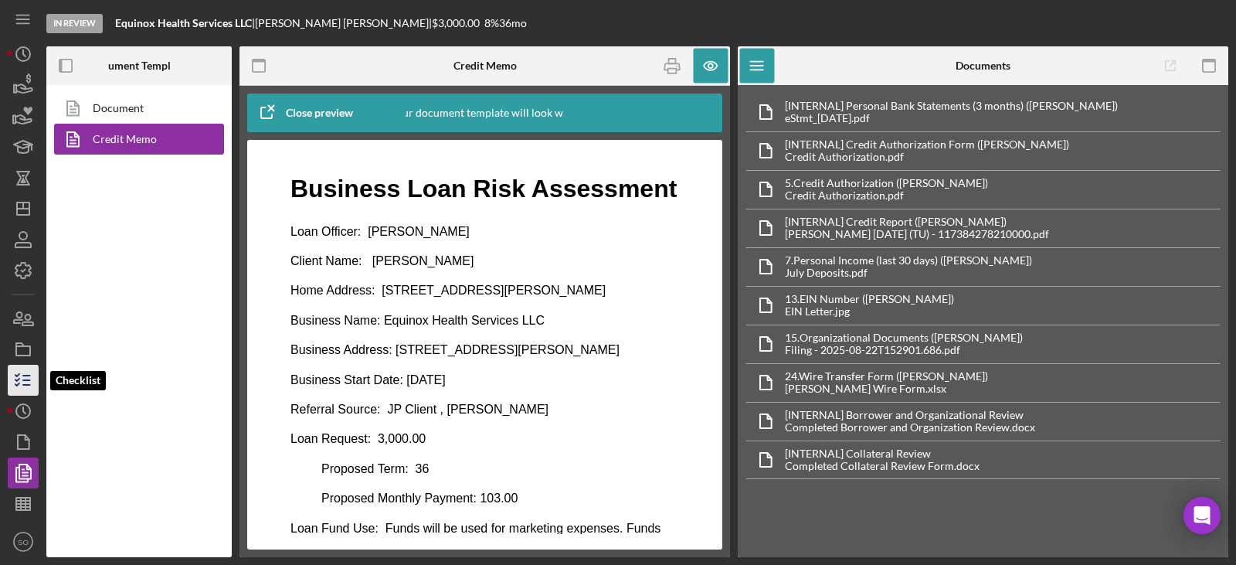
click at [19, 384] on polyline "button" at bounding box center [17, 384] width 4 height 2
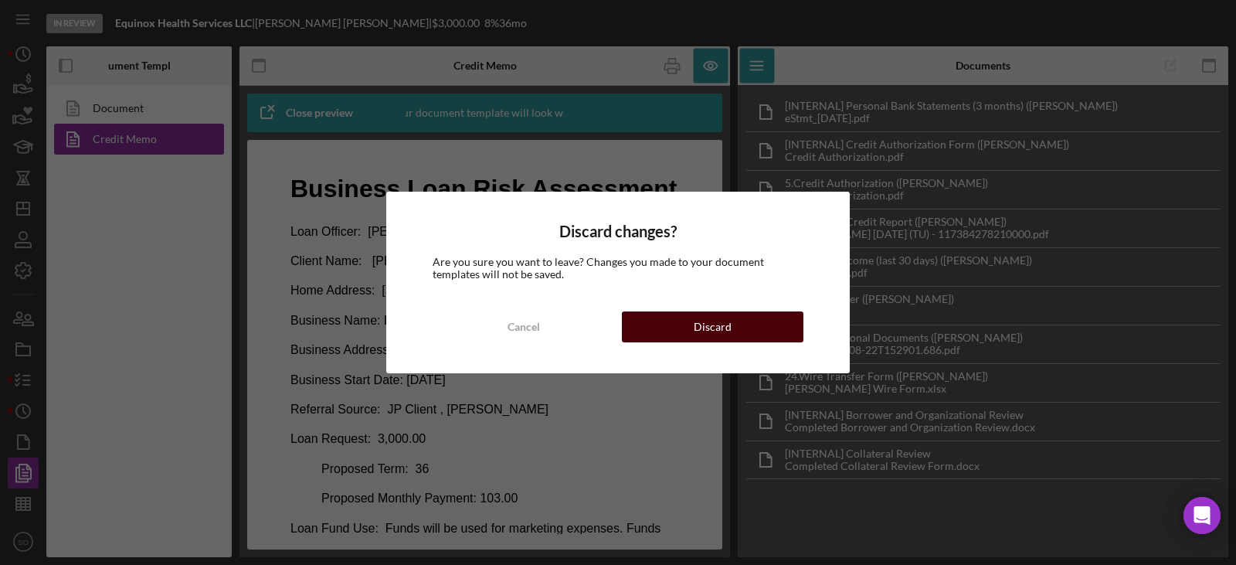
click at [672, 342] on div "Cancel Discard" at bounding box center [618, 326] width 371 height 31
click at [668, 340] on button "Discard" at bounding box center [713, 326] width 182 height 31
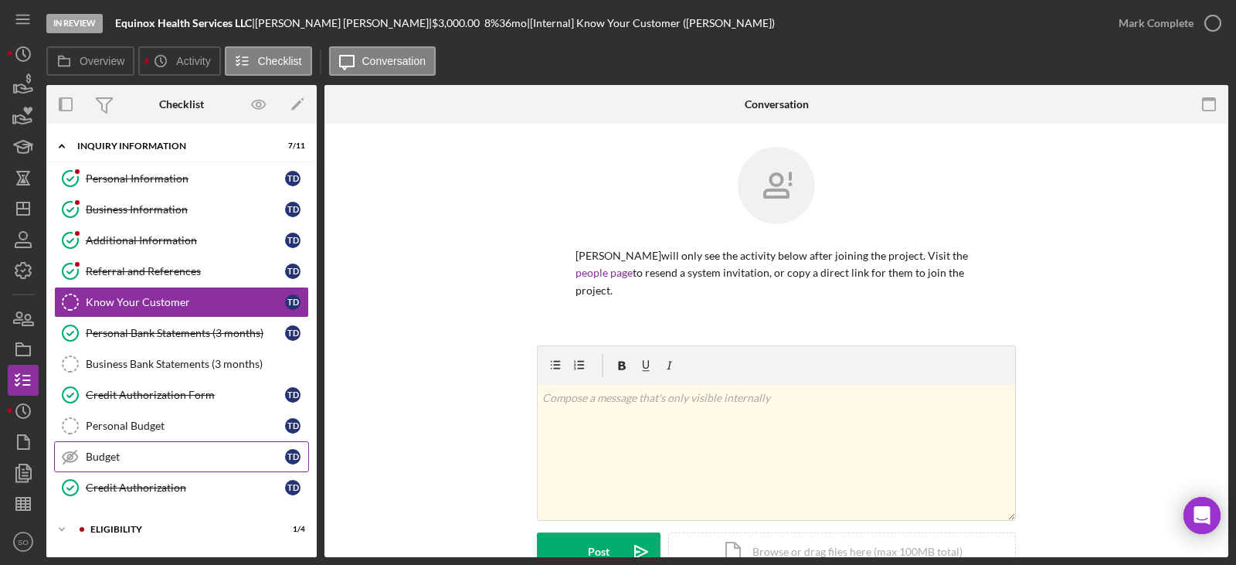
scroll to position [135, 0]
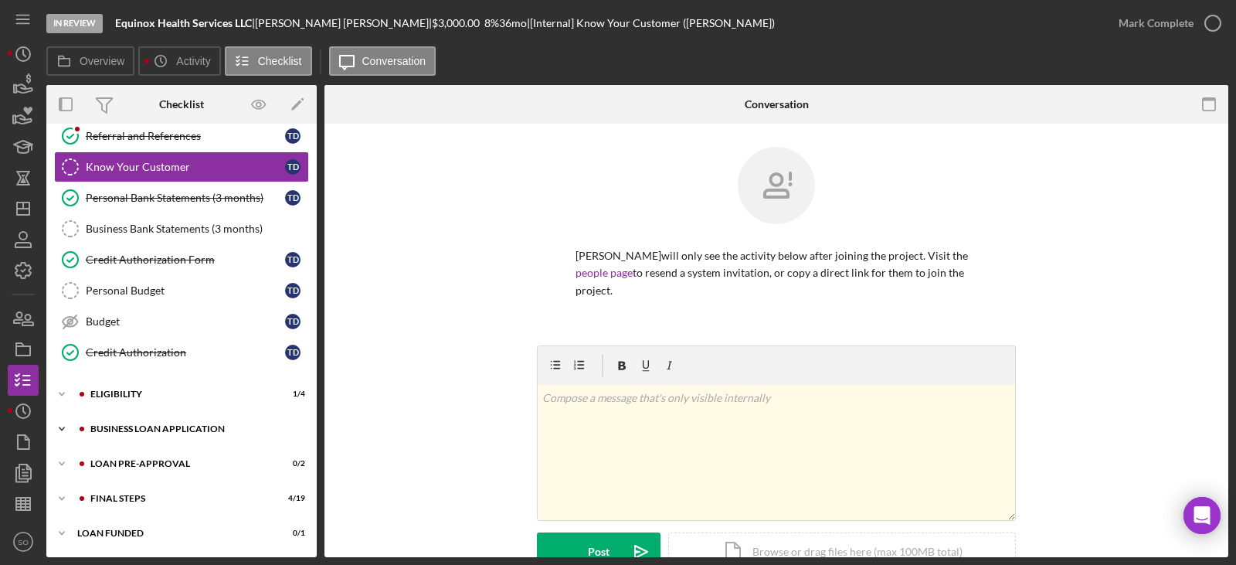
click at [168, 436] on div "Icon/Expander BUSINESS LOAN APPLICATION 7 / 27" at bounding box center [181, 428] width 270 height 31
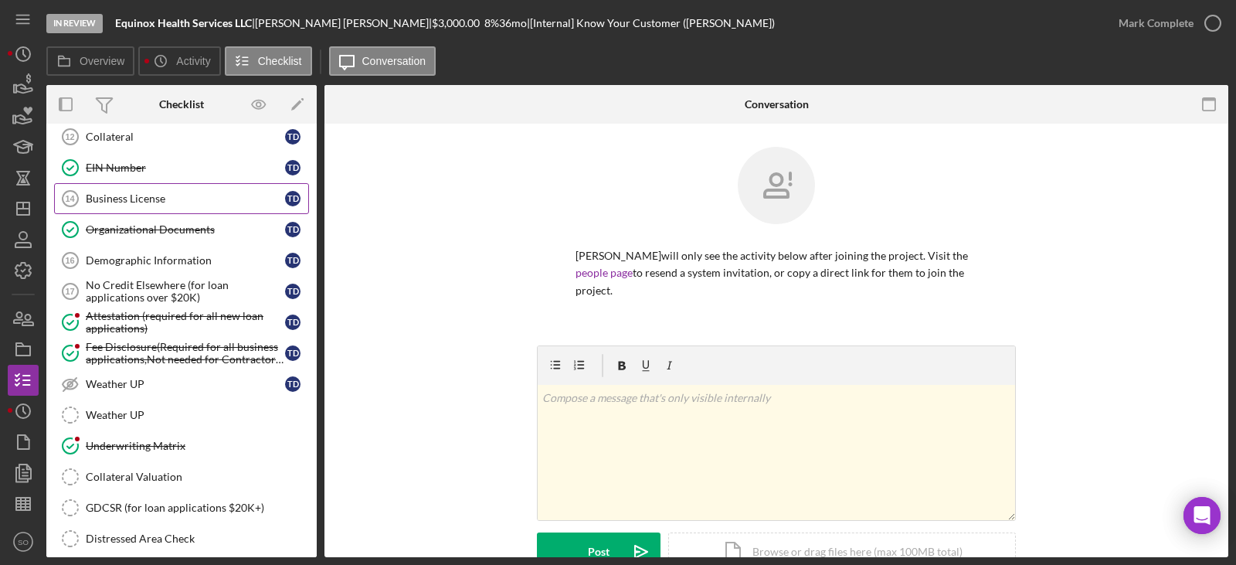
scroll to position [908, 0]
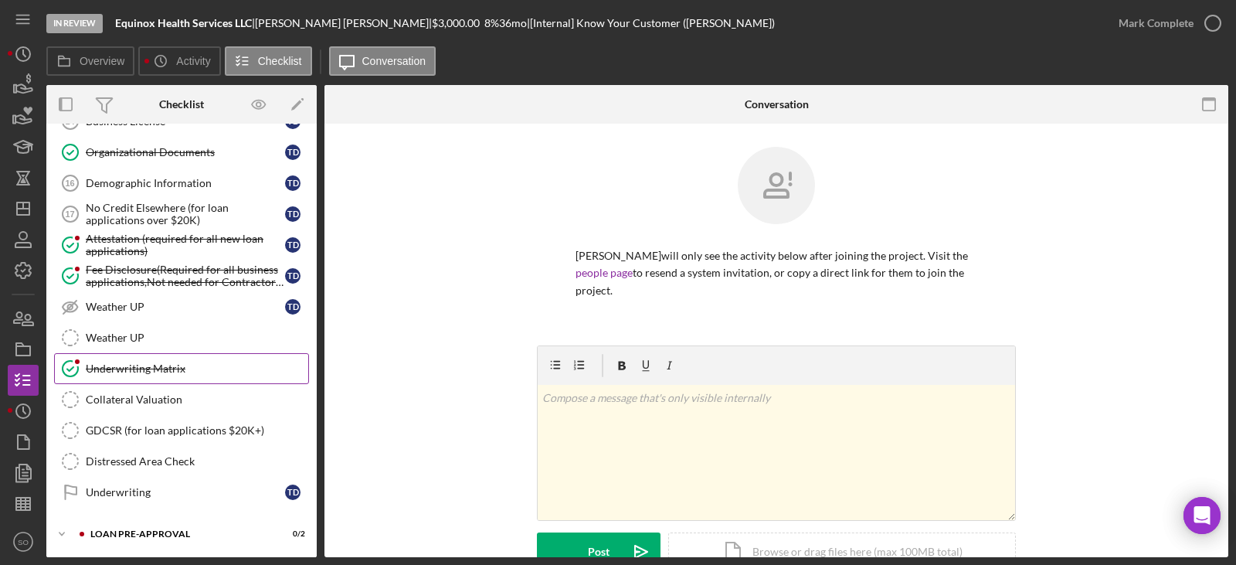
click at [149, 369] on div "Underwriting Matrix" at bounding box center [197, 368] width 223 height 12
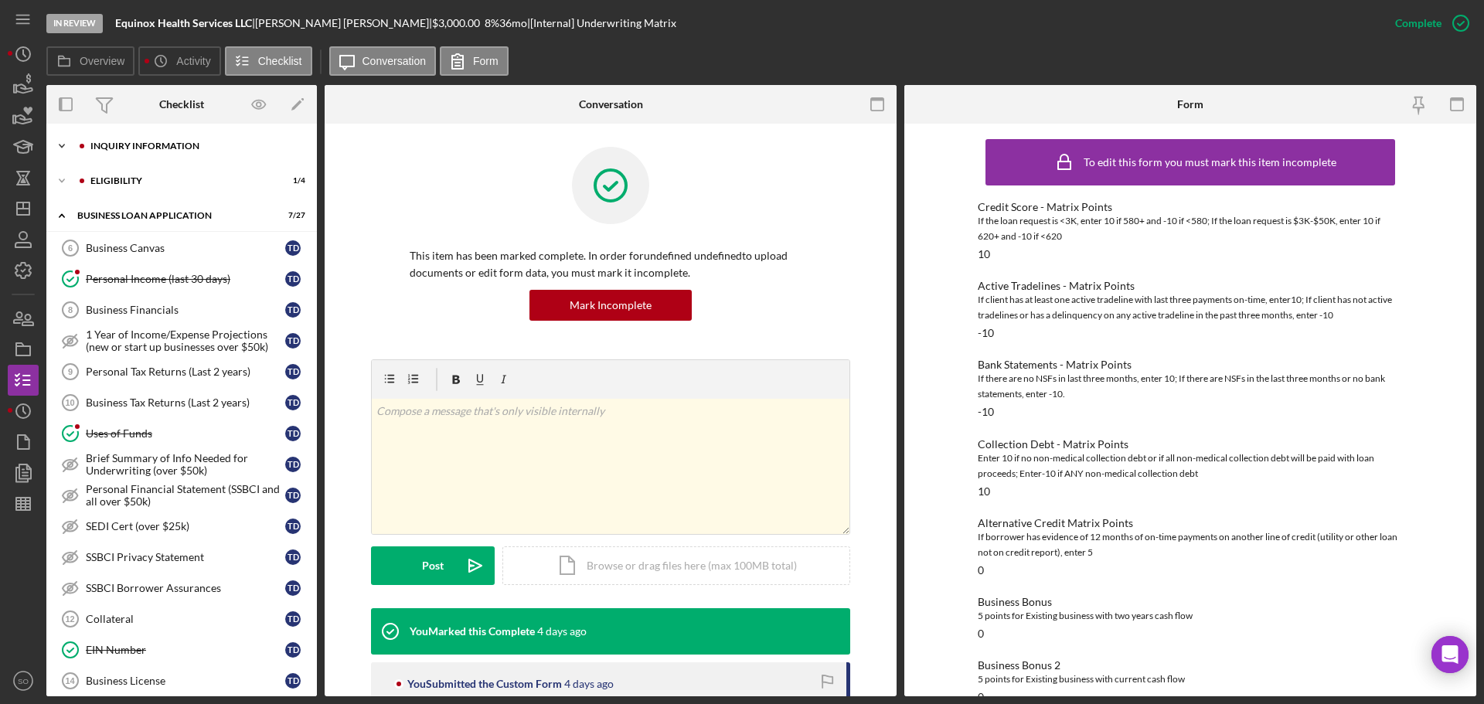
click at [176, 151] on div "Icon/Expander INQUIRY INFORMATION 7 / 11" at bounding box center [181, 146] width 270 height 31
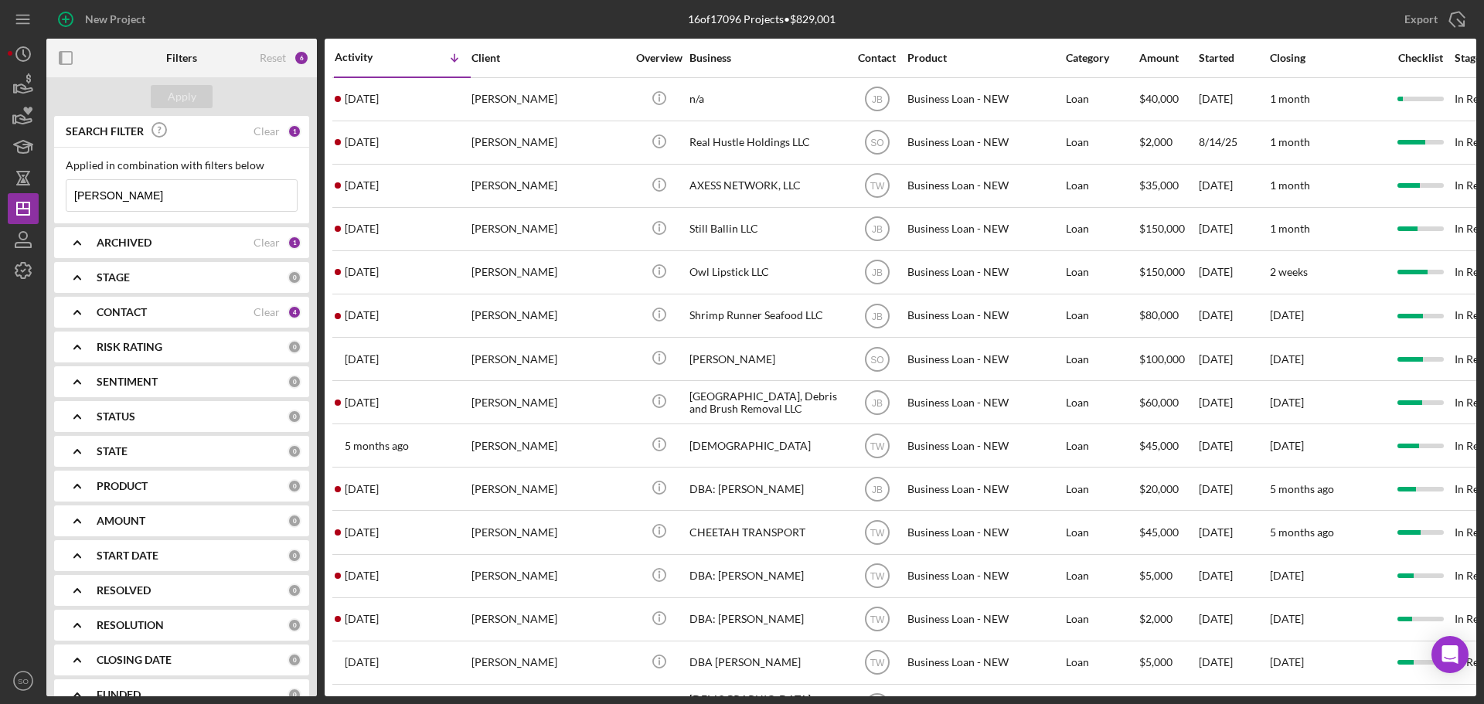
click at [175, 185] on input "[PERSON_NAME]" at bounding box center [181, 195] width 230 height 31
drag, startPoint x: 172, startPoint y: 187, endPoint x: 45, endPoint y: 199, distance: 128.1
click at [46, 199] on div "SEARCH FILTER Clear 1 Applied in combination with filters below [PERSON_NAME] I…" at bounding box center [181, 406] width 270 height 580
type input "west"
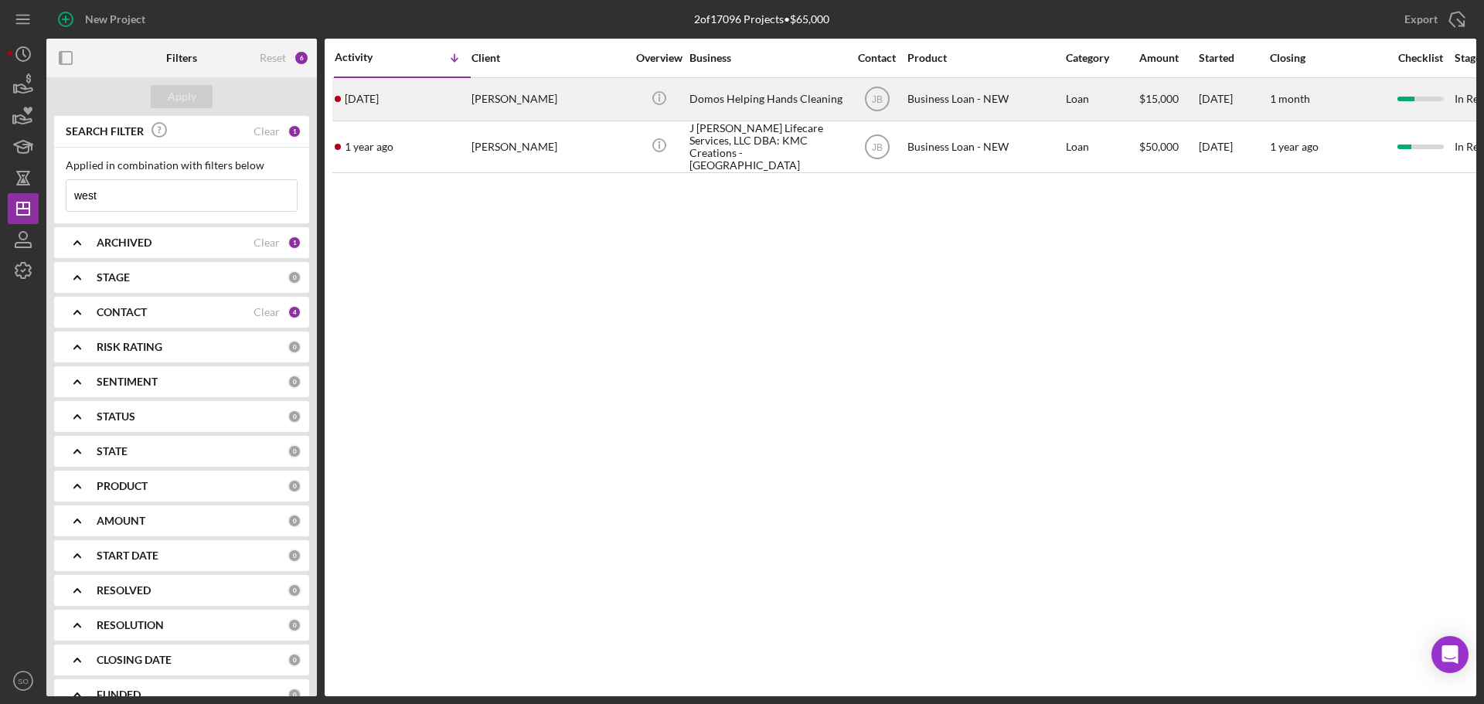
click at [460, 112] on div "[DATE] [PERSON_NAME]" at bounding box center [402, 99] width 135 height 41
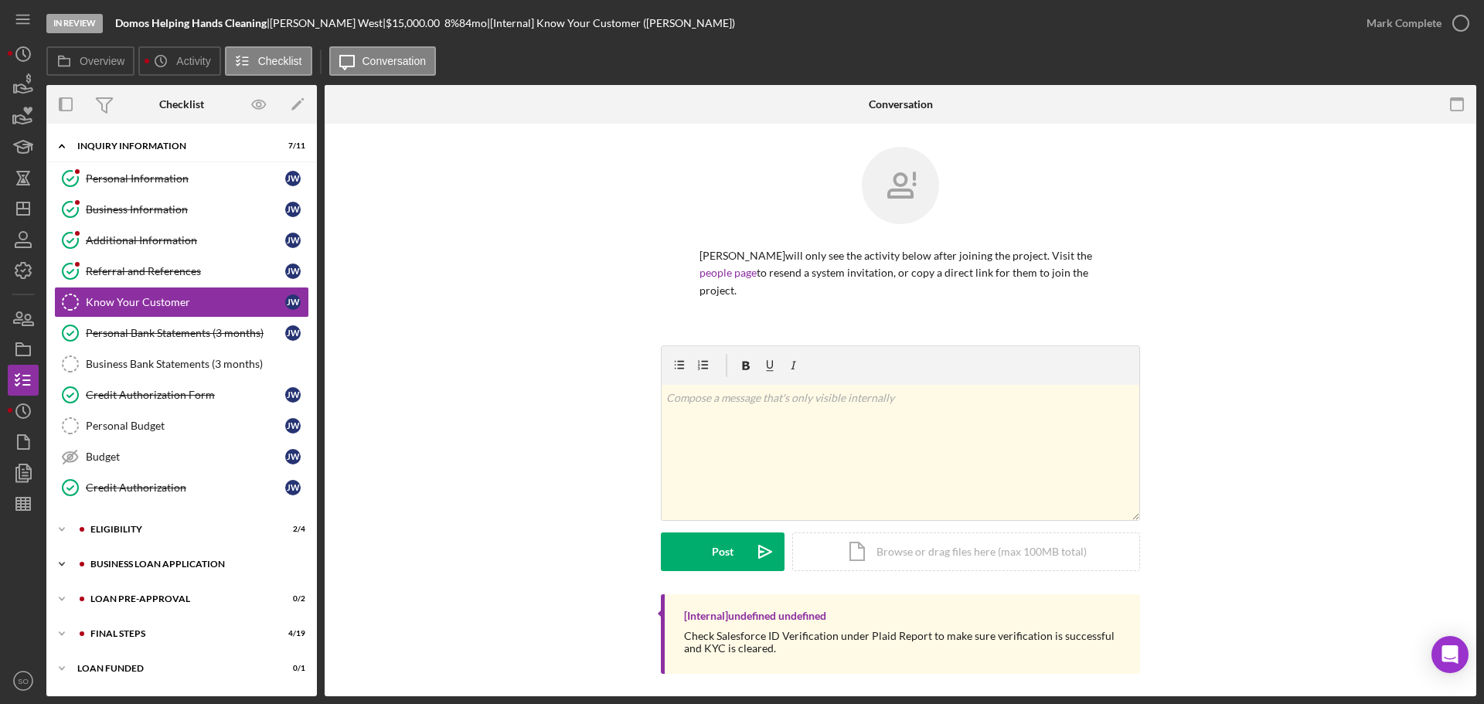
click at [139, 575] on div "Icon/Expander BUSINESS LOAN APPLICATION 11 / 27" at bounding box center [181, 564] width 270 height 31
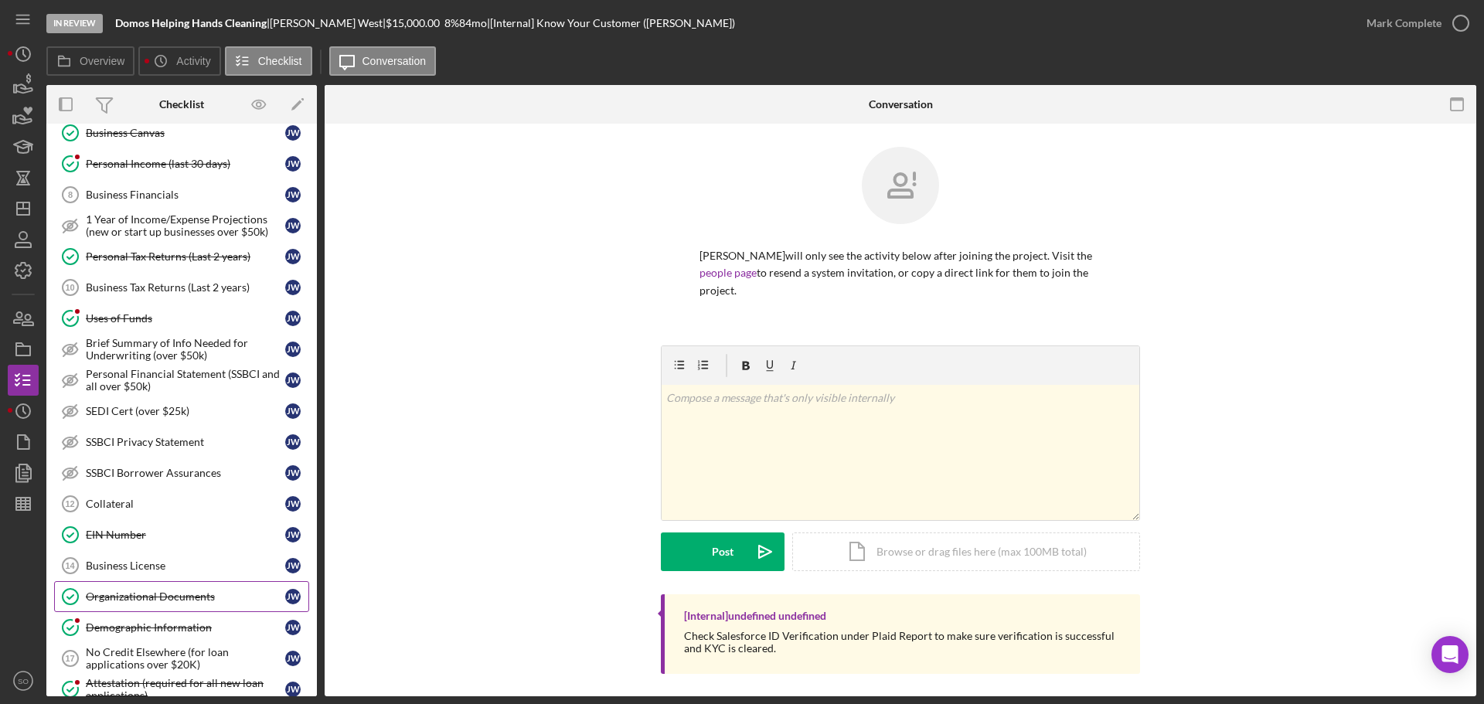
scroll to position [773, 0]
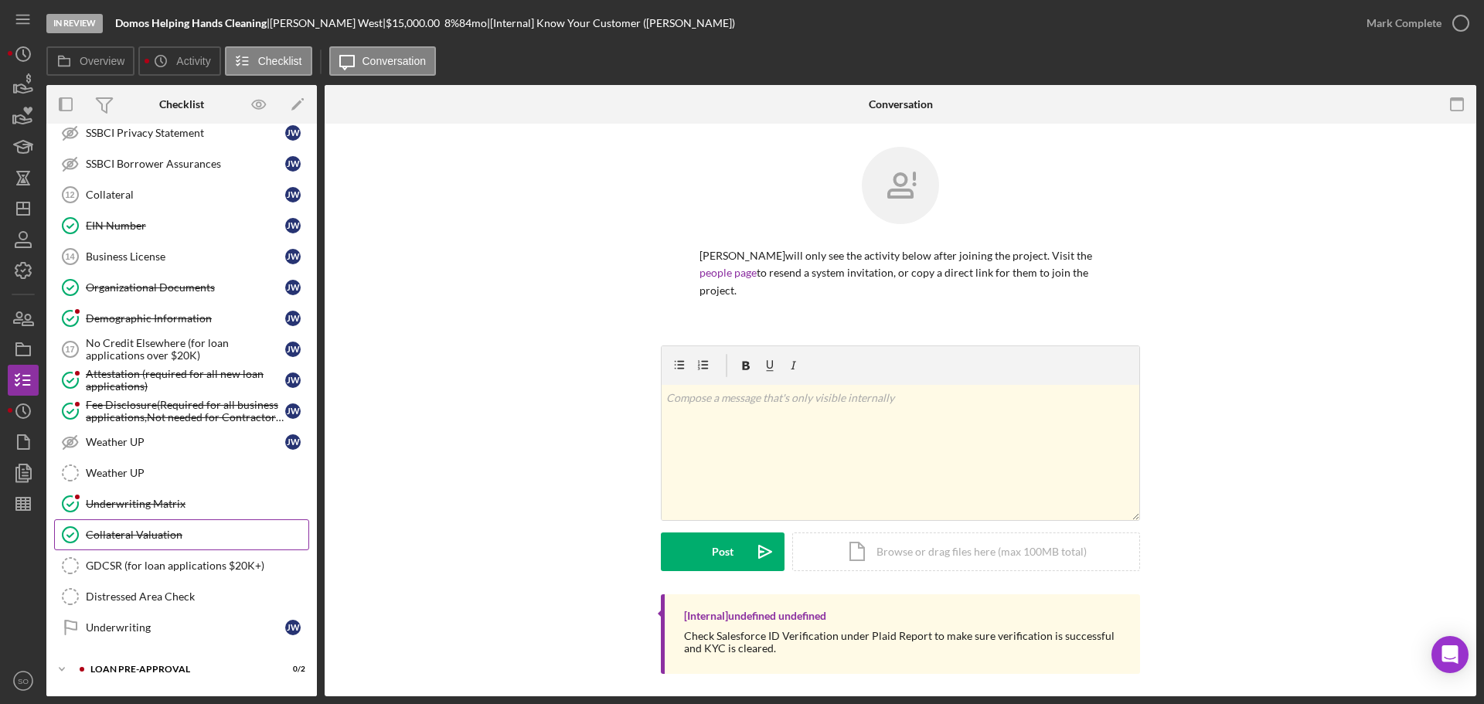
click at [153, 549] on link "Collateral Valuation Collateral Valuation" at bounding box center [181, 534] width 255 height 31
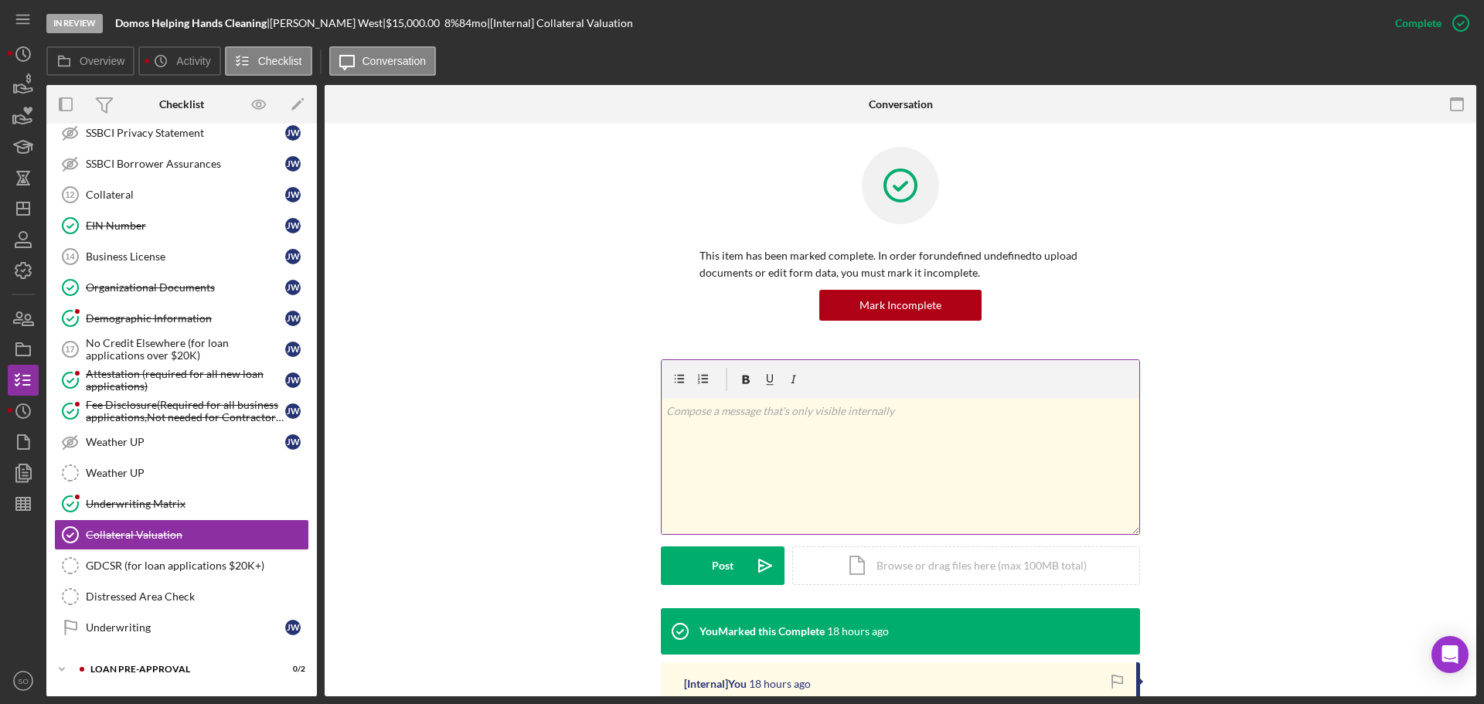
scroll to position [244, 0]
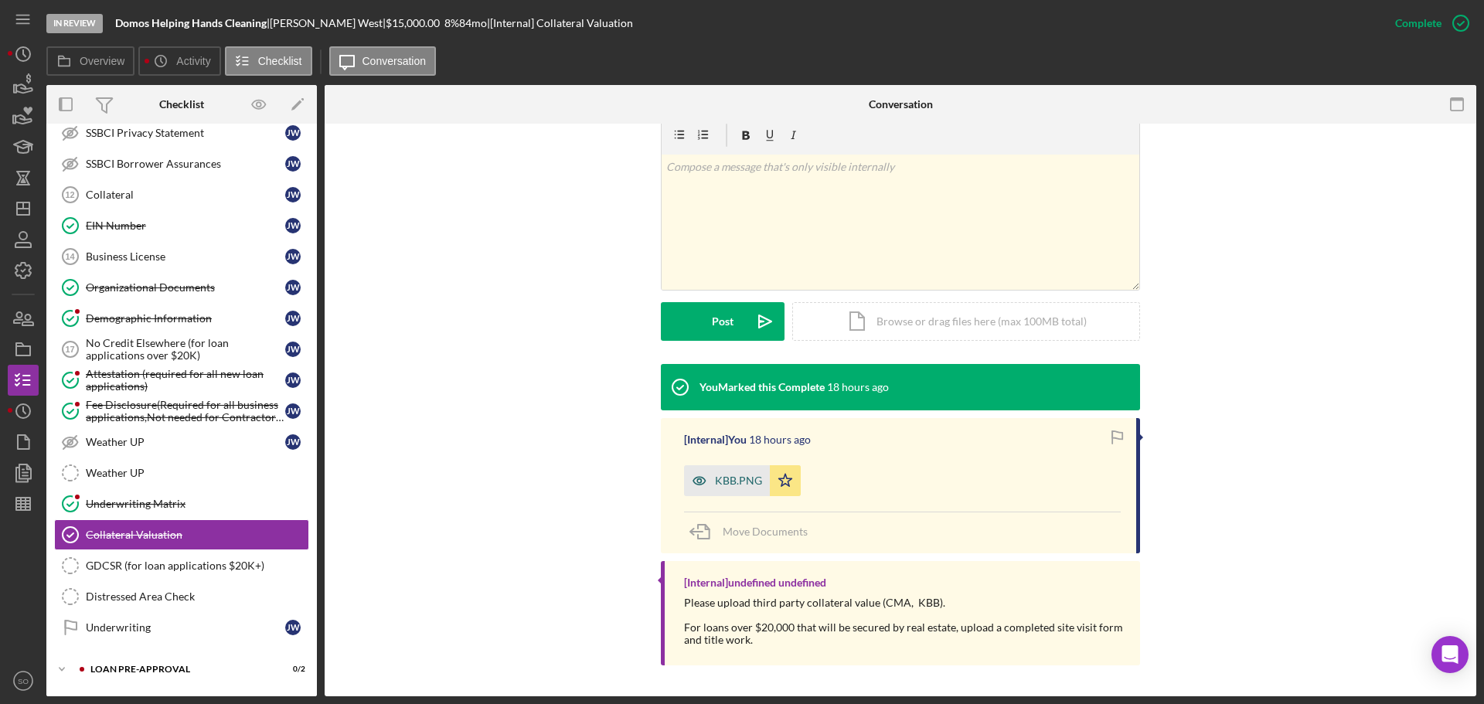
click at [723, 470] on div "KBB.PNG" at bounding box center [727, 480] width 86 height 31
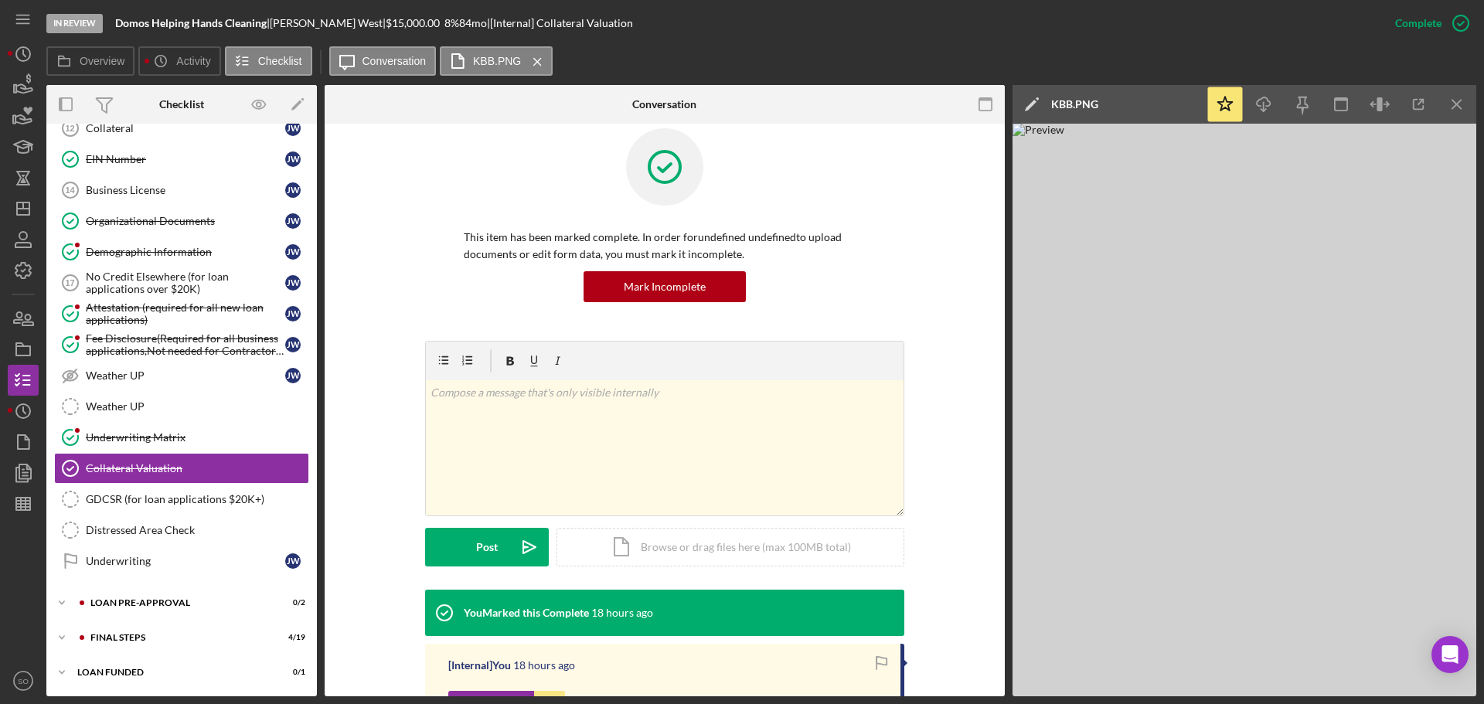
scroll to position [0, 0]
